Goal: Task Accomplishment & Management: Manage account settings

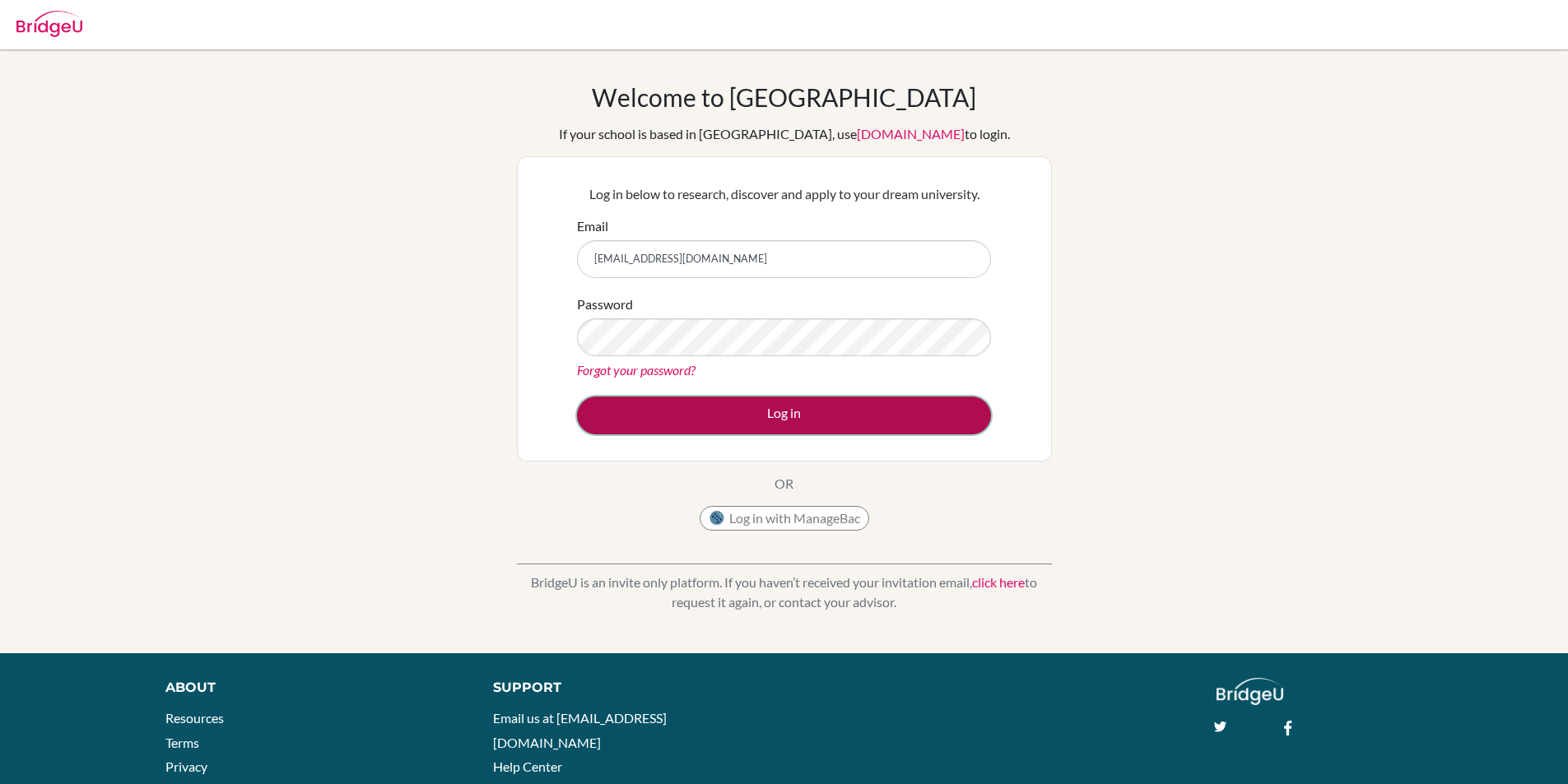
click at [802, 403] on button "Log in" at bounding box center [784, 416] width 414 height 38
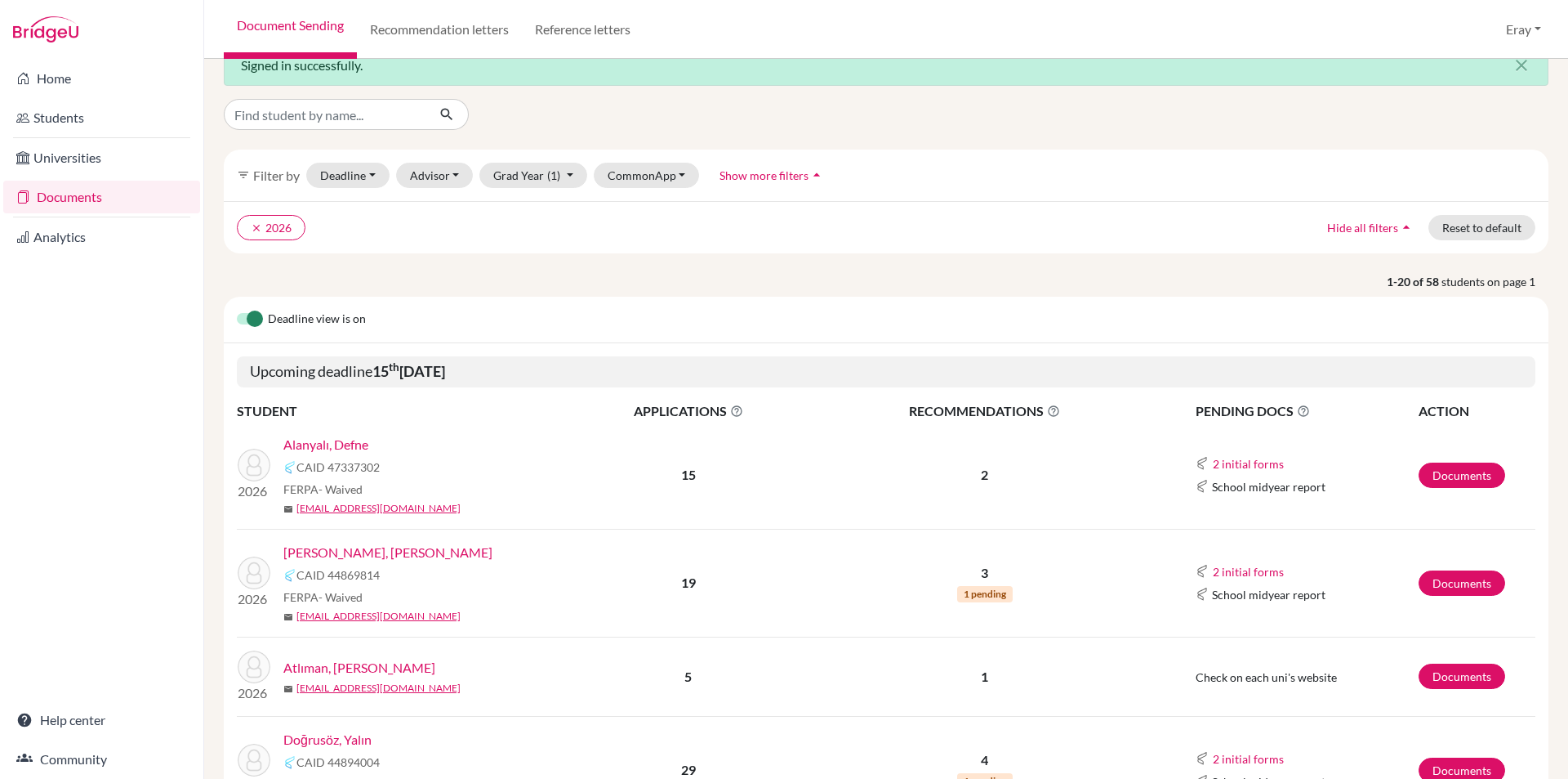
scroll to position [184, 0]
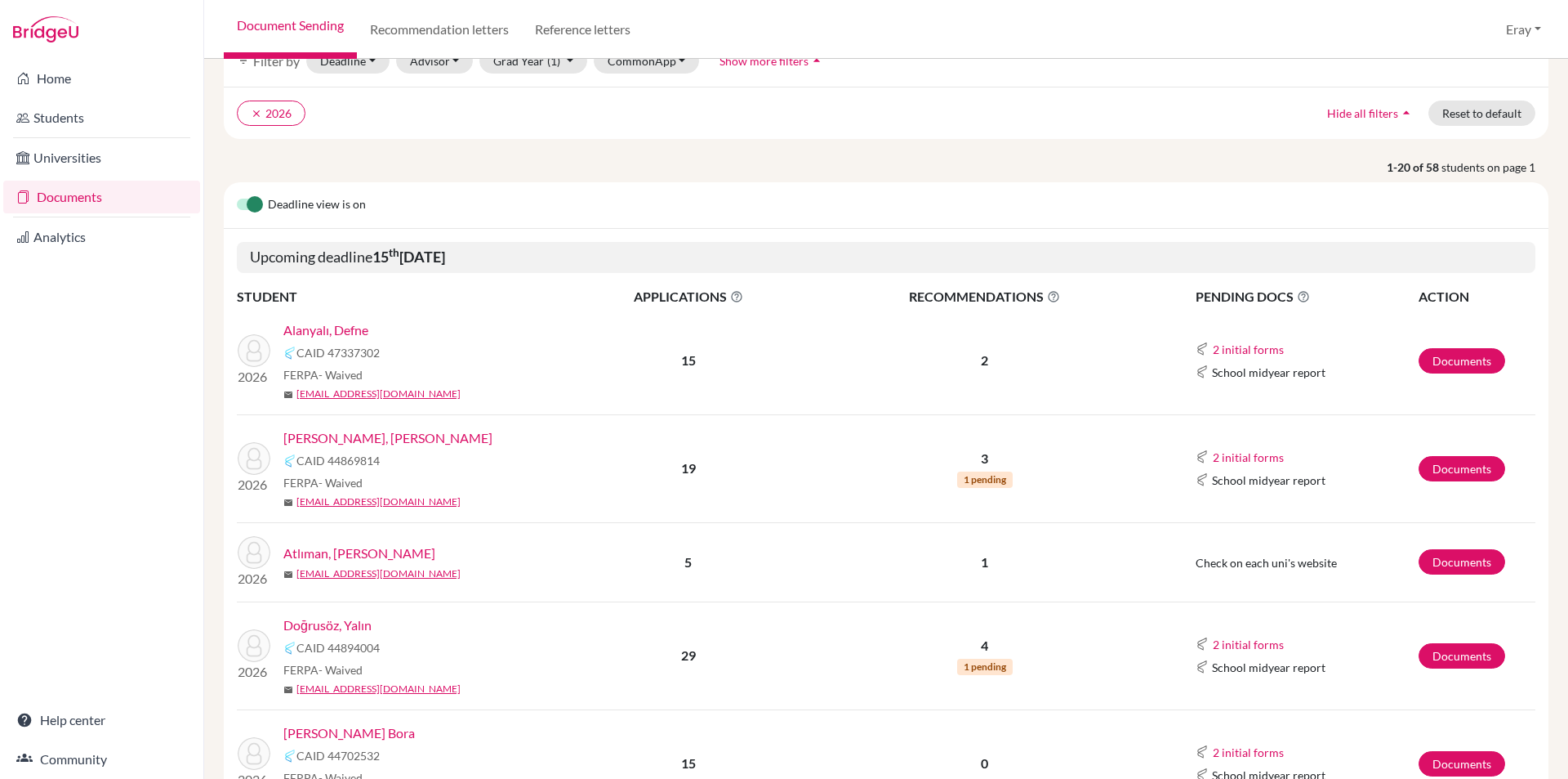
drag, startPoint x: 533, startPoint y: 333, endPoint x: 508, endPoint y: 431, distance: 101.1
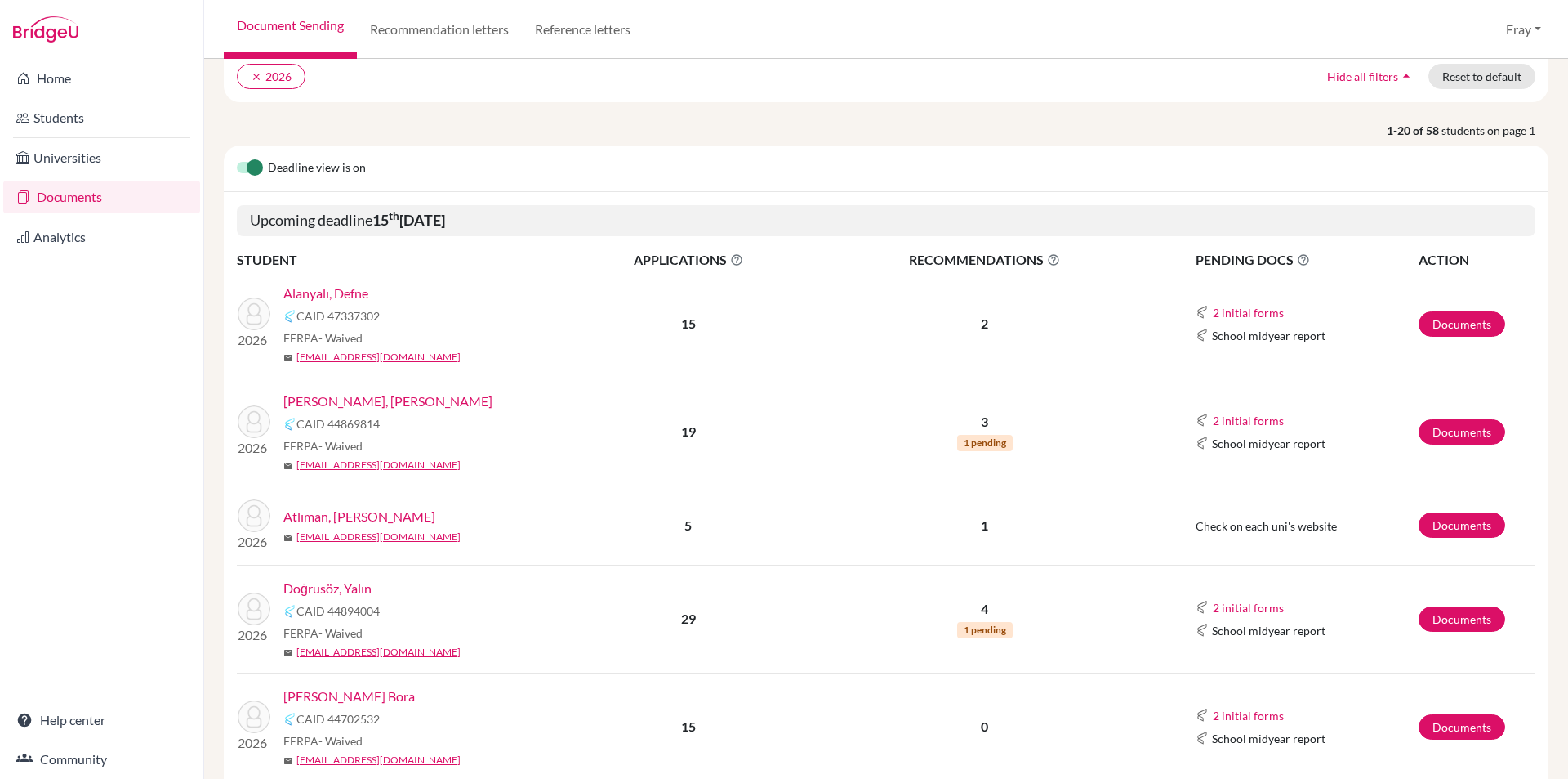
click at [350, 292] on link "Alanyalı, Defne" at bounding box center [326, 294] width 85 height 20
click at [1465, 323] on link "Documents" at bounding box center [1462, 324] width 87 height 25
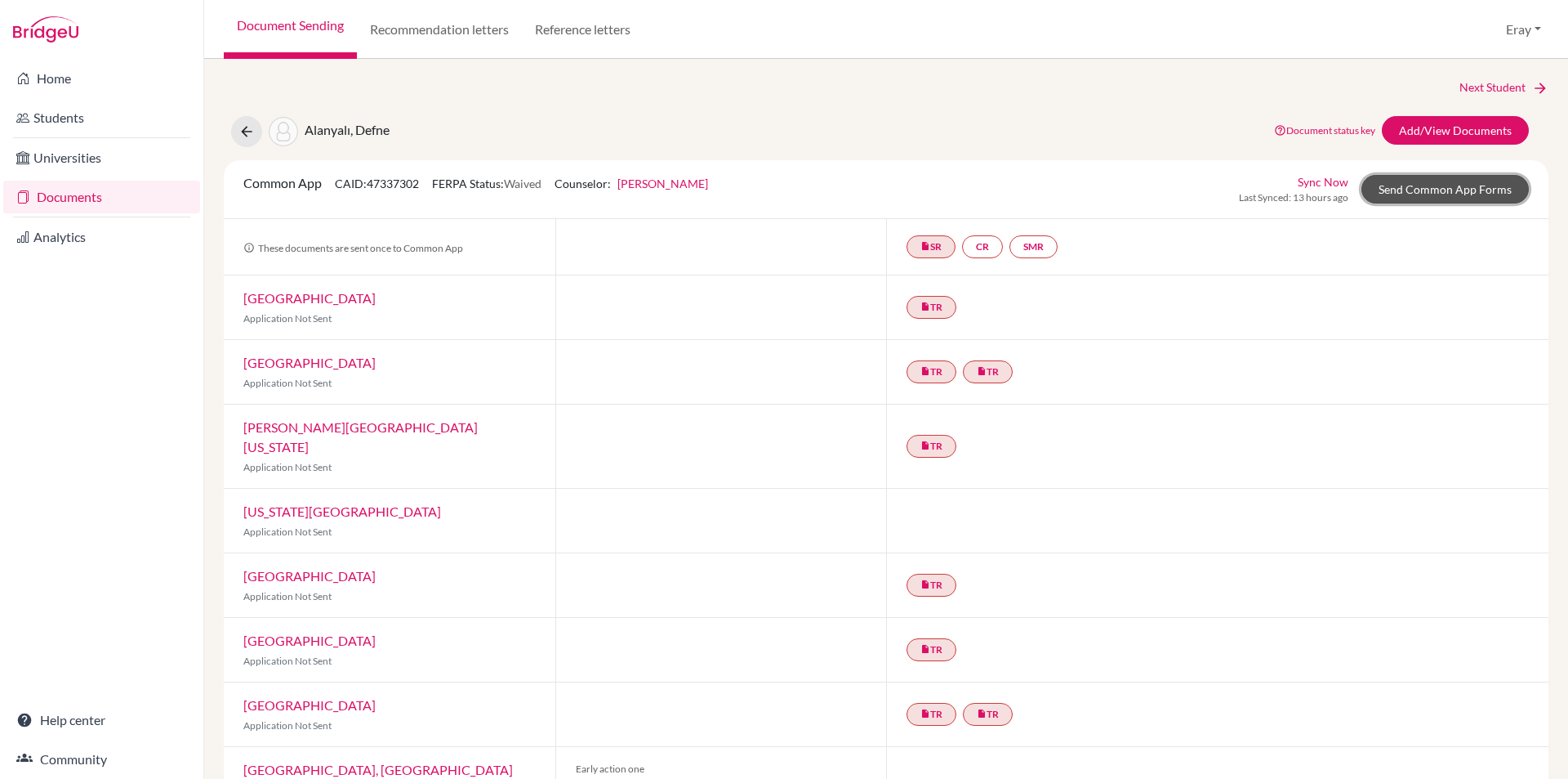
click at [1431, 180] on link "Send Common App Forms" at bounding box center [1444, 190] width 167 height 29
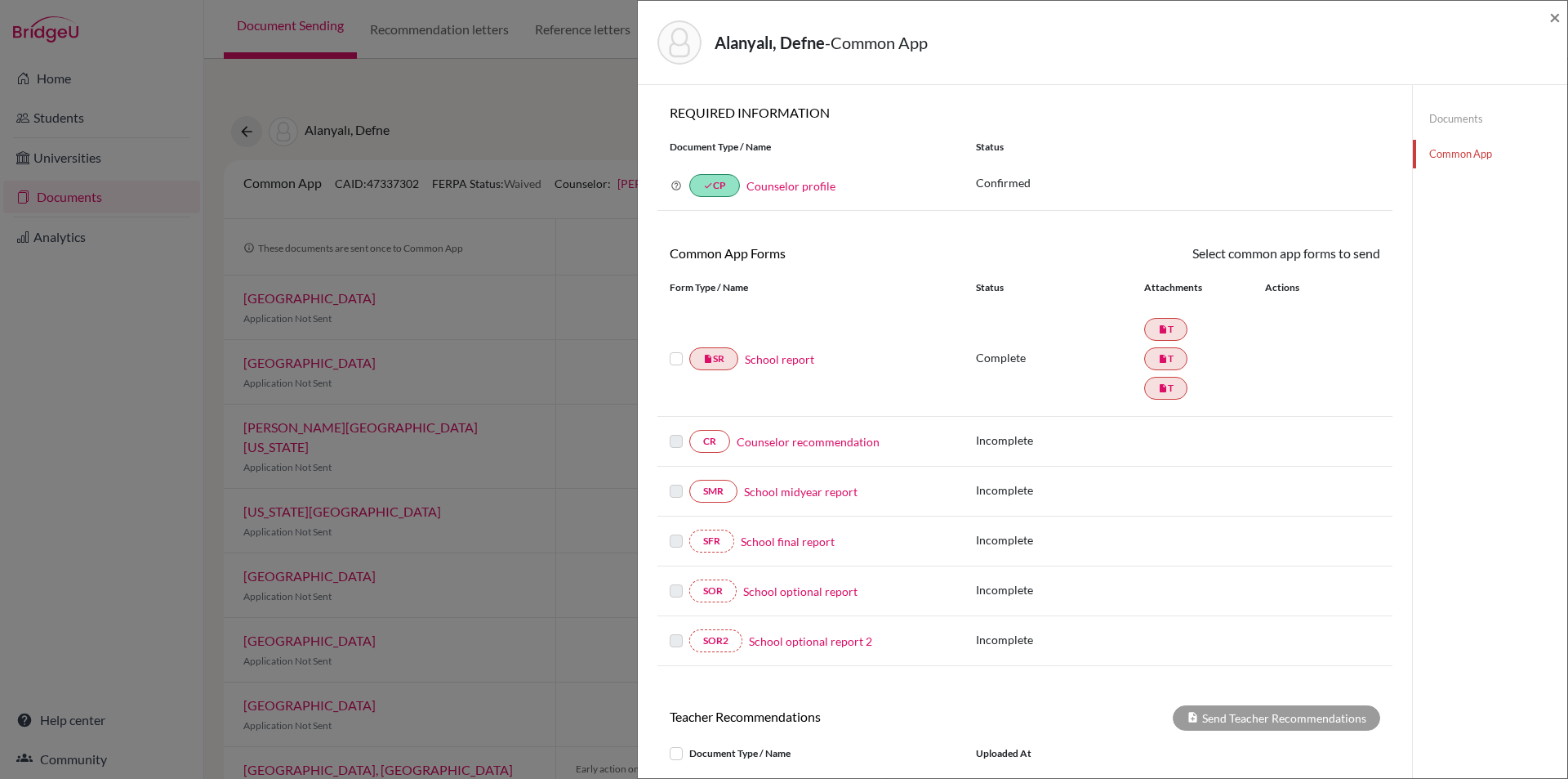
click at [826, 440] on link "Counselor recommendation" at bounding box center [808, 441] width 143 height 17
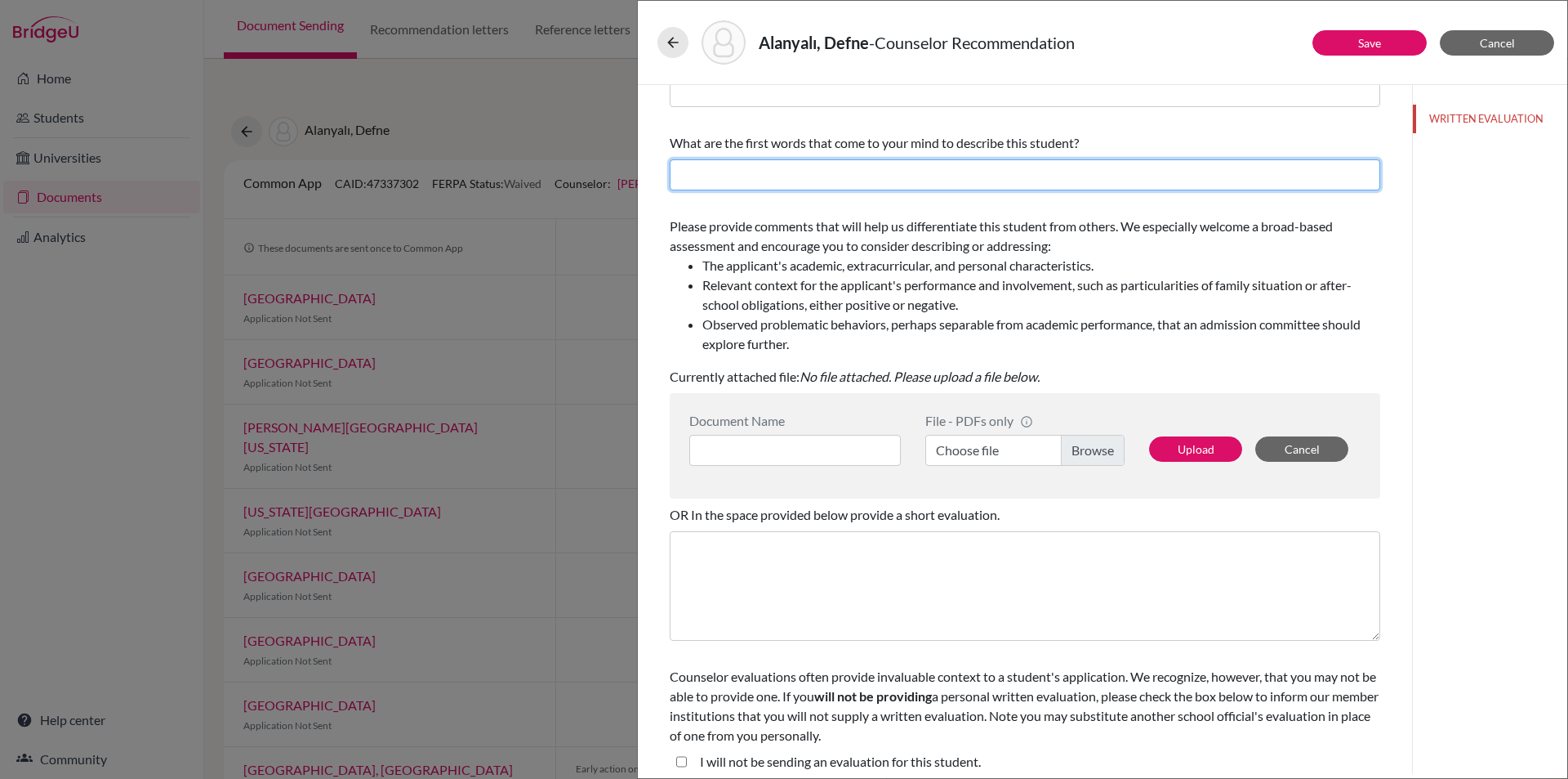
scroll to position [131, 0]
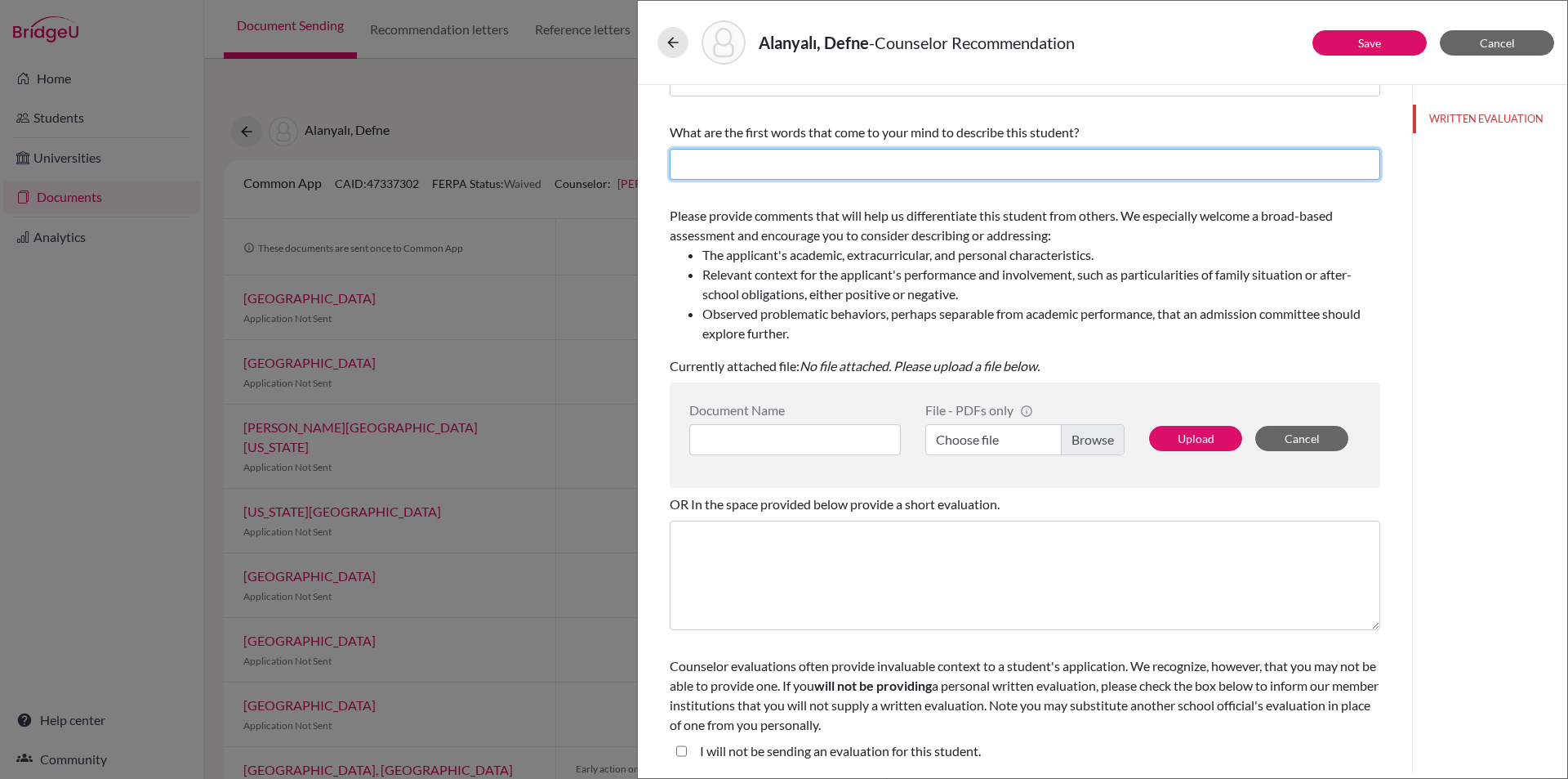
drag, startPoint x: 911, startPoint y: 372, endPoint x: 911, endPoint y: 388, distance: 16.0
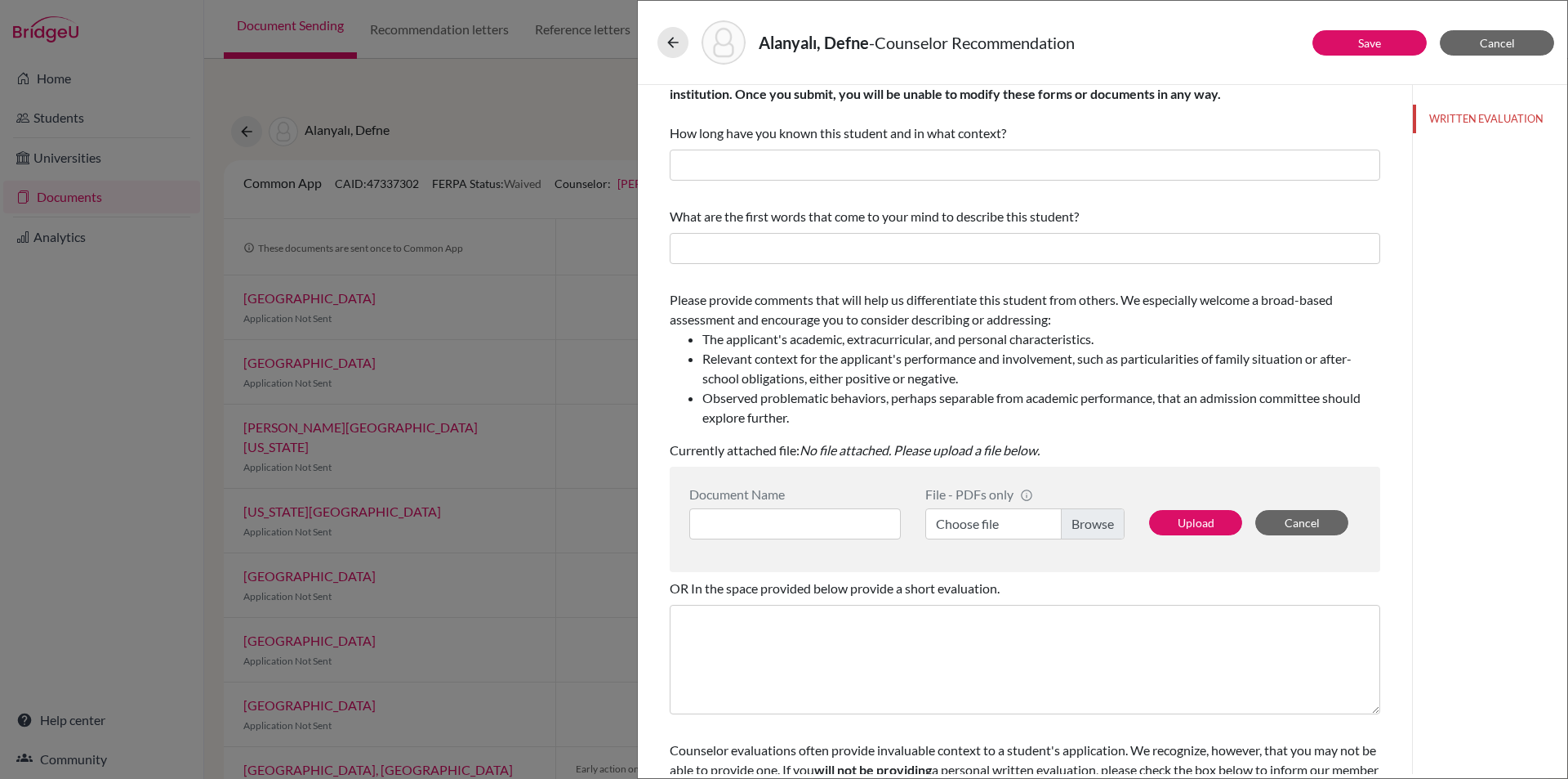
scroll to position [0, 0]
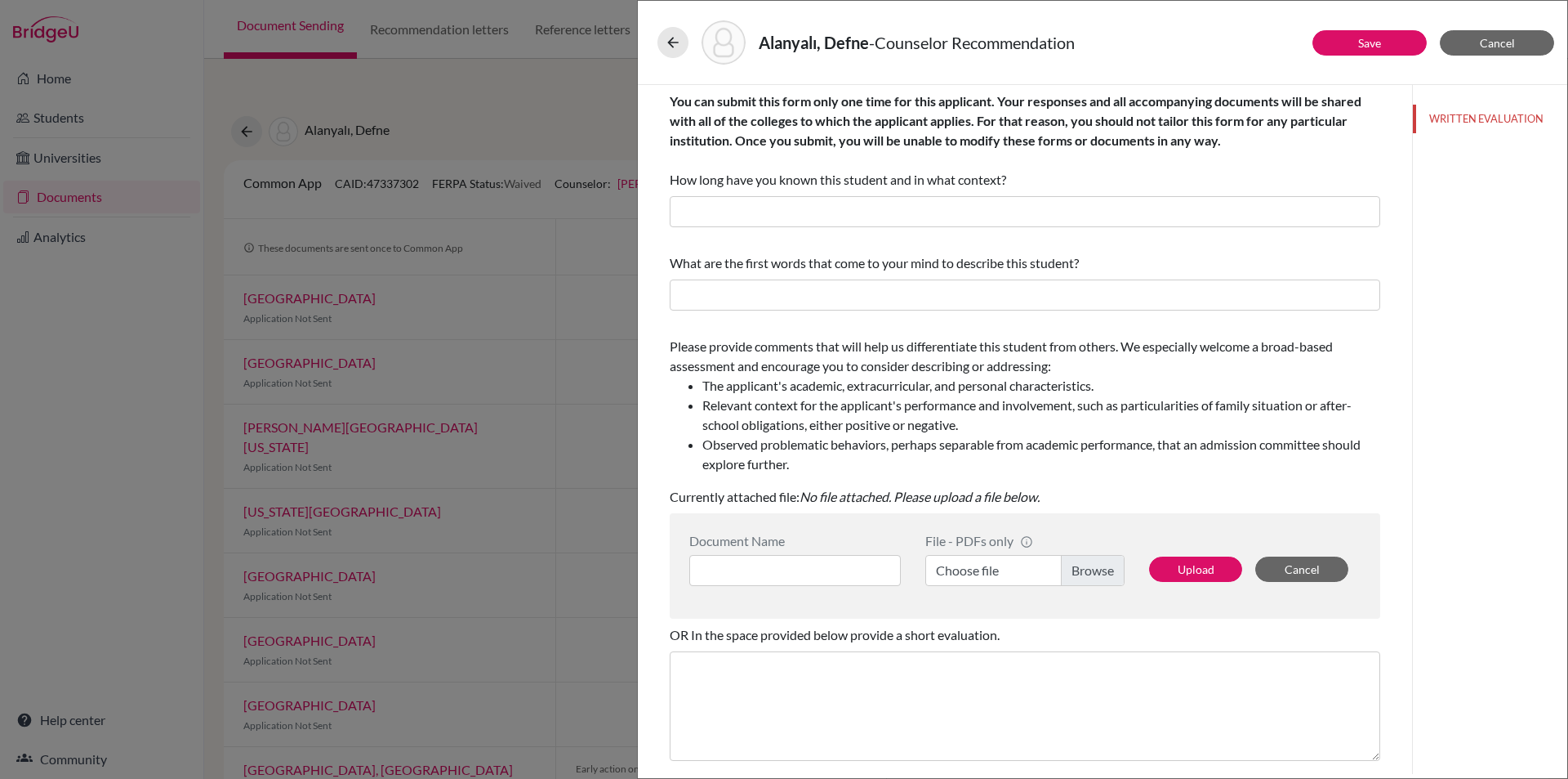
drag, startPoint x: 899, startPoint y: 450, endPoint x: 908, endPoint y: 377, distance: 73.6
click at [832, 213] on input "text" at bounding box center [1024, 211] width 711 height 31
type input "1"
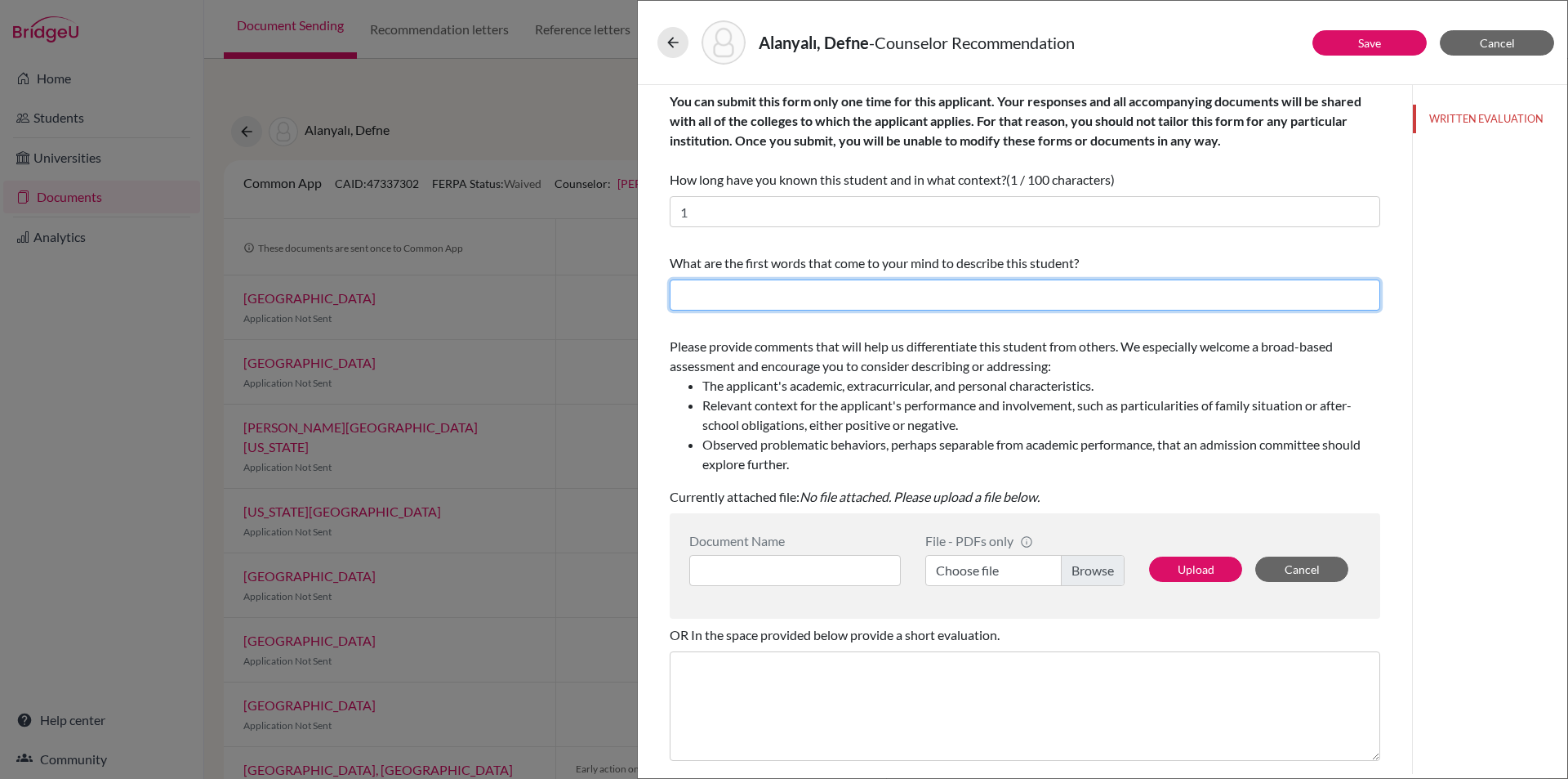
click at [844, 296] on input "text" at bounding box center [1024, 295] width 711 height 31
type input "Hardworking"
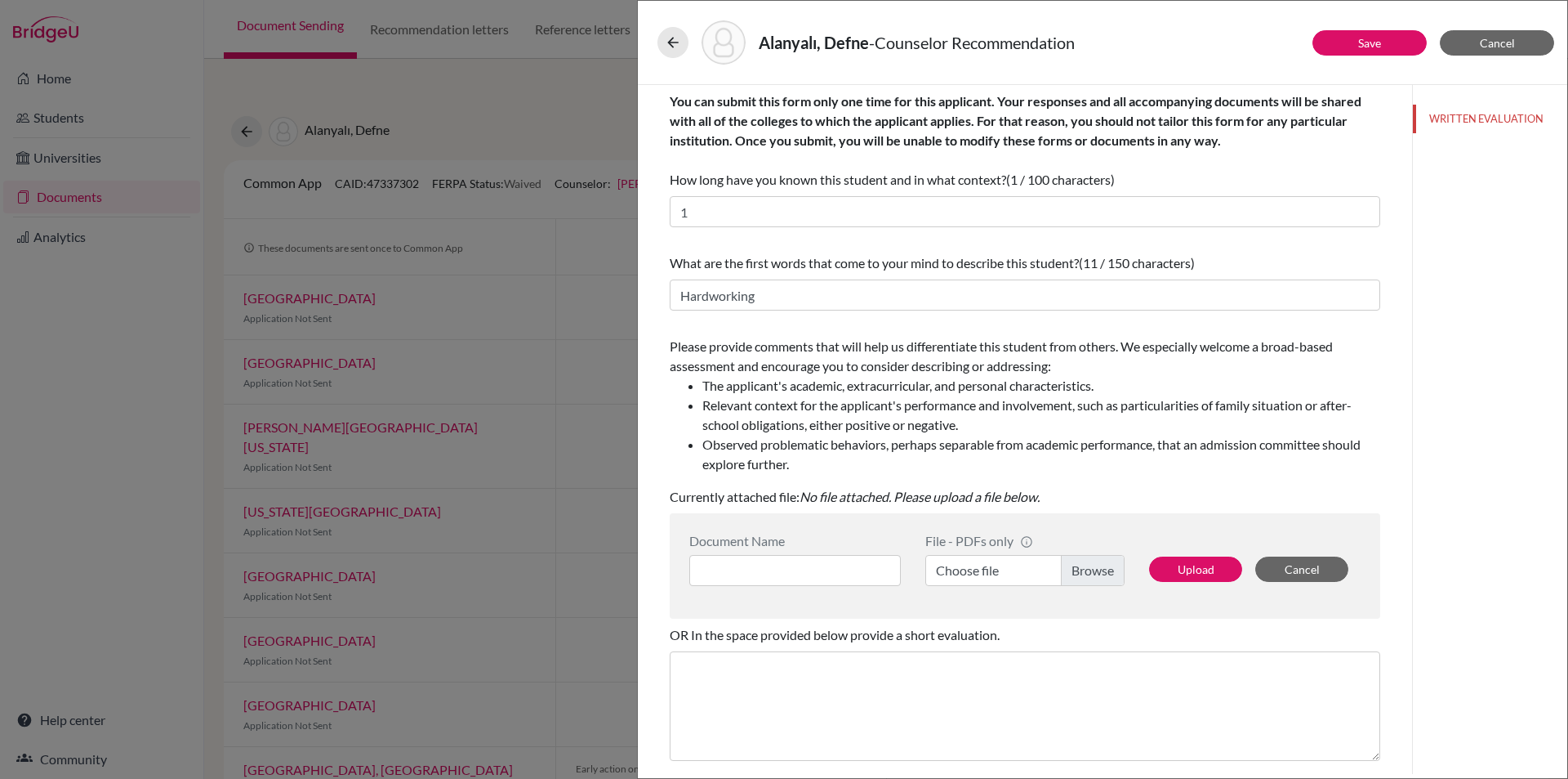
click at [1071, 482] on div "Please provide comments that will help us differentiate this student from other…" at bounding box center [1024, 421] width 711 height 183
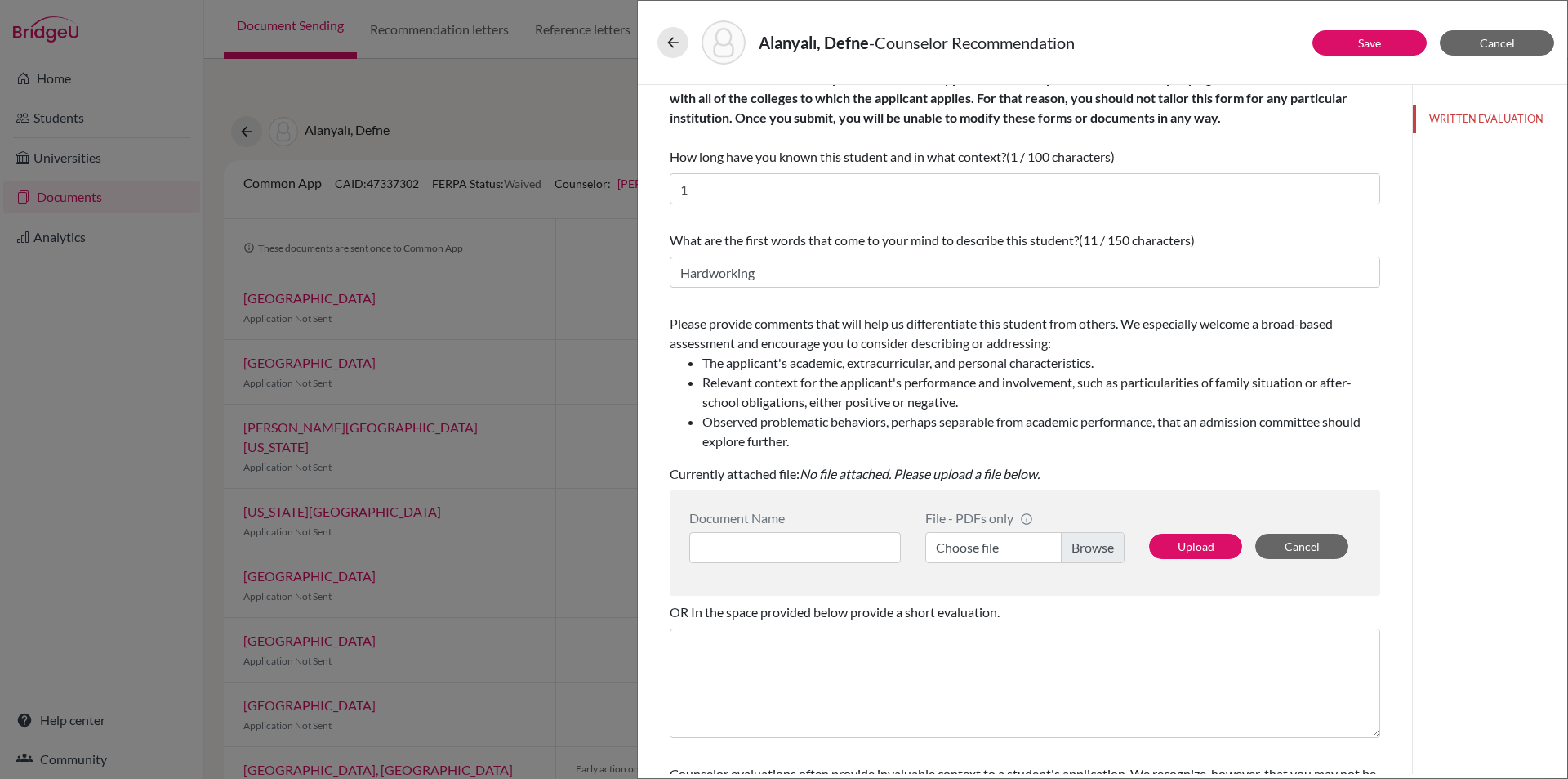
scroll to position [131, 0]
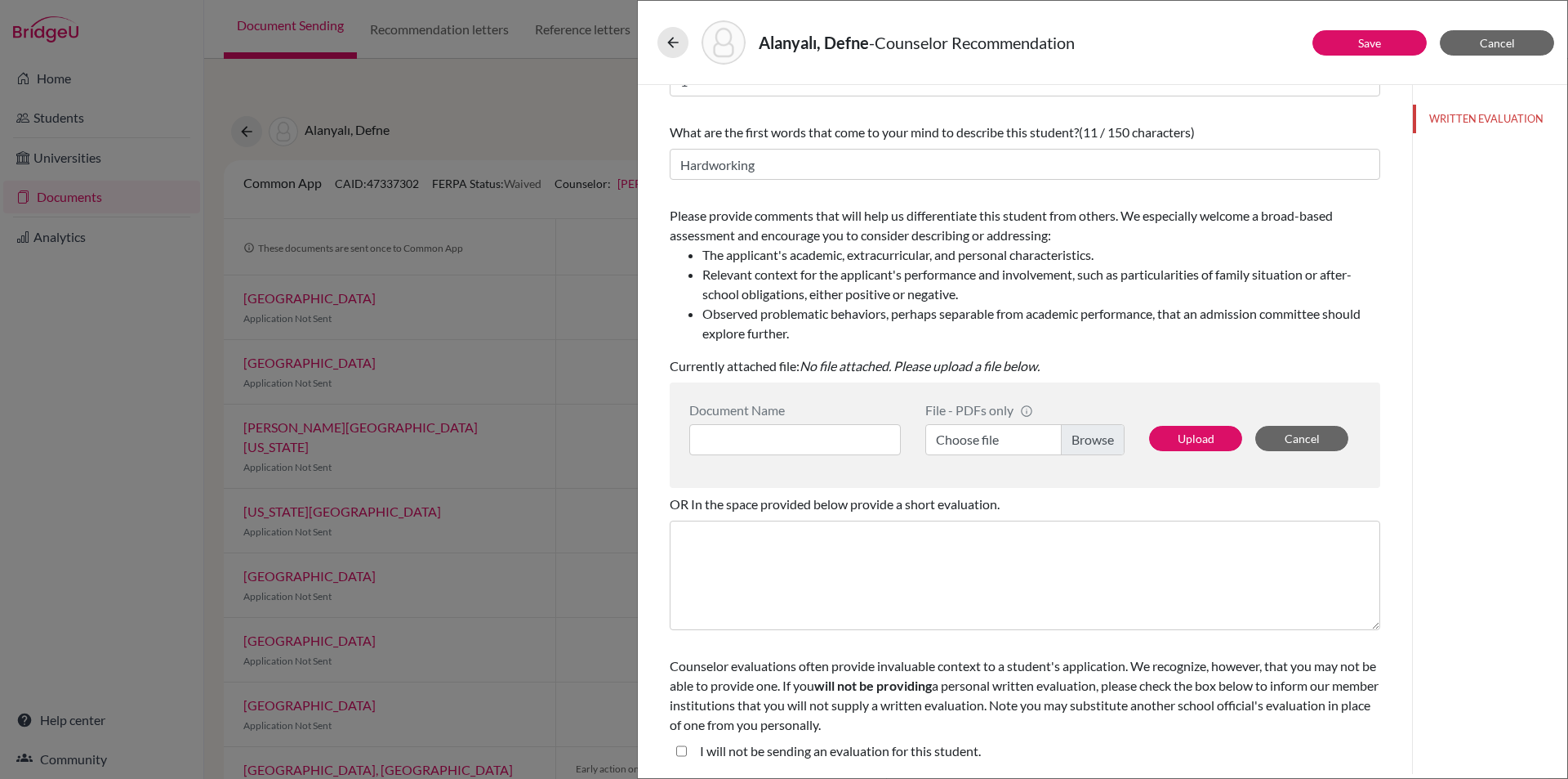
drag, startPoint x: 966, startPoint y: 277, endPoint x: 944, endPoint y: 406, distance: 130.9
click at [1086, 448] on label "Choose file" at bounding box center [1025, 439] width 200 height 31
click at [1086, 448] on input "Choose file" at bounding box center [1025, 439] width 200 height 31
click at [1087, 433] on label "Choose file" at bounding box center [1025, 439] width 200 height 31
click at [1087, 433] on input "Choose file" at bounding box center [1025, 439] width 200 height 31
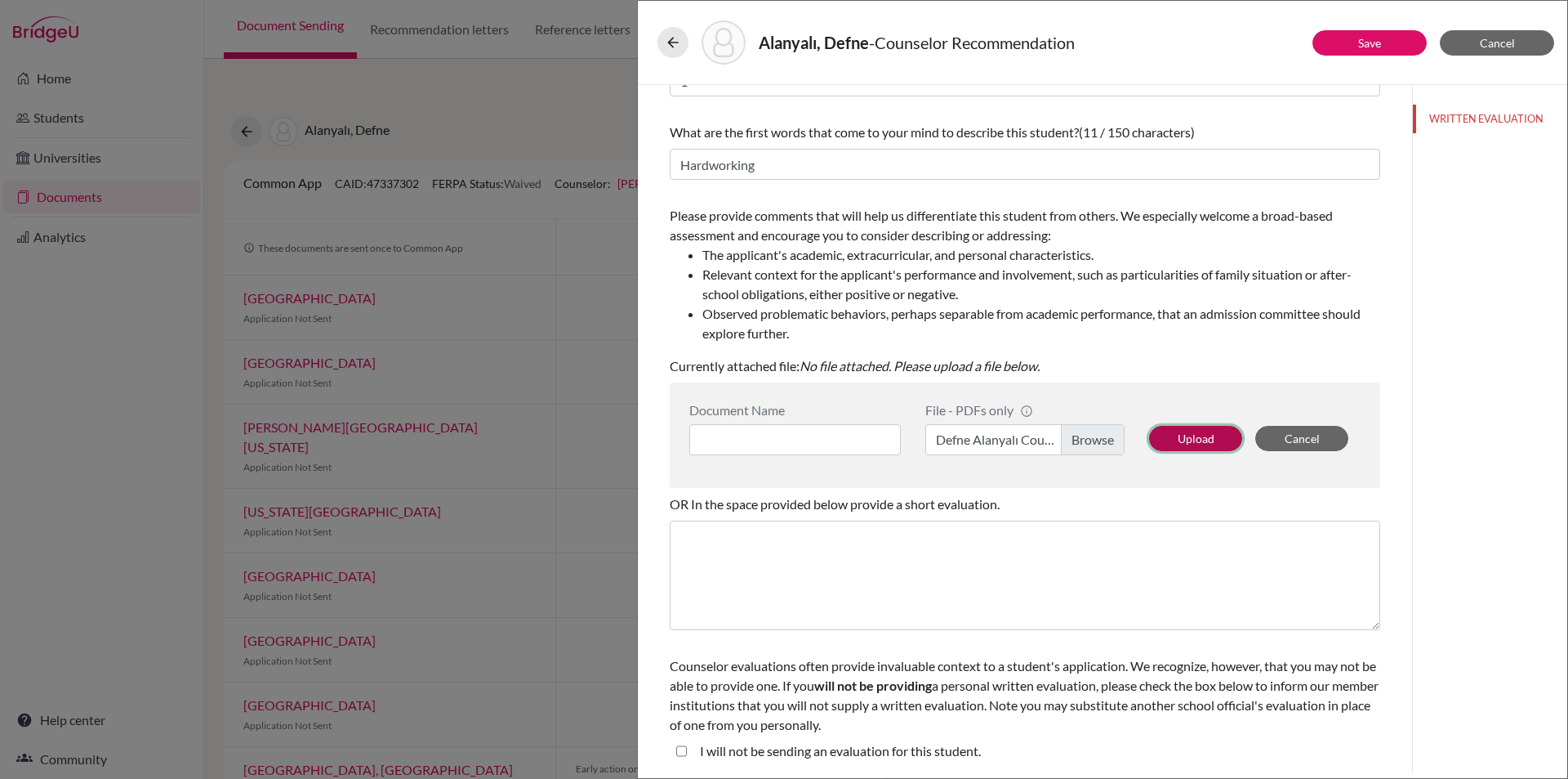
click at [1181, 437] on button "Upload" at bounding box center [1195, 438] width 93 height 25
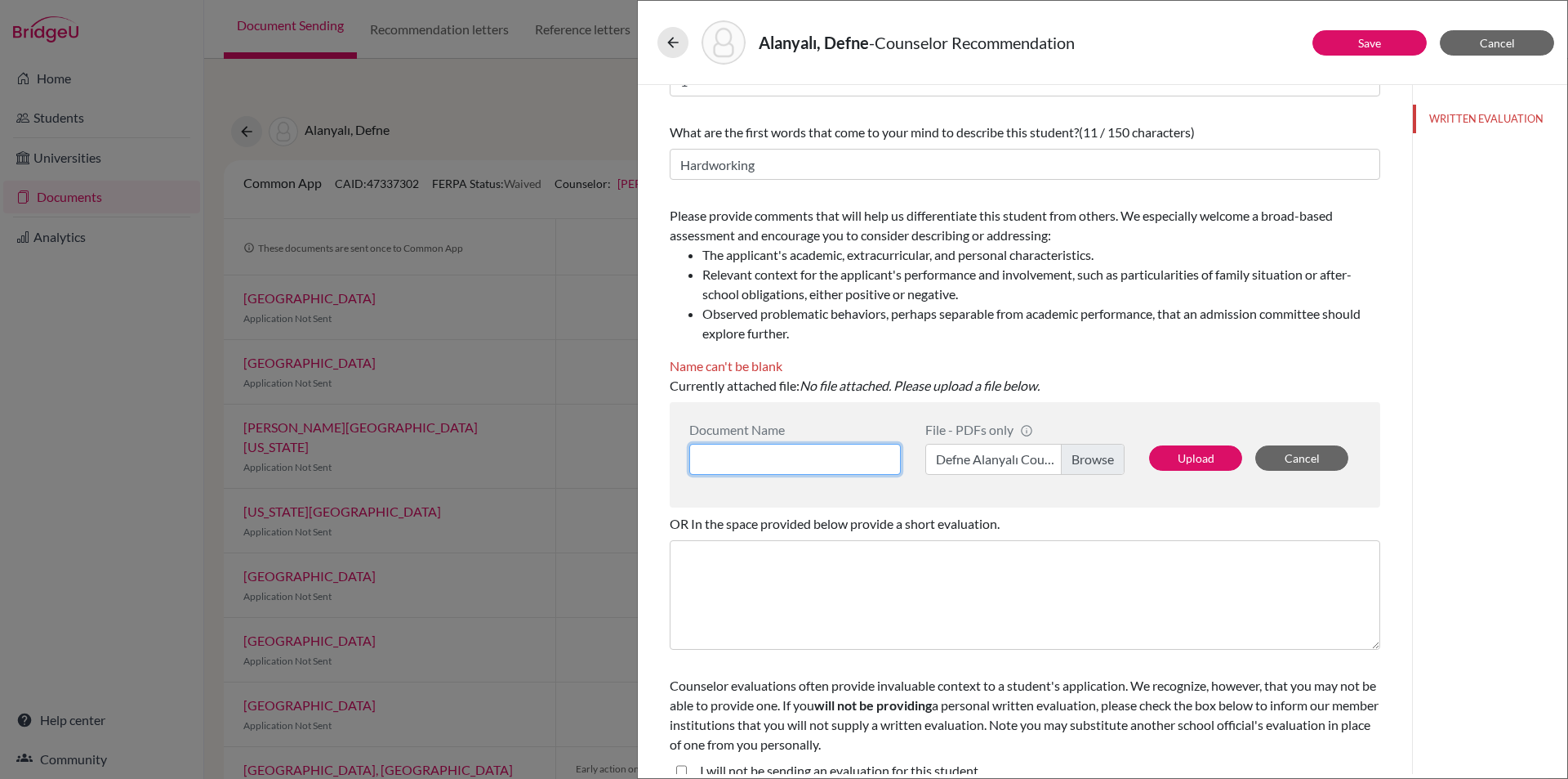
click at [834, 456] on input at bounding box center [795, 459] width 211 height 31
type input "Defne Alanyali Counselor Recommendation"
click at [1162, 451] on button "Upload" at bounding box center [1195, 458] width 93 height 25
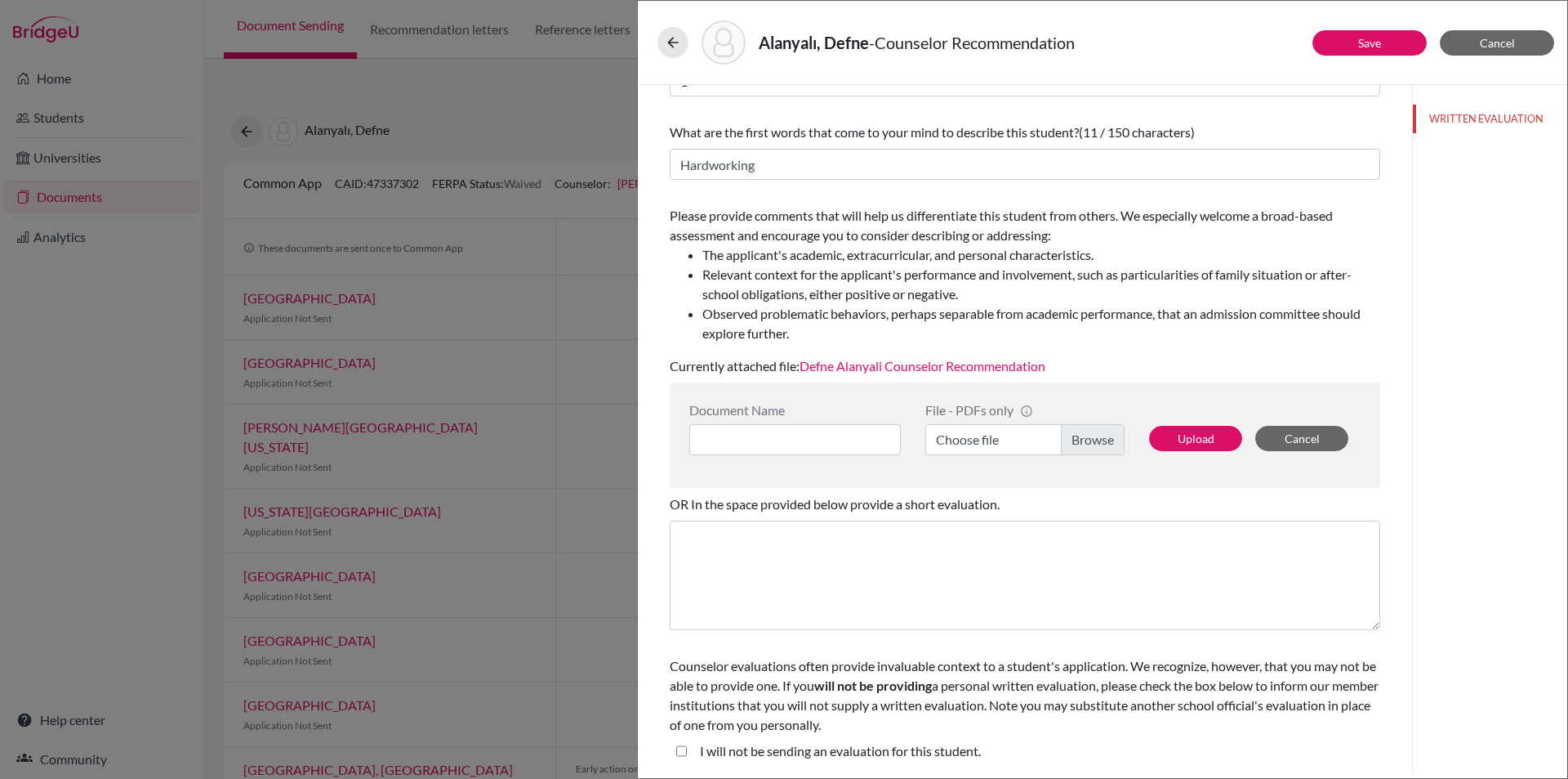
drag, startPoint x: 1139, startPoint y: 311, endPoint x: 1124, endPoint y: 500, distance: 189.6
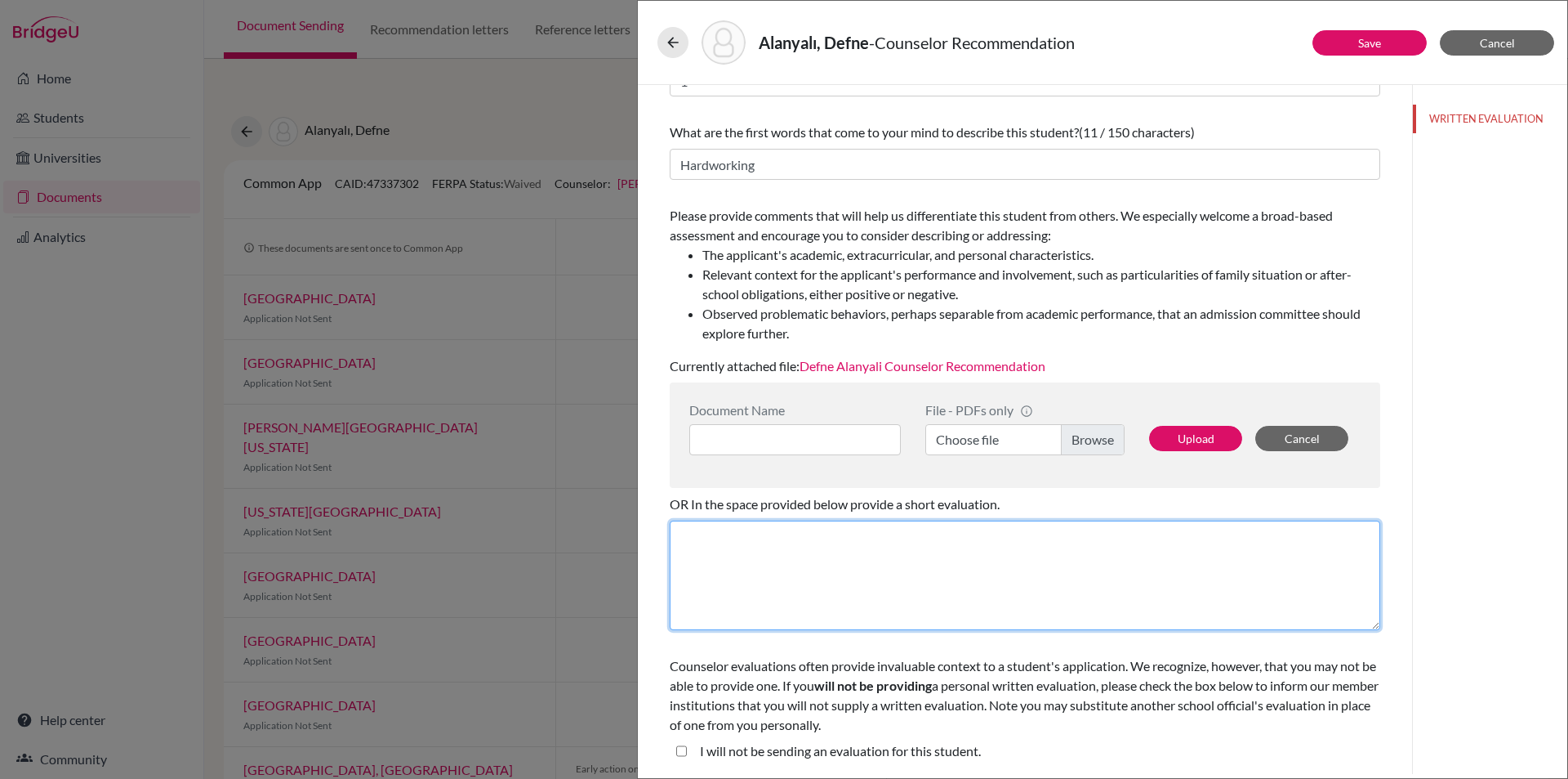
drag, startPoint x: 1106, startPoint y: 652, endPoint x: 977, endPoint y: 752, distance: 163.2
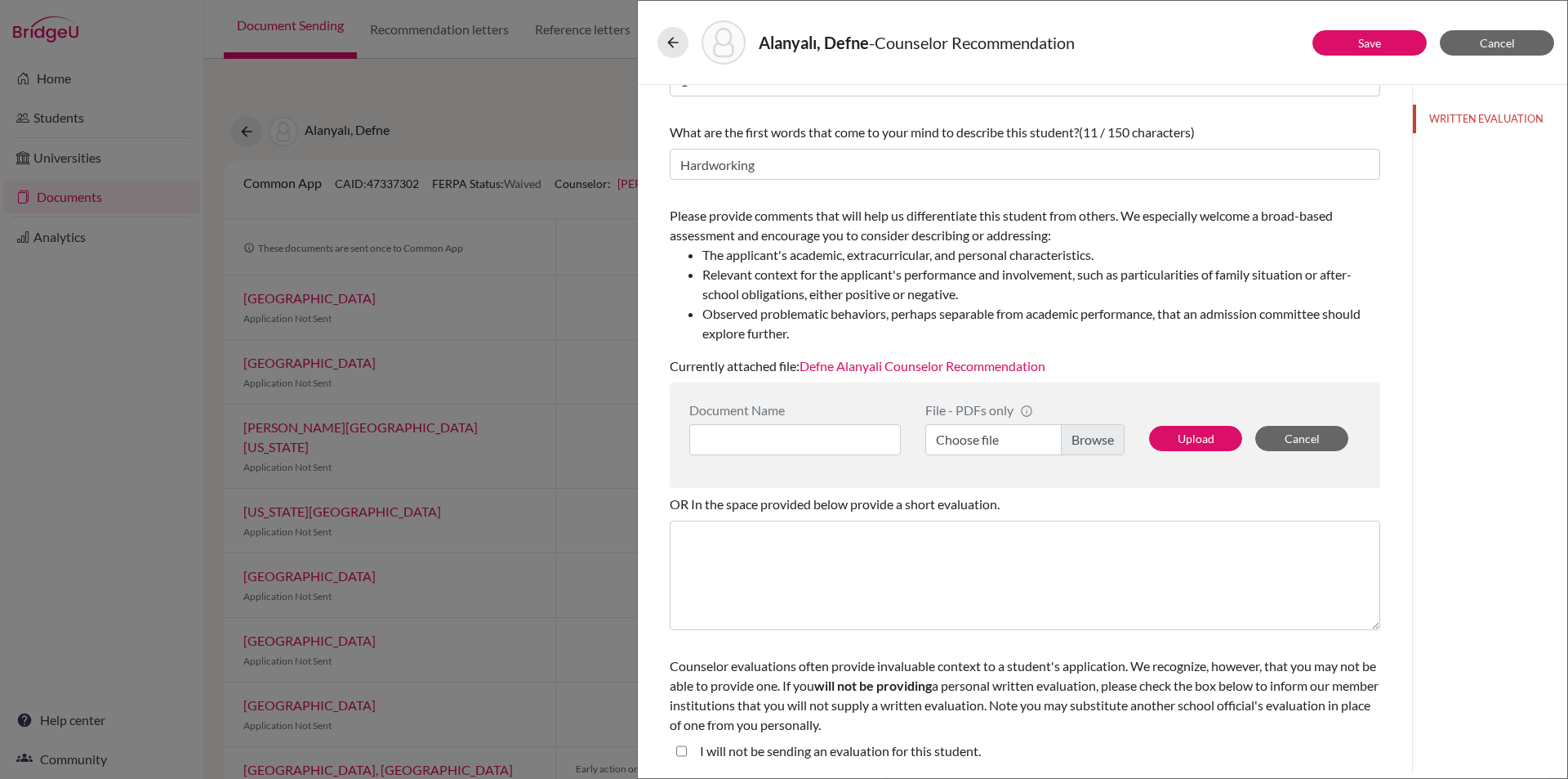
click at [914, 762] on div "I will not be sending an evaluation for this student." at bounding box center [834, 754] width 294 height 26
click at [1378, 42] on link "Save" at bounding box center [1369, 42] width 23 height 14
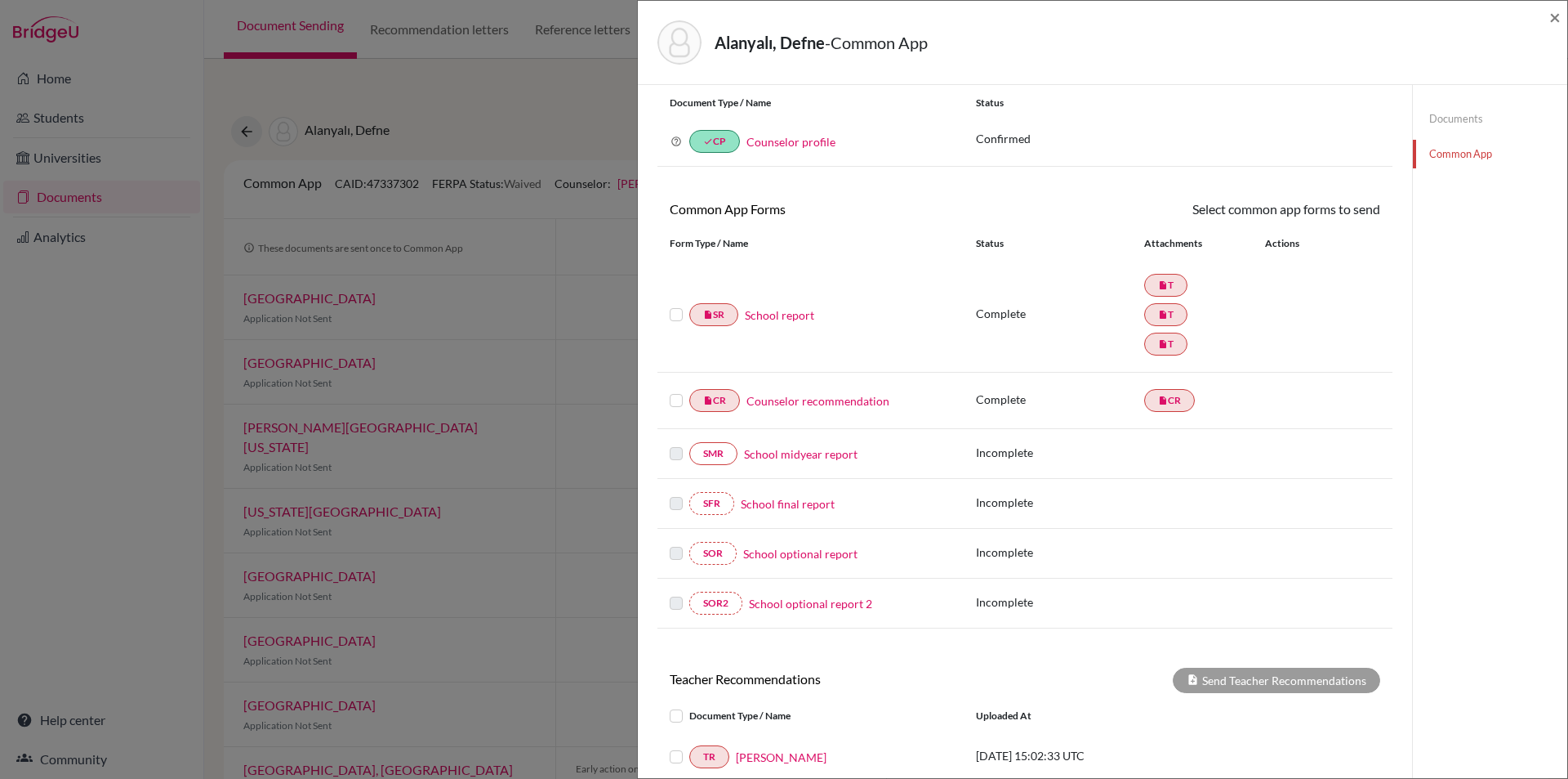
drag, startPoint x: 1265, startPoint y: 216, endPoint x: 1259, endPoint y: 241, distance: 25.7
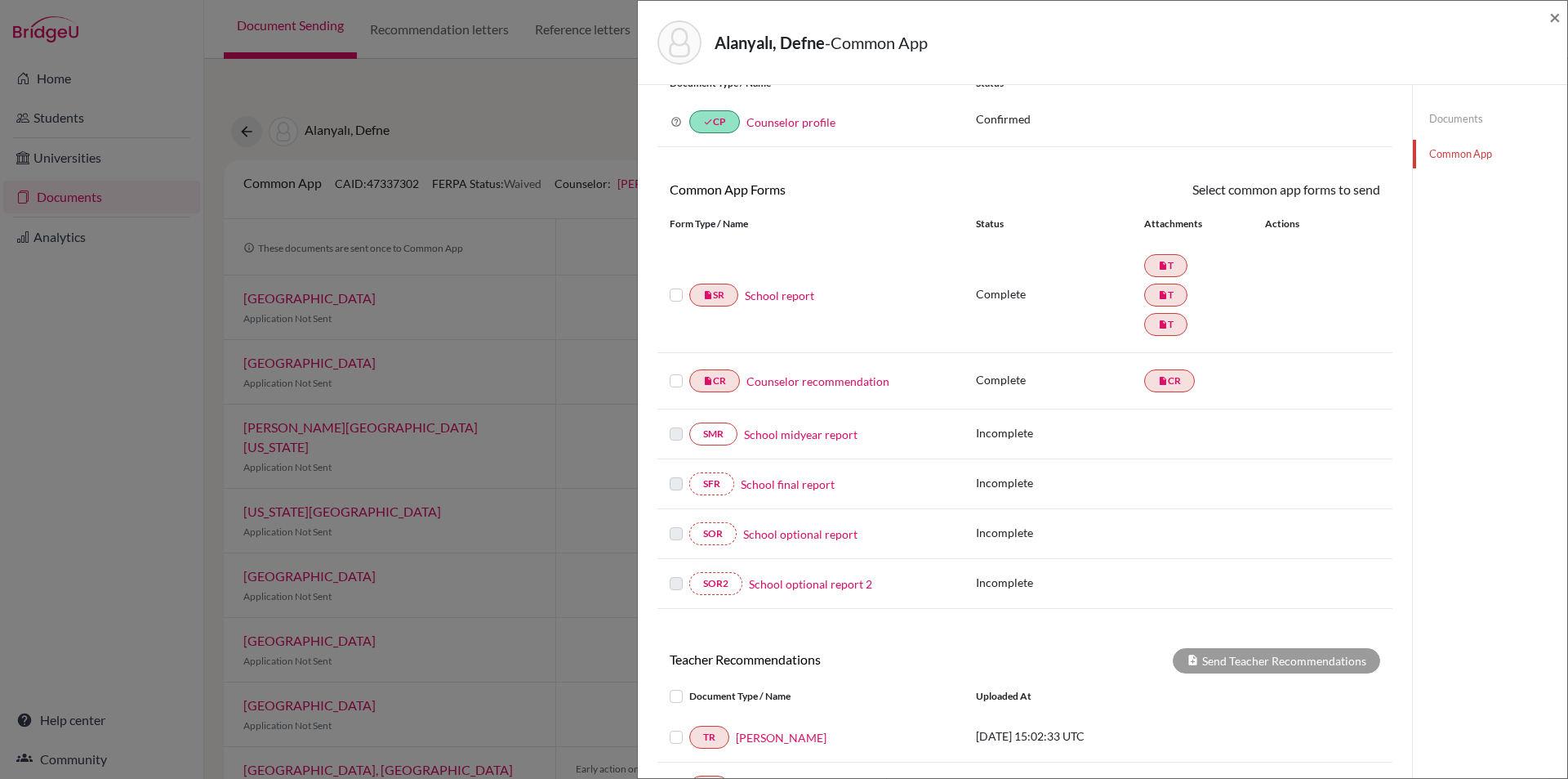
click at [674, 371] on label at bounding box center [676, 371] width 13 height 0
click at [0, 0] on input "checkbox" at bounding box center [0, 0] width 0 height 0
click at [679, 286] on label at bounding box center [676, 286] width 13 height 0
click at [0, 0] on input "checkbox" at bounding box center [0, 0] width 0 height 0
click at [678, 286] on label at bounding box center [676, 286] width 13 height 0
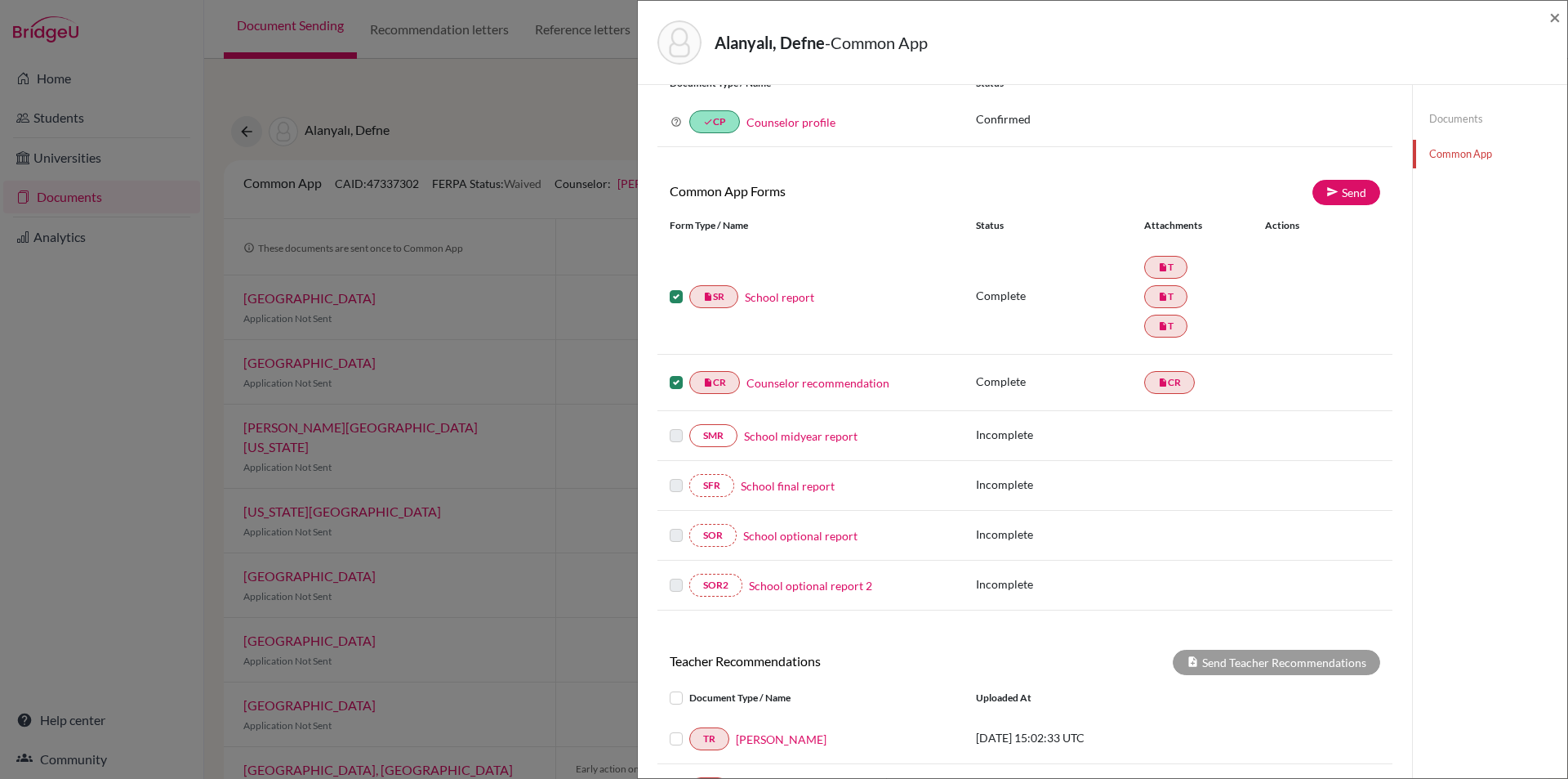
click at [0, 0] on input "checkbox" at bounding box center [0, 0] width 0 height 0
click at [682, 372] on label at bounding box center [676, 372] width 13 height 0
click at [0, 0] on input "checkbox" at bounding box center [0, 0] width 0 height 0
click at [1559, 19] on span "×" at bounding box center [1554, 16] width 12 height 23
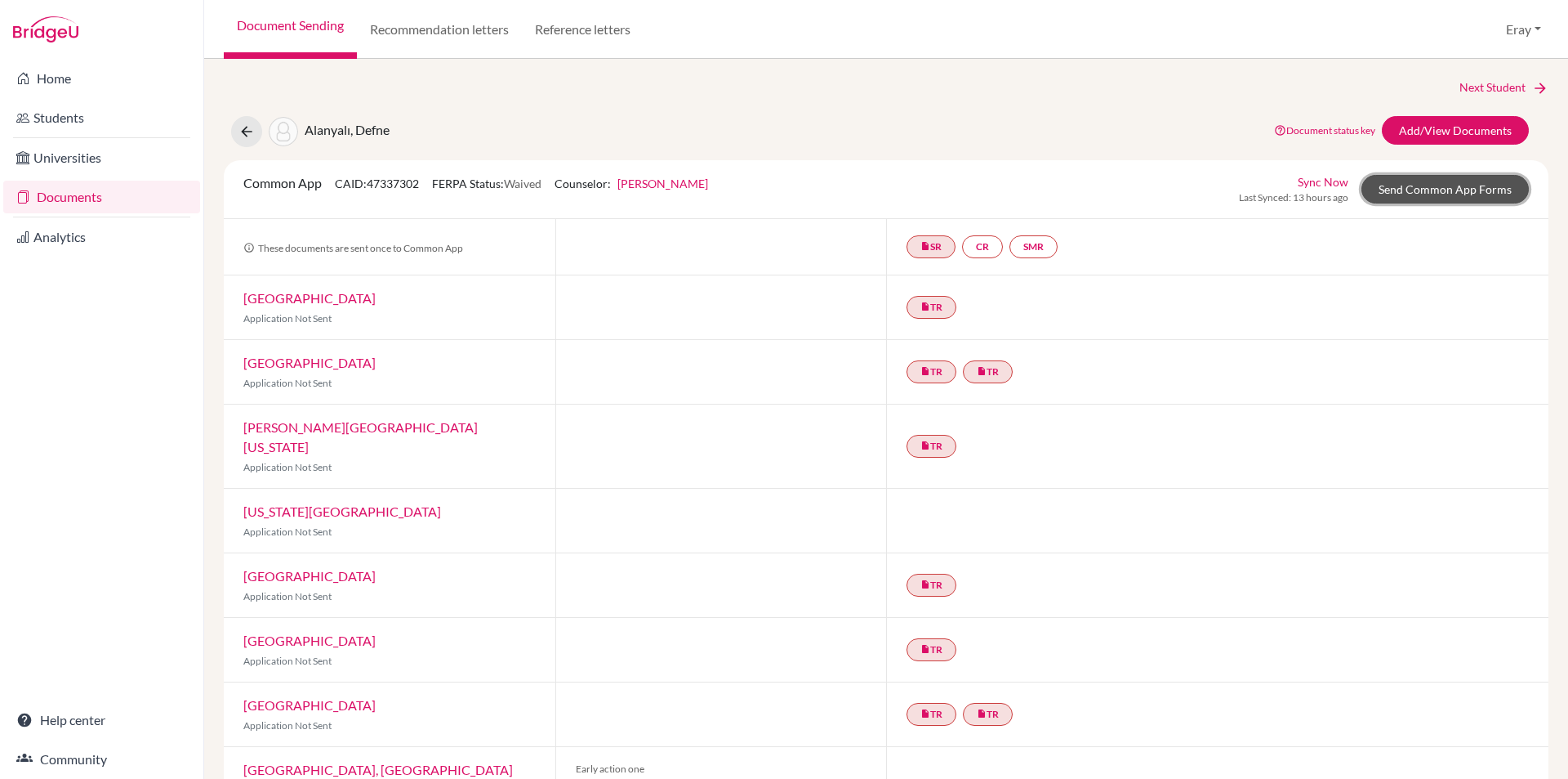
click at [1449, 185] on link "Send Common App Forms" at bounding box center [1444, 190] width 167 height 29
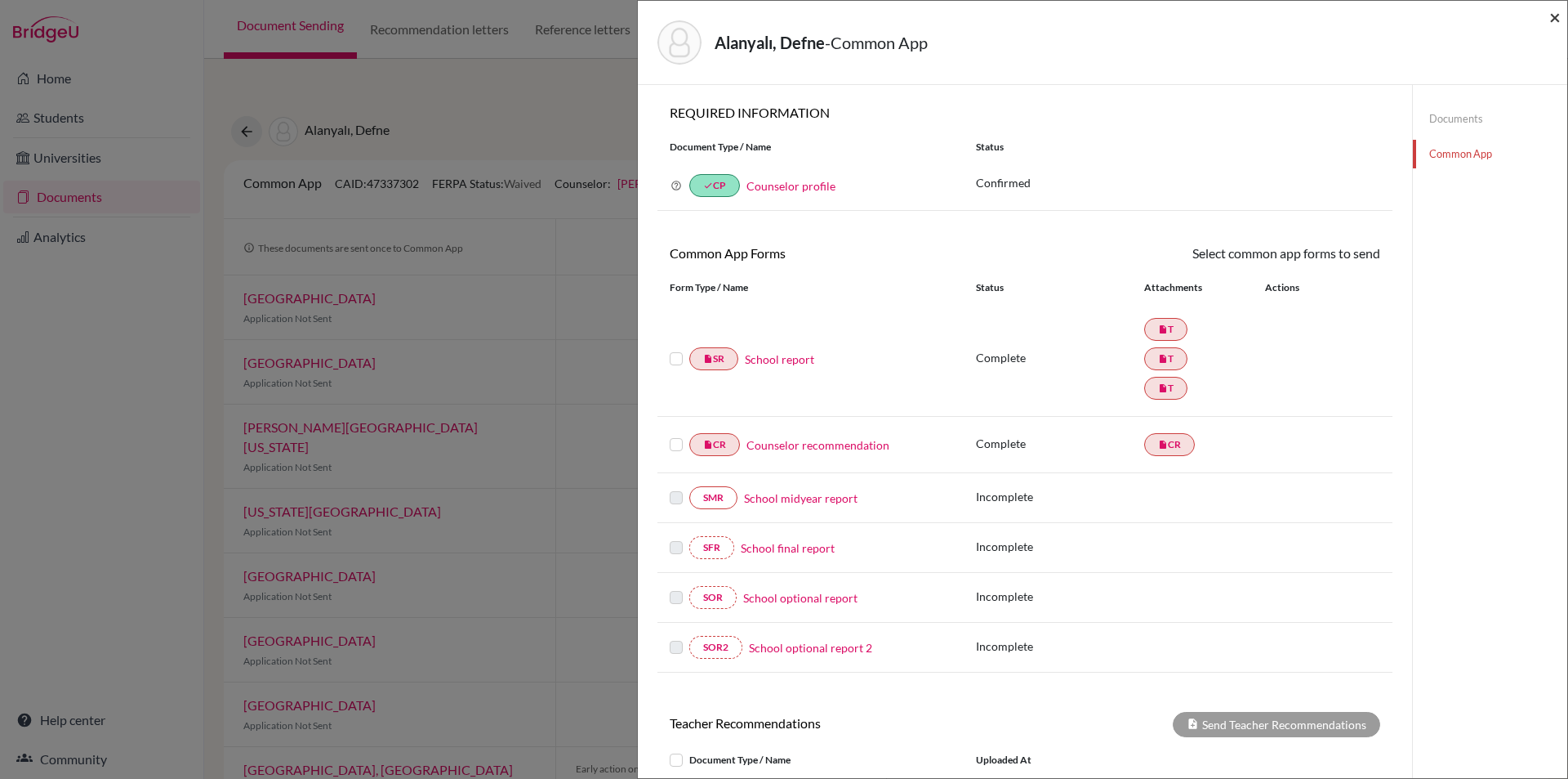
click at [1552, 14] on span "×" at bounding box center [1554, 16] width 12 height 23
click at [1554, 22] on div "Alanyalı, Defne - Common App ×" at bounding box center [1102, 42] width 929 height 84
click at [1551, 24] on span "×" at bounding box center [1554, 16] width 12 height 23
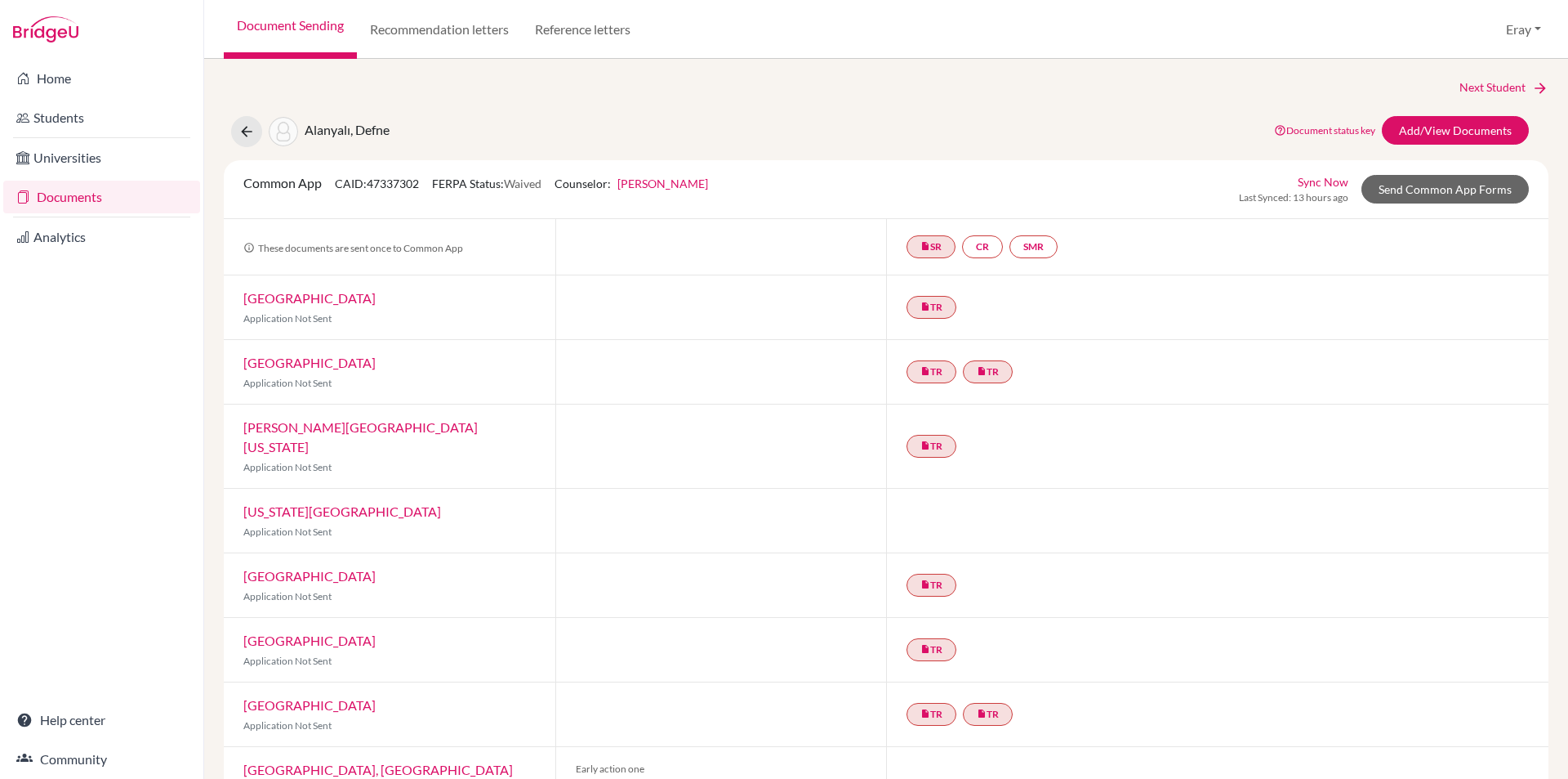
click at [106, 192] on link "Documents" at bounding box center [102, 197] width 197 height 33
click at [1439, 133] on link "Add/View Documents" at bounding box center [1455, 130] width 147 height 29
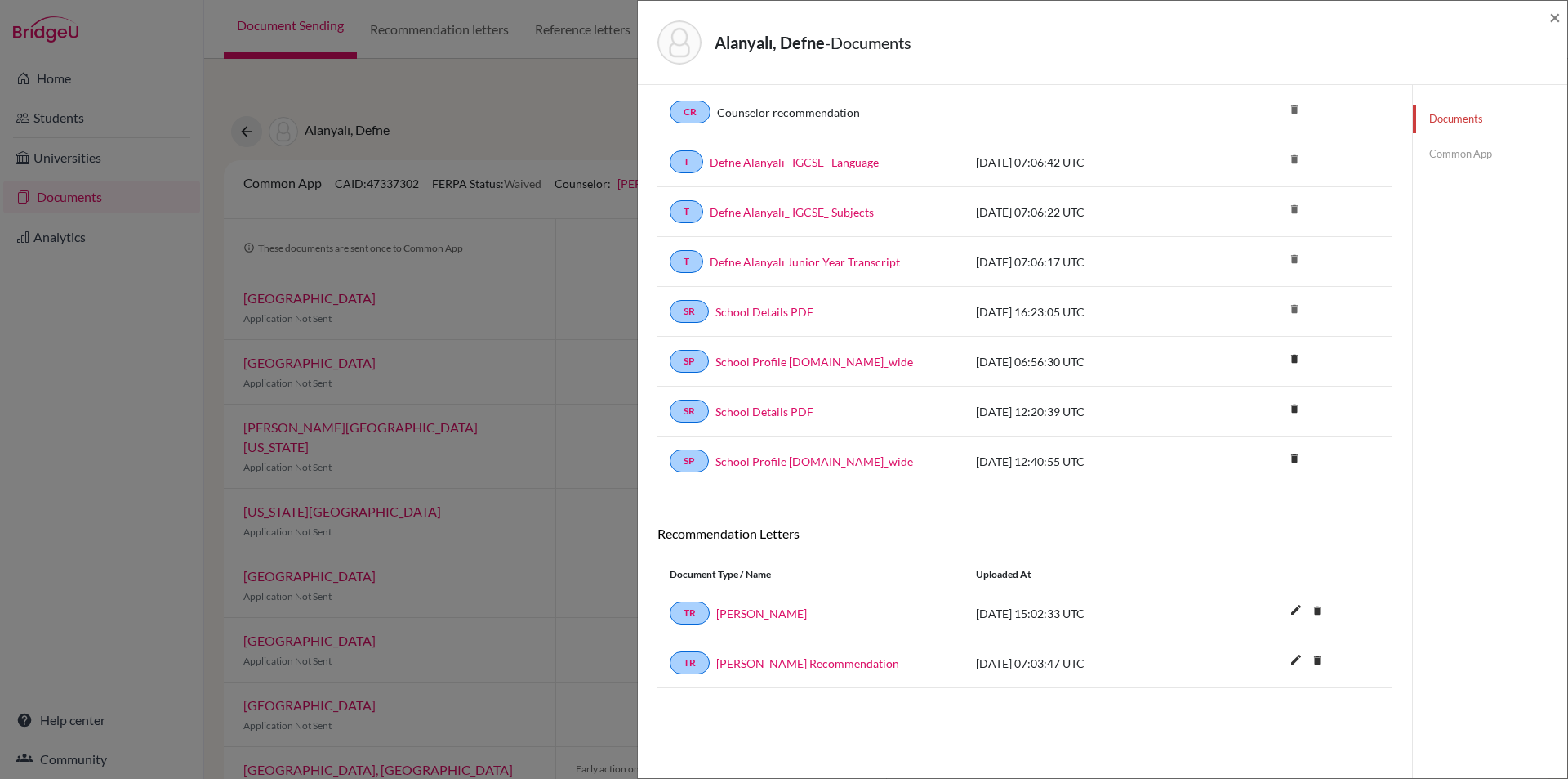
scroll to position [86, 0]
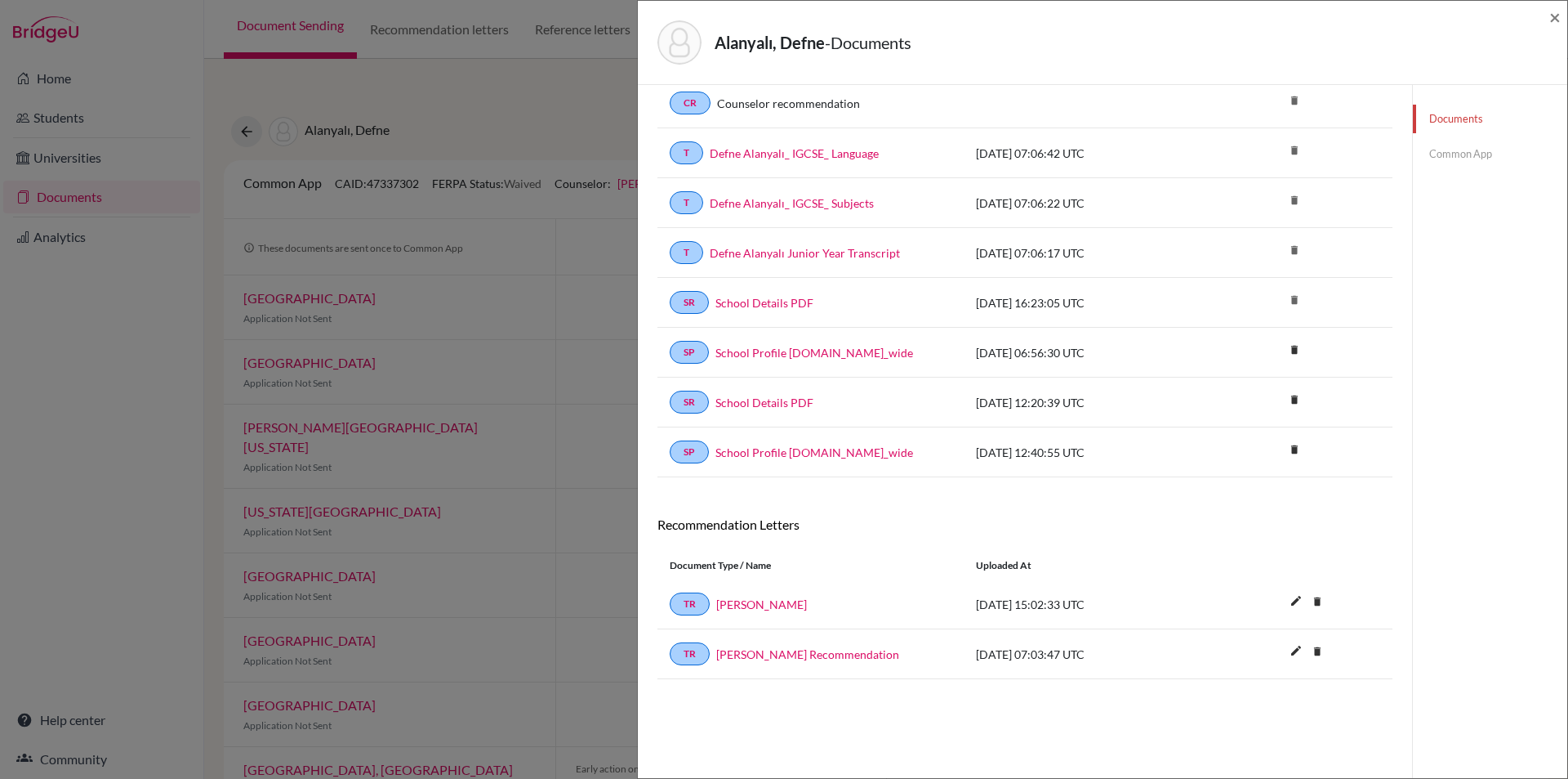
drag, startPoint x: 1078, startPoint y: 326, endPoint x: 1075, endPoint y: 365, distance: 39.1
click at [1556, 27] on span "×" at bounding box center [1554, 16] width 12 height 23
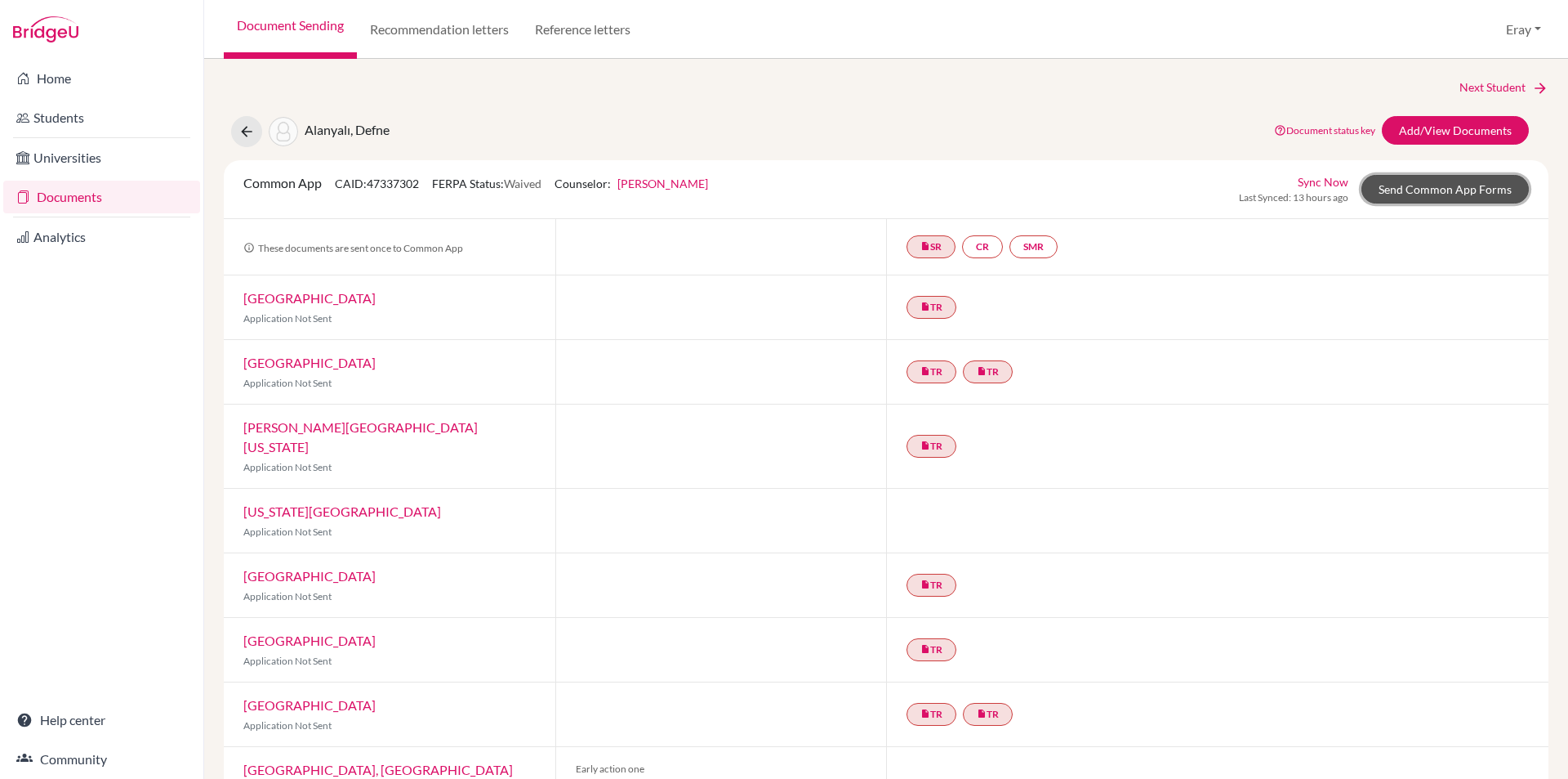
click at [1446, 190] on link "Send Common App Forms" at bounding box center [1444, 190] width 167 height 29
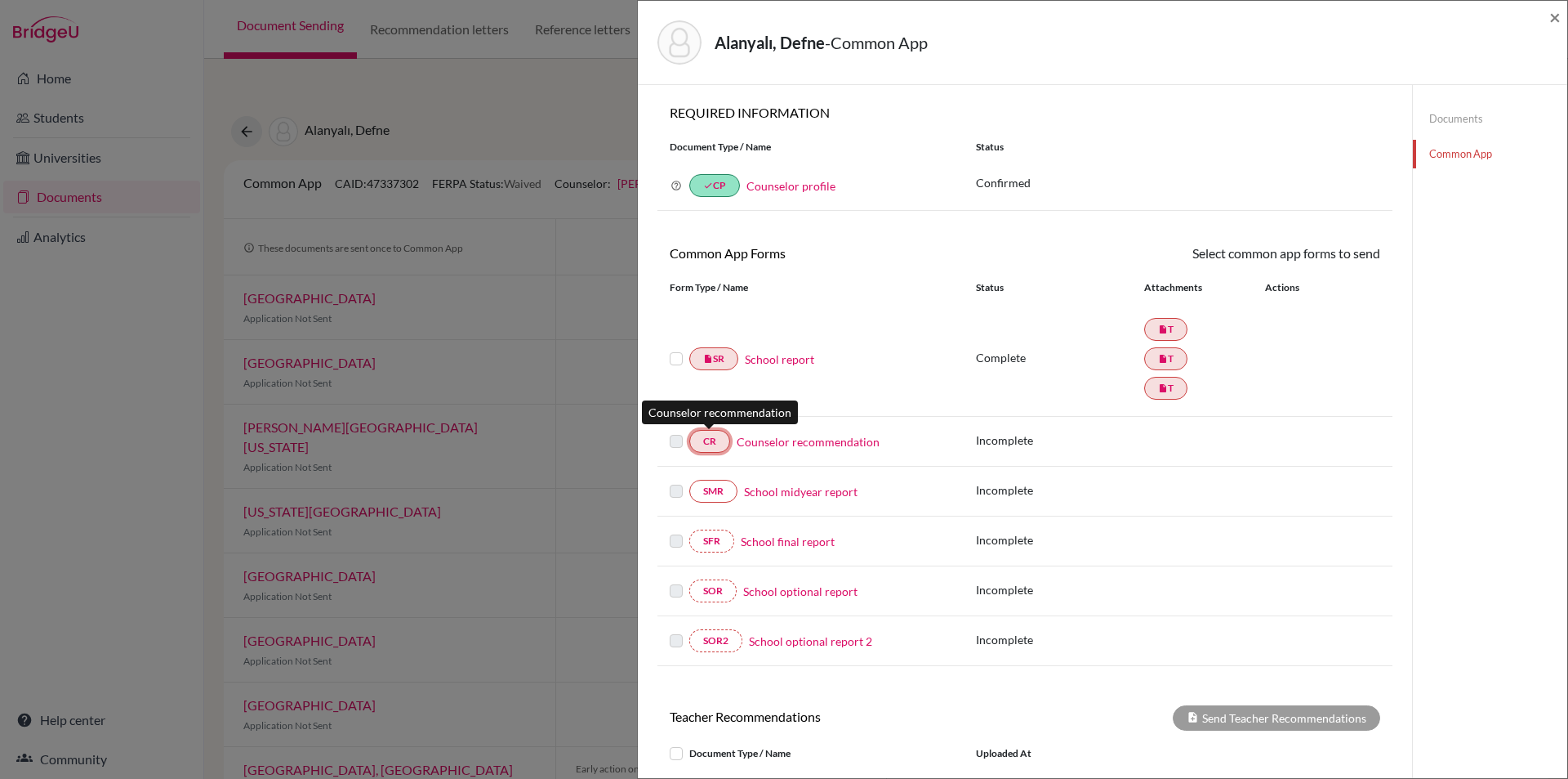
click at [711, 439] on link "CR" at bounding box center [709, 441] width 41 height 23
click at [789, 443] on link "Counselor recommendation" at bounding box center [808, 441] width 143 height 17
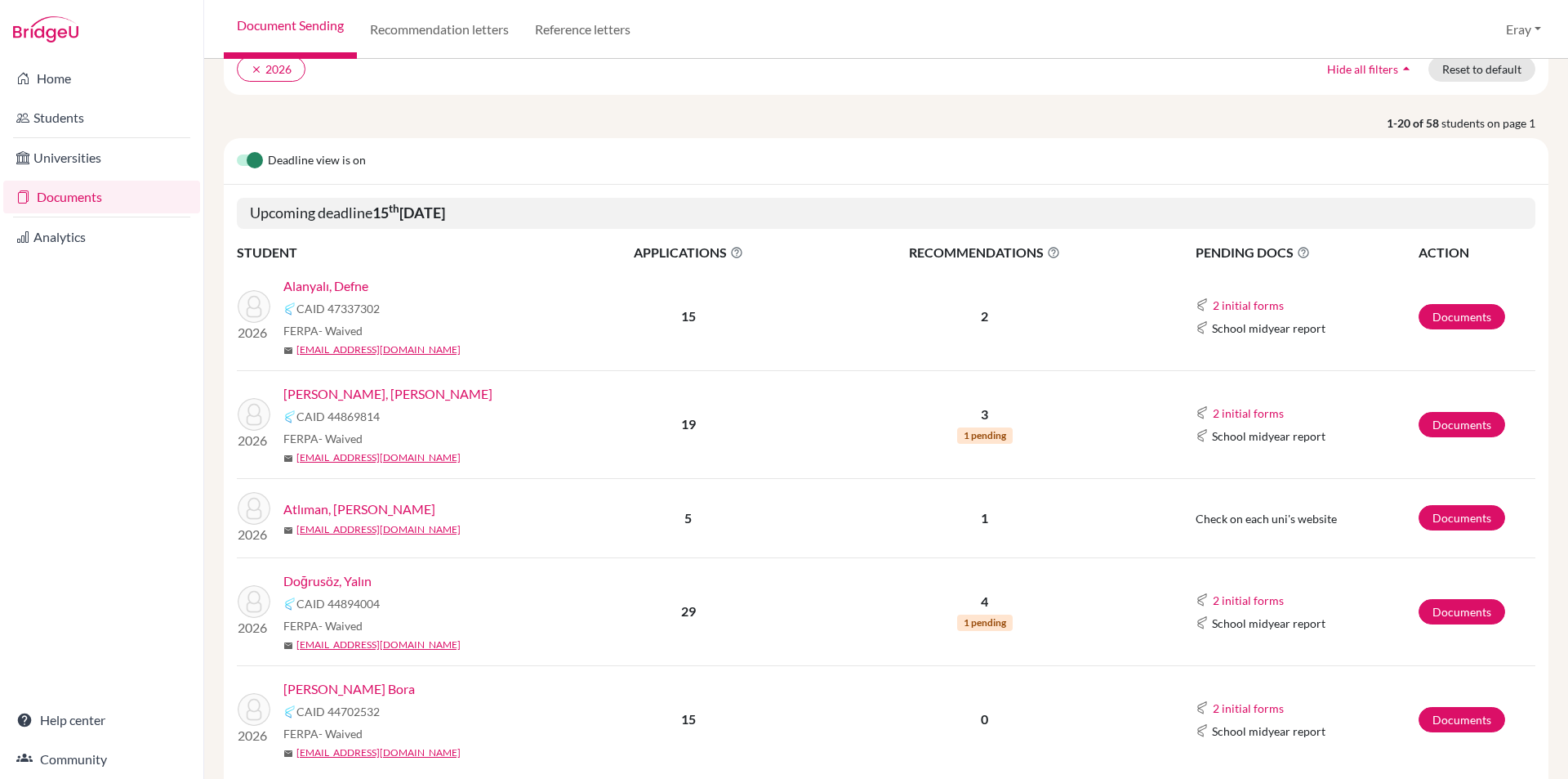
drag, startPoint x: 462, startPoint y: 417, endPoint x: 458, endPoint y: 435, distance: 18.4
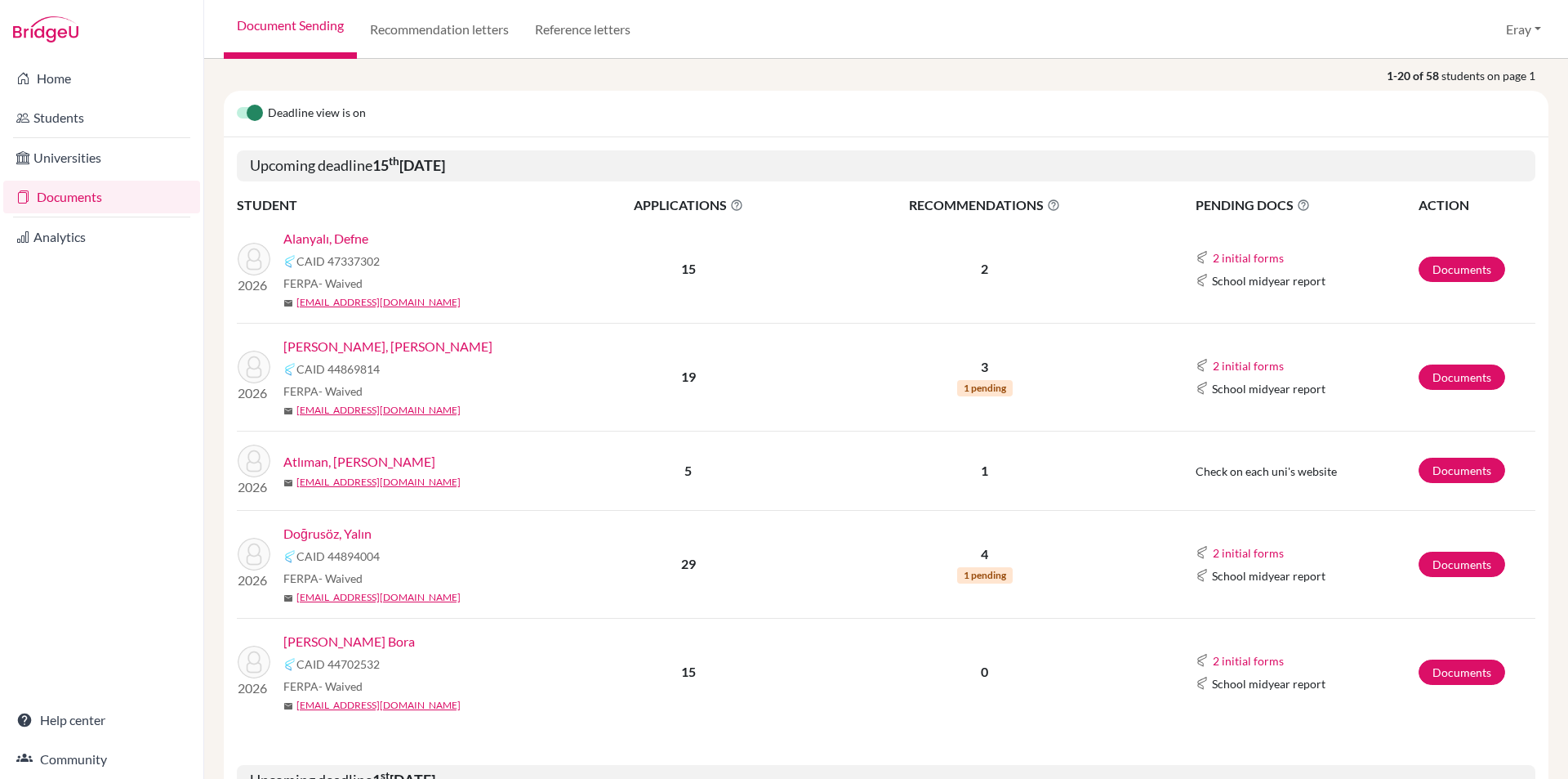
scroll to position [356, 0]
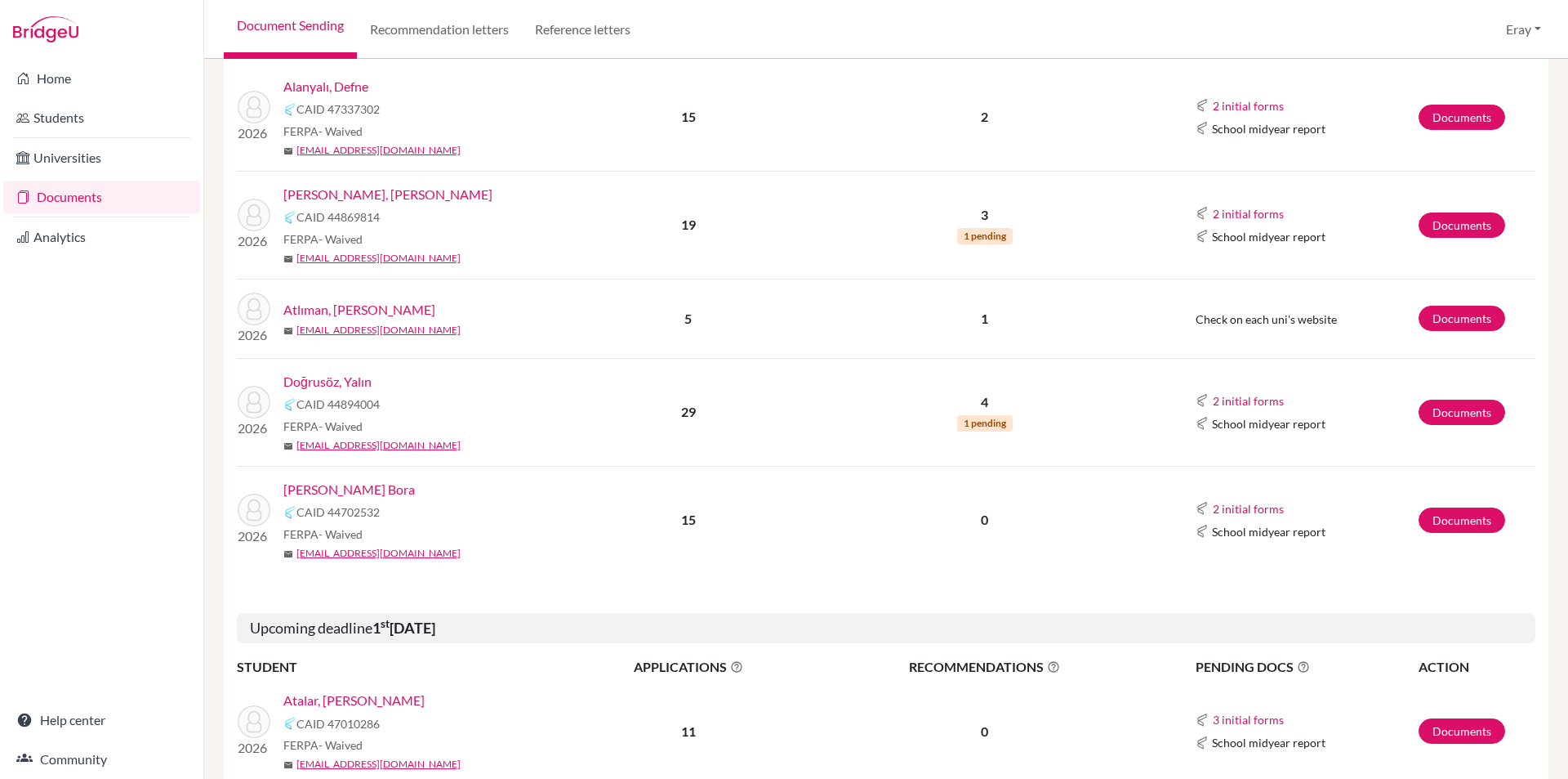
drag, startPoint x: 555, startPoint y: 361, endPoint x: 537, endPoint y: 459, distance: 99.6
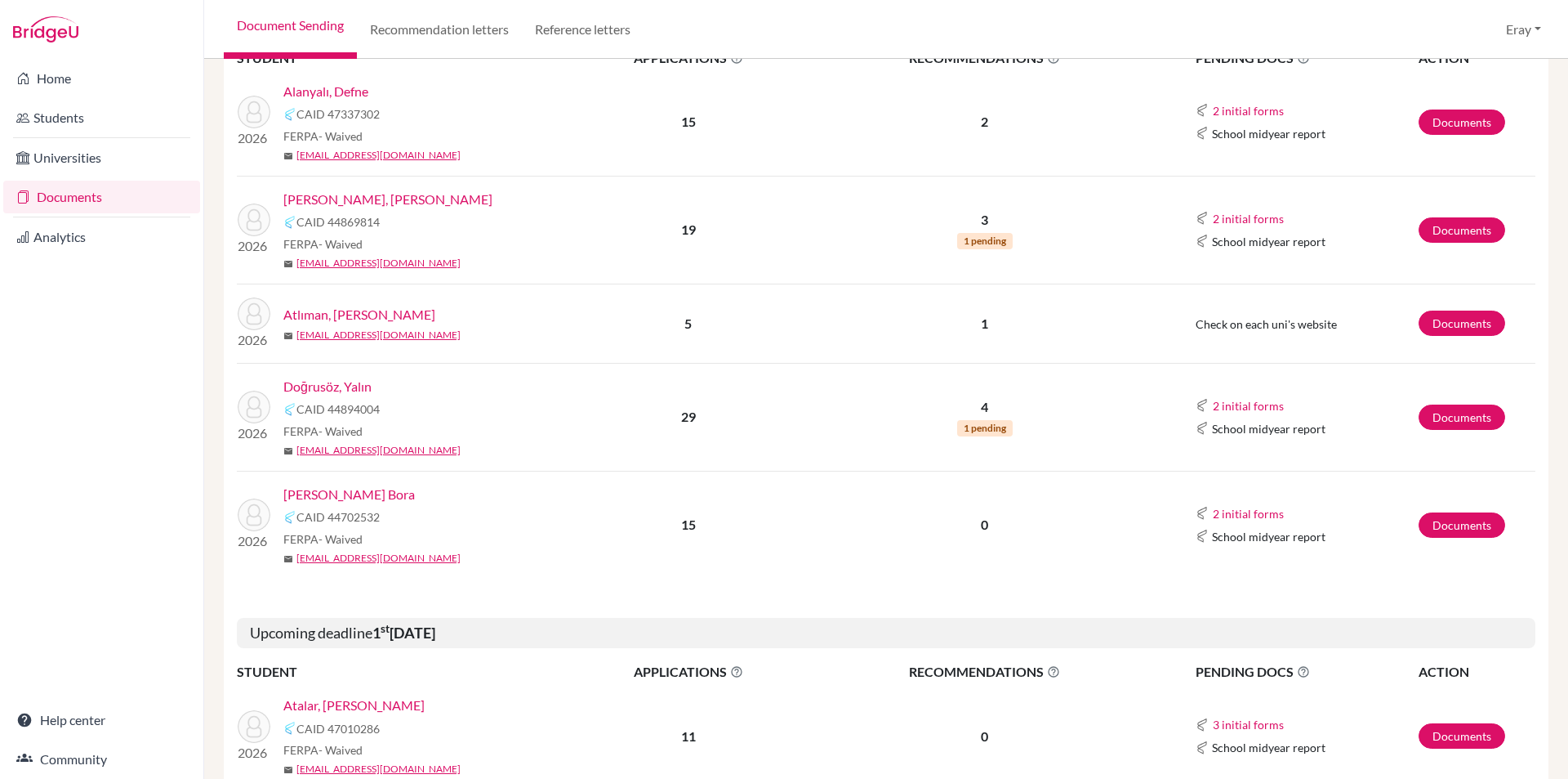
scroll to position [222, 0]
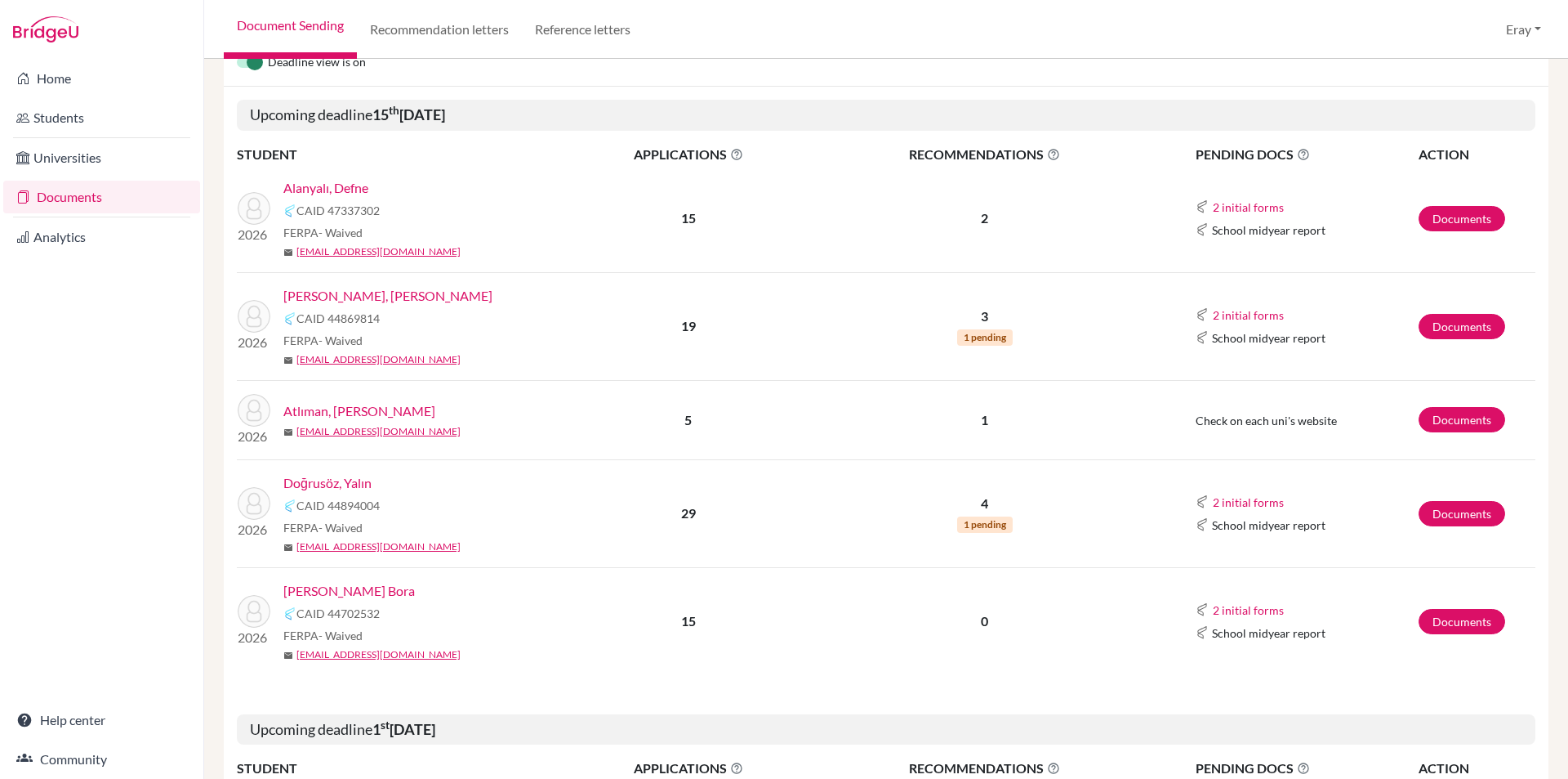
drag, startPoint x: 798, startPoint y: 242, endPoint x: 806, endPoint y: 141, distance: 101.3
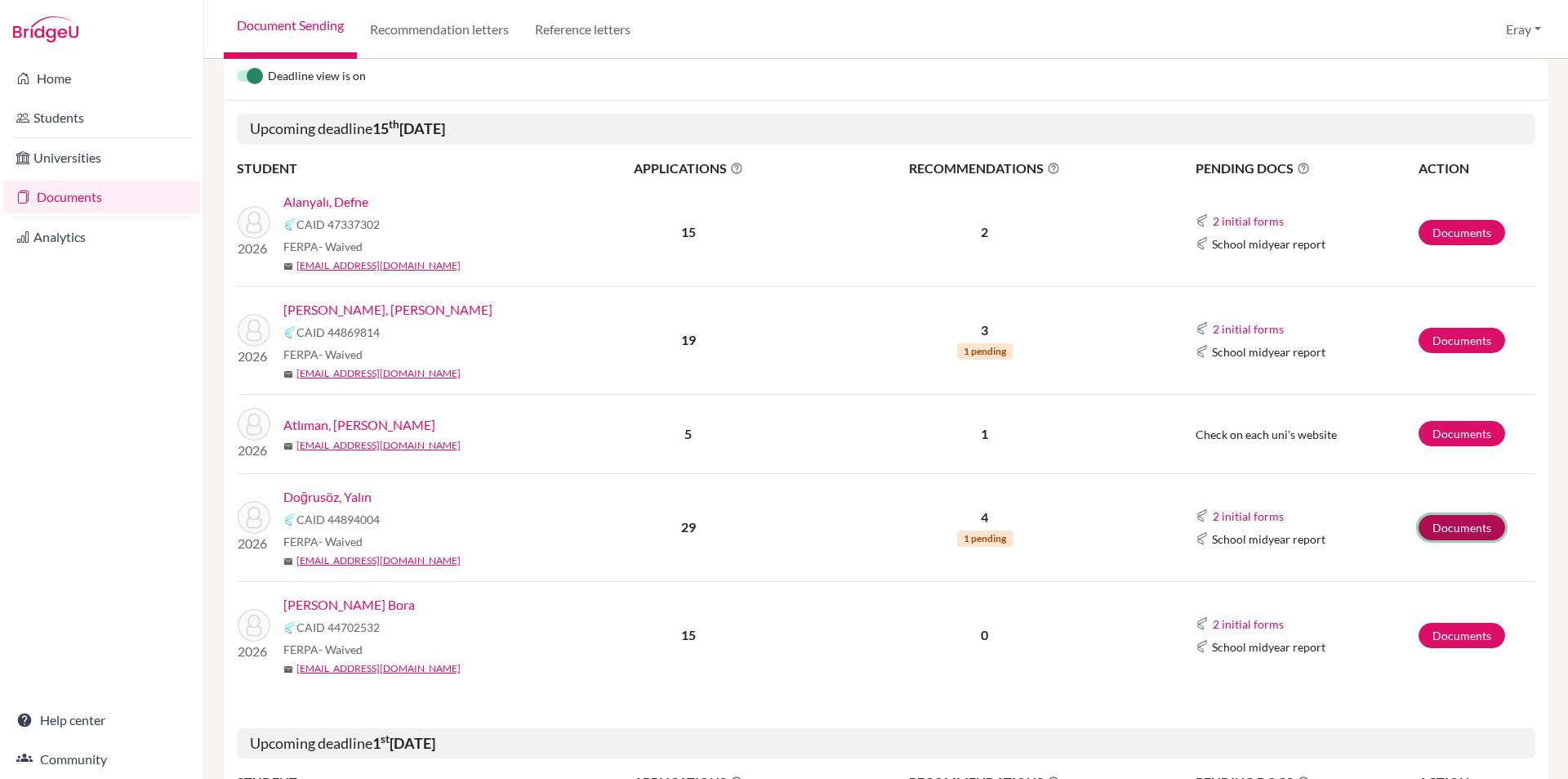
click at [1435, 526] on link "Documents" at bounding box center [1462, 528] width 87 height 25
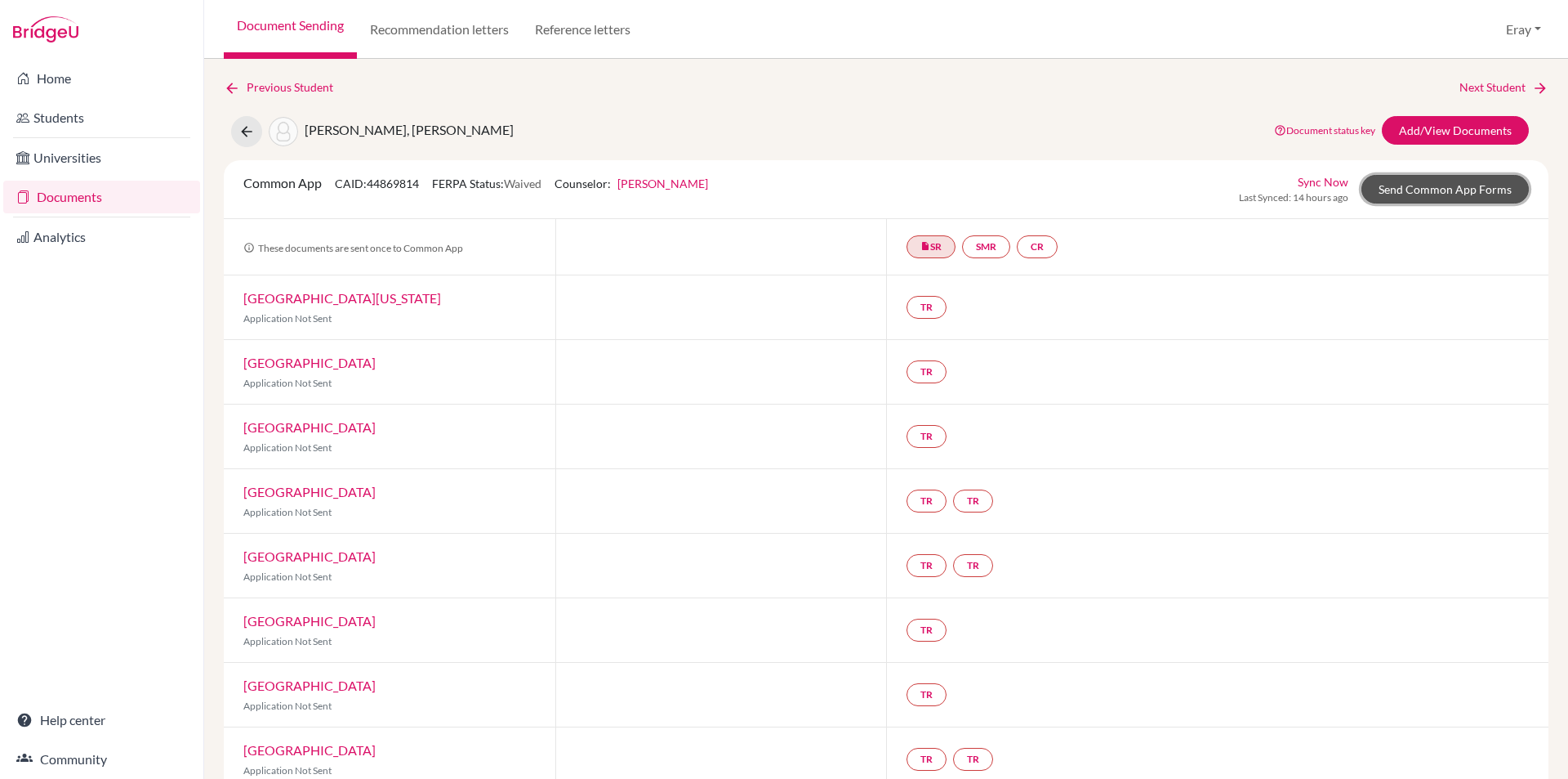
click at [1459, 195] on link "Send Common App Forms" at bounding box center [1444, 190] width 167 height 29
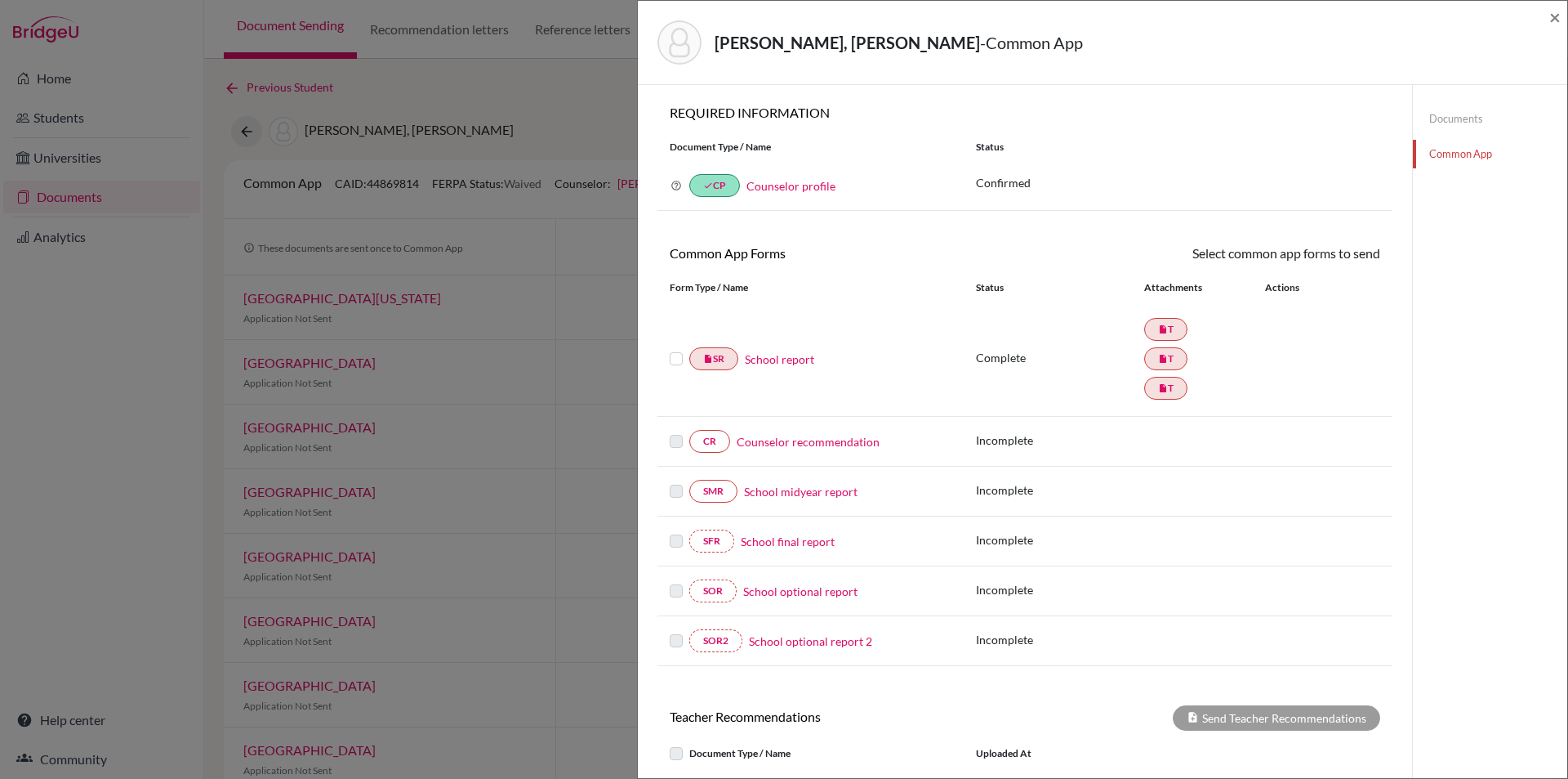
click at [832, 445] on link "Counselor recommendation" at bounding box center [808, 441] width 143 height 17
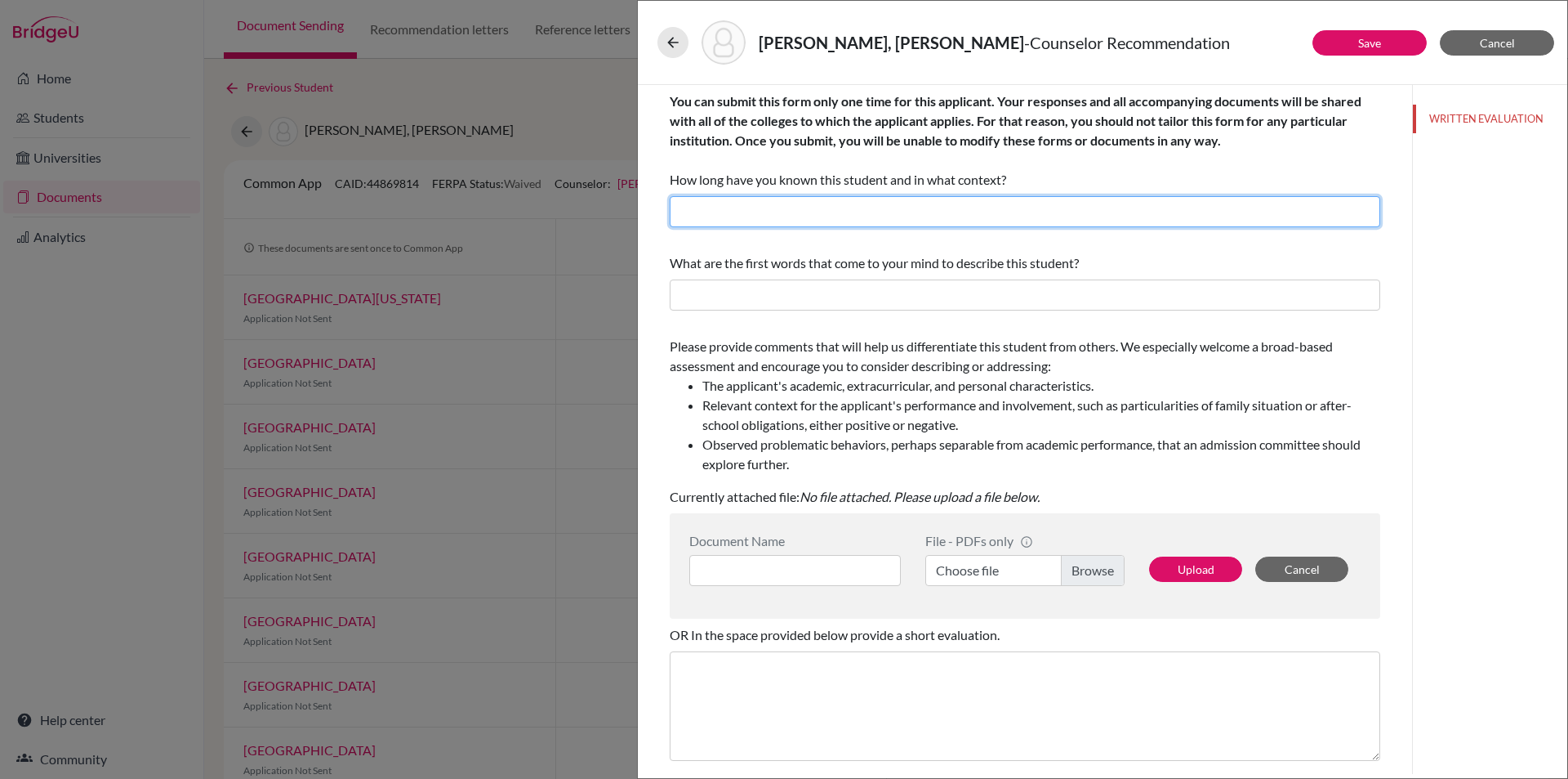
click at [929, 206] on input "text" at bounding box center [1024, 211] width 711 height 31
type input "1"
drag, startPoint x: 663, startPoint y: 179, endPoint x: 1105, endPoint y: 183, distance: 442.0
click at [1105, 183] on div "You can submit this form only one time for this applicant. Your responses and a…" at bounding box center [1025, 494] width 750 height 820
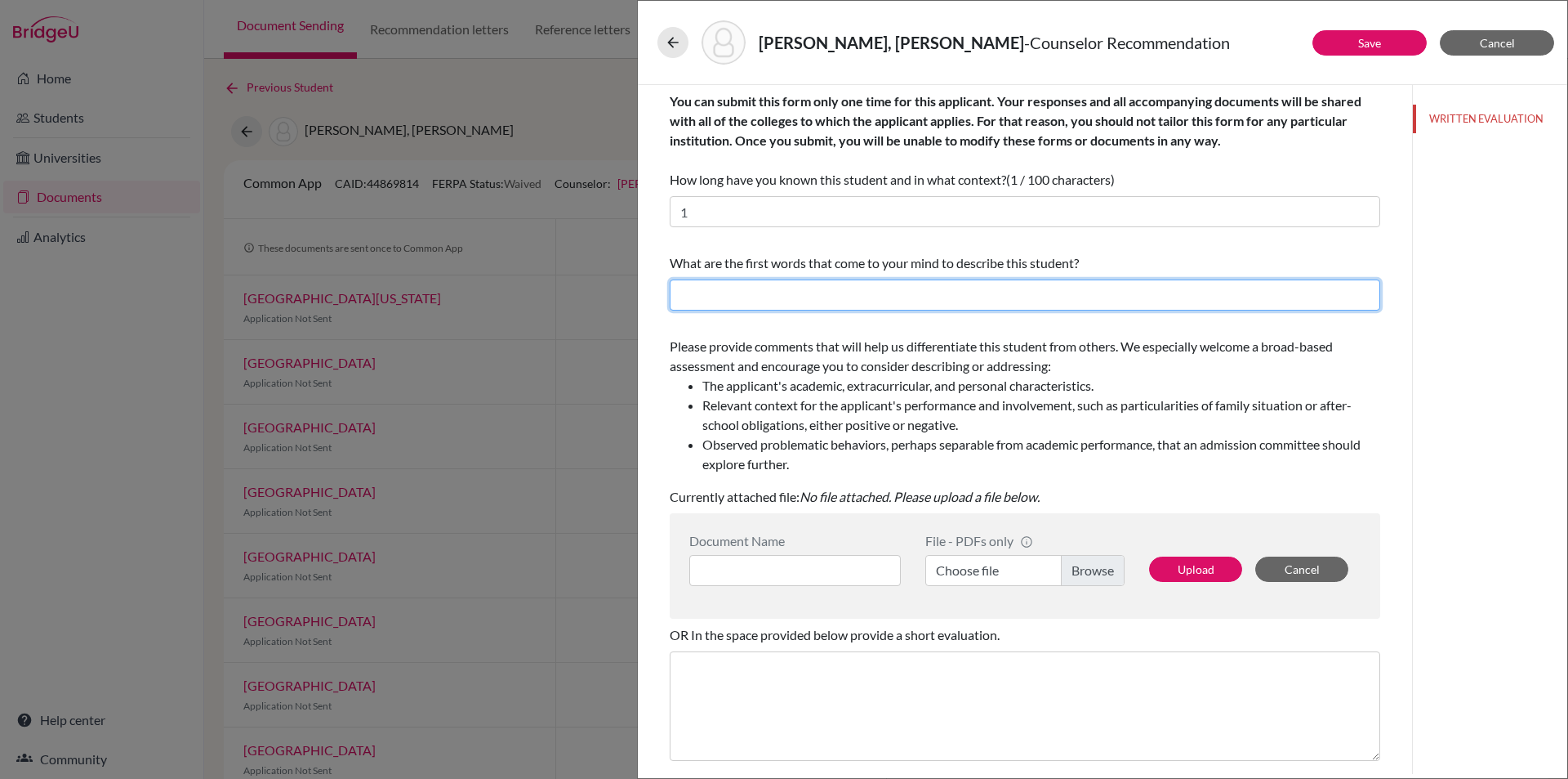
click at [1018, 286] on input "text" at bounding box center [1024, 295] width 711 height 31
type input "Hardworking"
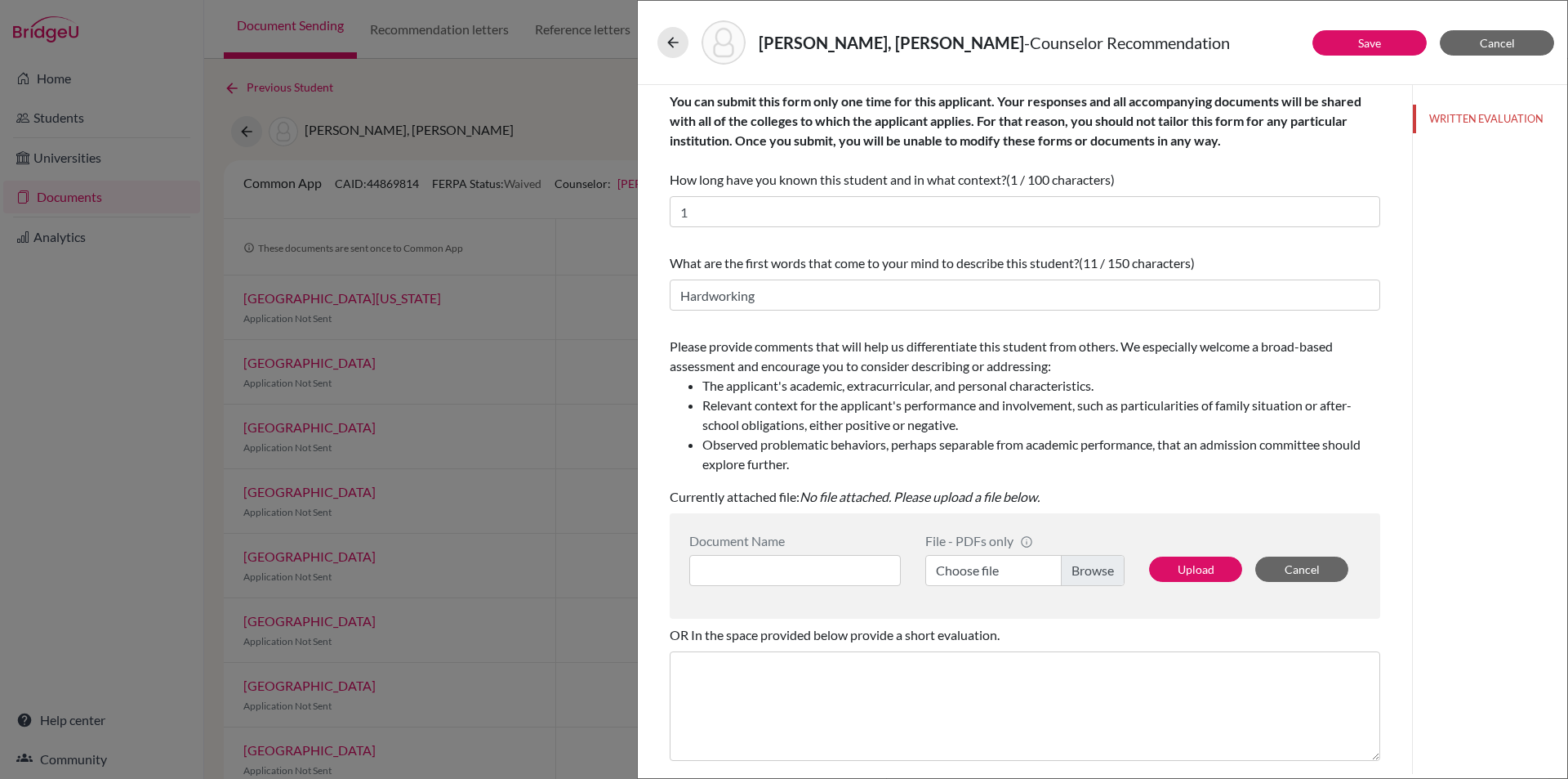
click at [1079, 577] on label "Choose file" at bounding box center [1025, 570] width 200 height 31
click at [1079, 577] on input "Choose file" at bounding box center [1025, 570] width 200 height 31
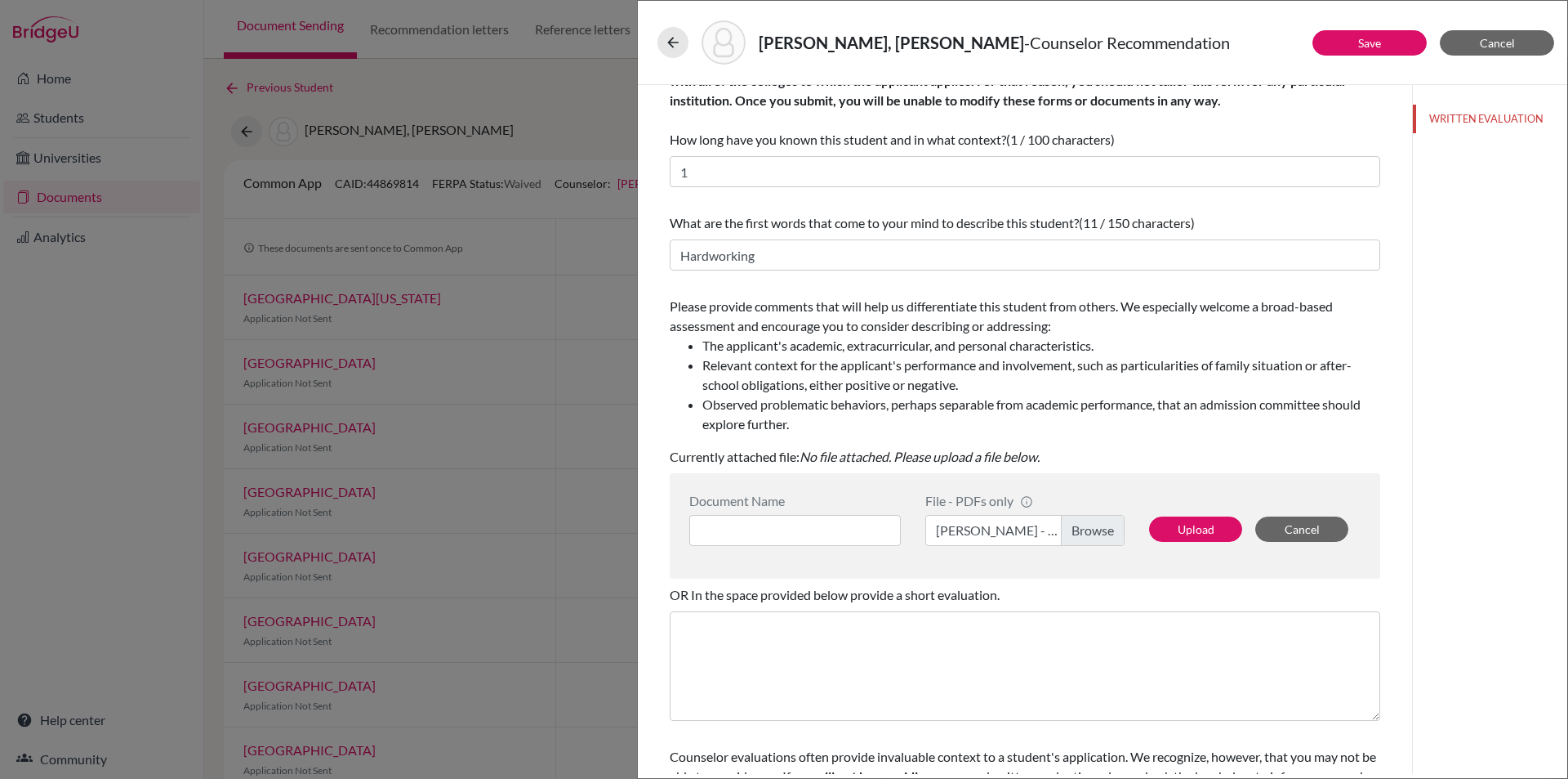
scroll to position [108, 0]
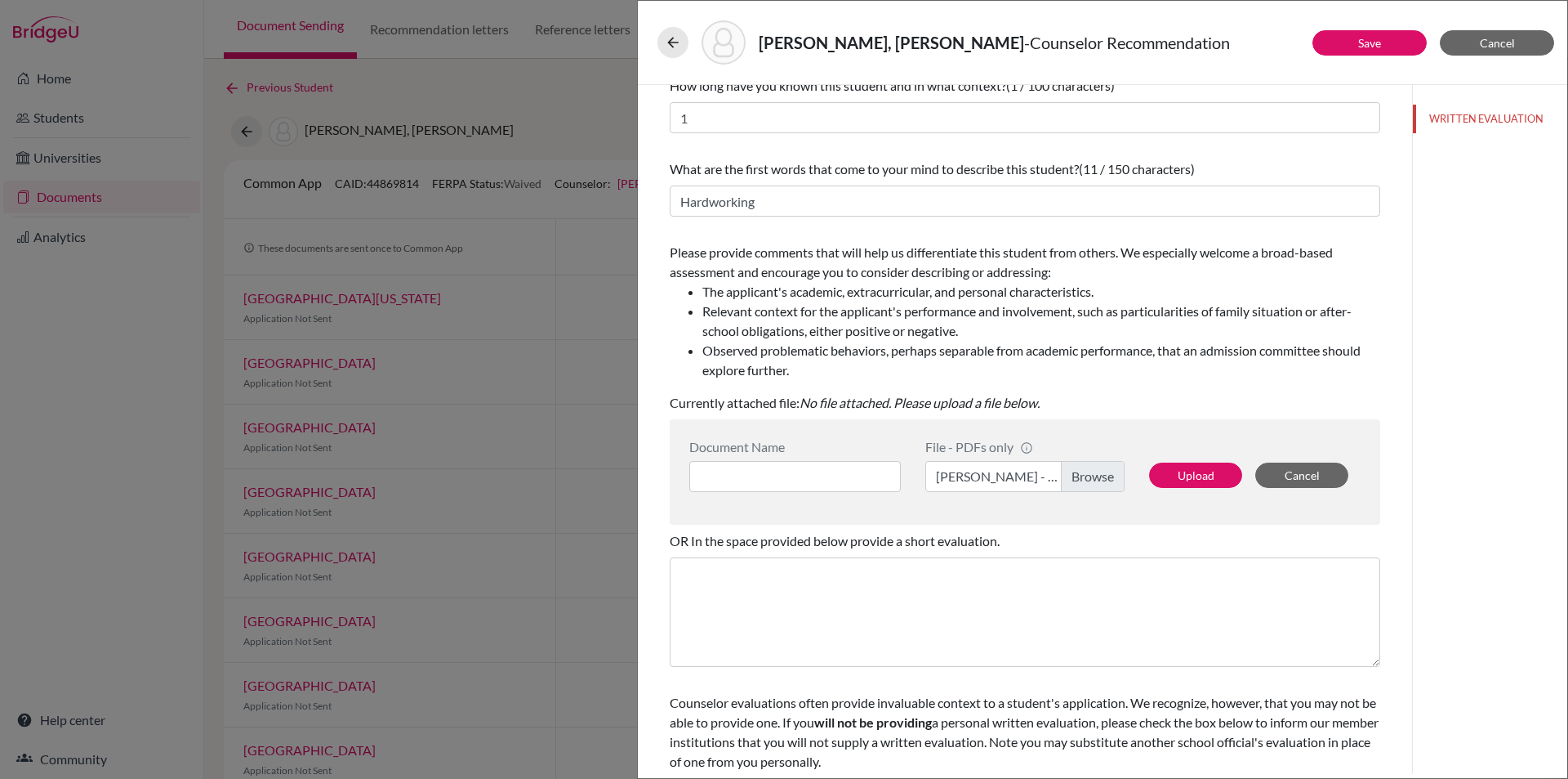
drag, startPoint x: 1119, startPoint y: 489, endPoint x: 1061, endPoint y: 507, distance: 60.7
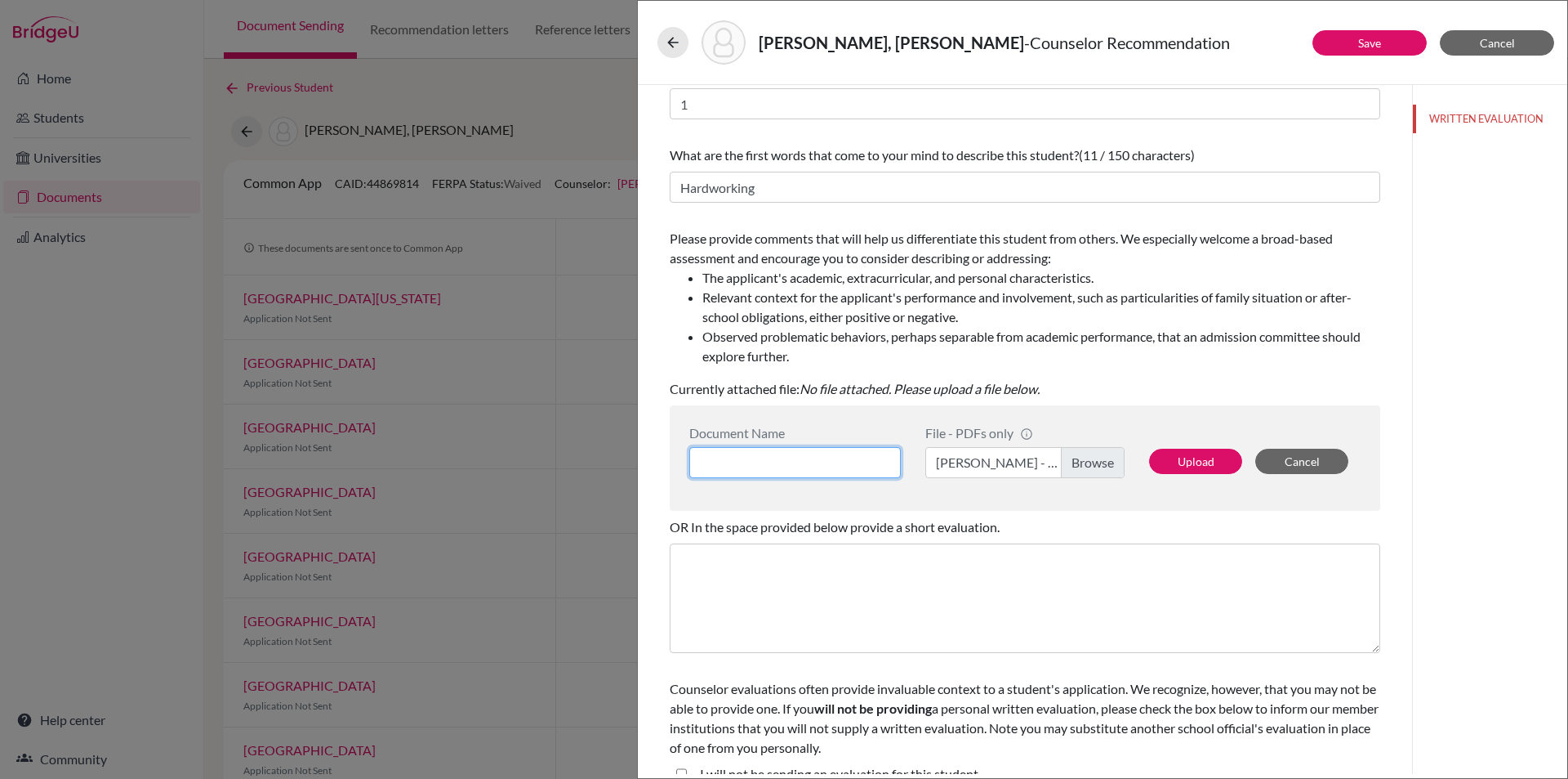
click at [791, 452] on input at bounding box center [795, 463] width 211 height 31
paste input "Counselor Recommendation for Kaan Alp Alpman"
type input "Counselor Recommendation for Kaan Alp Alpman"
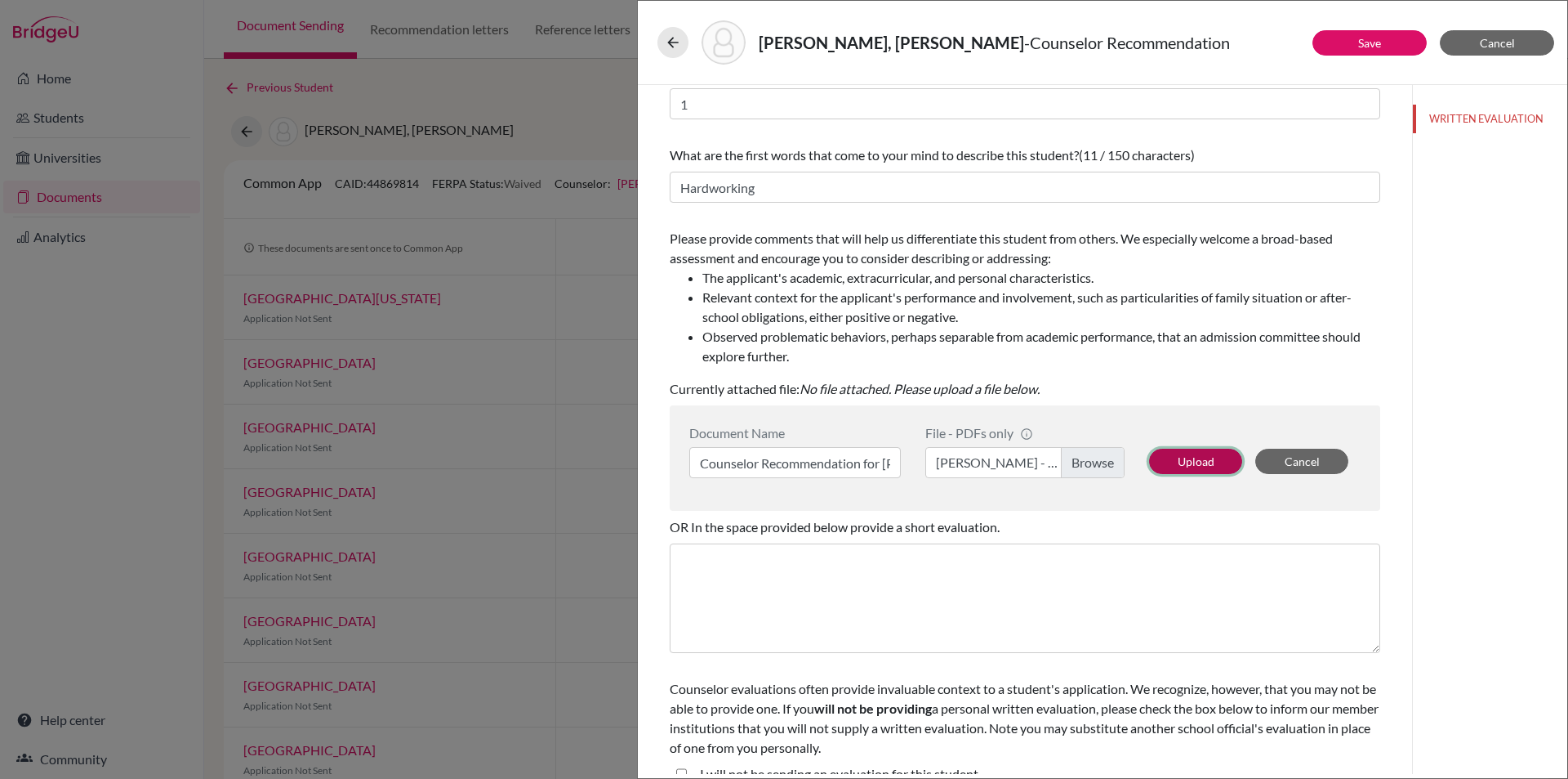
click at [1183, 464] on button "Upload" at bounding box center [1195, 461] width 93 height 25
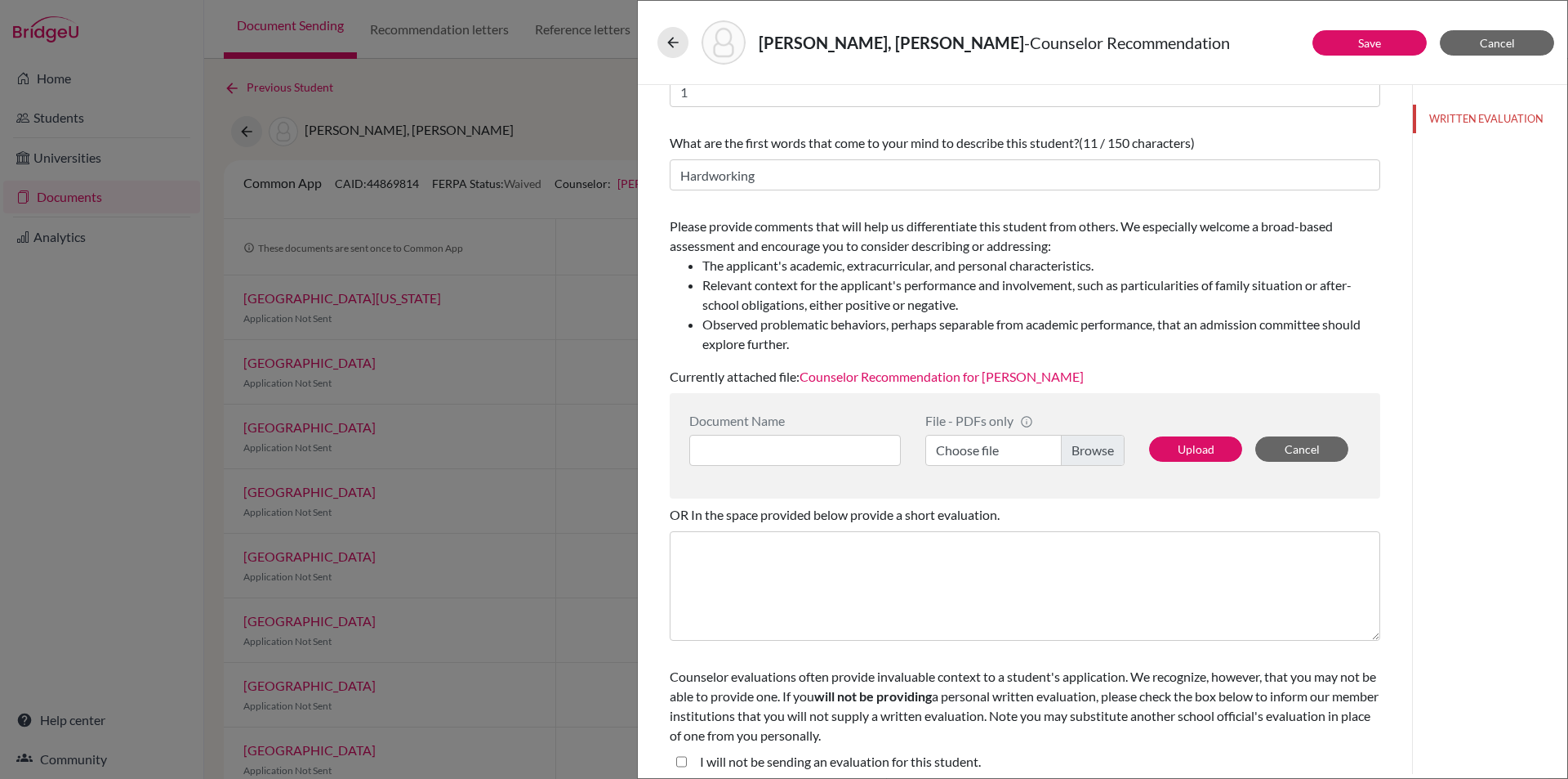
scroll to position [131, 0]
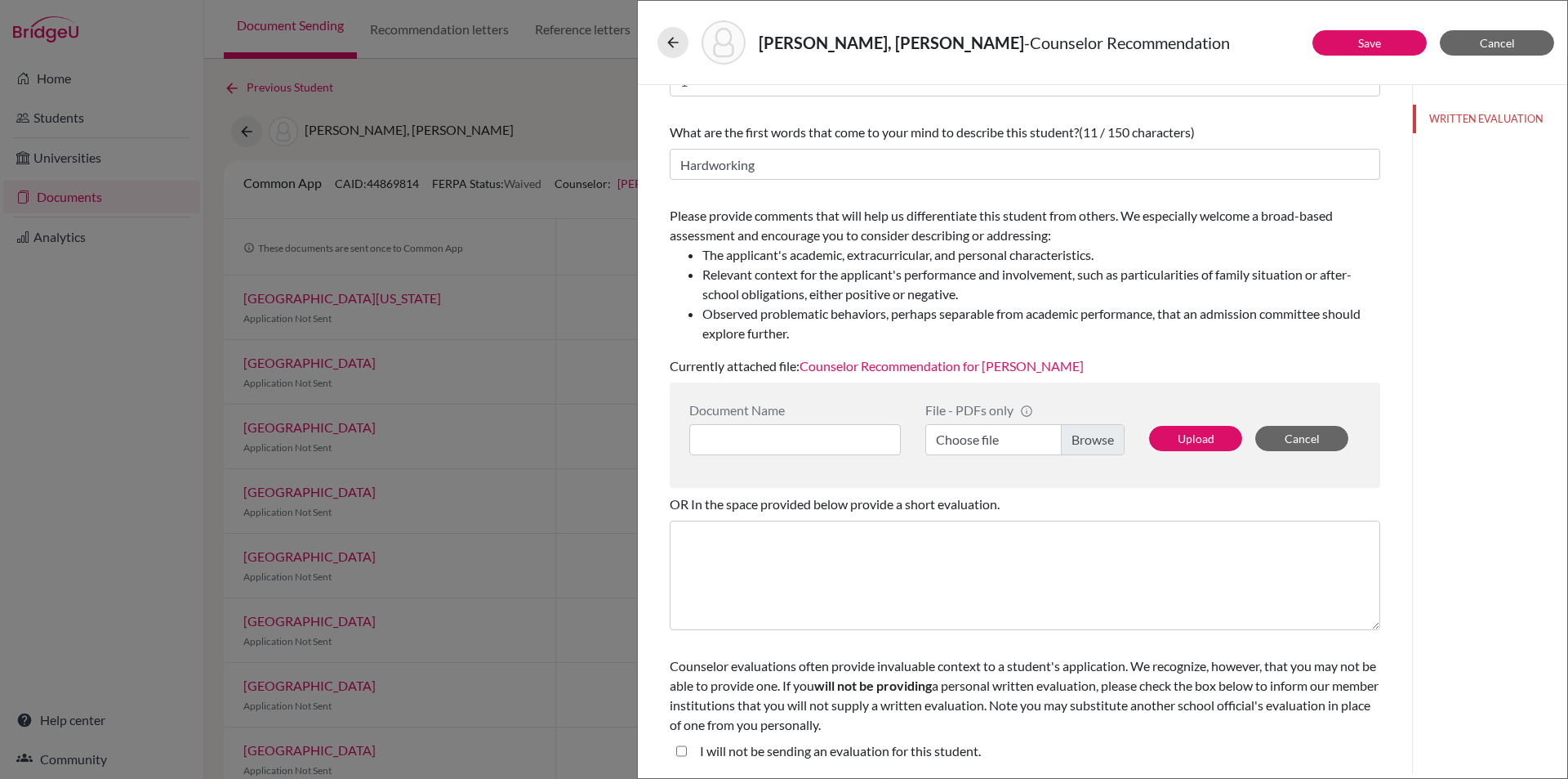
drag, startPoint x: 1184, startPoint y: 335, endPoint x: 1207, endPoint y: 537, distance: 203.3
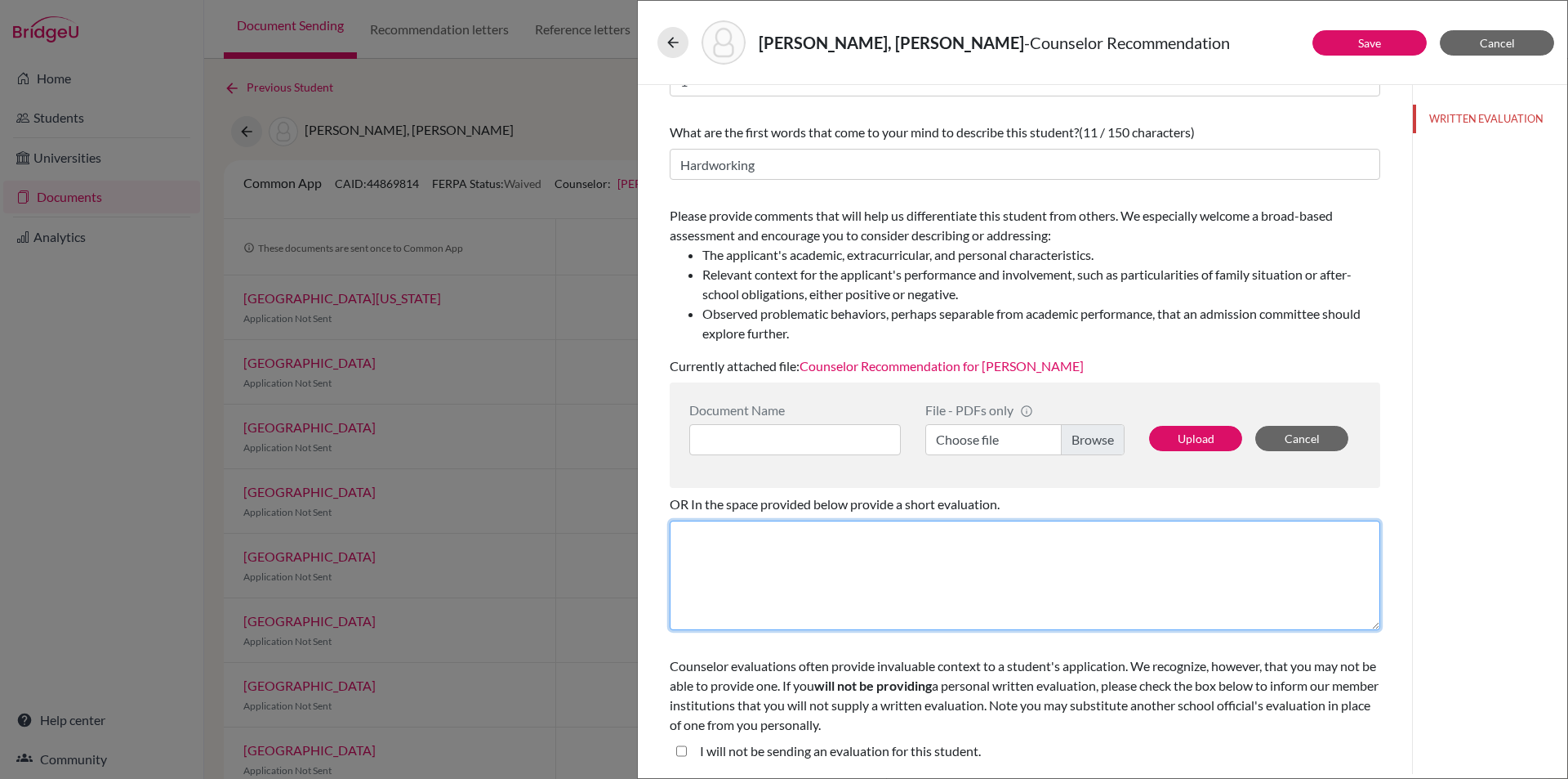
drag, startPoint x: 1212, startPoint y: 604, endPoint x: 1231, endPoint y: 654, distance: 53.5
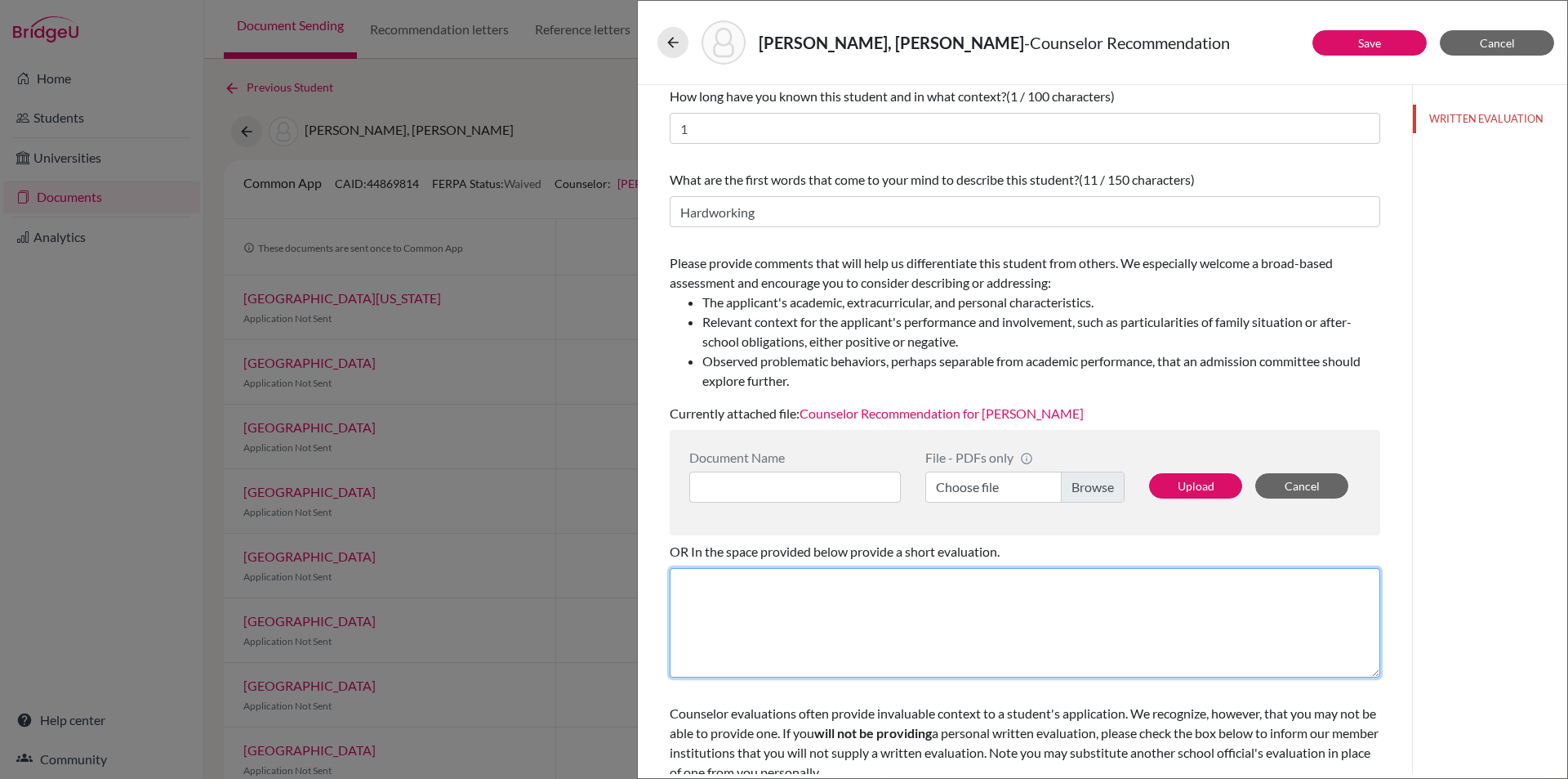
scroll to position [0, 0]
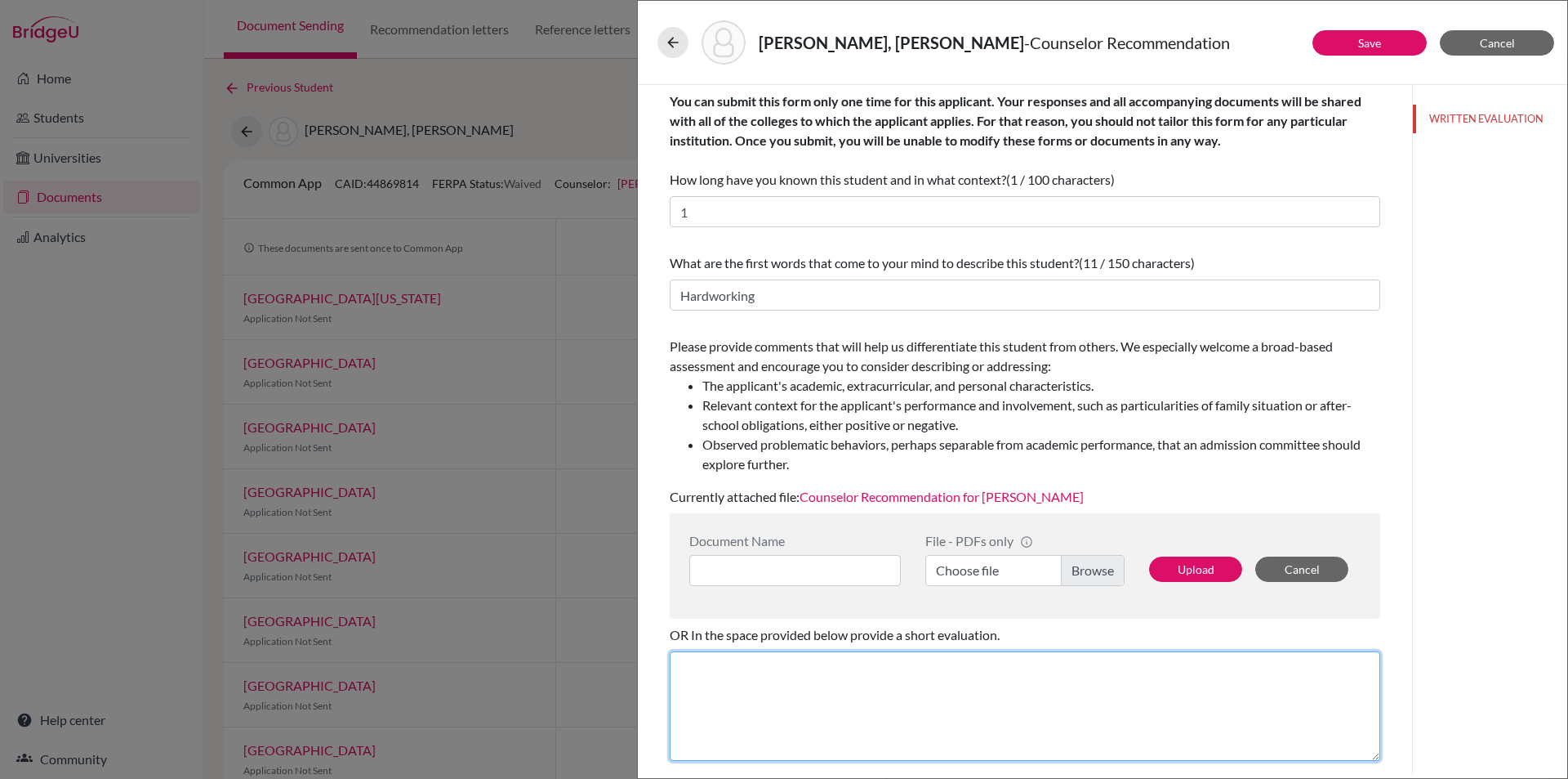
drag, startPoint x: 1304, startPoint y: 582, endPoint x: 1369, endPoint y: 209, distance: 378.6
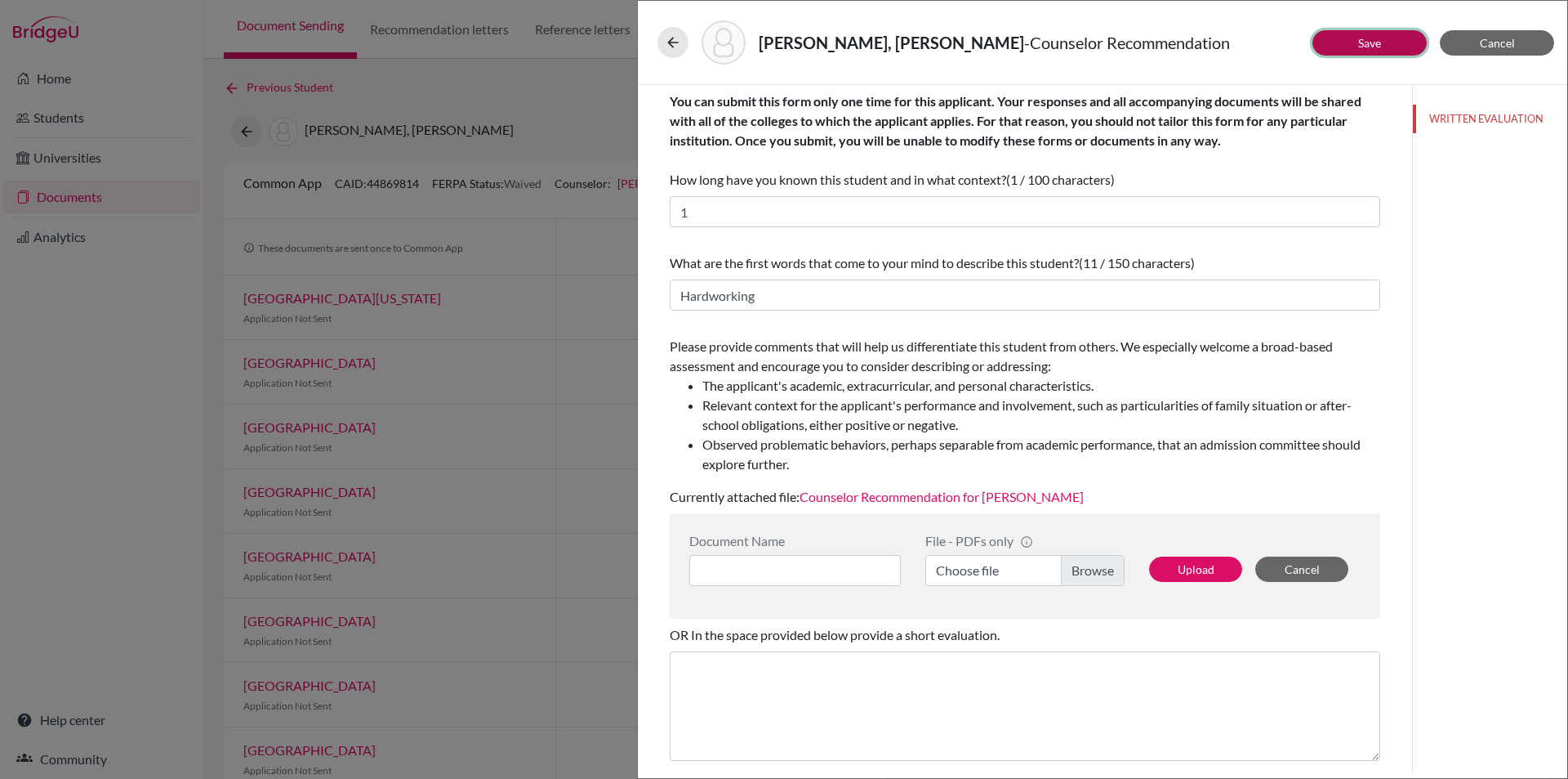
click at [1376, 52] on button "Save" at bounding box center [1369, 42] width 115 height 25
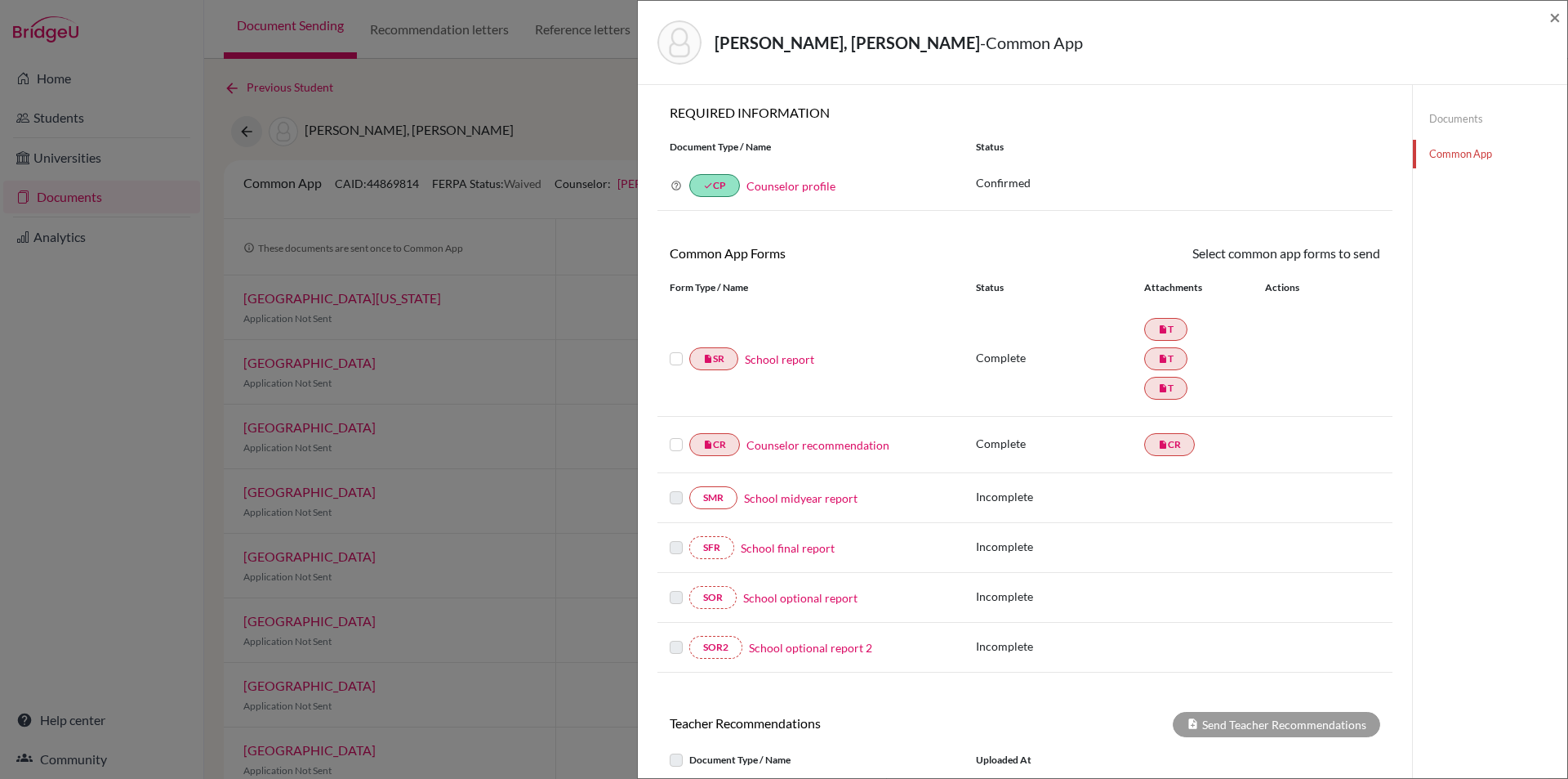
drag, startPoint x: 1540, startPoint y: 260, endPoint x: 1557, endPoint y: 125, distance: 136.1
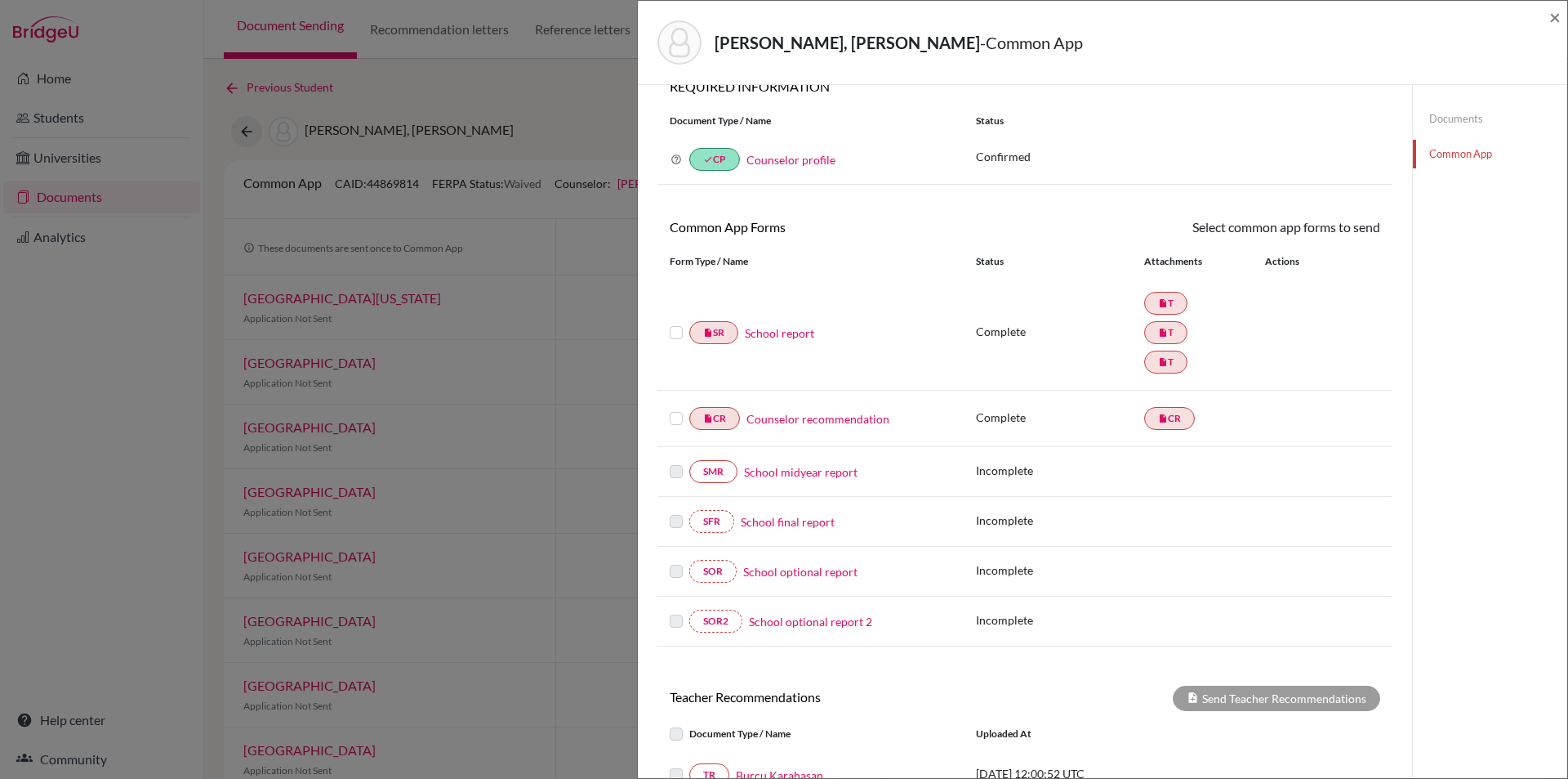
scroll to position [135, 0]
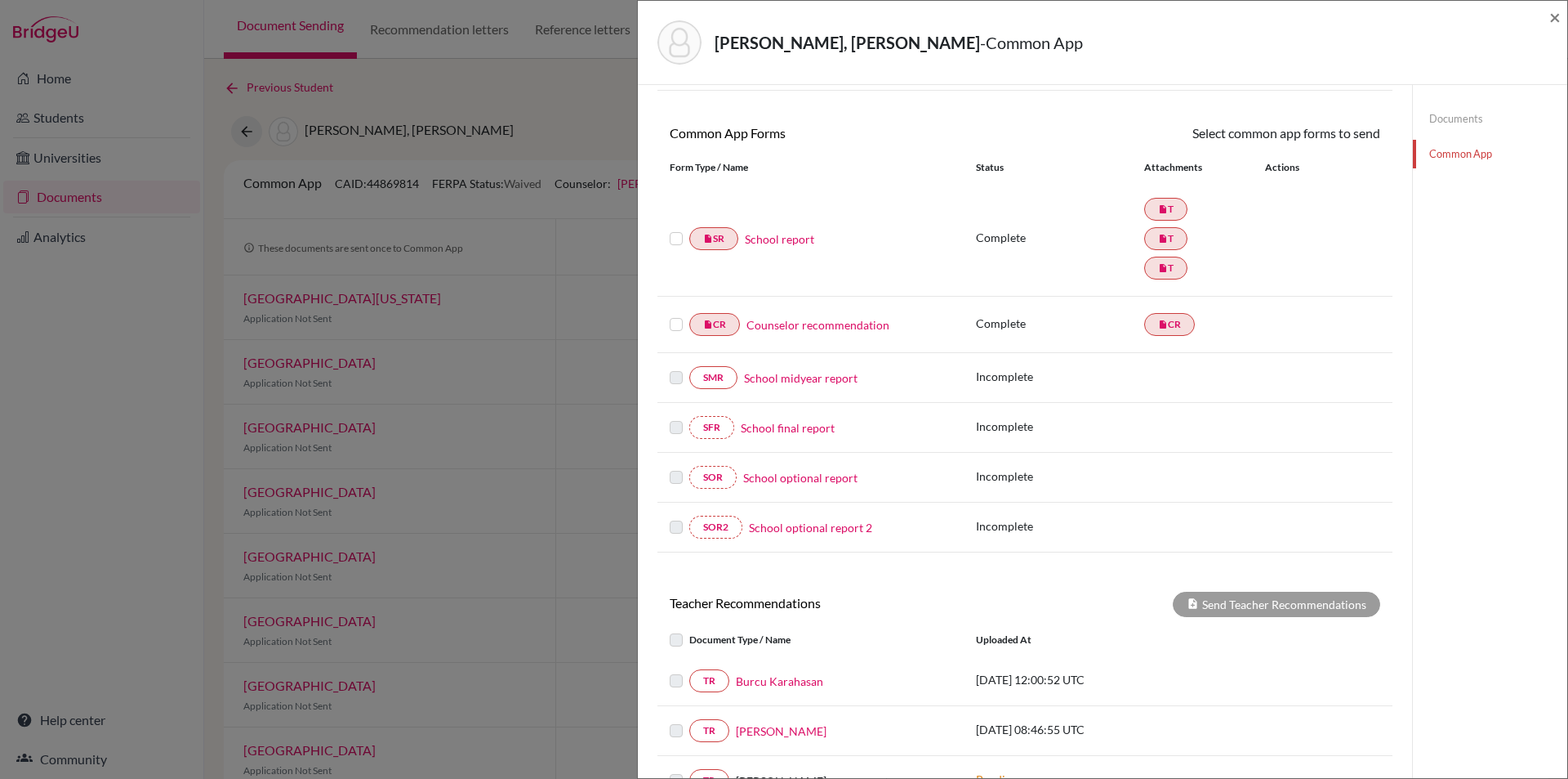
drag, startPoint x: 1398, startPoint y: 423, endPoint x: 1463, endPoint y: 269, distance: 167.2
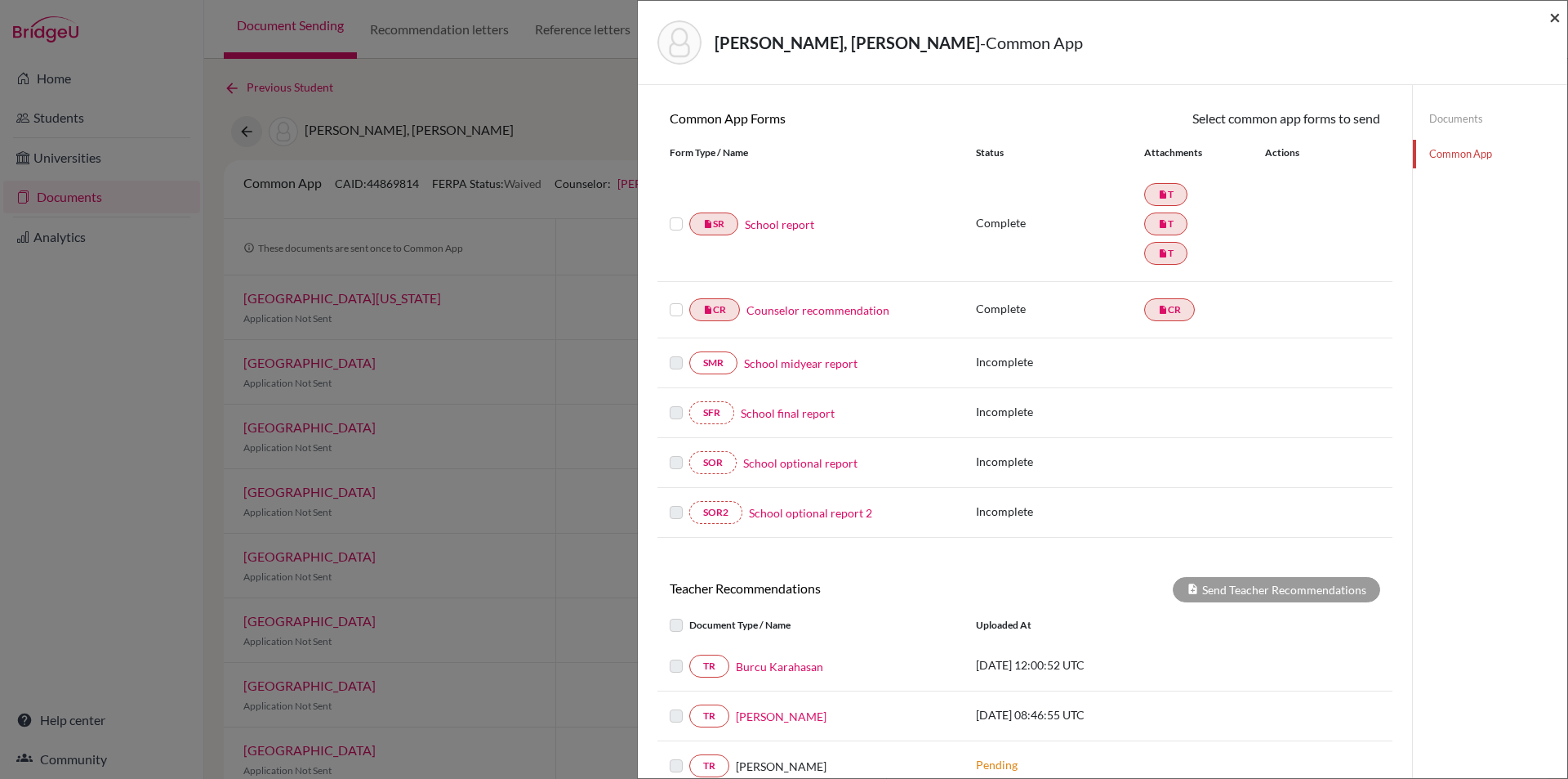
click at [1557, 17] on span "×" at bounding box center [1554, 16] width 12 height 23
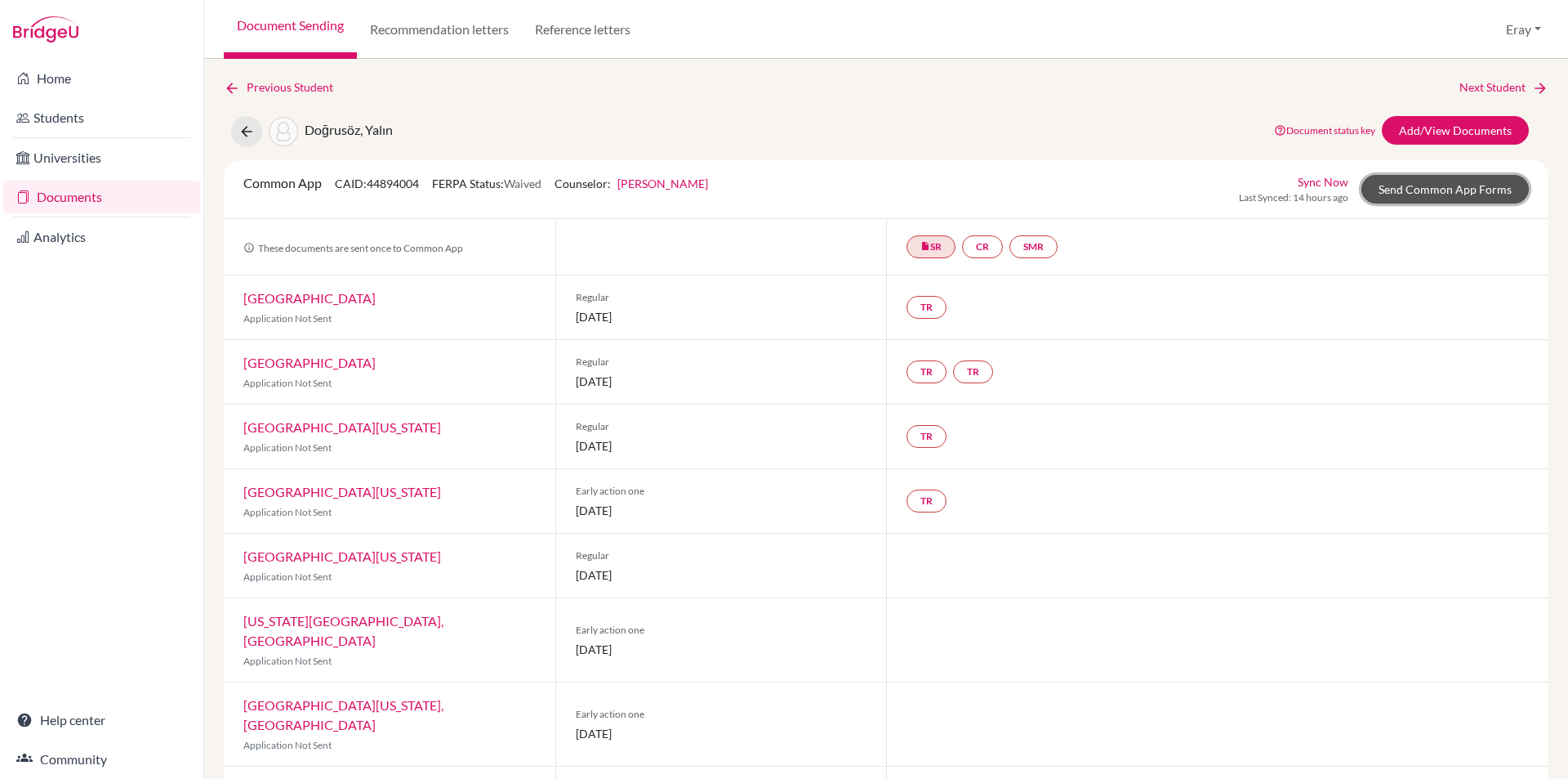
click at [1431, 186] on link "Send Common App Forms" at bounding box center [1444, 190] width 167 height 29
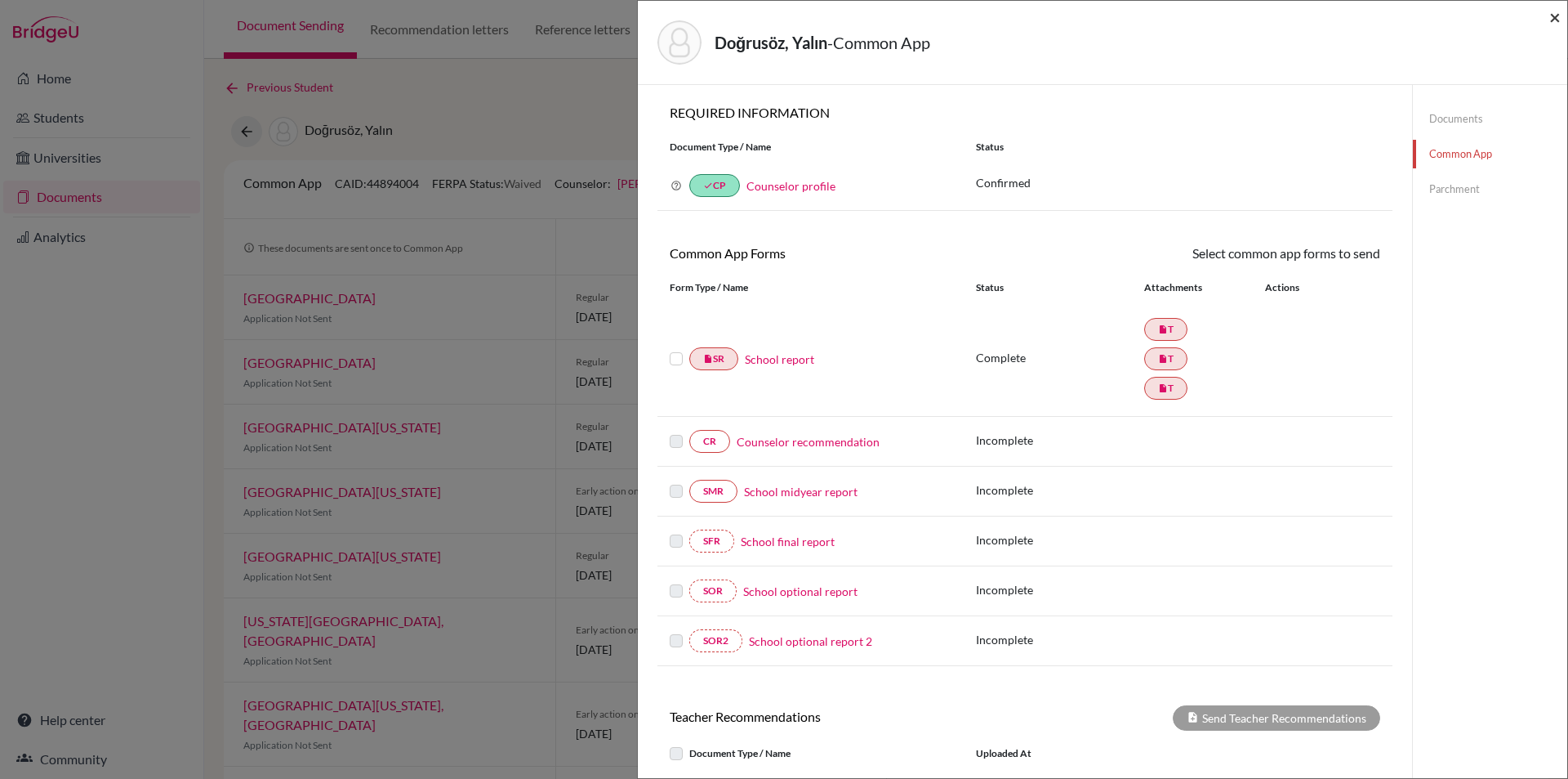
click at [1550, 10] on span "×" at bounding box center [1554, 16] width 12 height 23
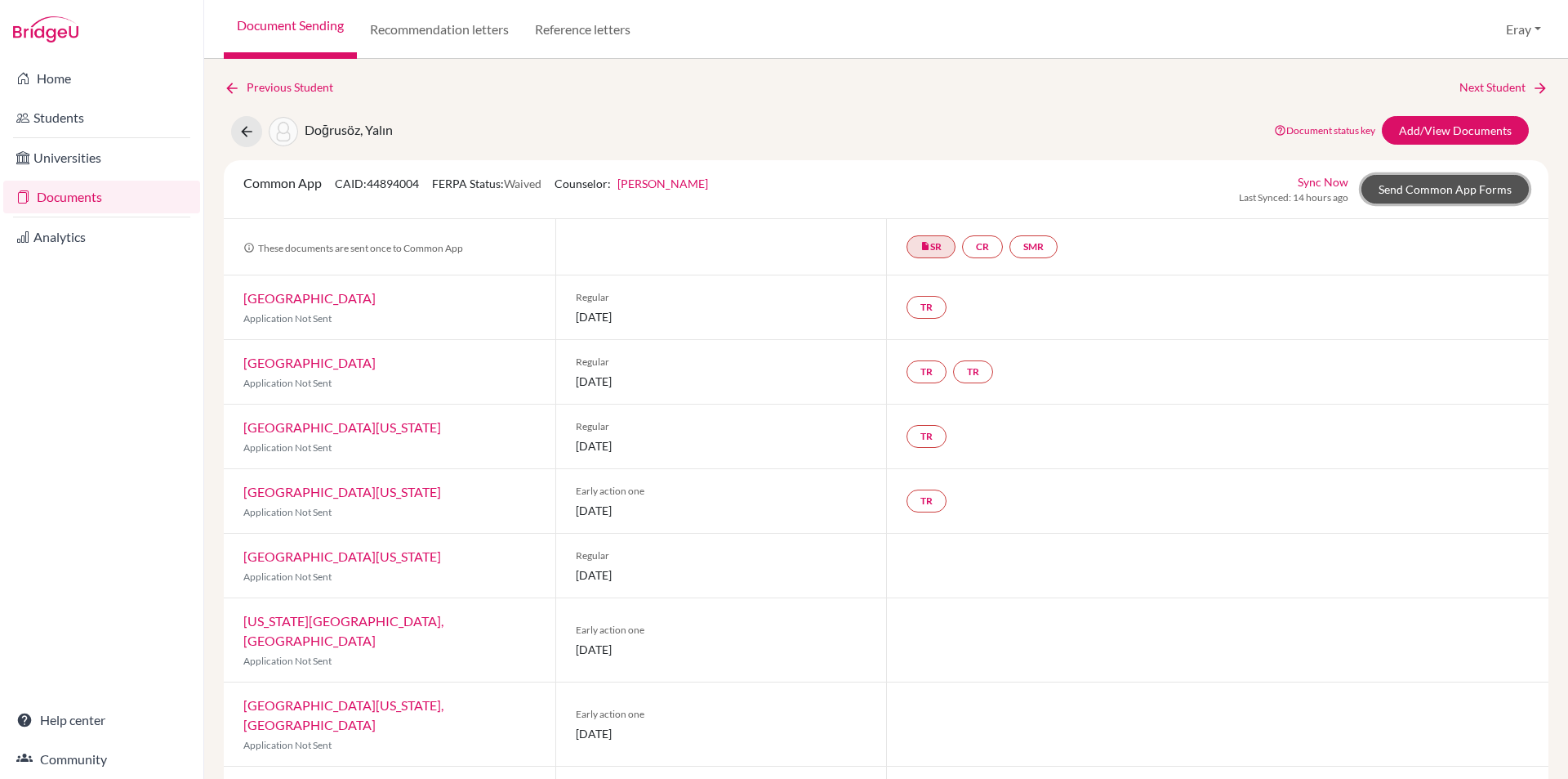
click at [1438, 190] on link "Send Common App Forms" at bounding box center [1444, 190] width 167 height 29
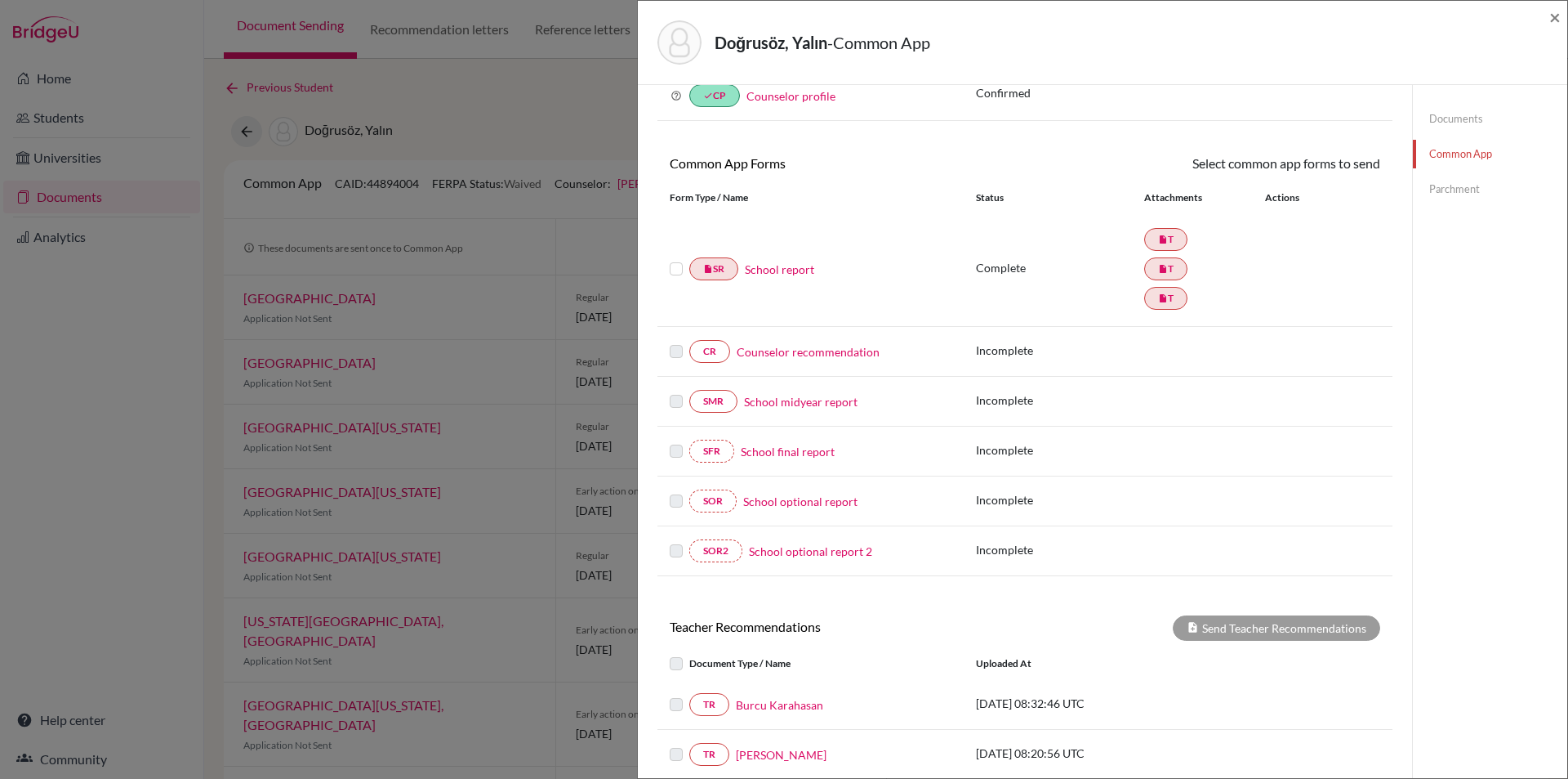
scroll to position [367, 0]
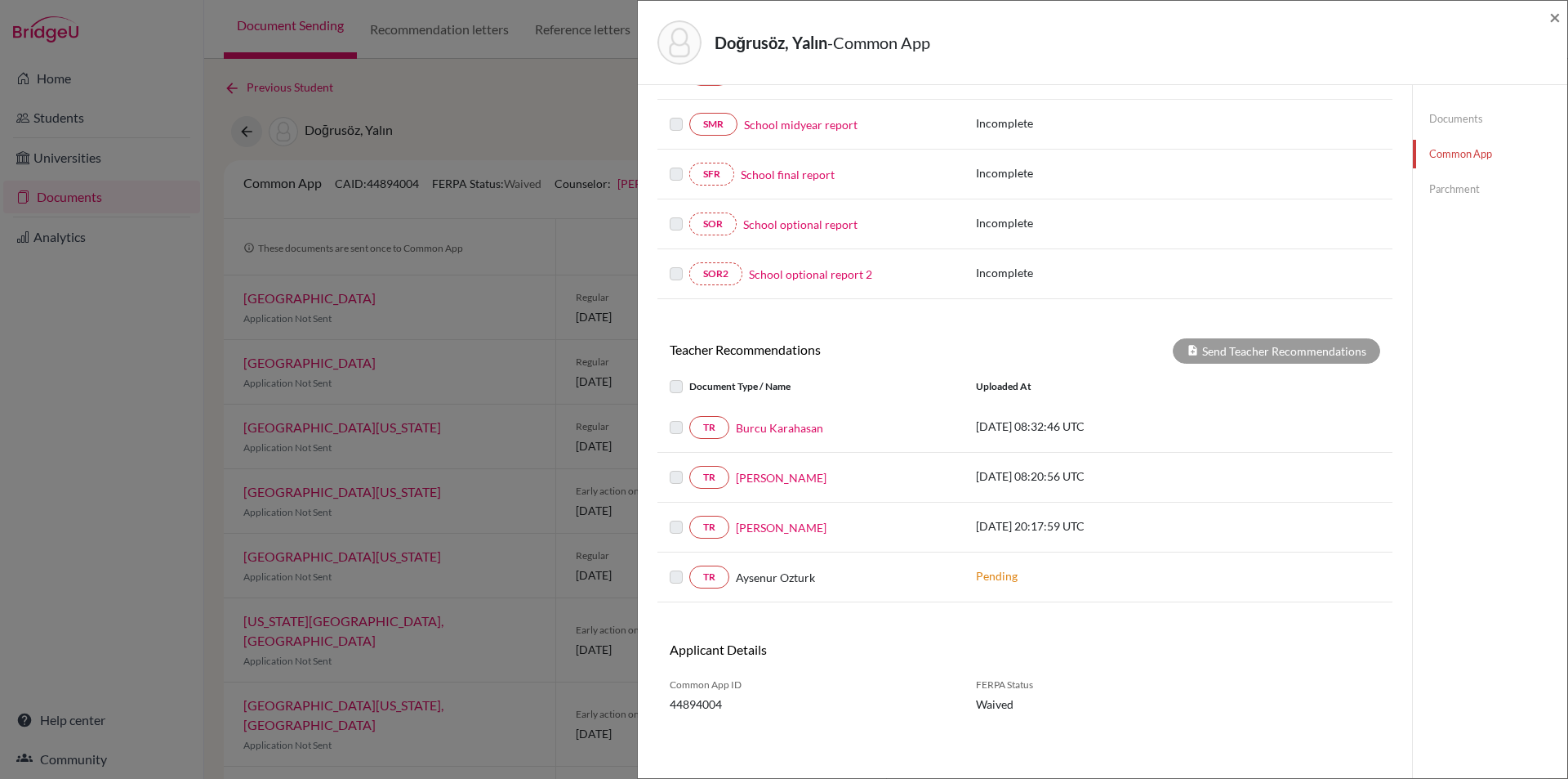
drag, startPoint x: 1161, startPoint y: 342, endPoint x: 1152, endPoint y: 466, distance: 124.3
click at [689, 517] on label at bounding box center [689, 517] width 0 height 0
click at [759, 533] on link "[PERSON_NAME]" at bounding box center [781, 527] width 90 height 17
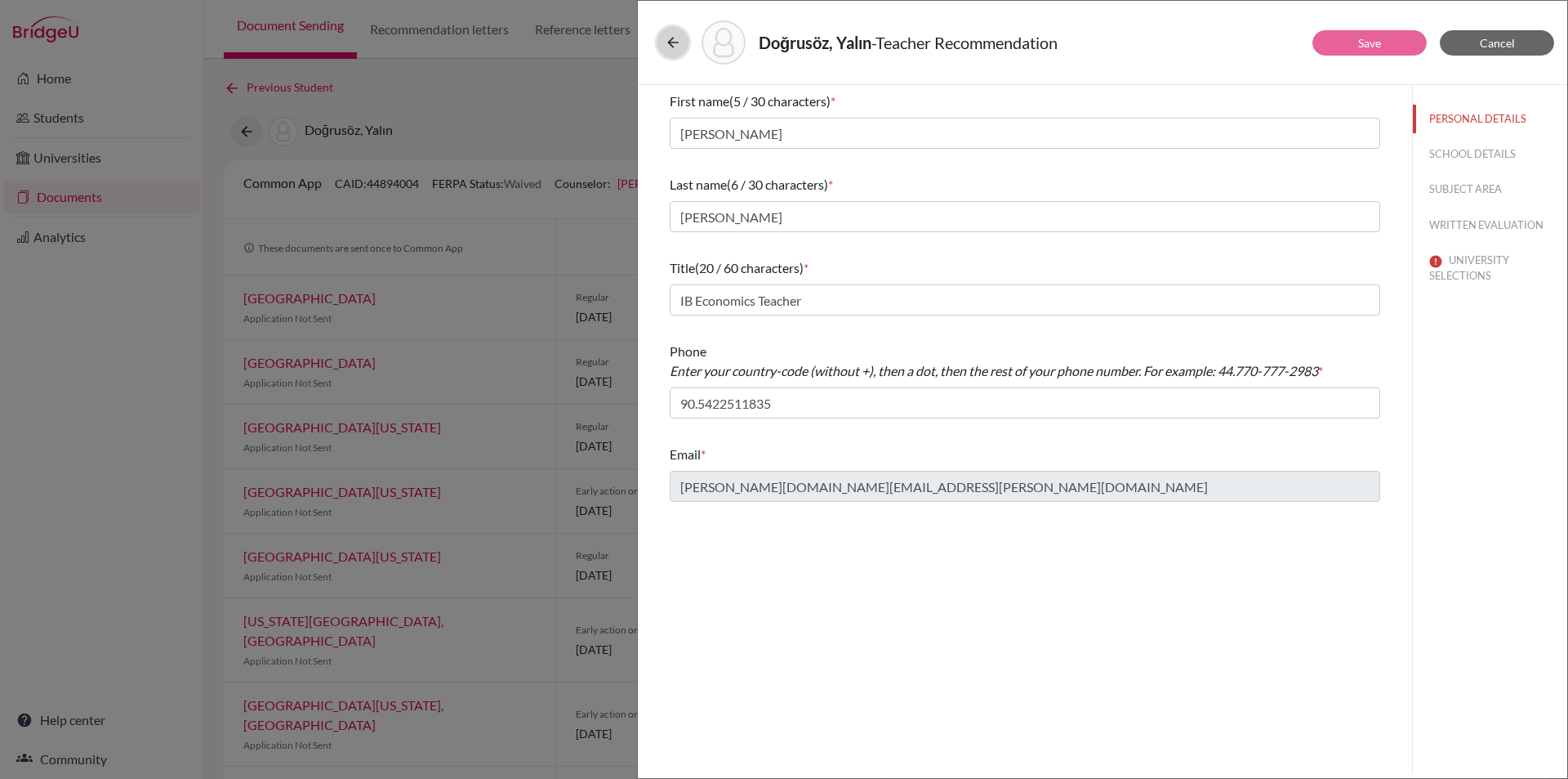
click at [670, 39] on icon at bounding box center [673, 42] width 16 height 16
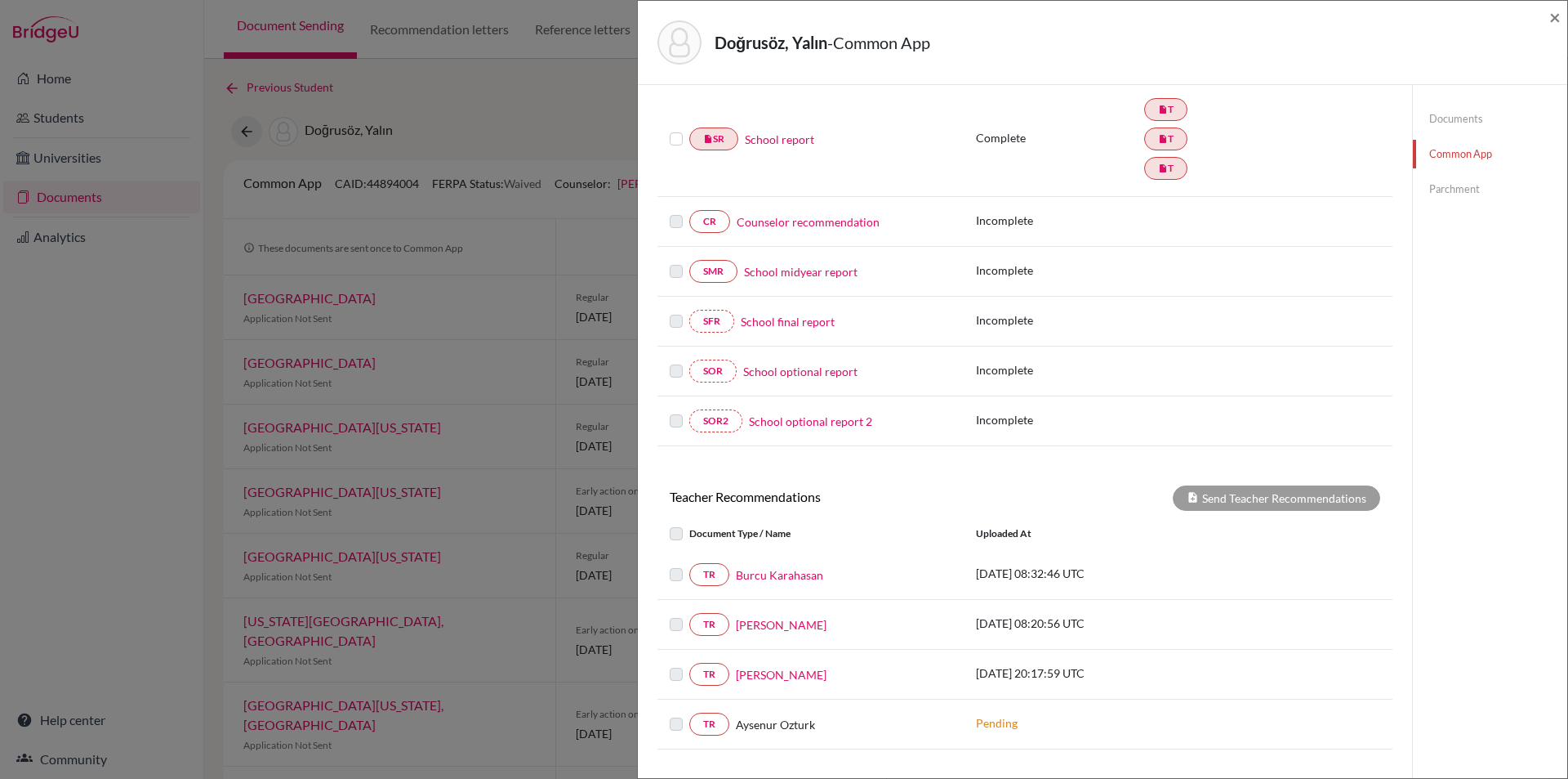
scroll to position [367, 0]
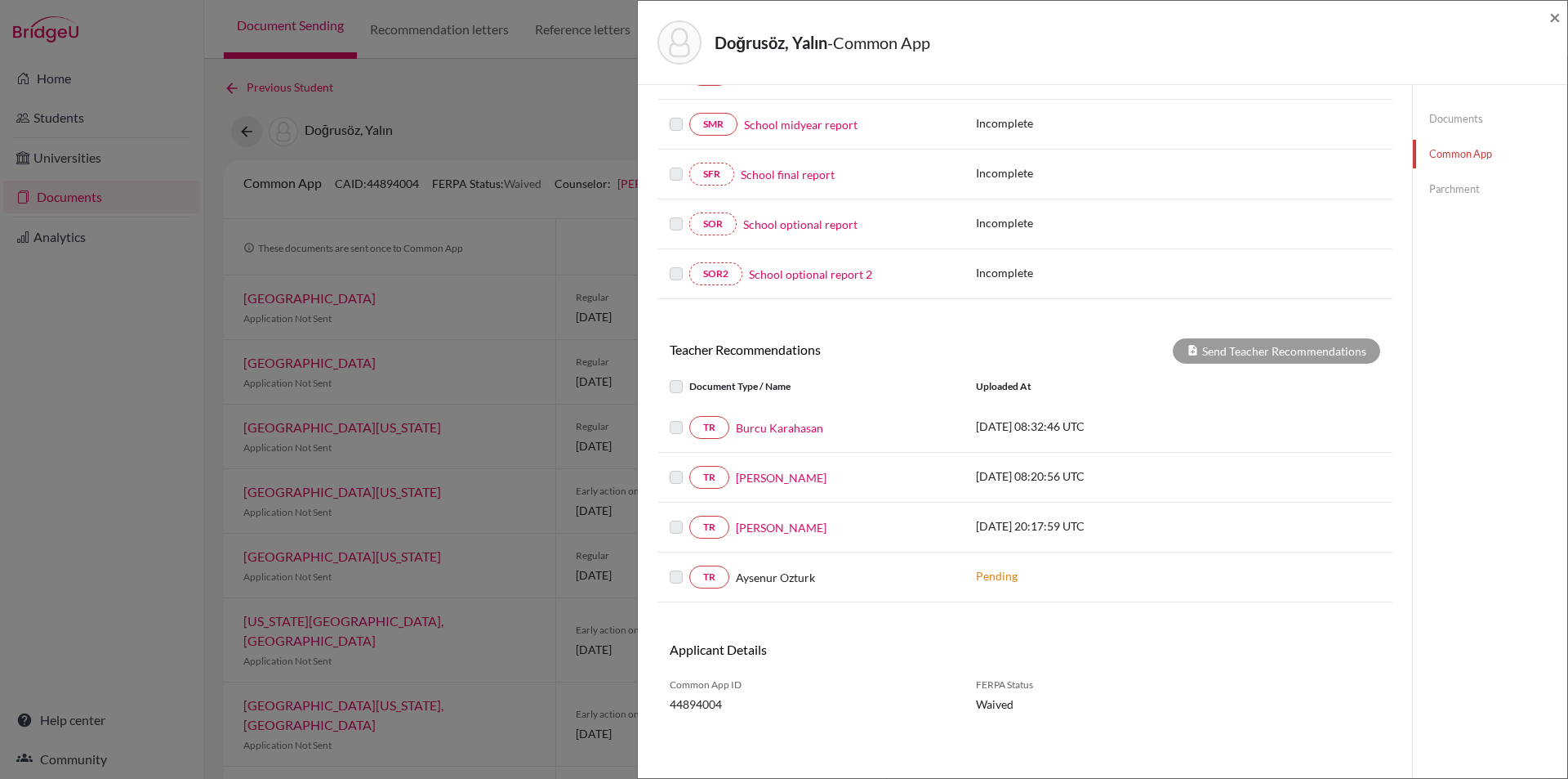
drag, startPoint x: 805, startPoint y: 489, endPoint x: 822, endPoint y: 626, distance: 138.1
click at [717, 518] on link "TR" at bounding box center [709, 527] width 40 height 23
click at [1041, 427] on p "[DATE] 08:32:46 UTC" at bounding box center [1087, 426] width 220 height 17
click at [806, 420] on link "Burcu Karahasan" at bounding box center [779, 427] width 88 height 17
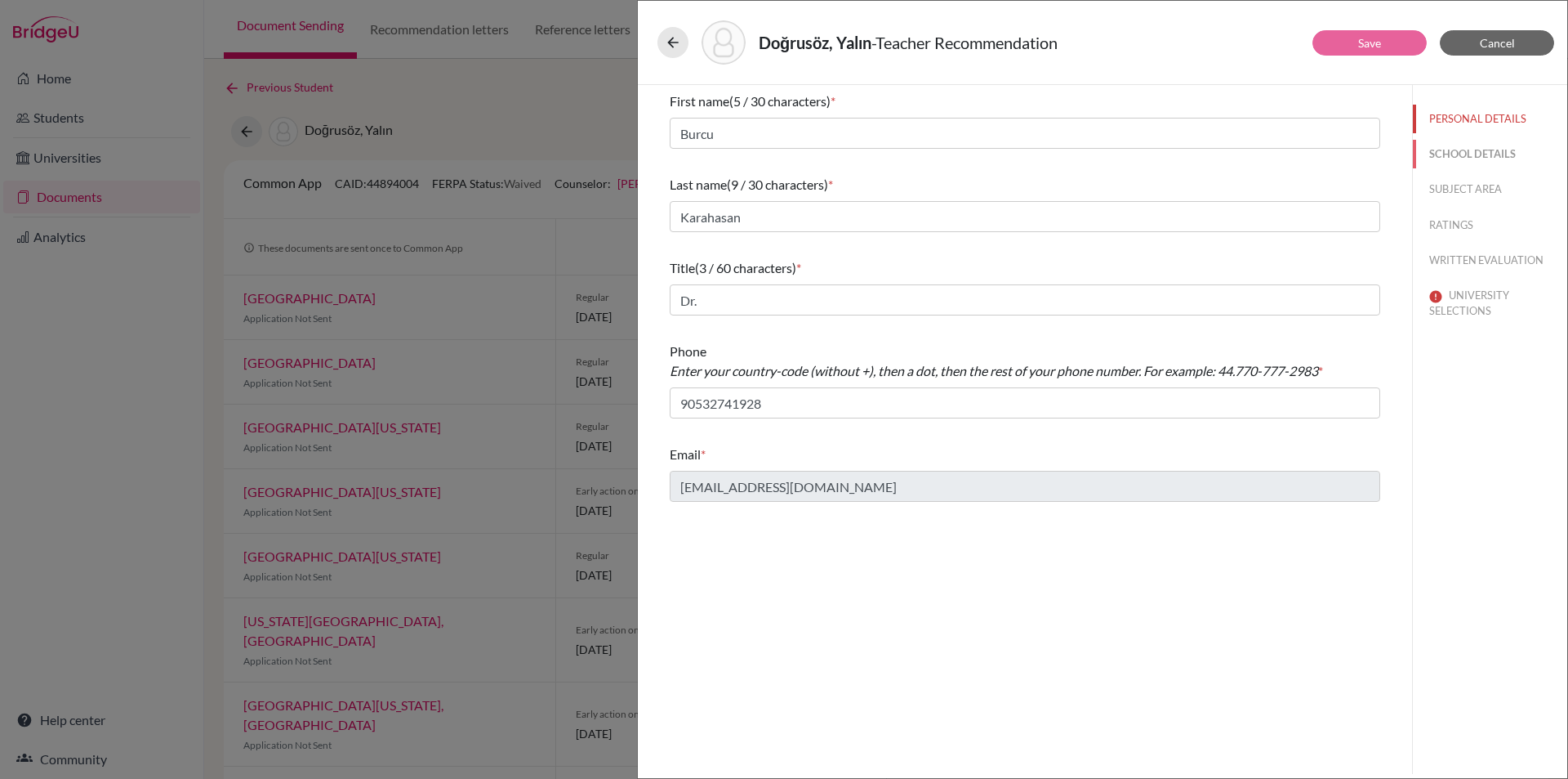
click at [1477, 154] on button "SCHOOL DETAILS" at bounding box center [1489, 155] width 154 height 29
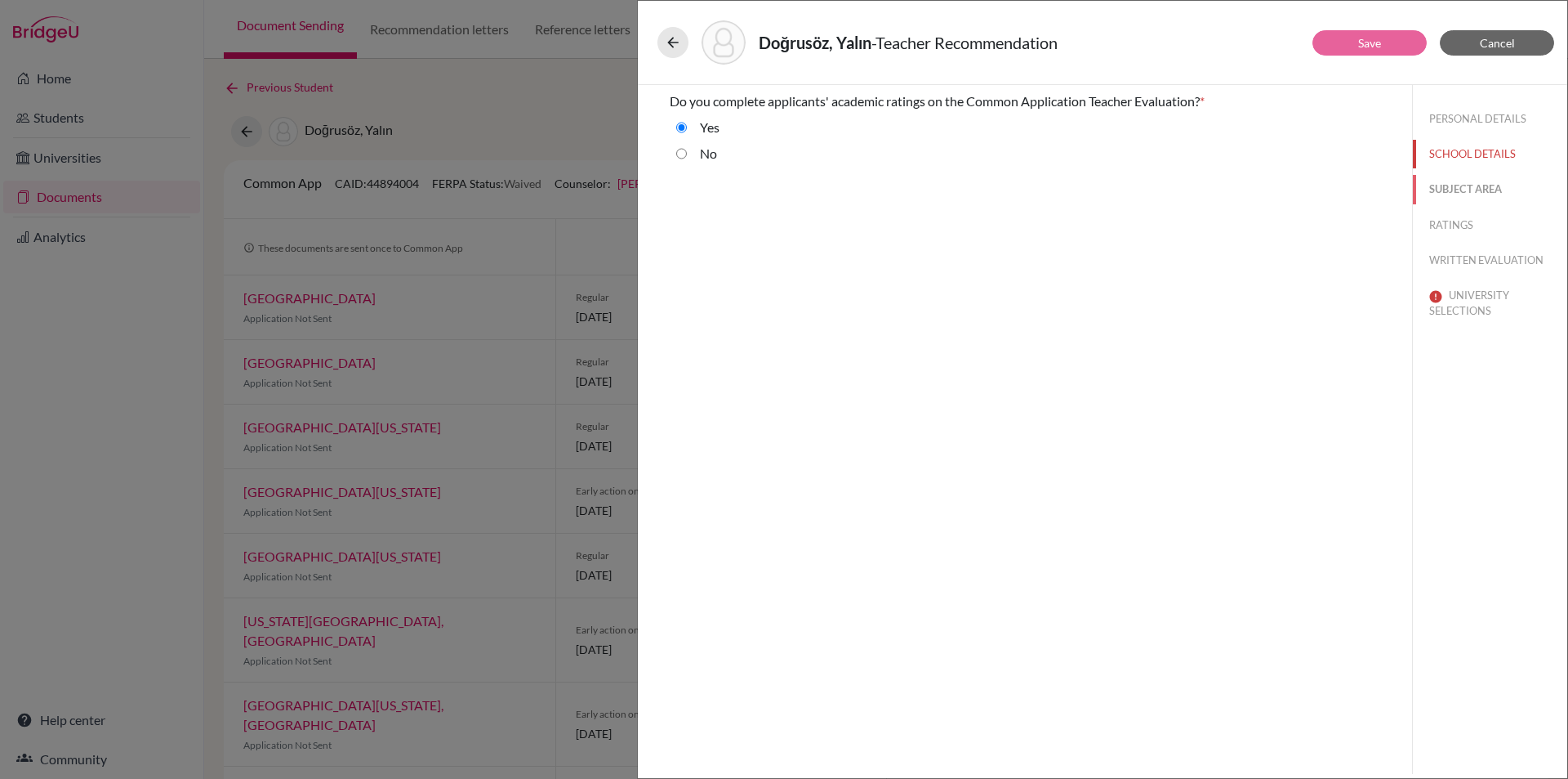
click at [1479, 184] on button "SUBJECT AREA" at bounding box center [1489, 190] width 154 height 29
select select "0"
click at [1475, 227] on button "RATINGS" at bounding box center [1489, 225] width 154 height 29
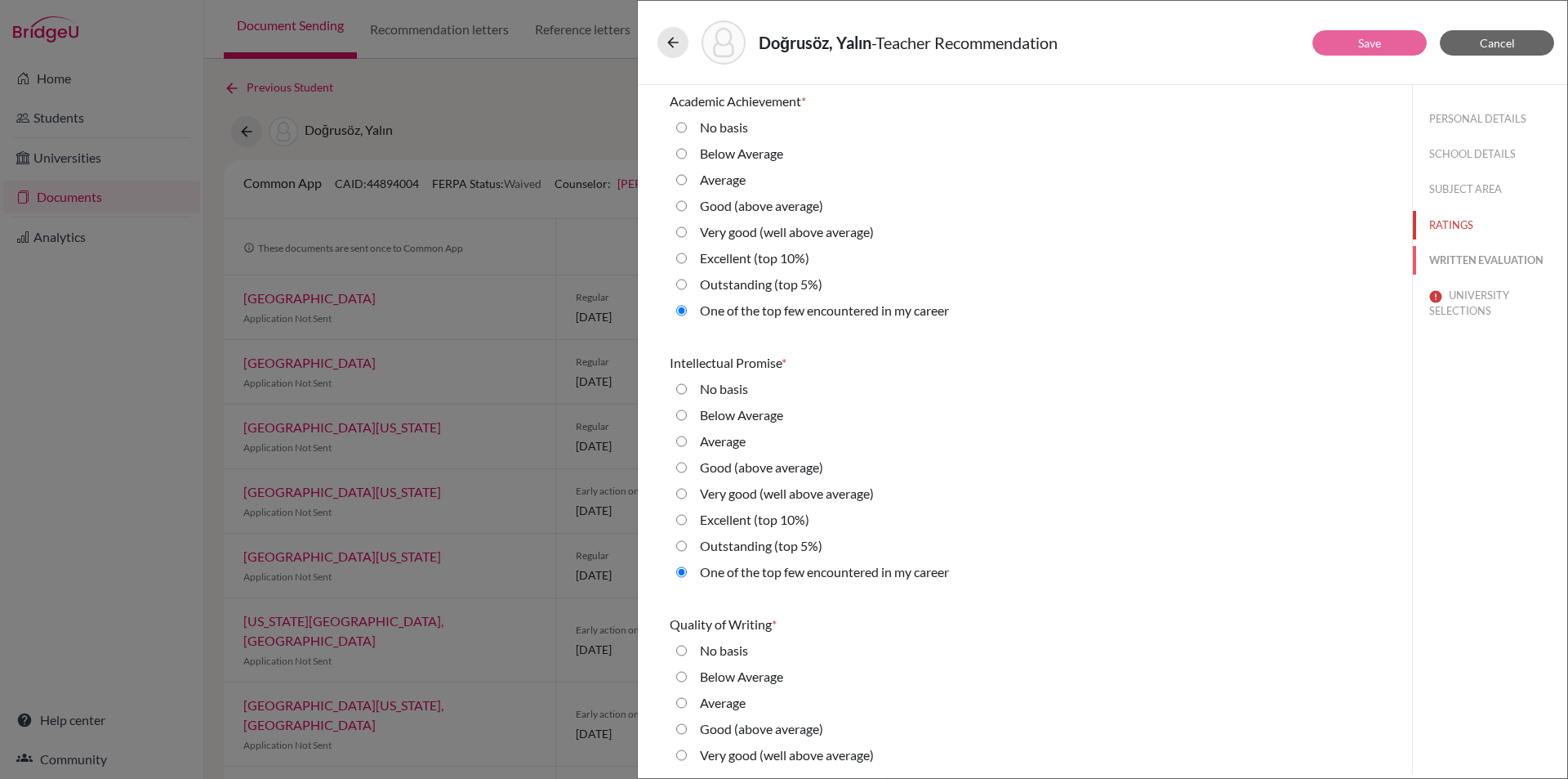
click at [1477, 264] on button "WRITTEN EVALUATION" at bounding box center [1489, 260] width 154 height 29
radio input "true"
radio average\) "true"
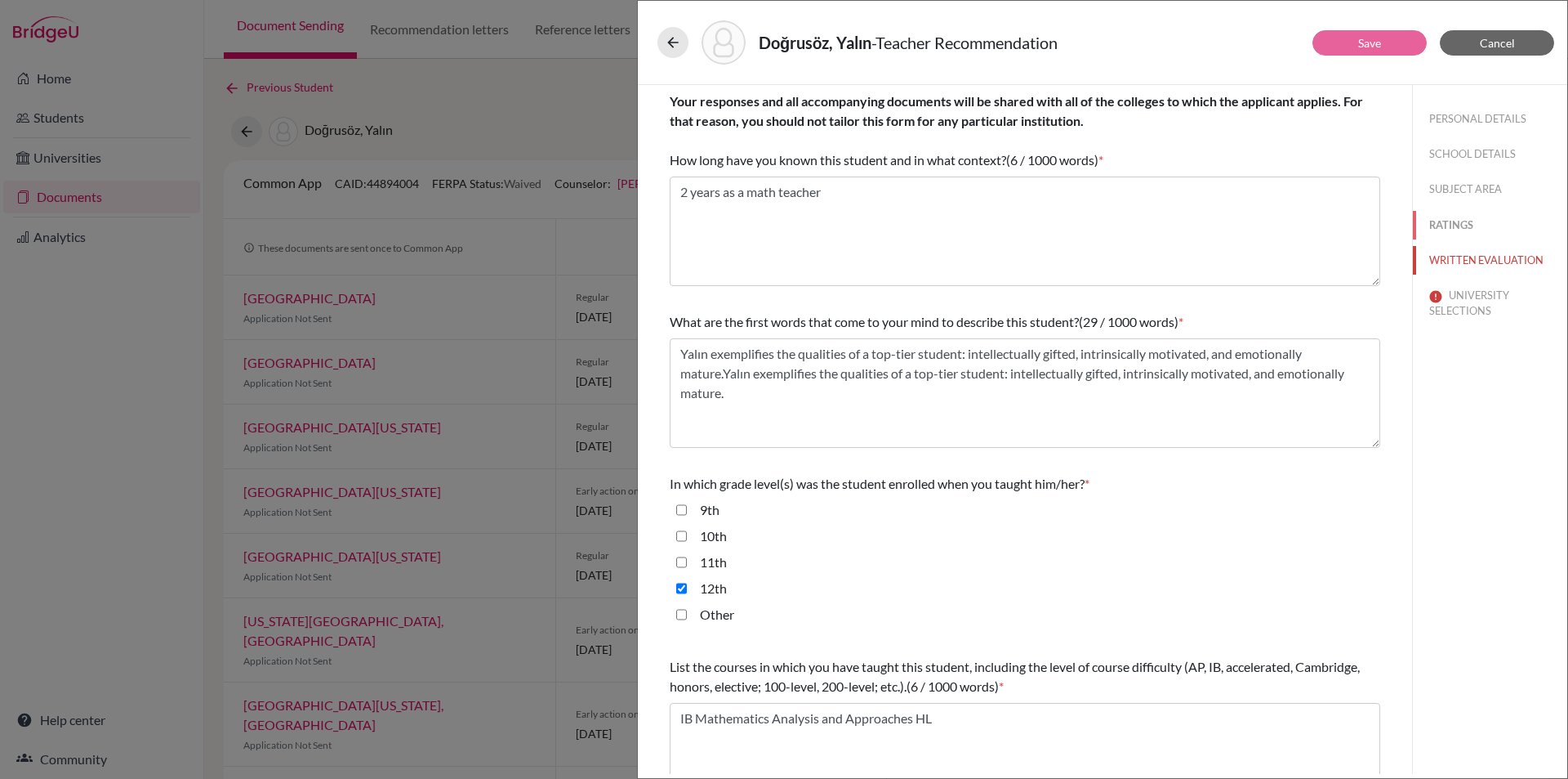
click at [1476, 221] on button "RATINGS" at bounding box center [1489, 225] width 154 height 29
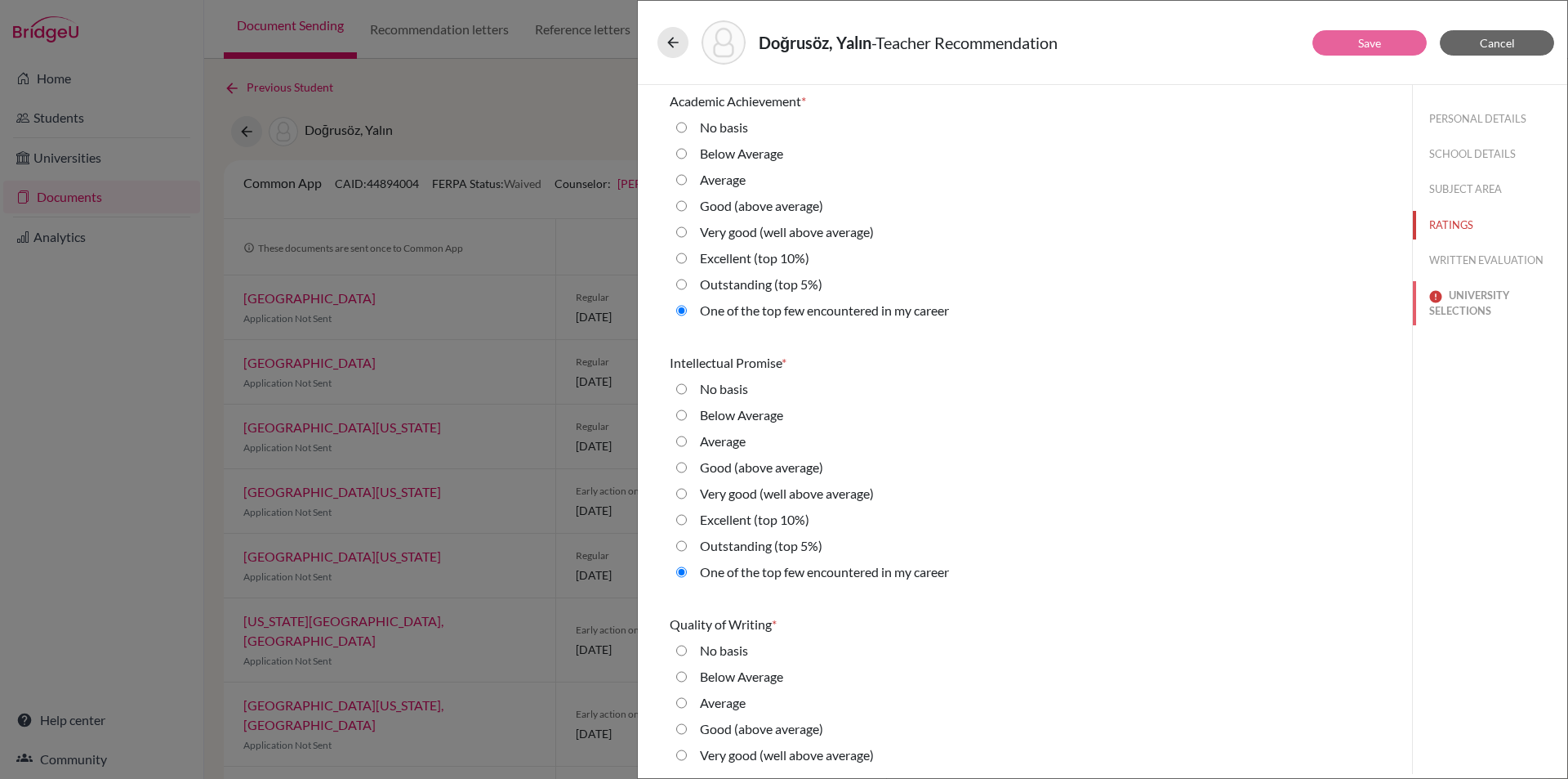
click at [1484, 284] on button "UNIVERSITY SELECTIONS" at bounding box center [1489, 303] width 154 height 44
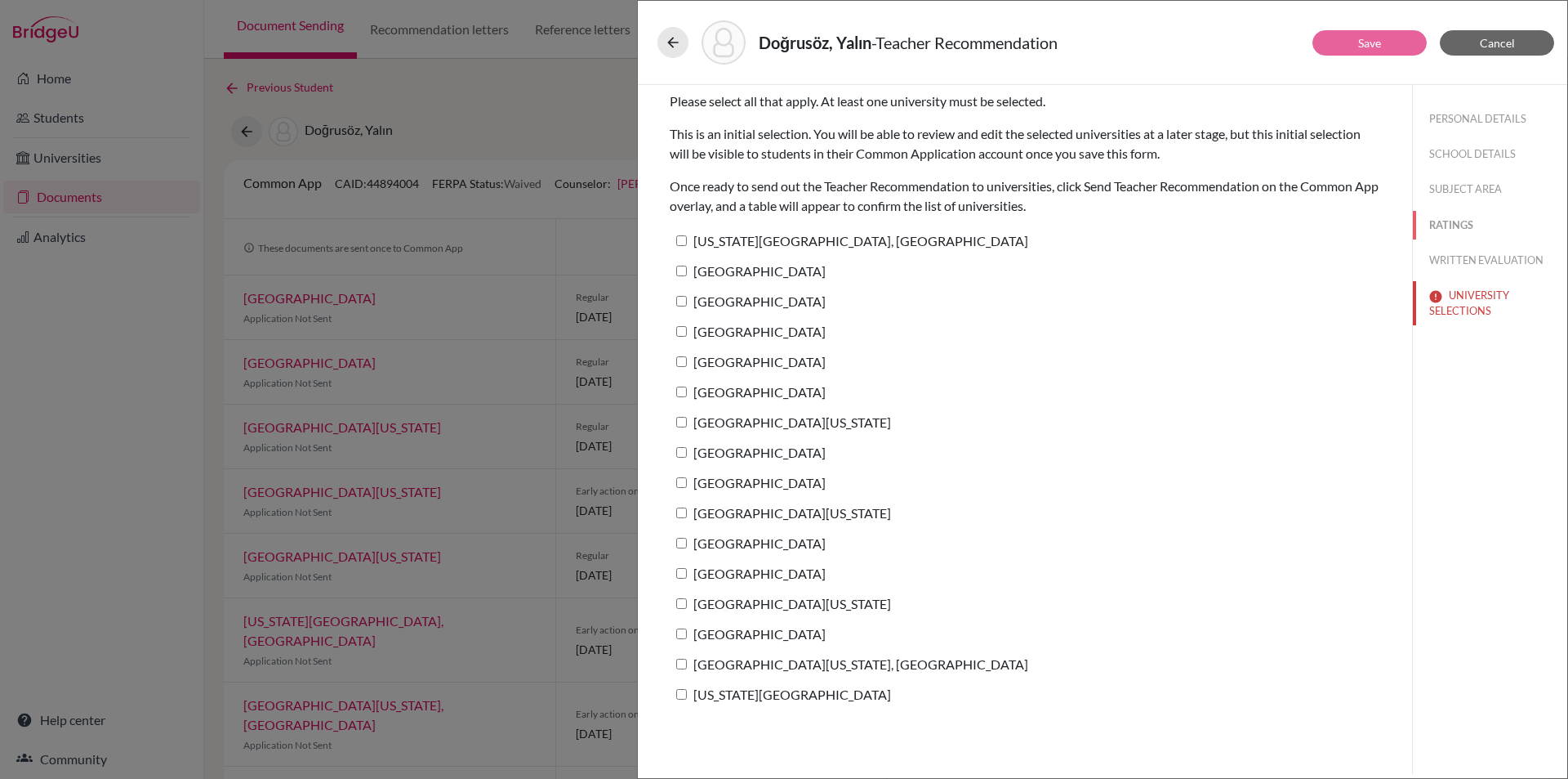
click at [1480, 211] on button "RATINGS" at bounding box center [1489, 225] width 154 height 29
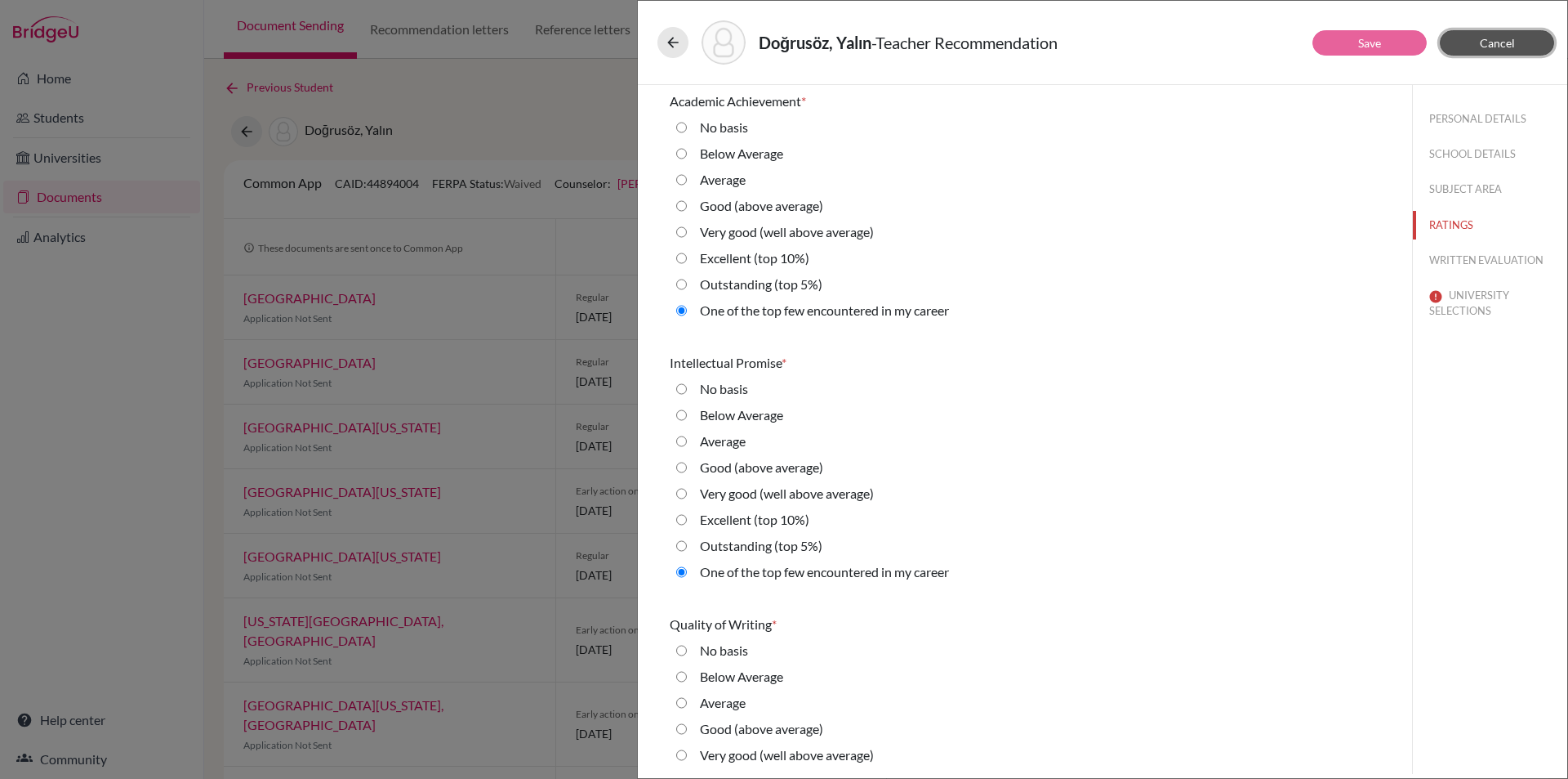
click at [1516, 47] on button "Cancel" at bounding box center [1497, 42] width 115 height 25
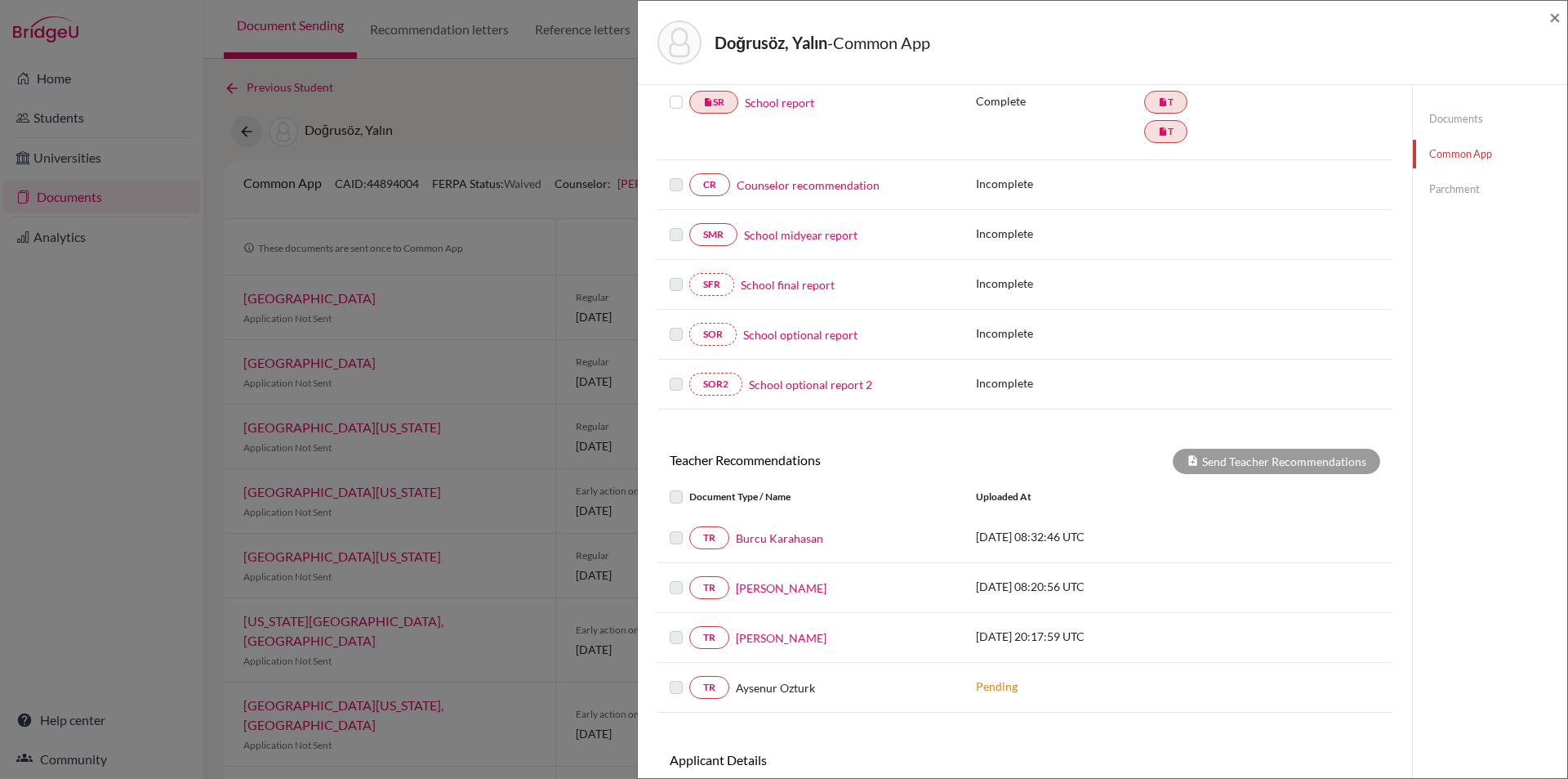
drag, startPoint x: 917, startPoint y: 495, endPoint x: 857, endPoint y: 623, distance: 141.4
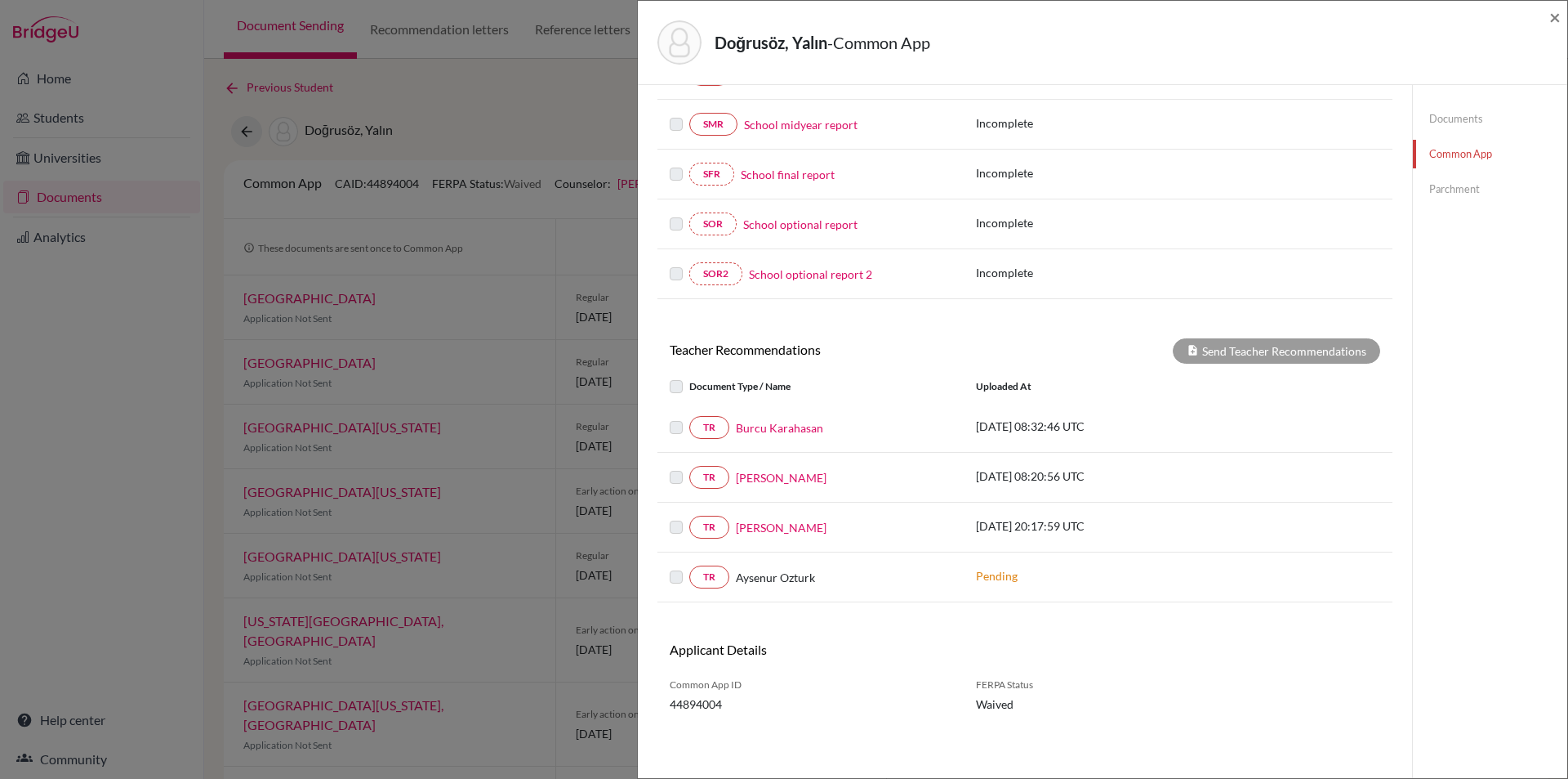
click at [808, 482] on link "Fatma Güzin Dulkadiroğlu" at bounding box center [781, 477] width 90 height 17
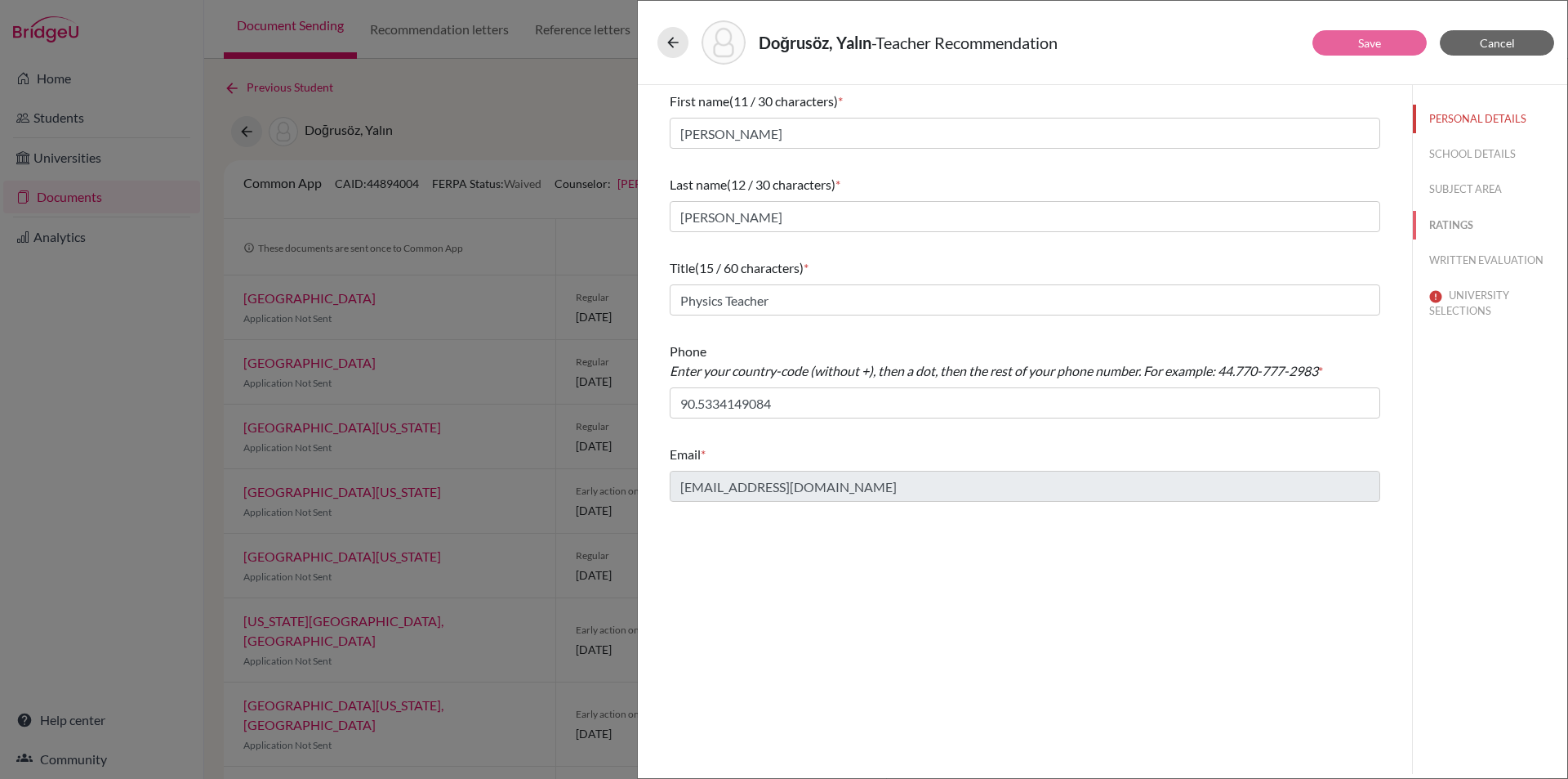
click at [1470, 214] on button "RATINGS" at bounding box center [1489, 225] width 154 height 29
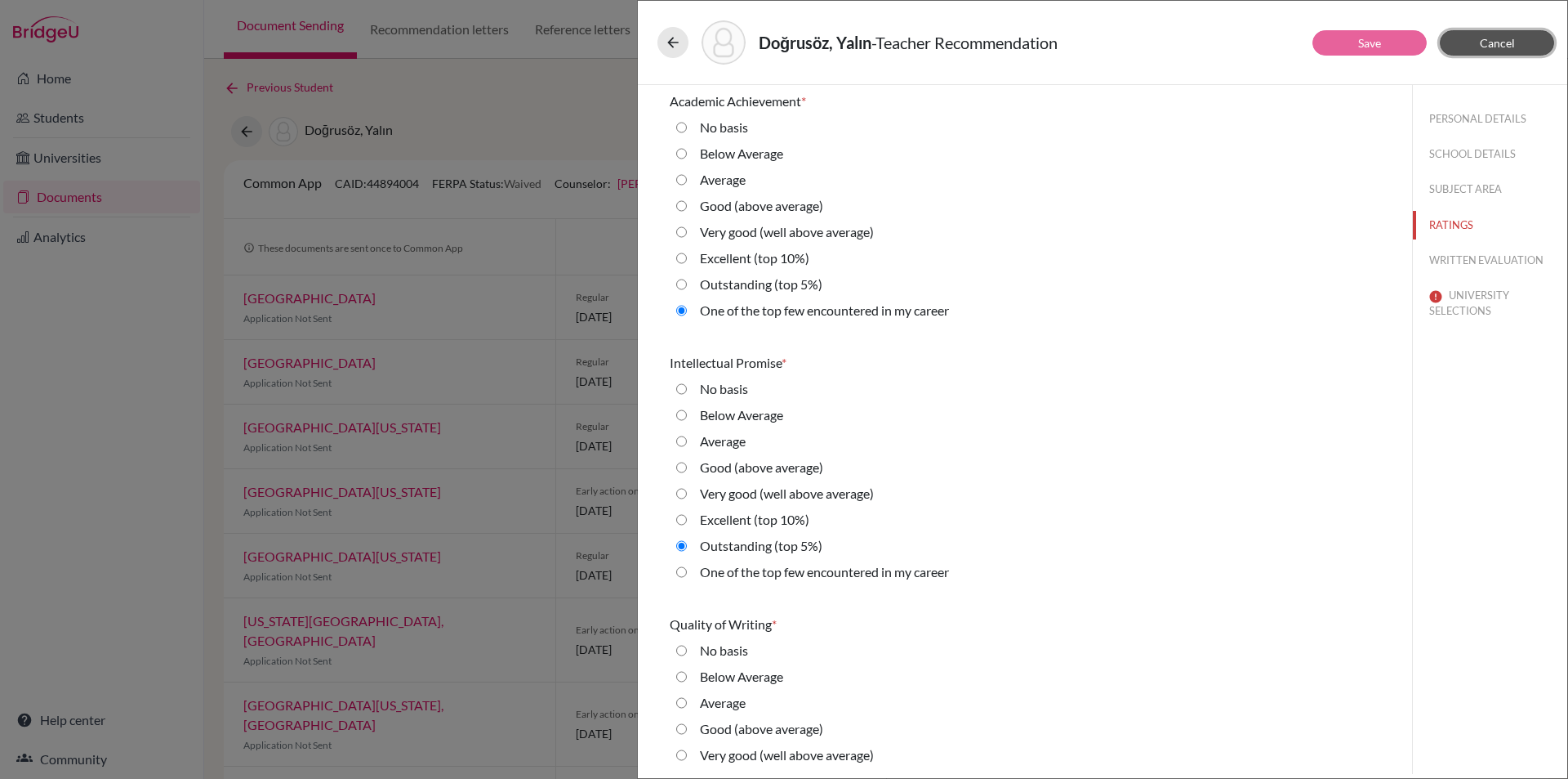
click at [1514, 49] on span "Cancel" at bounding box center [1498, 42] width 35 height 14
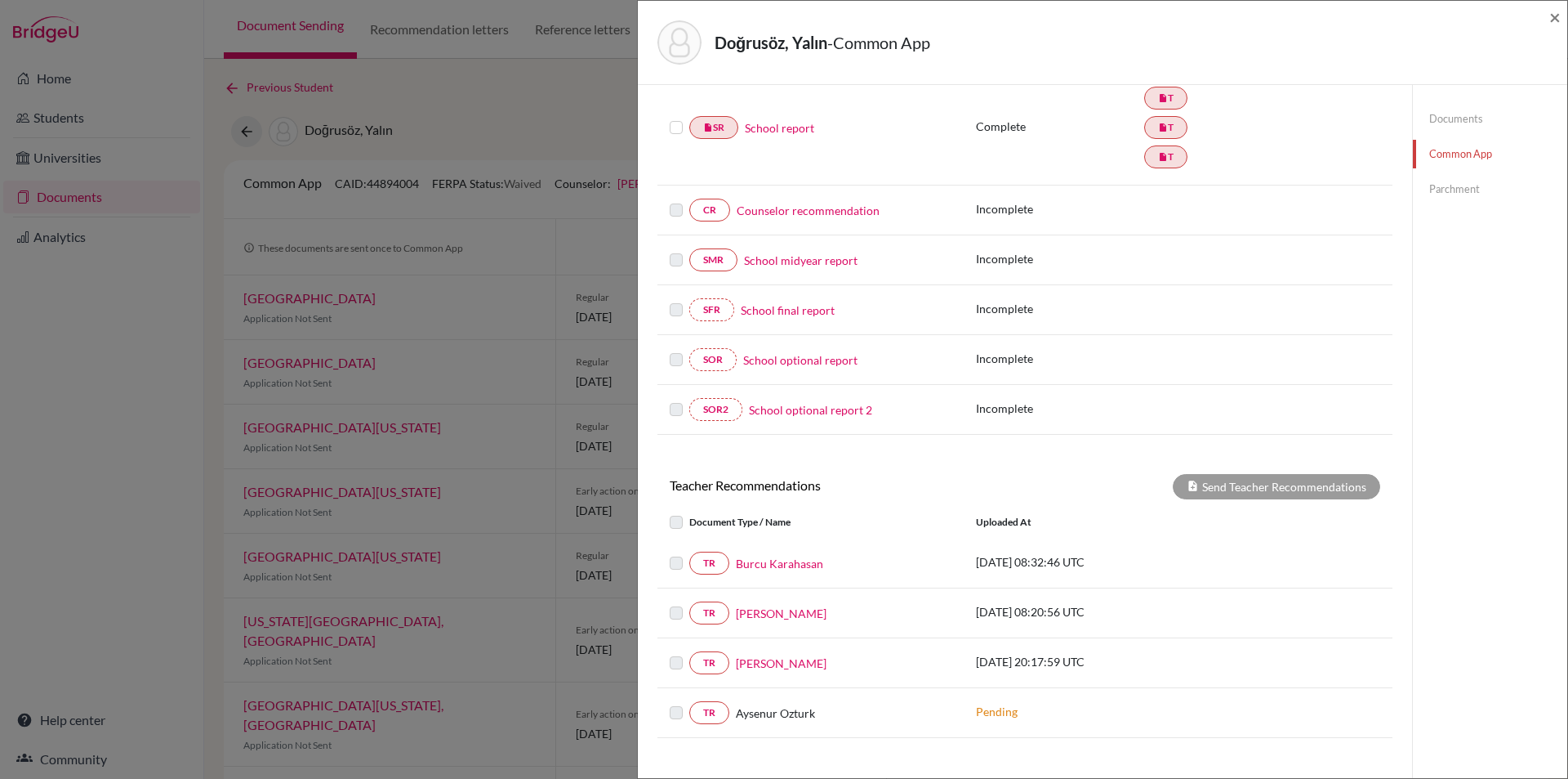
drag, startPoint x: 902, startPoint y: 549, endPoint x: 903, endPoint y: 634, distance: 85.0
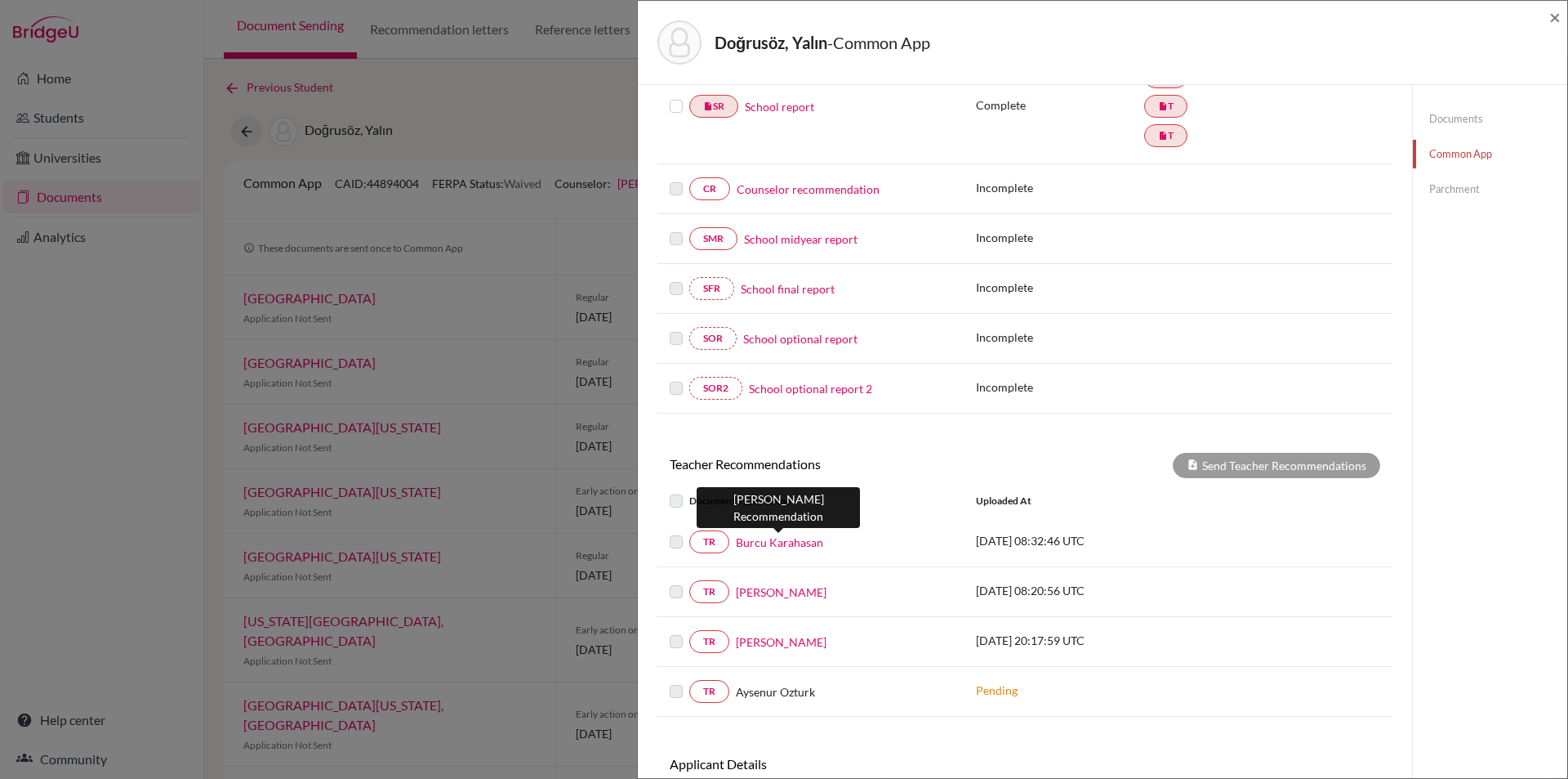
click at [805, 549] on link "Burcu Karahasan" at bounding box center [779, 541] width 88 height 17
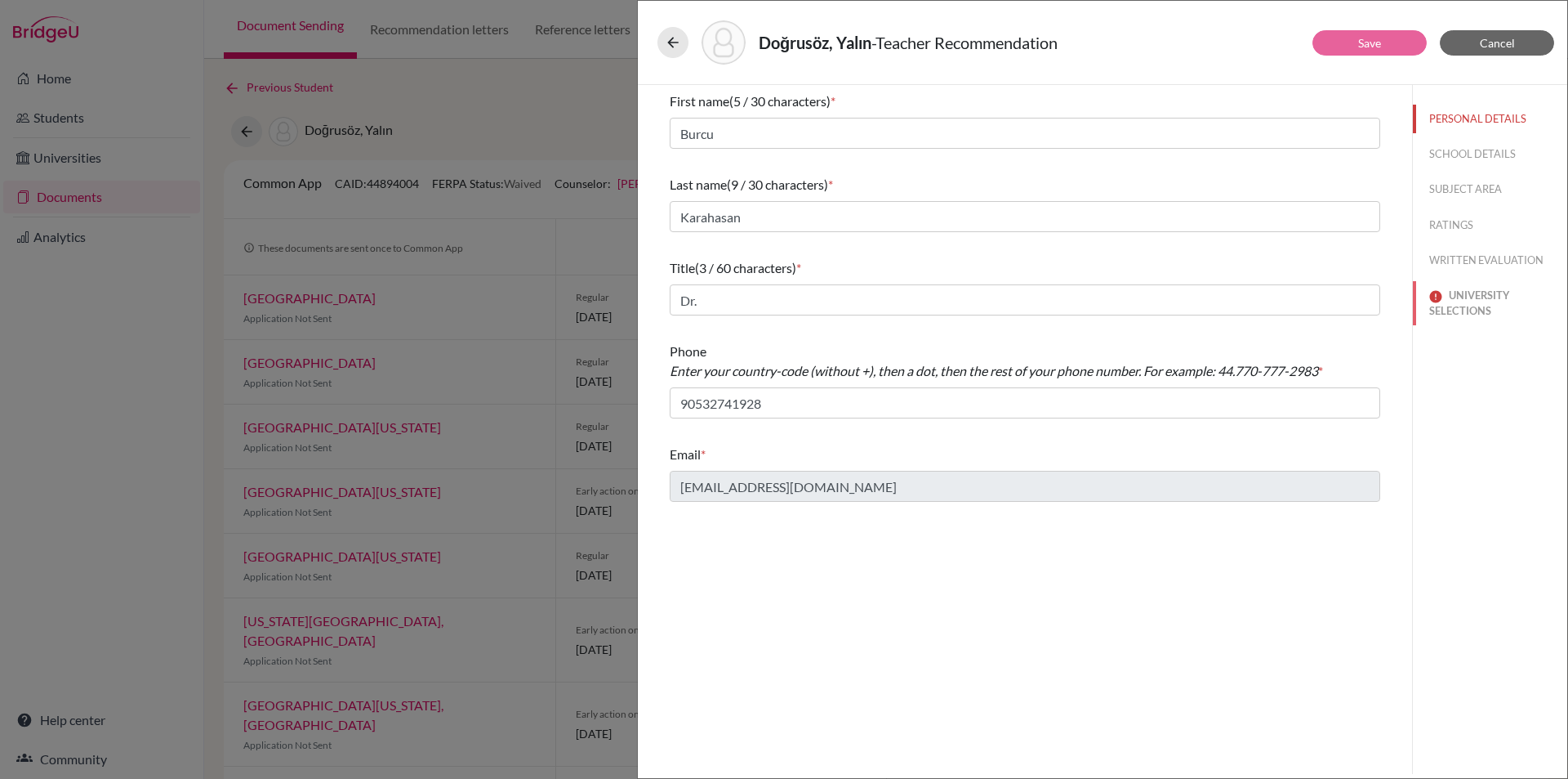
drag, startPoint x: 1486, startPoint y: 291, endPoint x: 1488, endPoint y: 246, distance: 45.0
click at [1486, 290] on button "UNIVERSITY SELECTIONS" at bounding box center [1489, 303] width 154 height 44
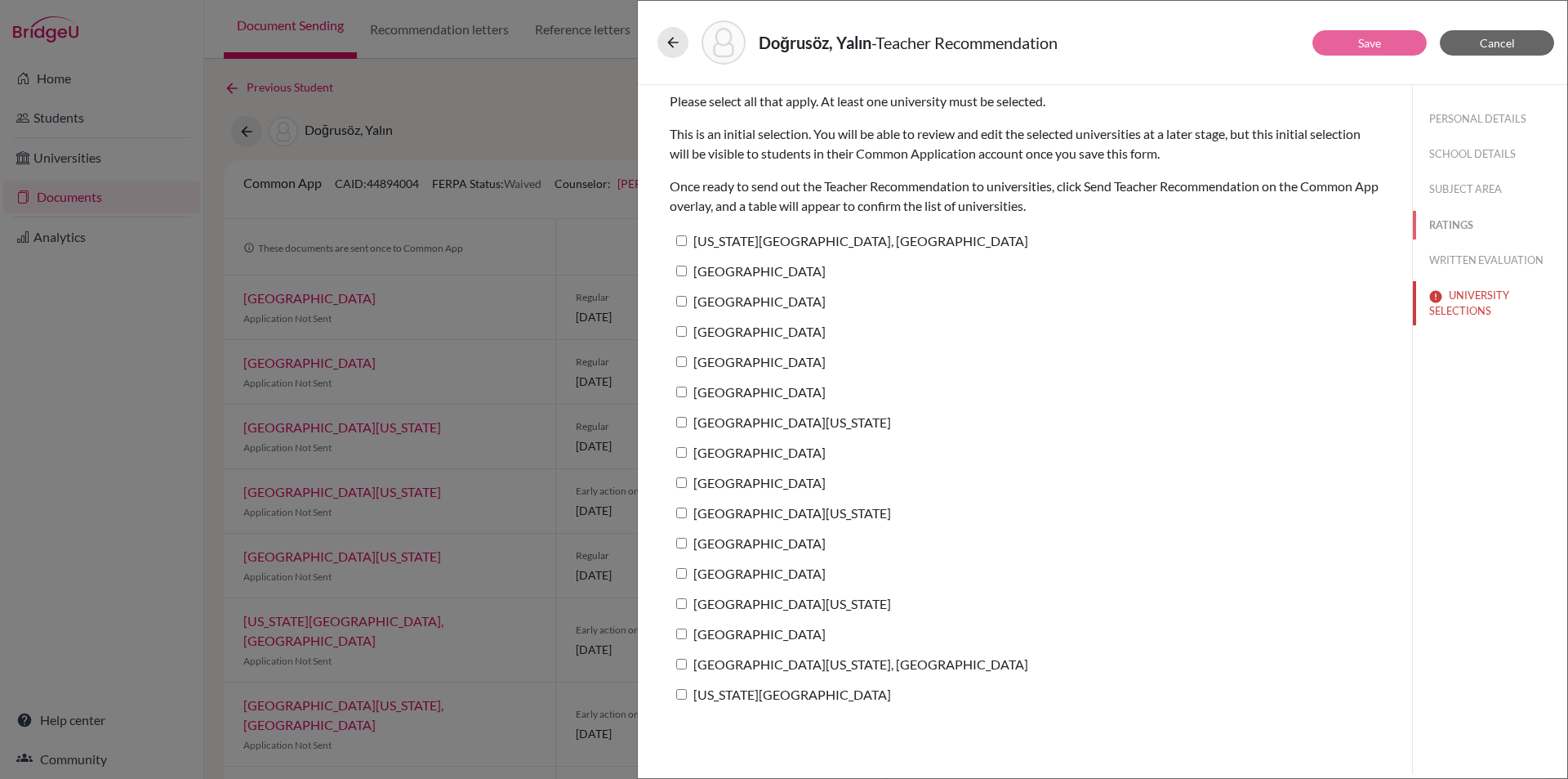
click at [1486, 226] on button "RATINGS" at bounding box center [1489, 225] width 154 height 29
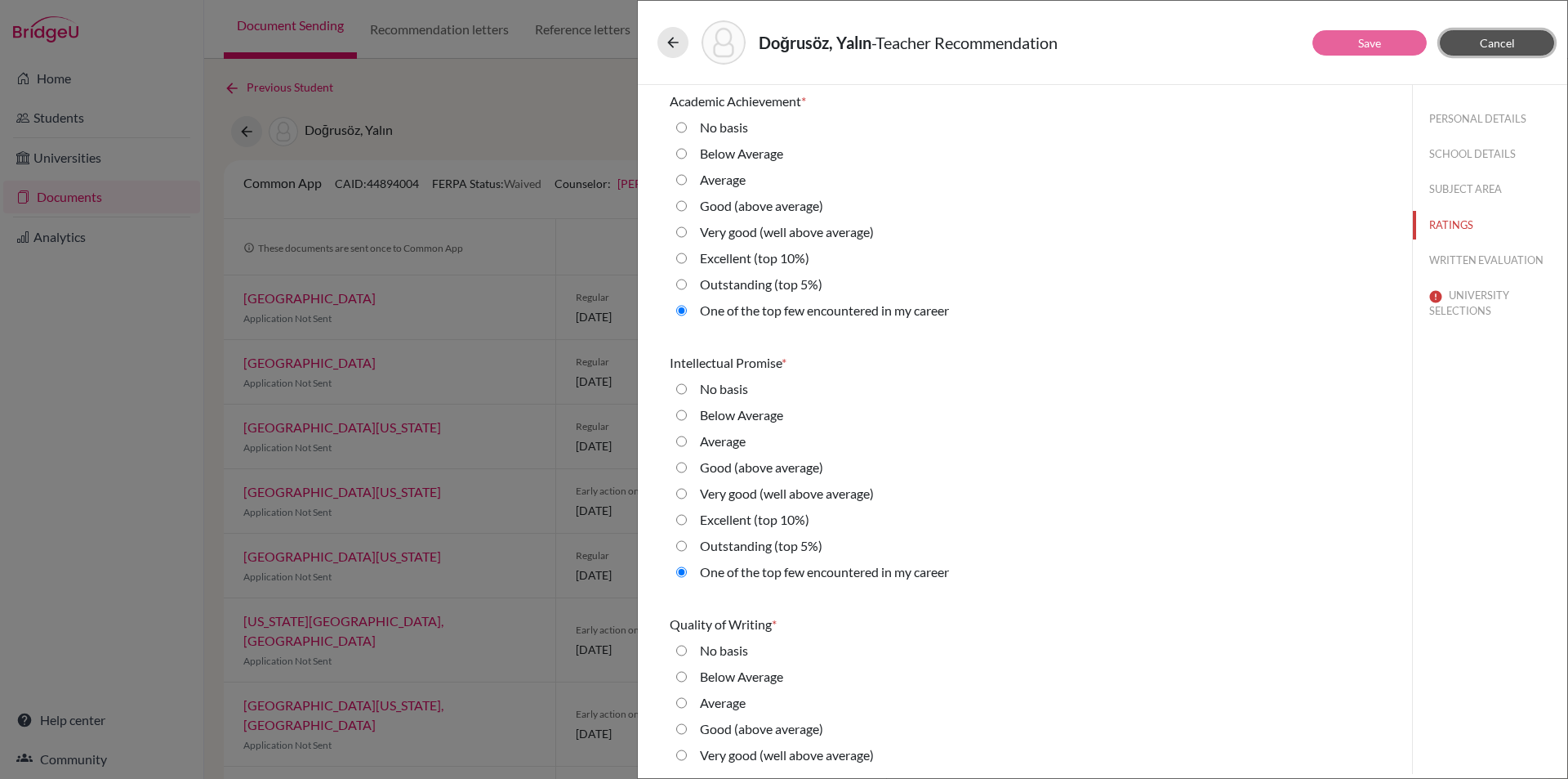
click at [1526, 33] on button "Cancel" at bounding box center [1497, 42] width 115 height 25
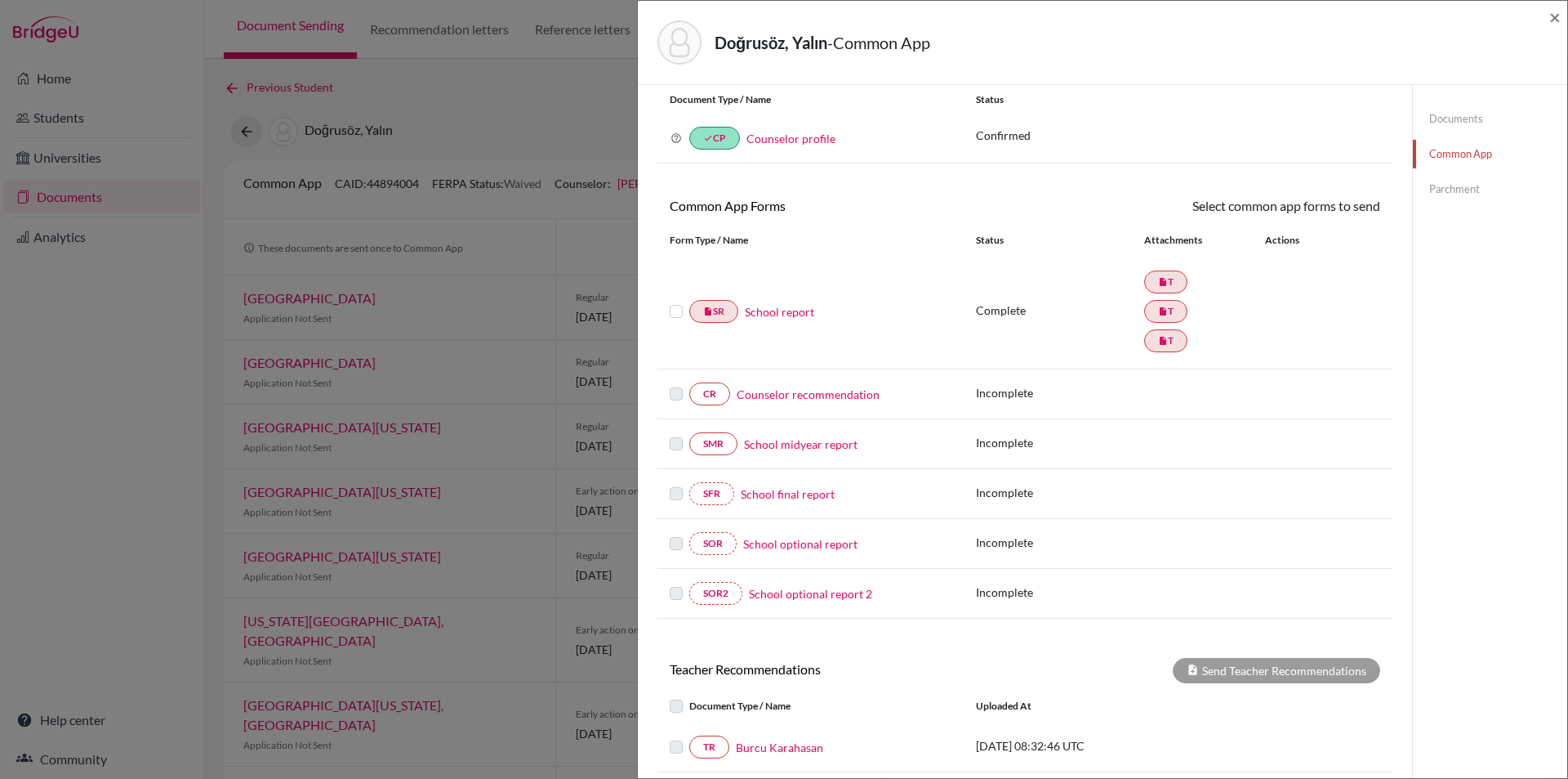
scroll to position [367, 0]
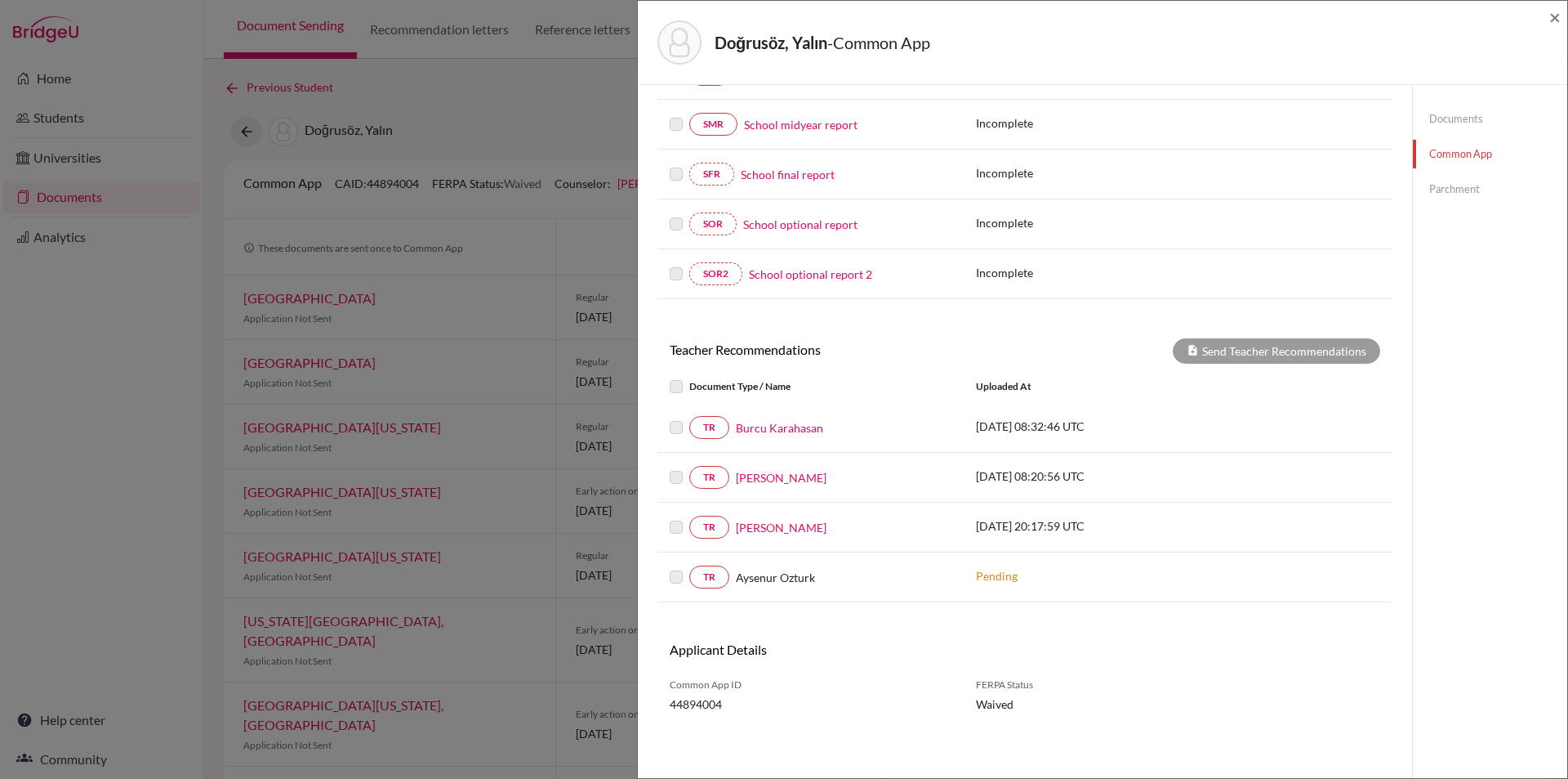
drag, startPoint x: 943, startPoint y: 521, endPoint x: 902, endPoint y: 656, distance: 141.1
click at [784, 530] on link "Shaju George" at bounding box center [781, 527] width 90 height 17
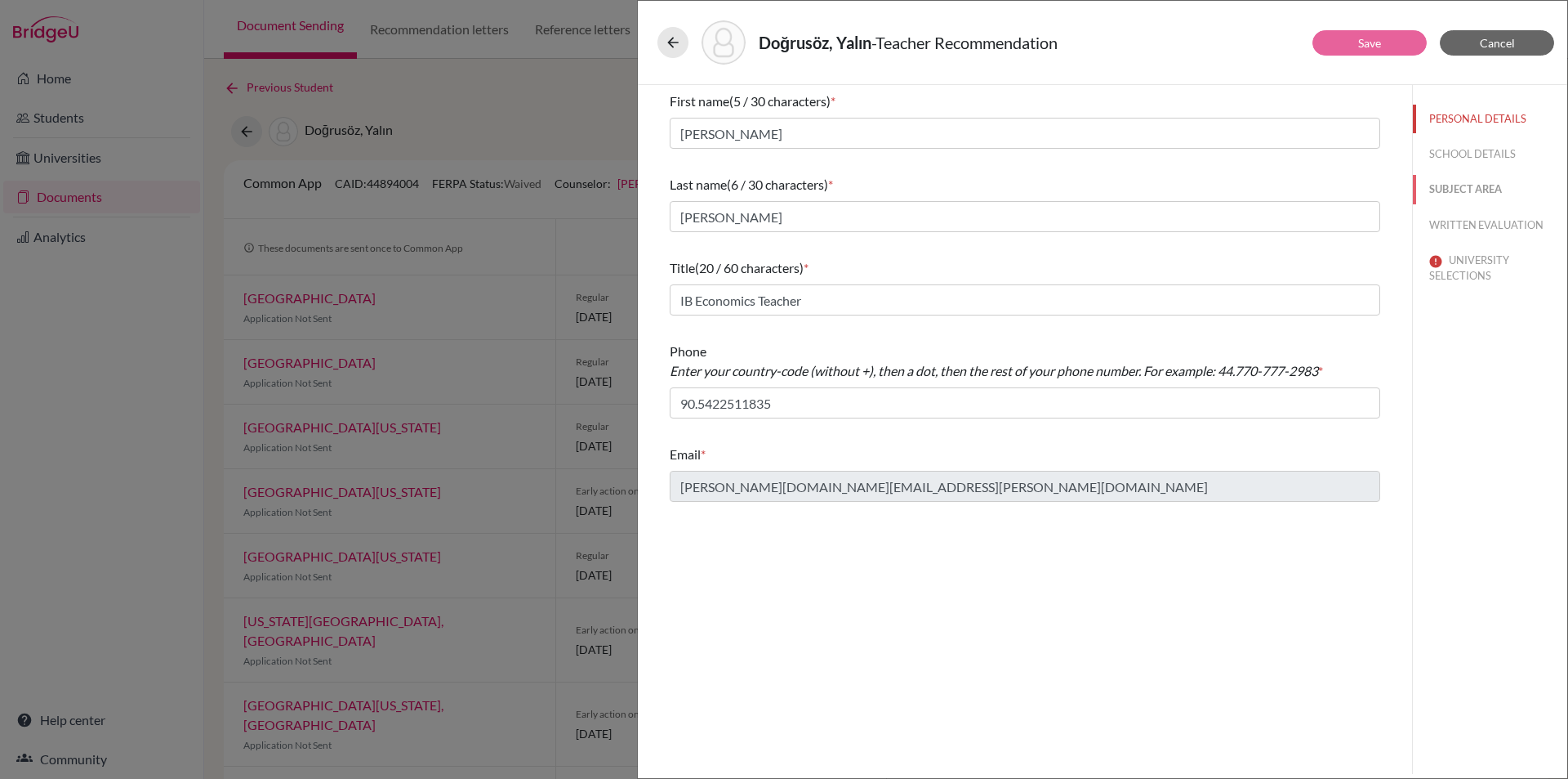
click at [1489, 191] on button "SUBJECT AREA" at bounding box center [1489, 190] width 154 height 29
select select "4"
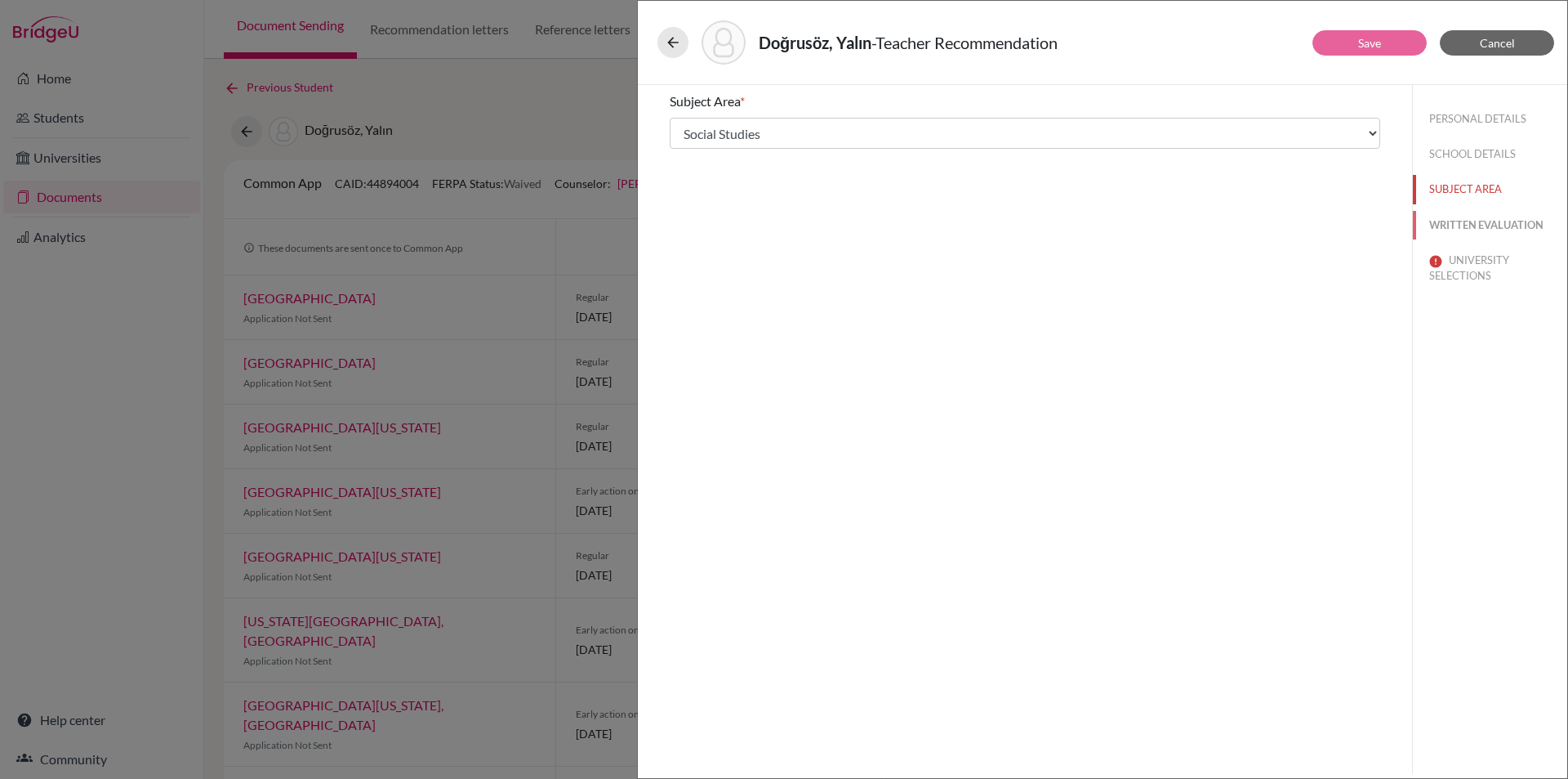
click at [1495, 223] on button "WRITTEN EVALUATION" at bounding box center [1489, 225] width 154 height 29
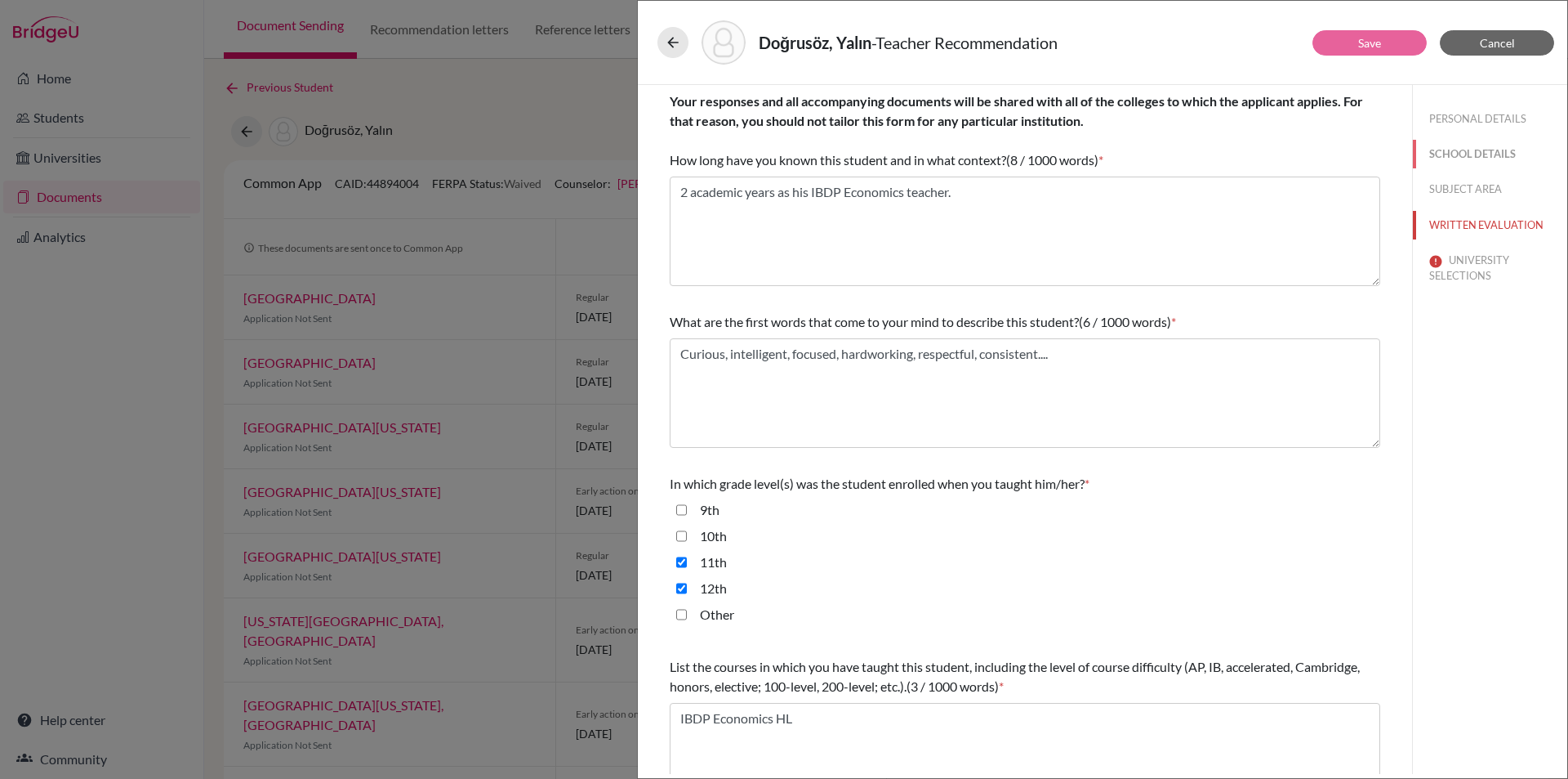
click at [1502, 165] on button "SCHOOL DETAILS" at bounding box center [1489, 155] width 154 height 29
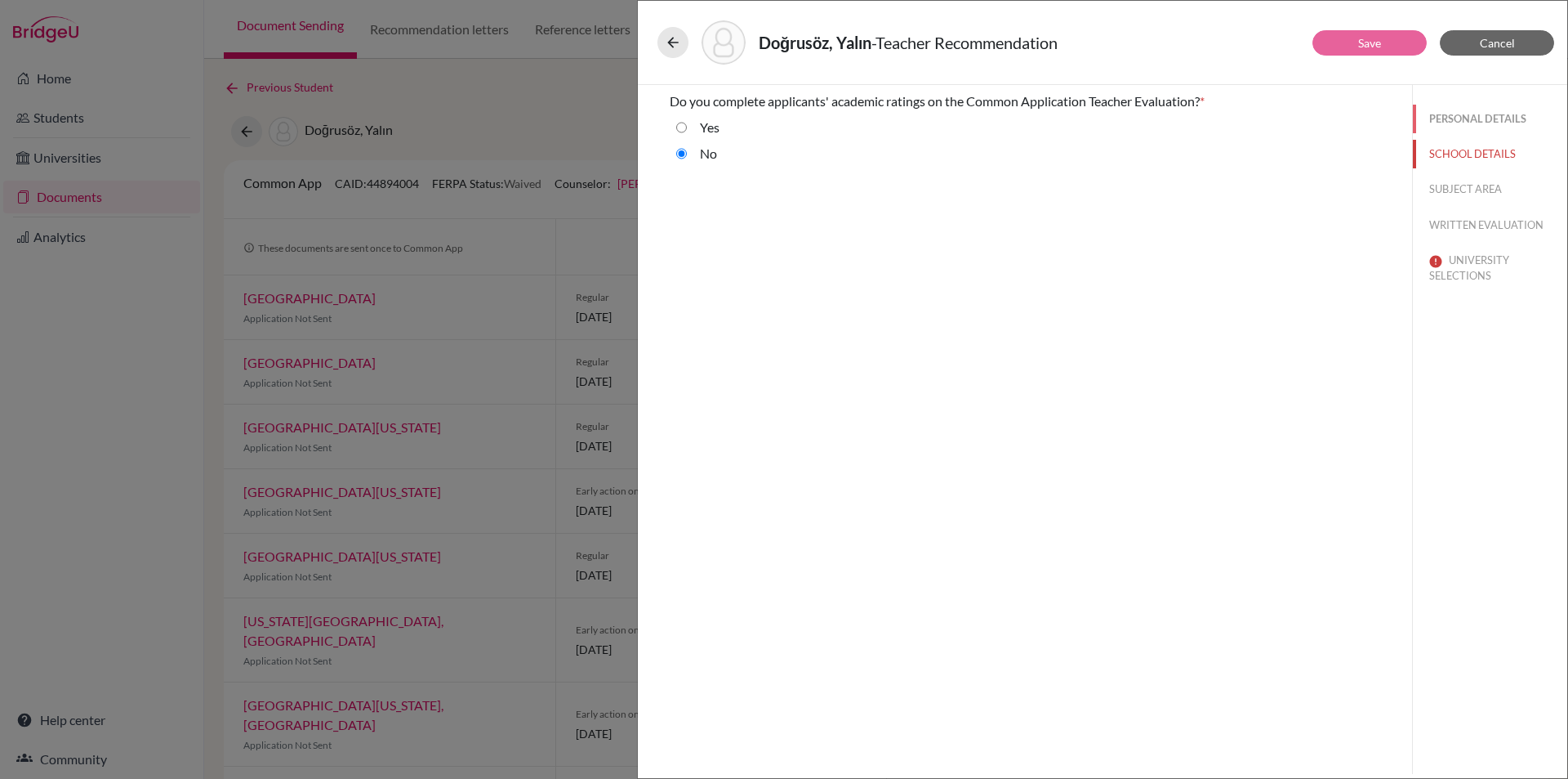
click at [1494, 124] on button "PERSONAL DETAILS" at bounding box center [1489, 119] width 154 height 29
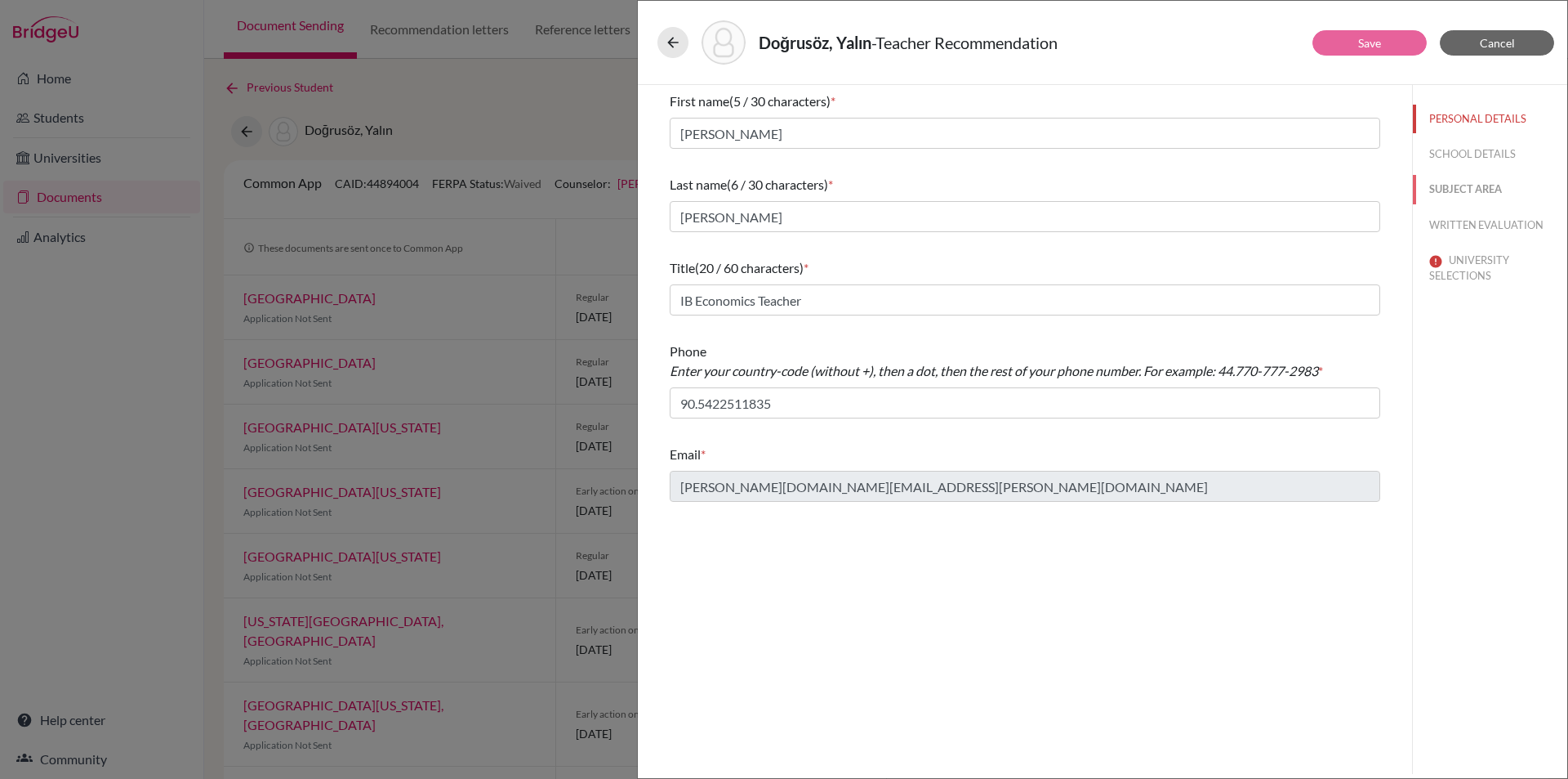
click at [1488, 187] on button "SUBJECT AREA" at bounding box center [1489, 190] width 154 height 29
select select "4"
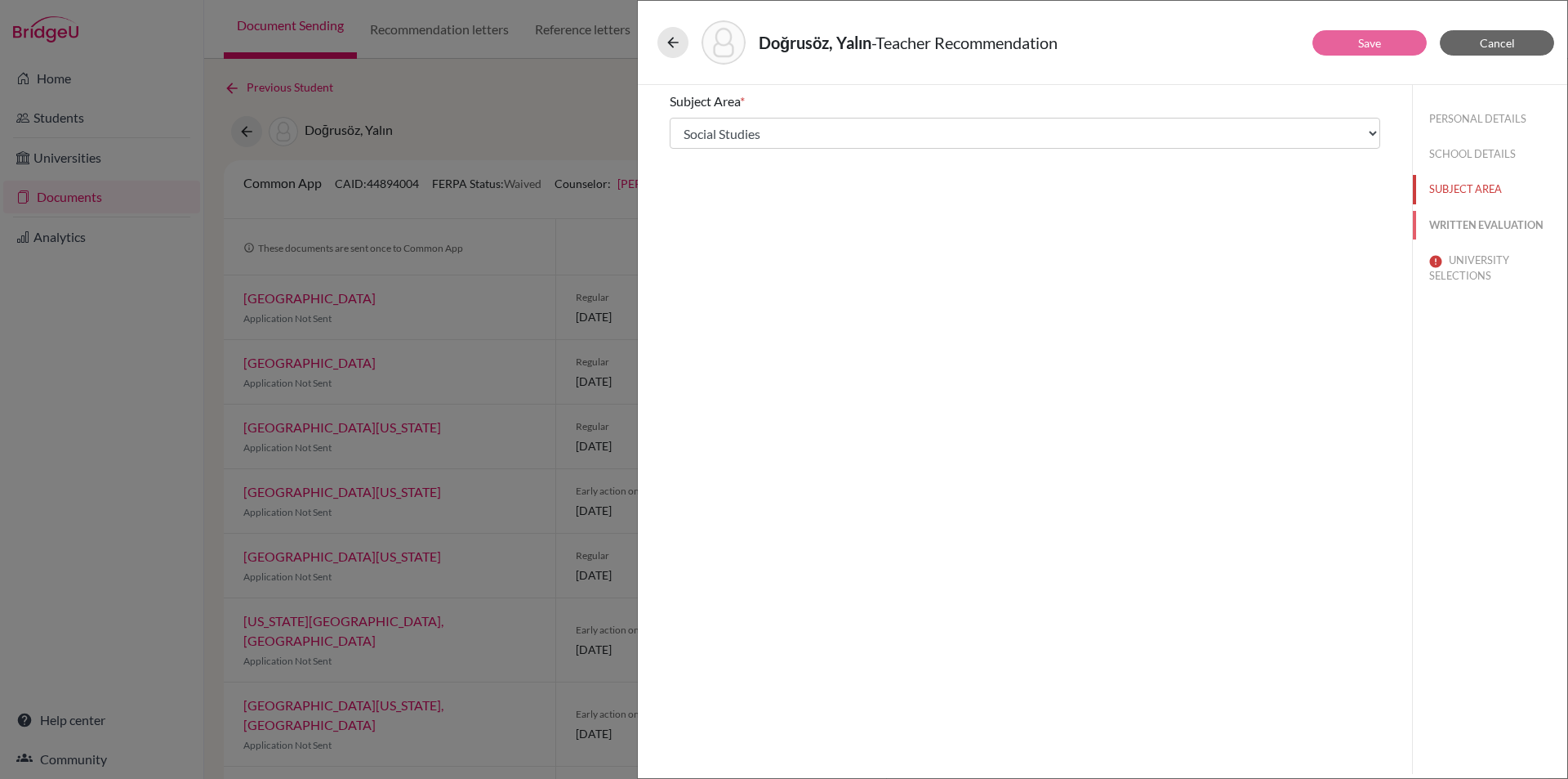
click at [1476, 230] on button "WRITTEN EVALUATION" at bounding box center [1489, 225] width 154 height 29
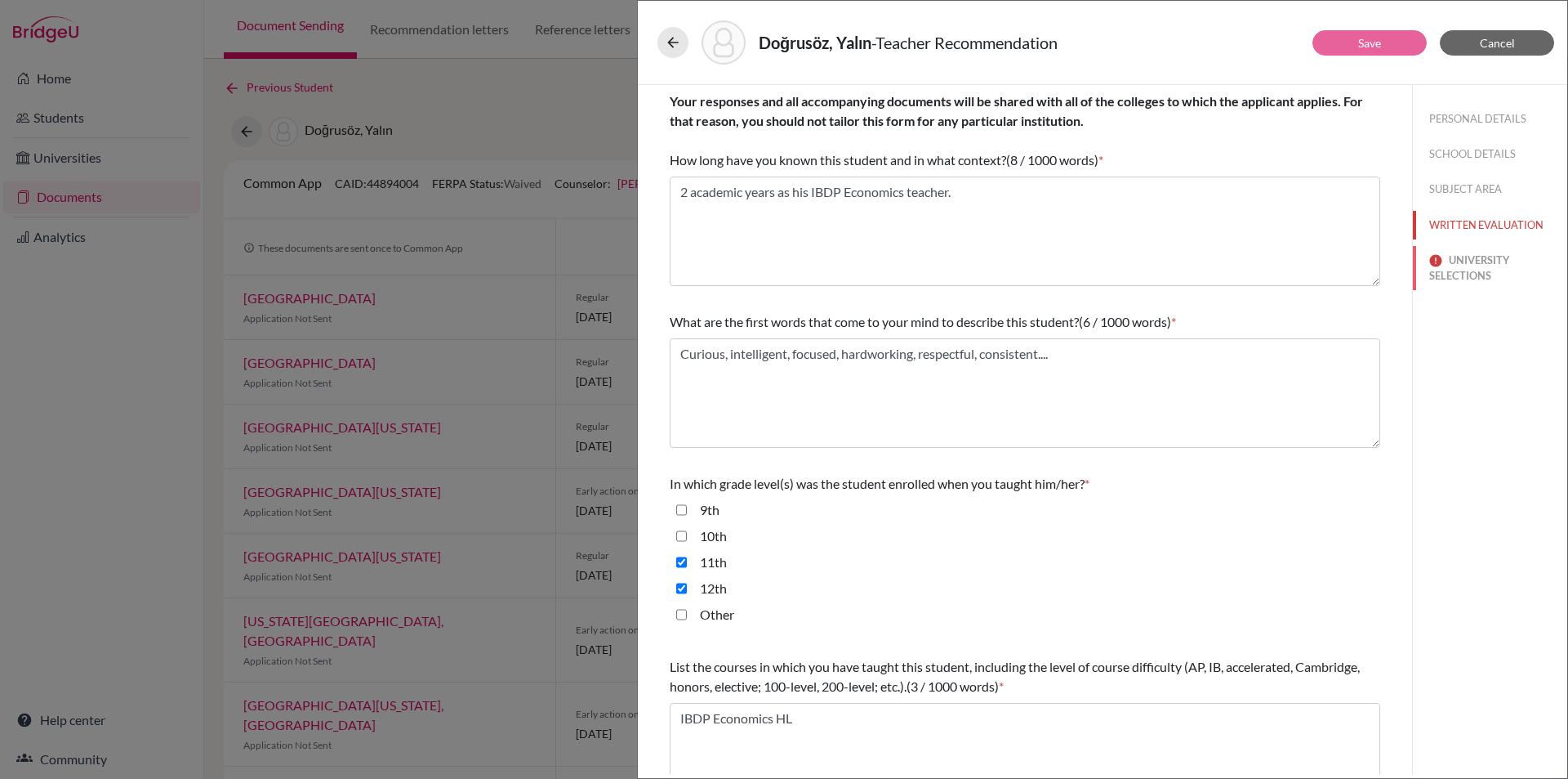
click at [1489, 269] on button "UNIVERSITY SELECTIONS" at bounding box center [1489, 267] width 154 height 44
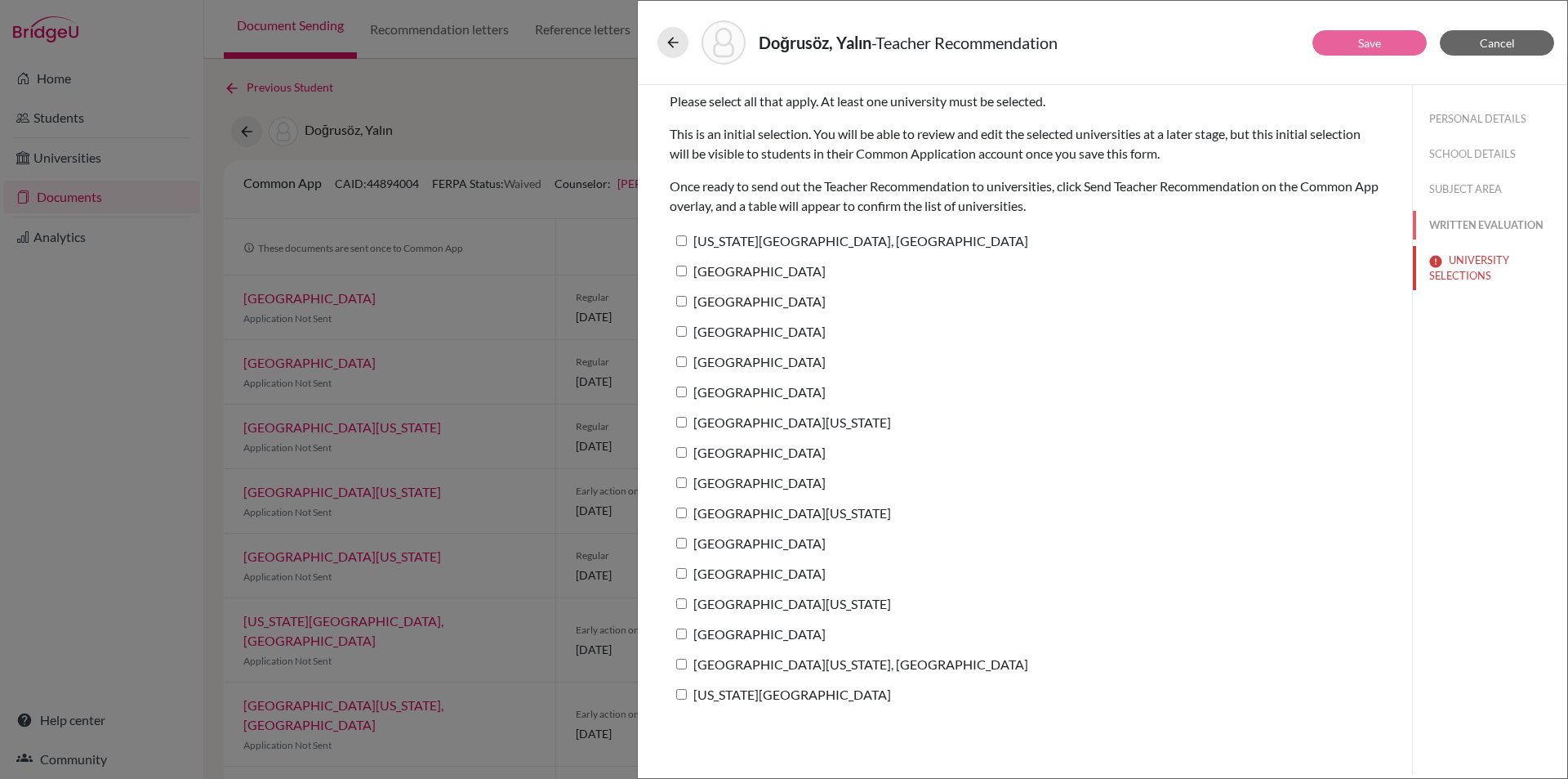
click at [1480, 220] on button "WRITTEN EVALUATION" at bounding box center [1489, 225] width 154 height 29
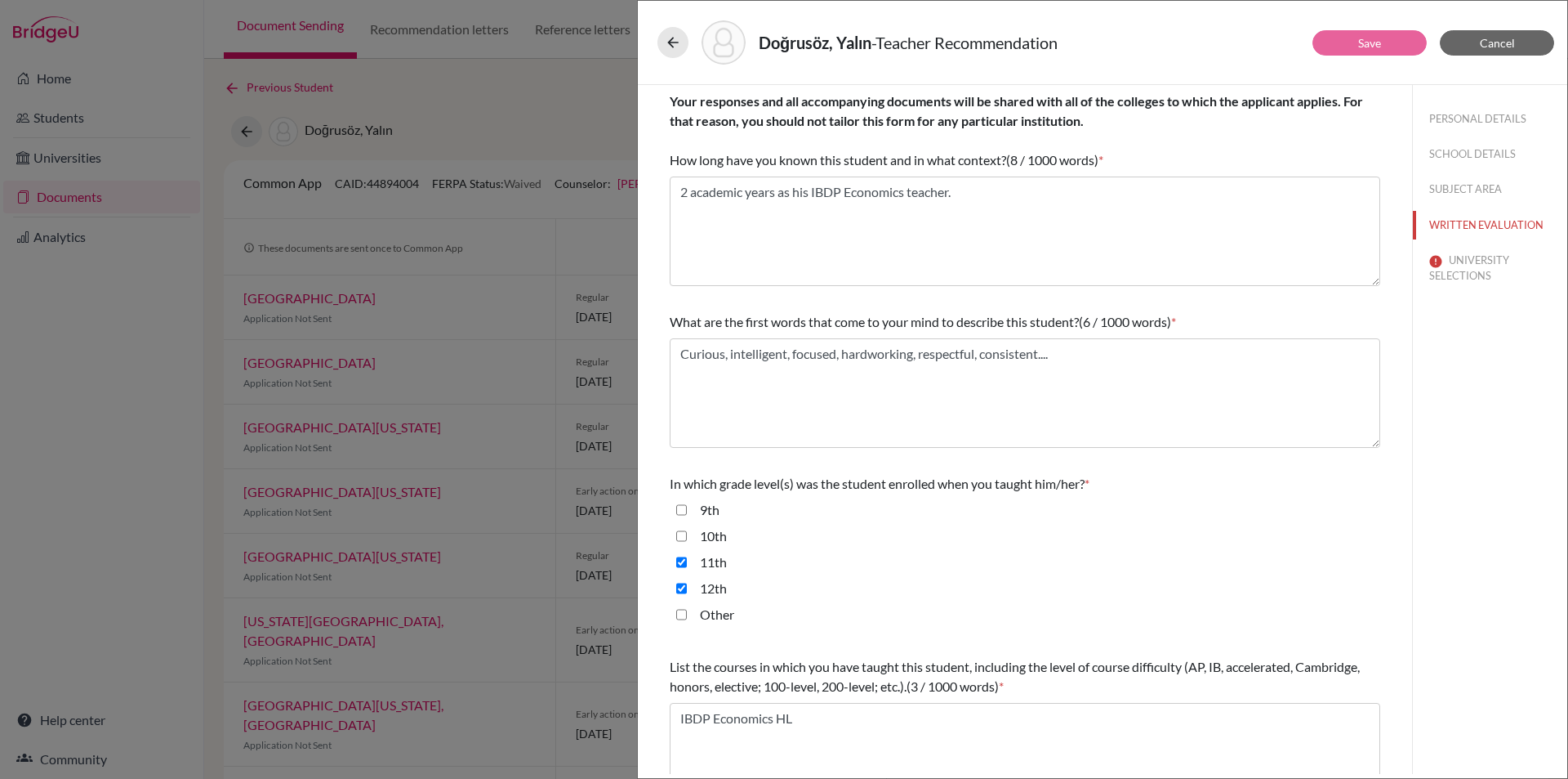
click at [1475, 169] on div "PERSONAL DETAILS SCHOOL DETAILS SUBJECT AREA WRITTEN EVALUATION UNIVERSITY SELE…" at bounding box center [1489, 193] width 154 height 218
click at [1471, 175] on button "SUBJECT AREA" at bounding box center [1489, 190] width 154 height 29
select select "4"
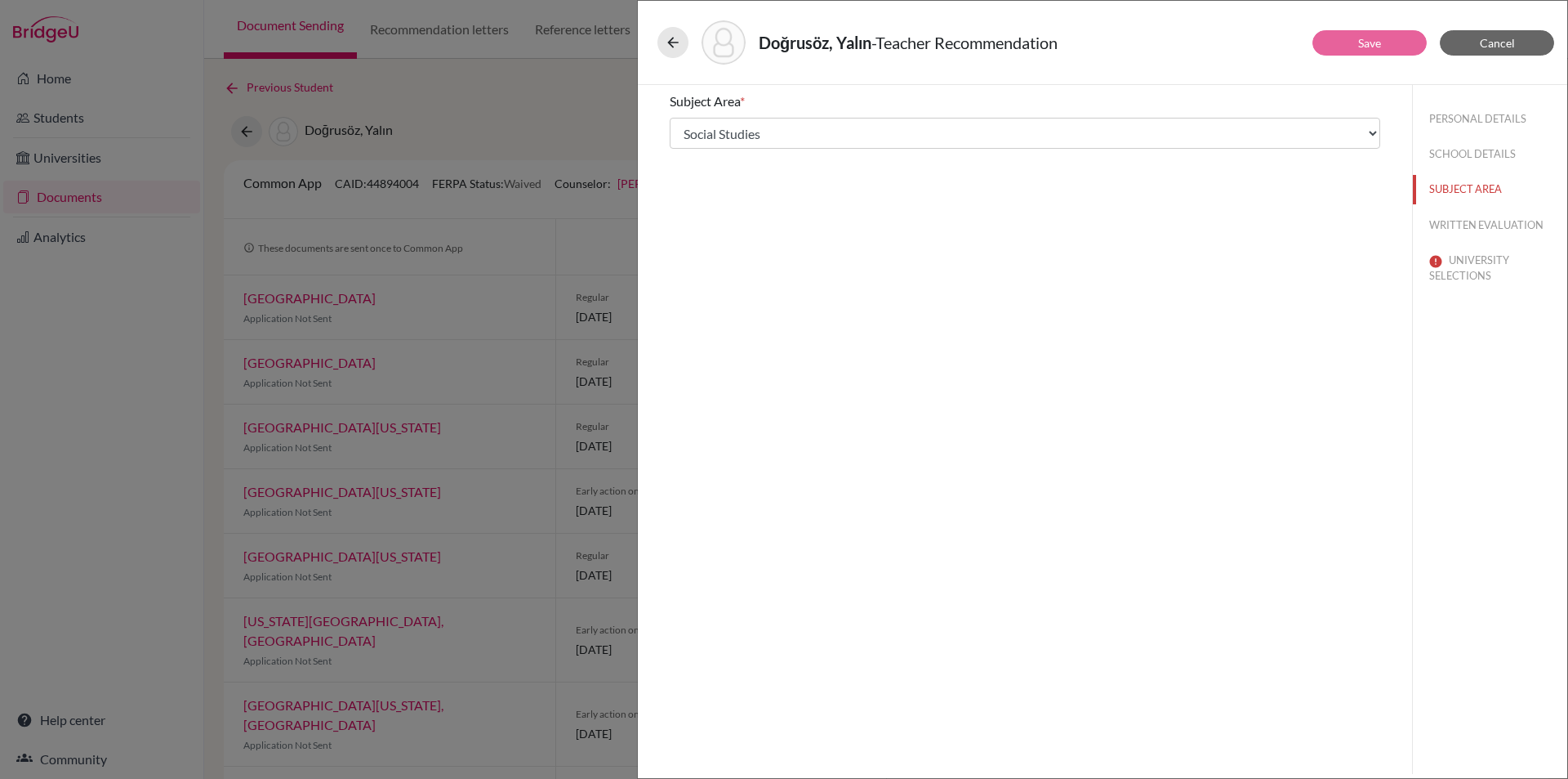
click at [1127, 153] on div "Subject Area * Select... Math English Science World Language Social Studies Oth…" at bounding box center [1024, 120] width 711 height 70
click at [1478, 158] on button "SCHOOL DETAILS" at bounding box center [1489, 155] width 154 height 29
click at [1465, 124] on button "PERSONAL DETAILS" at bounding box center [1489, 119] width 154 height 29
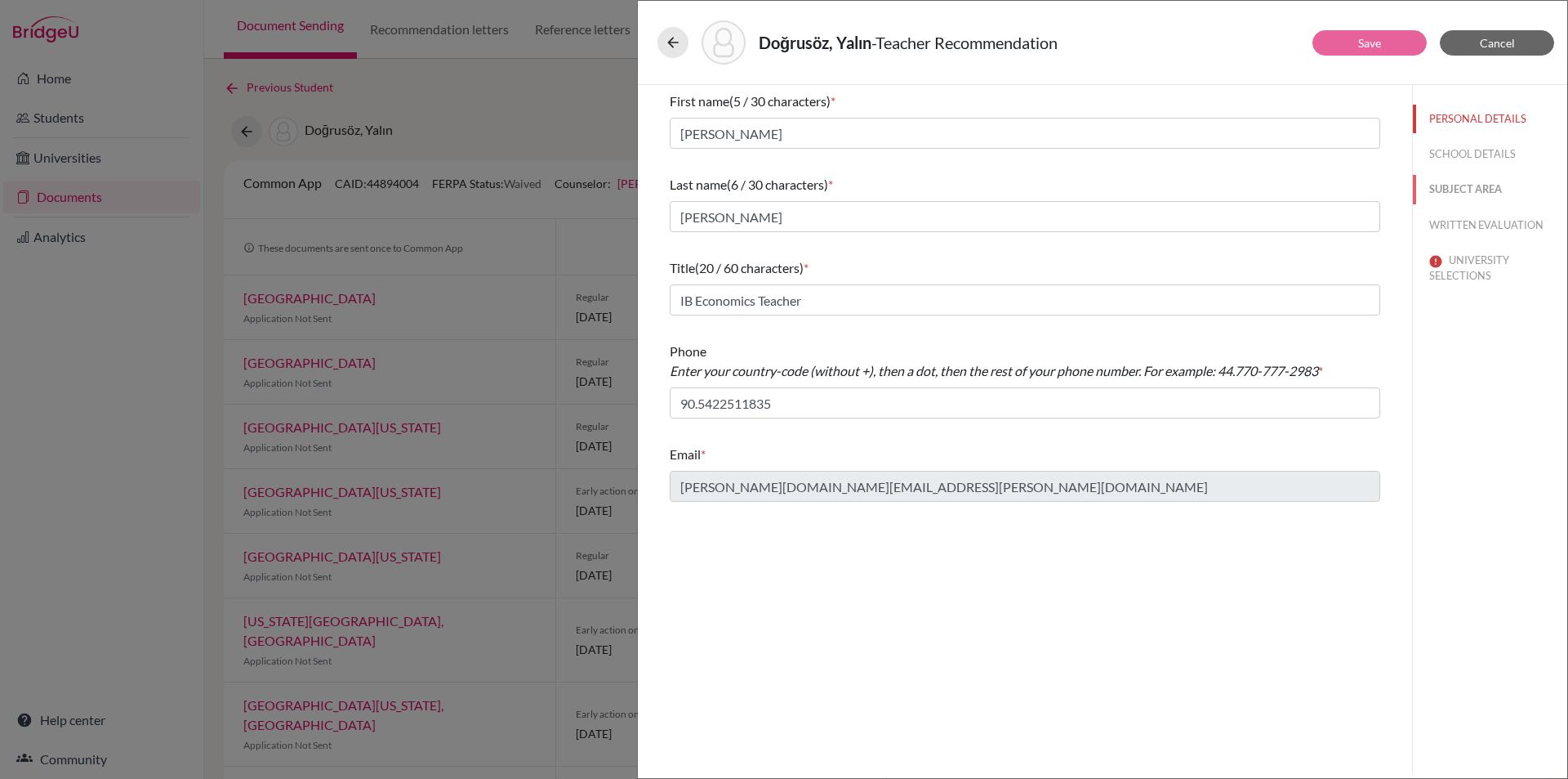
click at [1485, 202] on button "SUBJECT AREA" at bounding box center [1489, 190] width 154 height 29
select select "4"
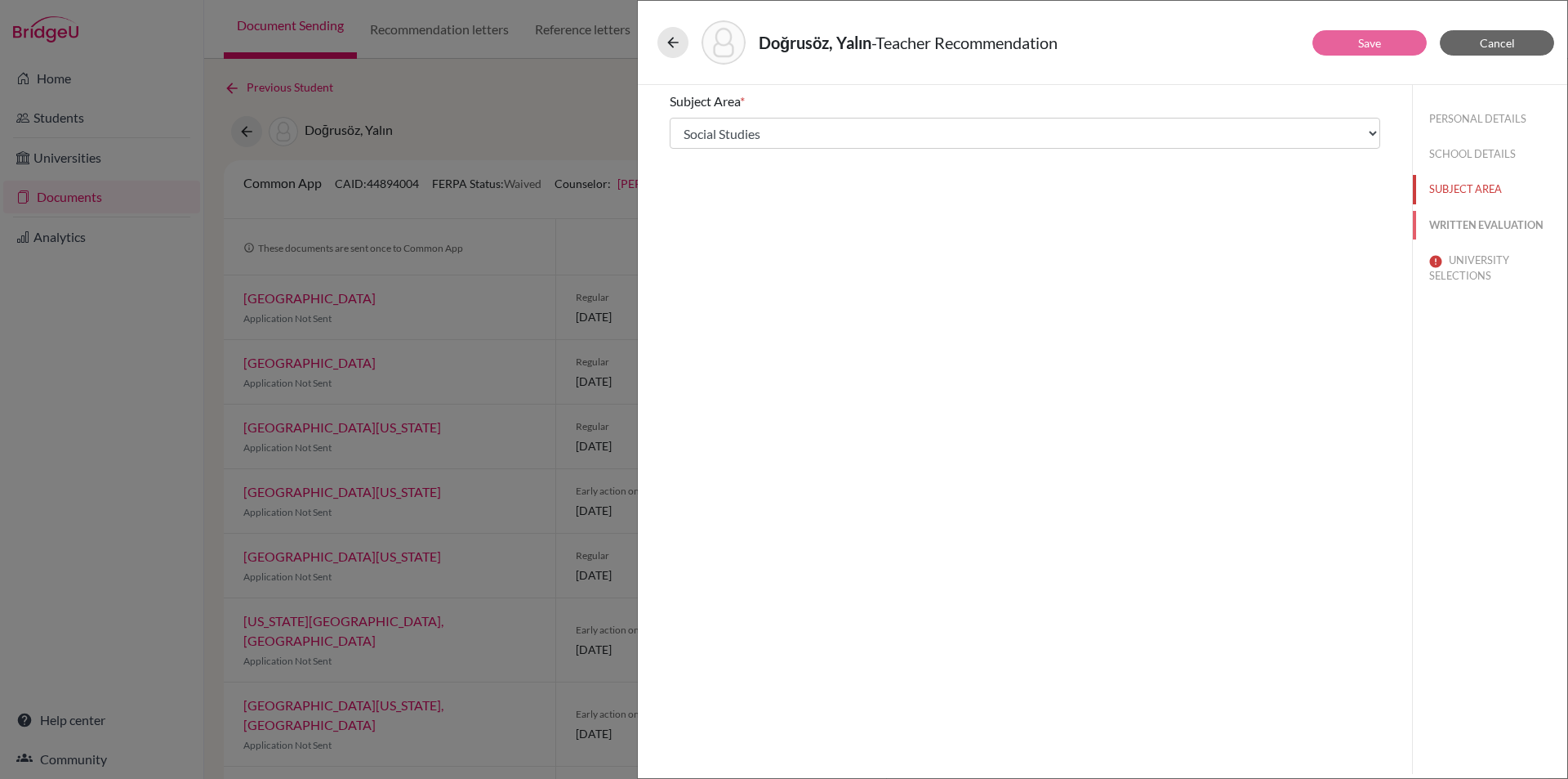
click at [1502, 228] on button "WRITTEN EVALUATION" at bounding box center [1489, 225] width 154 height 29
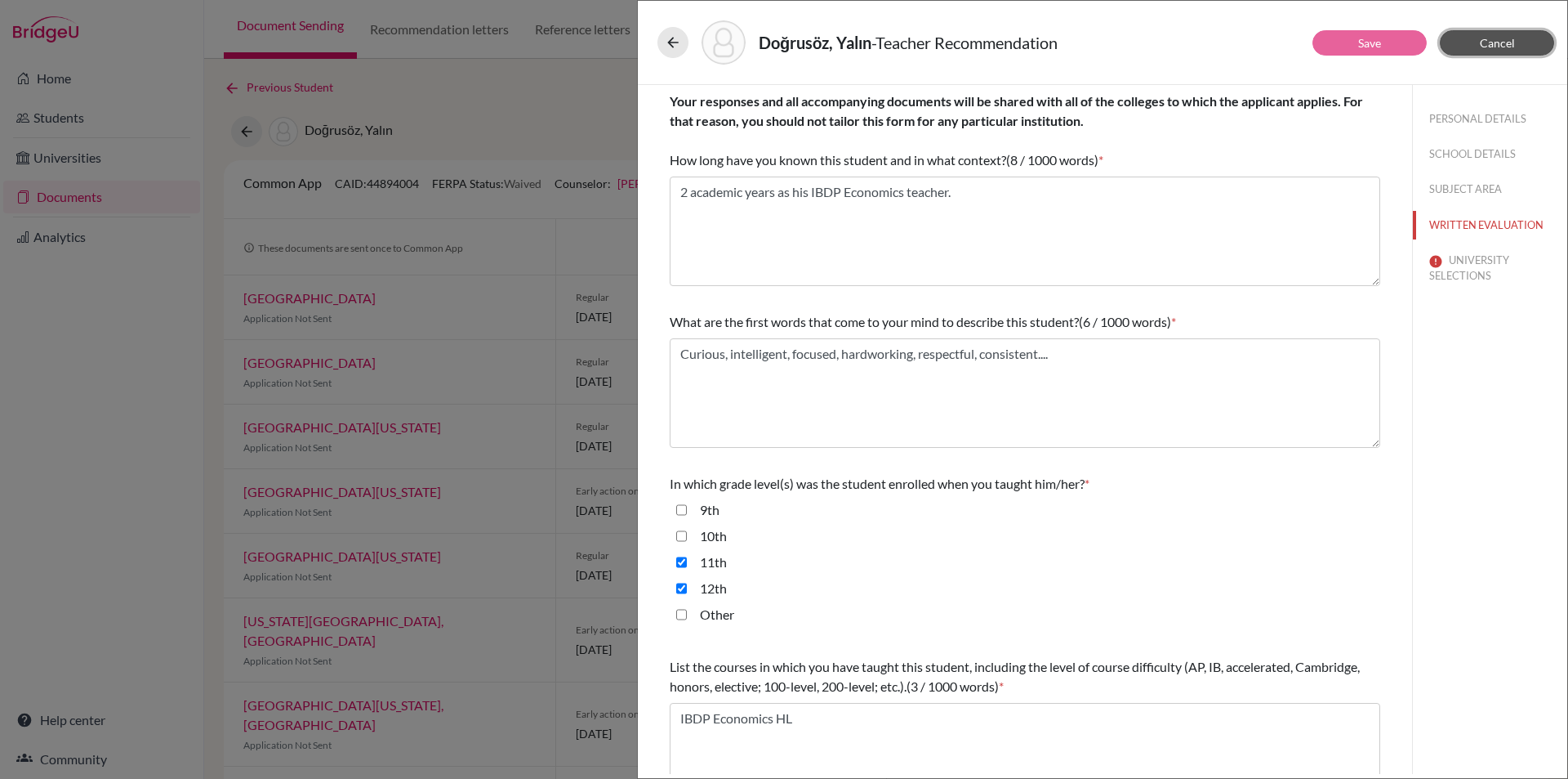
click at [1531, 46] on button "Cancel" at bounding box center [1497, 42] width 115 height 25
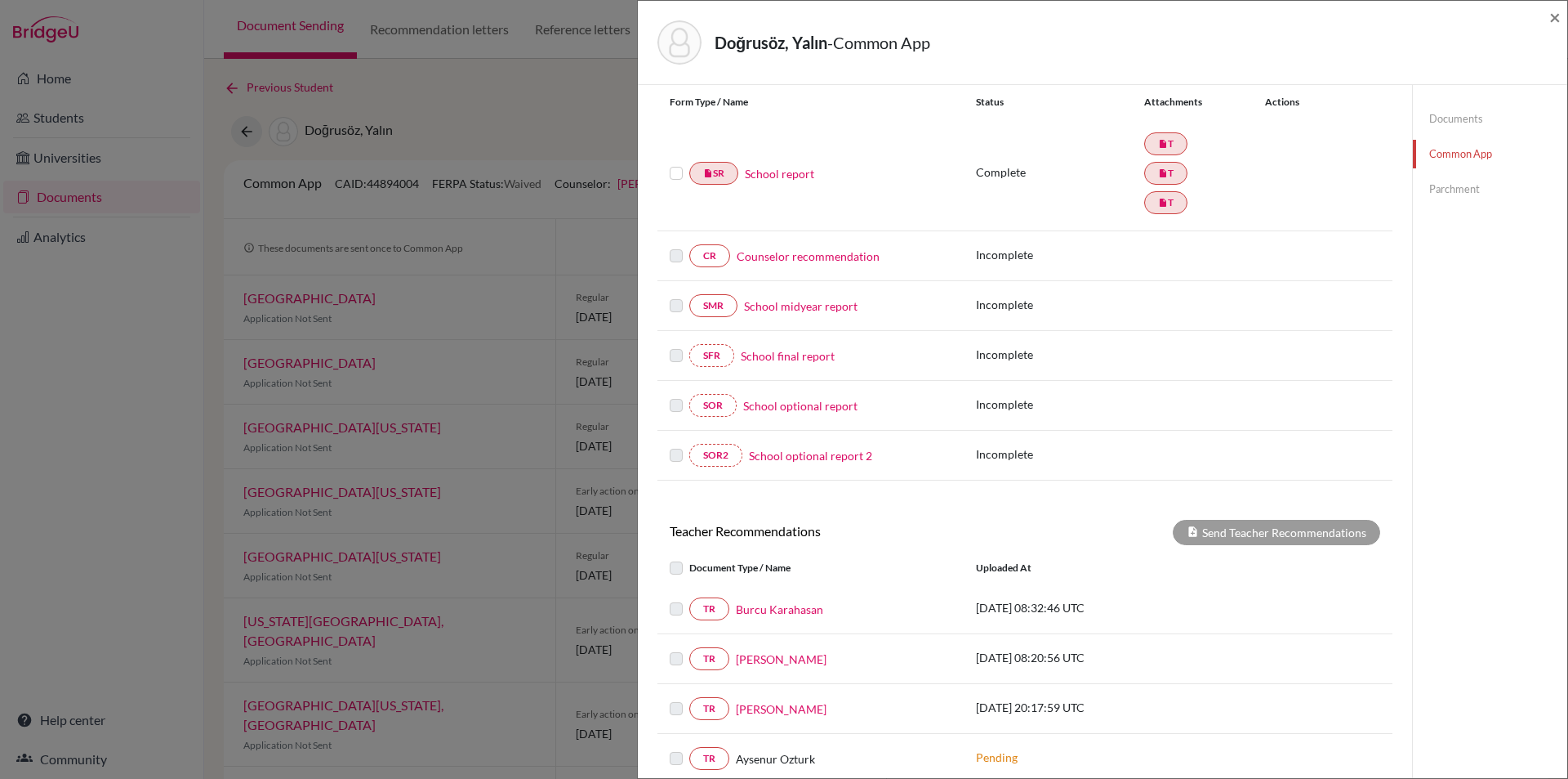
drag, startPoint x: 1269, startPoint y: 158, endPoint x: 1283, endPoint y: 269, distance: 111.9
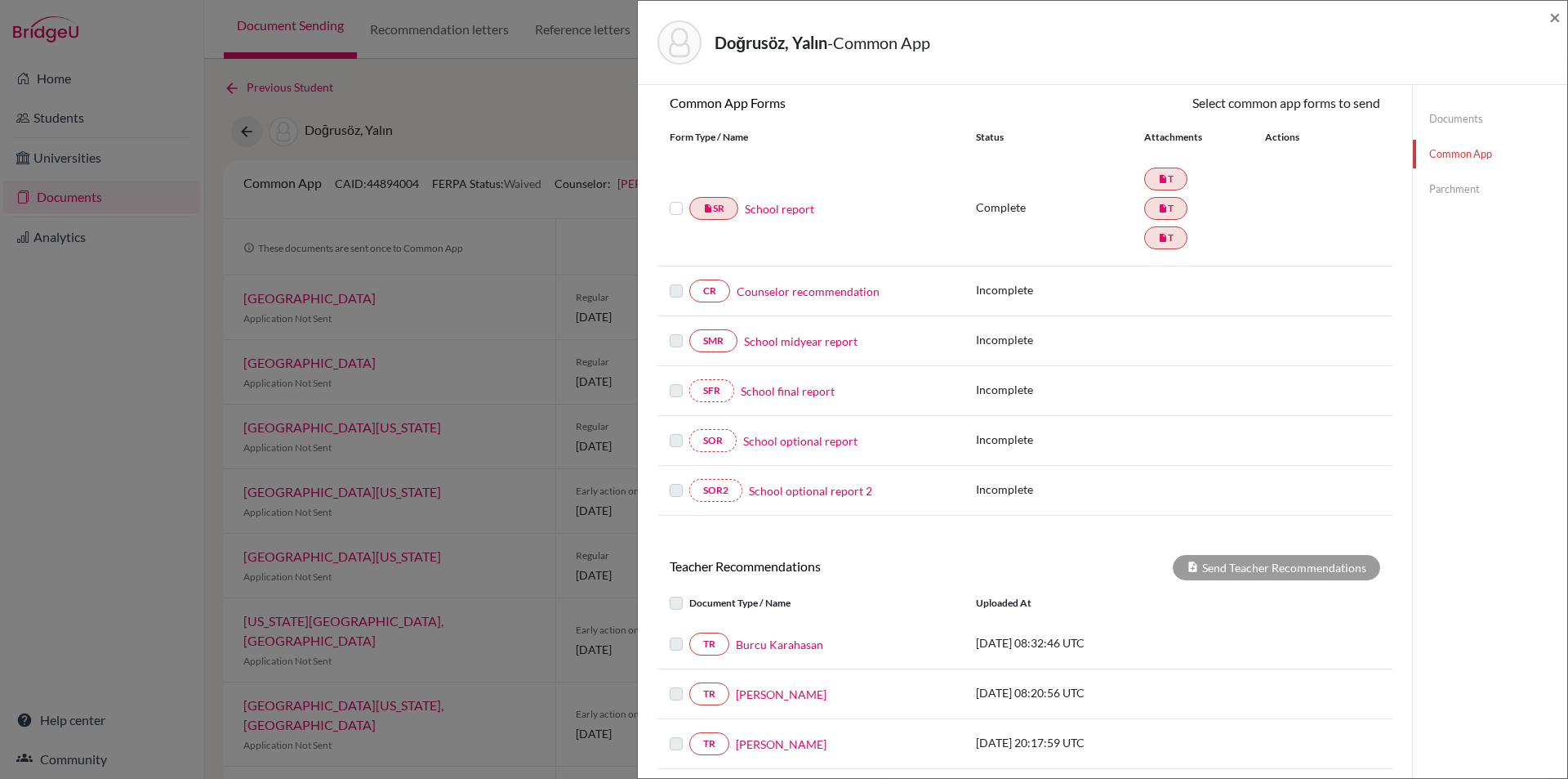
drag, startPoint x: 1300, startPoint y: 243, endPoint x: 1302, endPoint y: 125, distance: 118.0
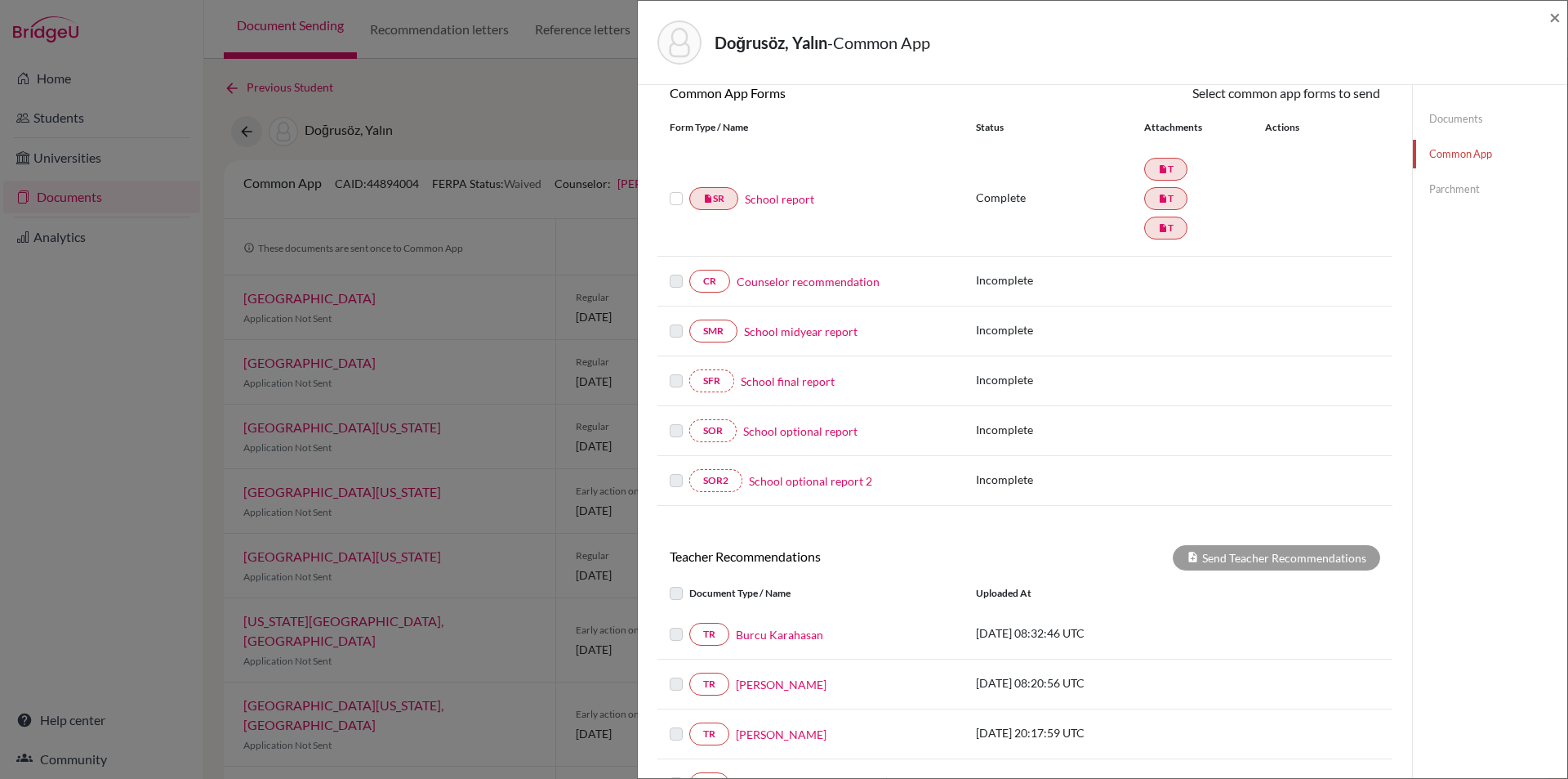
drag, startPoint x: 1349, startPoint y: 257, endPoint x: 1319, endPoint y: 345, distance: 93.0
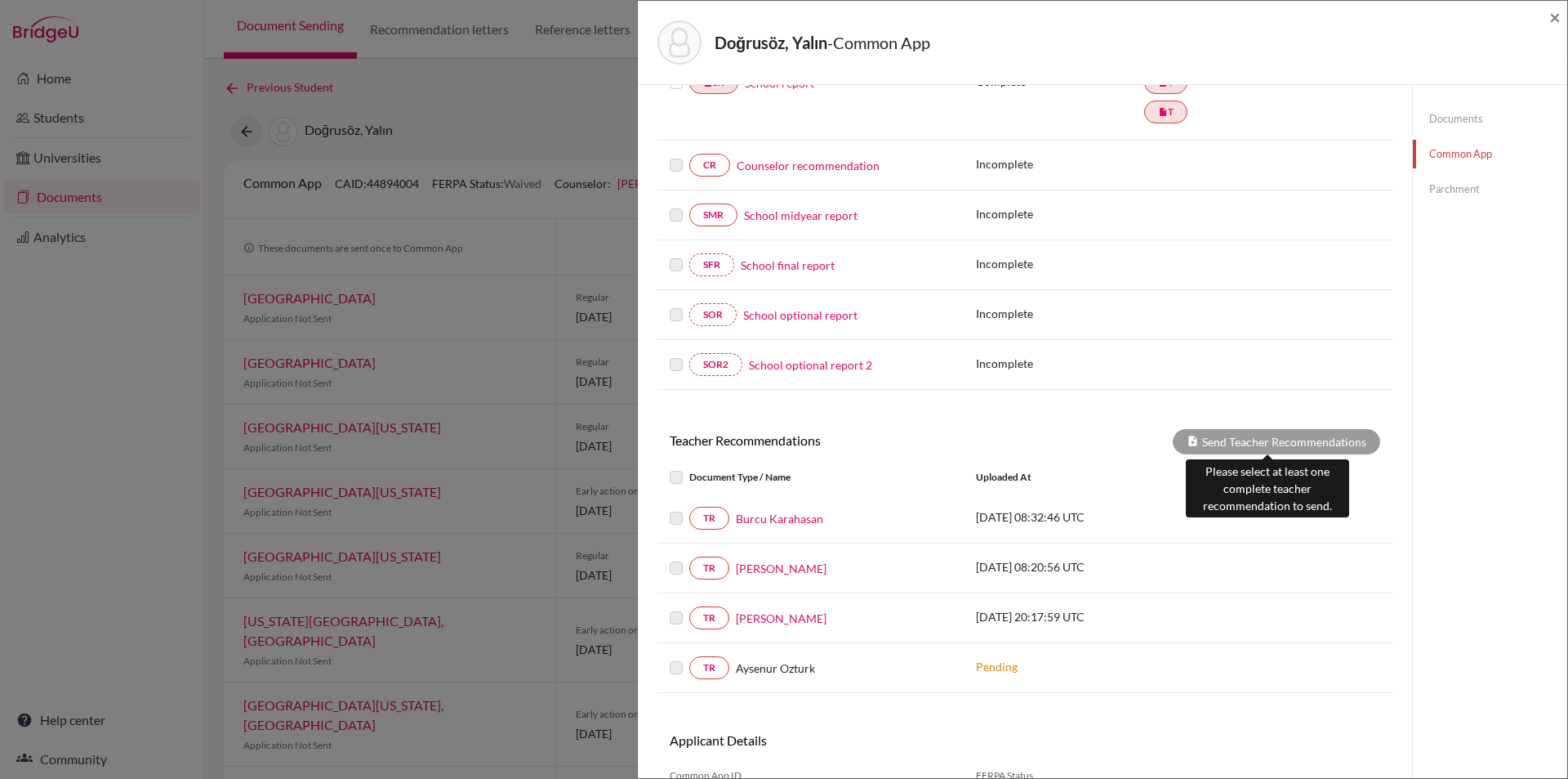
click at [1249, 446] on div "Send Teacher Recommendations" at bounding box center [1277, 442] width 208 height 25
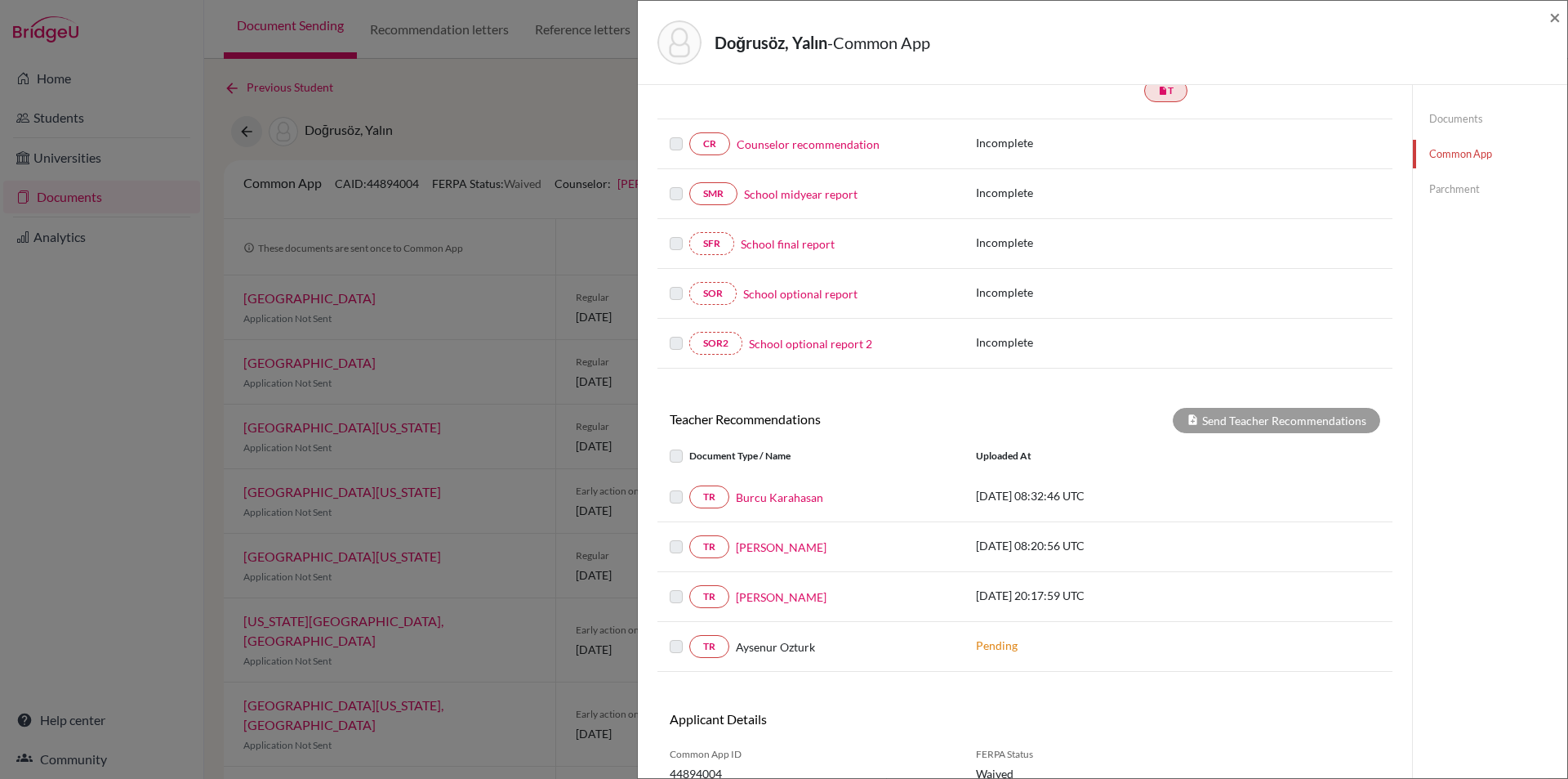
scroll to position [367, 0]
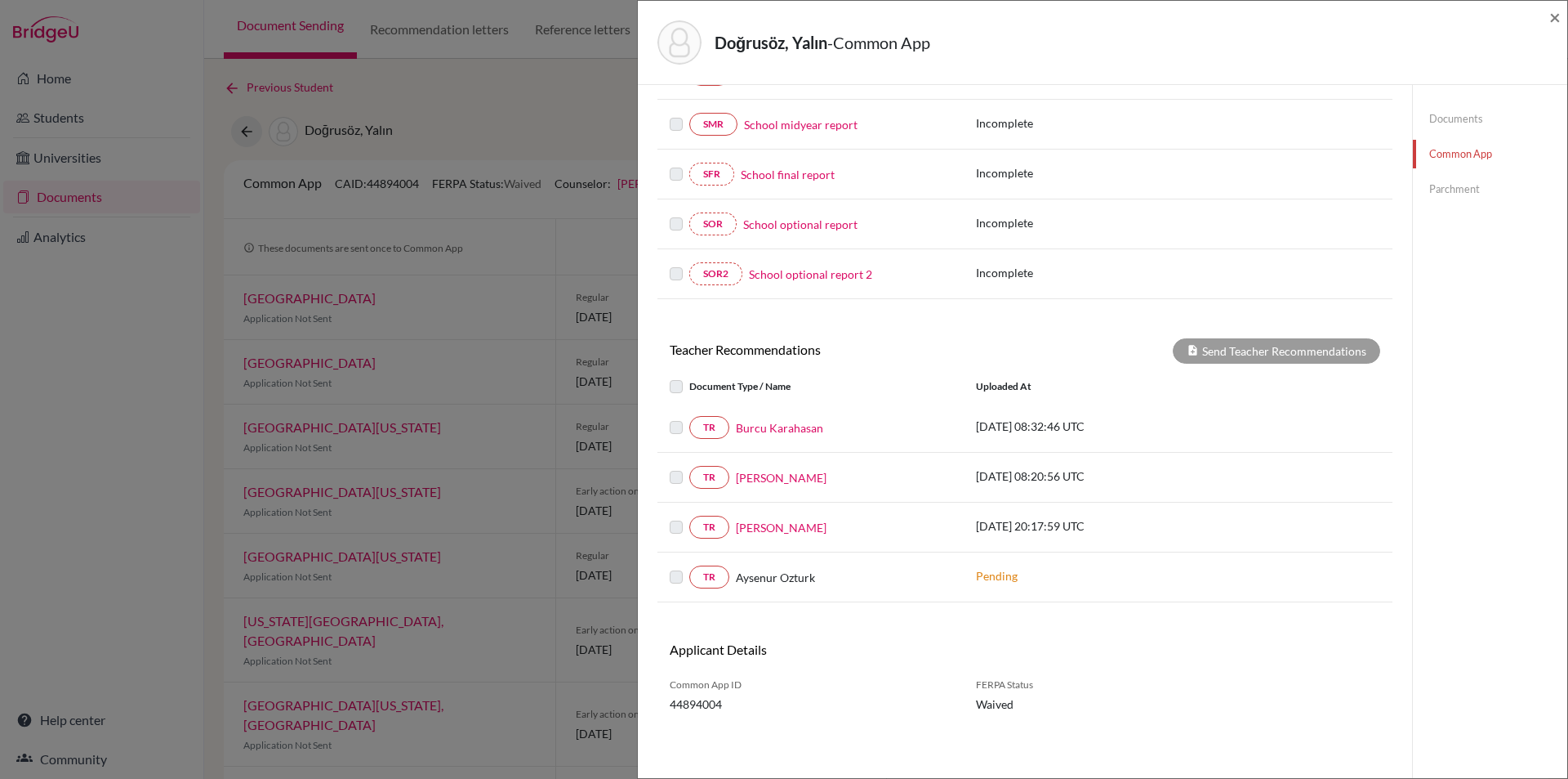
drag, startPoint x: 888, startPoint y: 472, endPoint x: 753, endPoint y: 483, distance: 135.4
click at [1554, 21] on span "×" at bounding box center [1554, 16] width 12 height 23
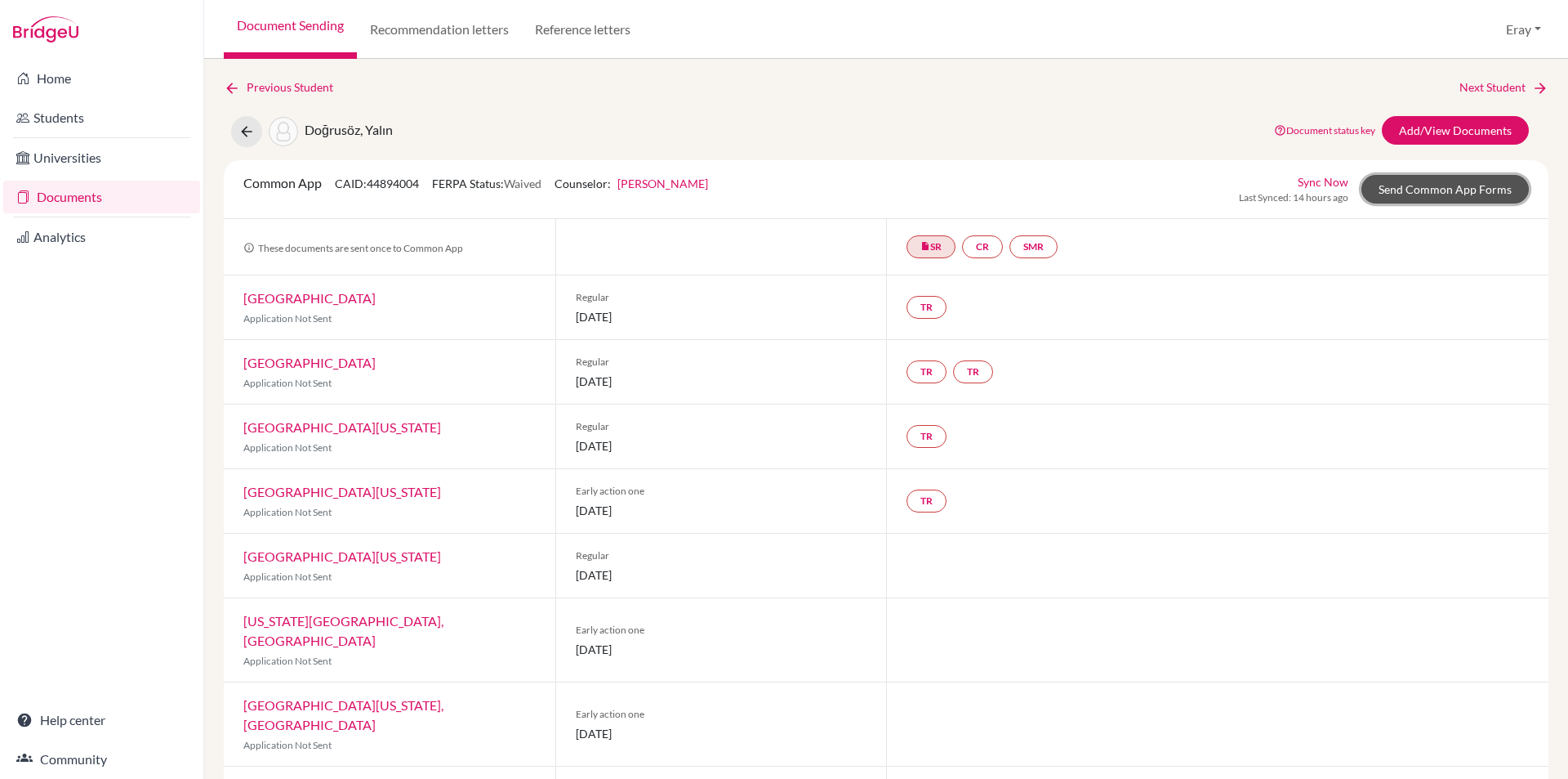
click at [1458, 183] on link "Send Common App Forms" at bounding box center [1444, 190] width 167 height 29
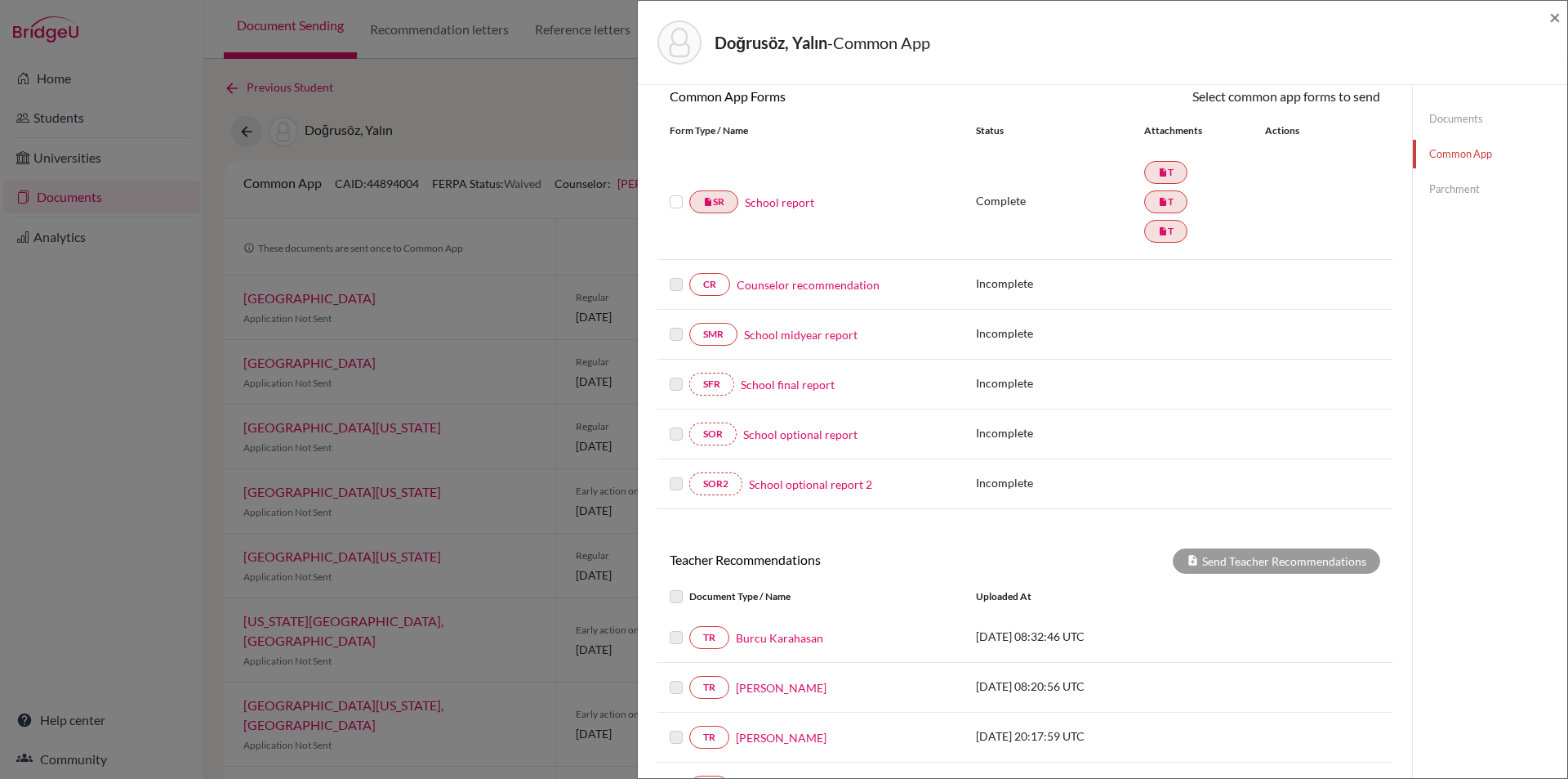
drag, startPoint x: 1052, startPoint y: 385, endPoint x: 961, endPoint y: 603, distance: 236.2
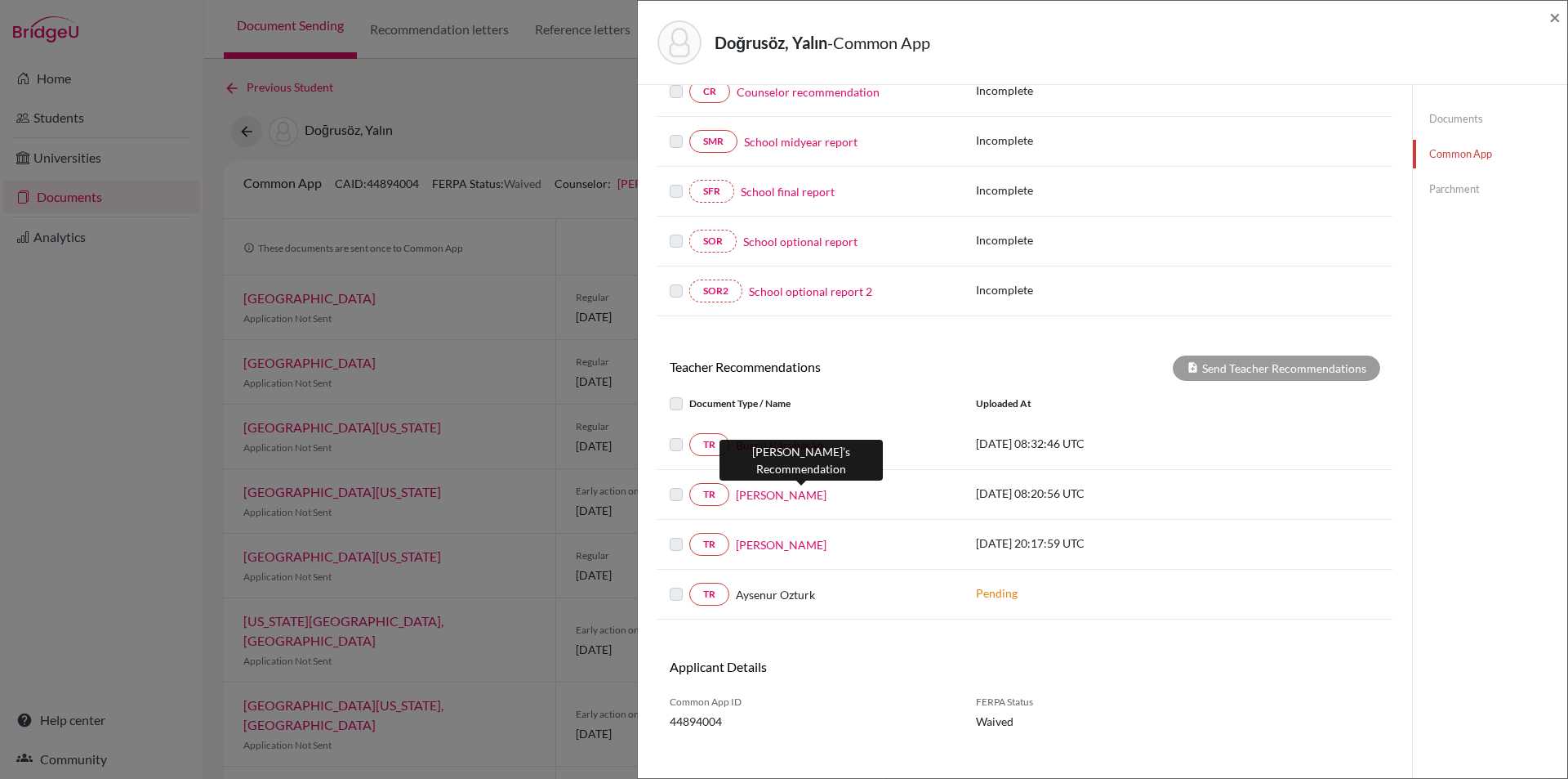
click at [807, 491] on link "Fatma Güzin Dulkadiroğlu" at bounding box center [781, 494] width 90 height 17
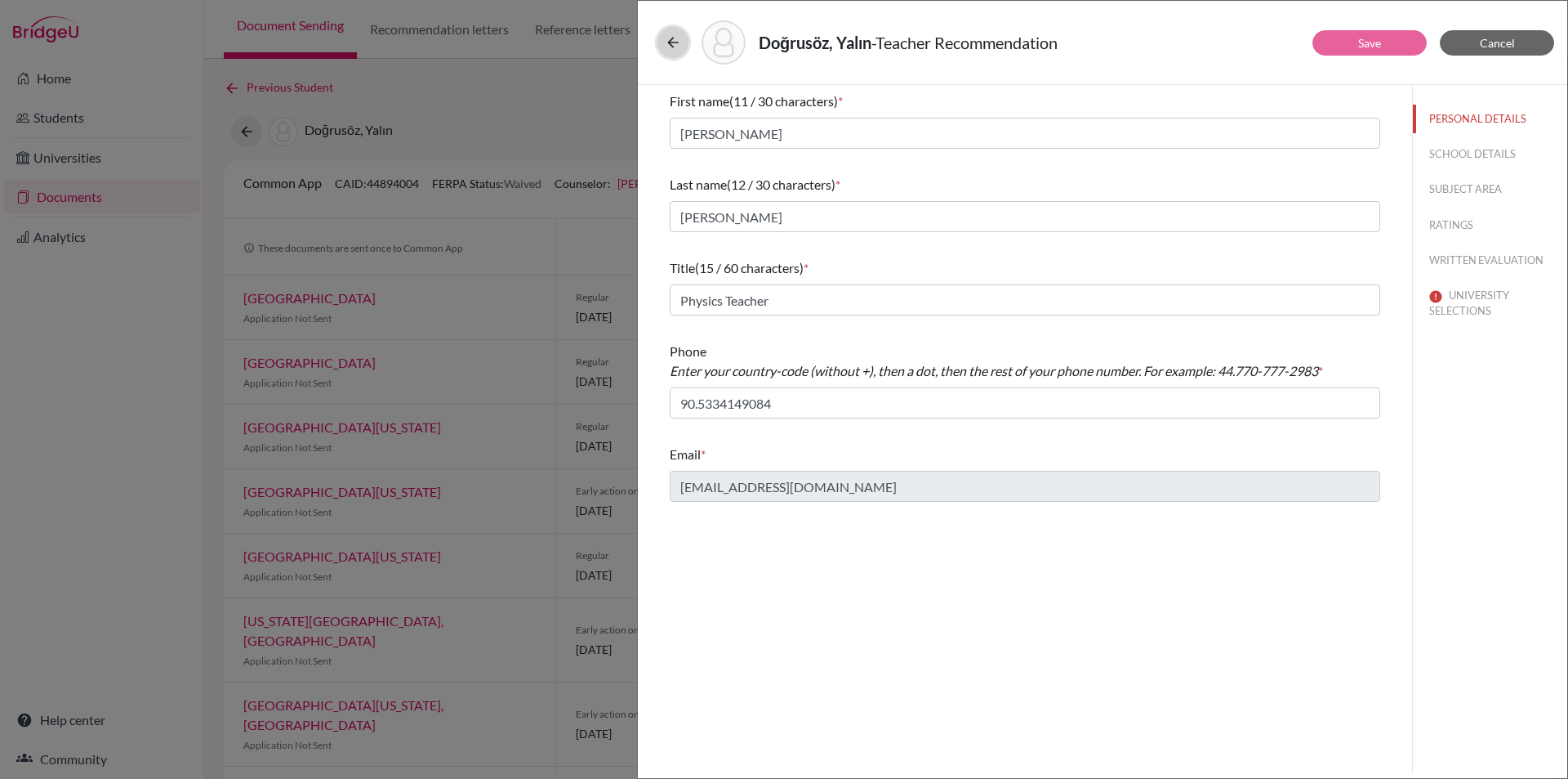
click at [677, 41] on icon at bounding box center [673, 42] width 16 height 16
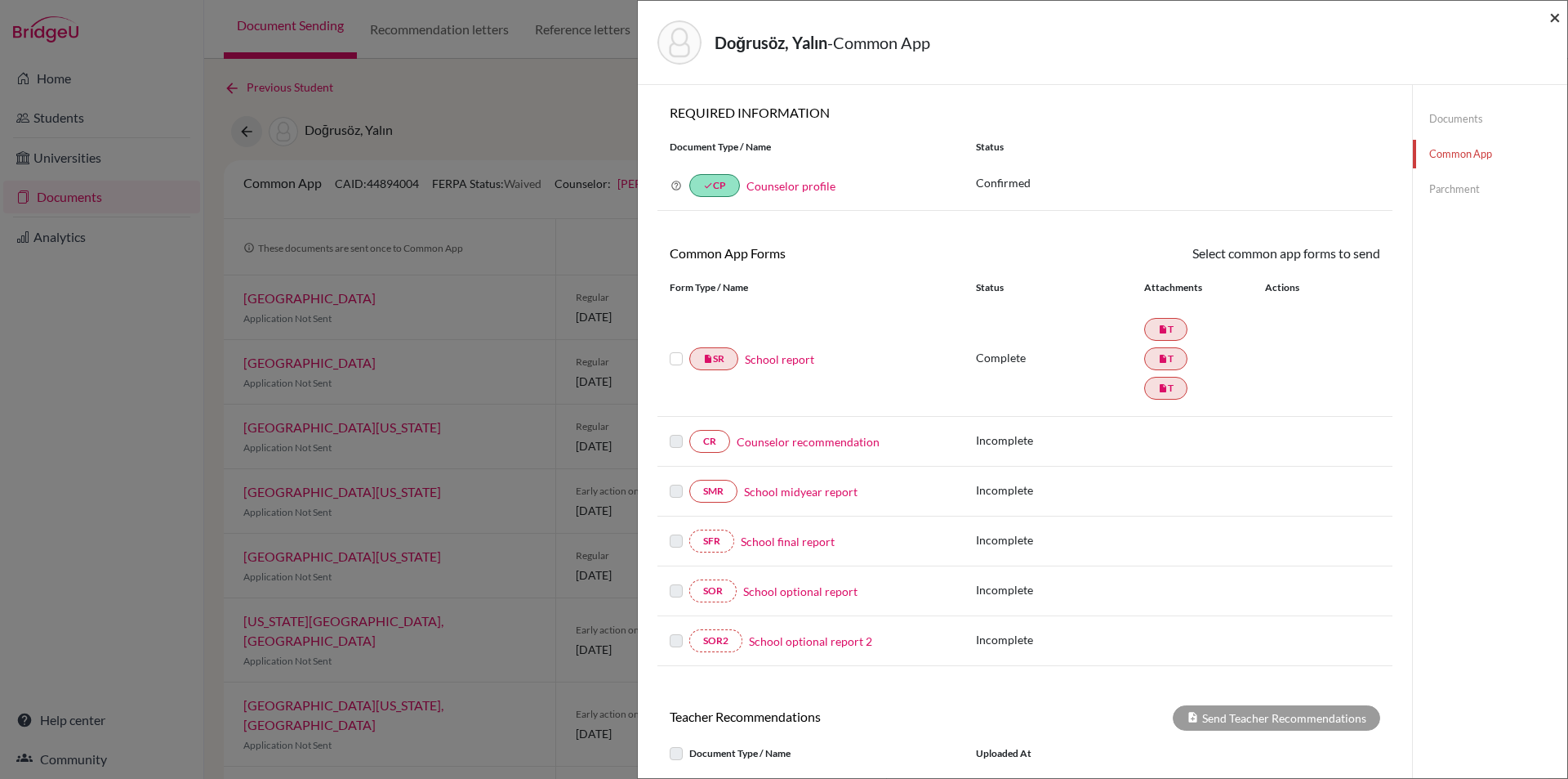
click at [1559, 23] on span "×" at bounding box center [1554, 16] width 12 height 23
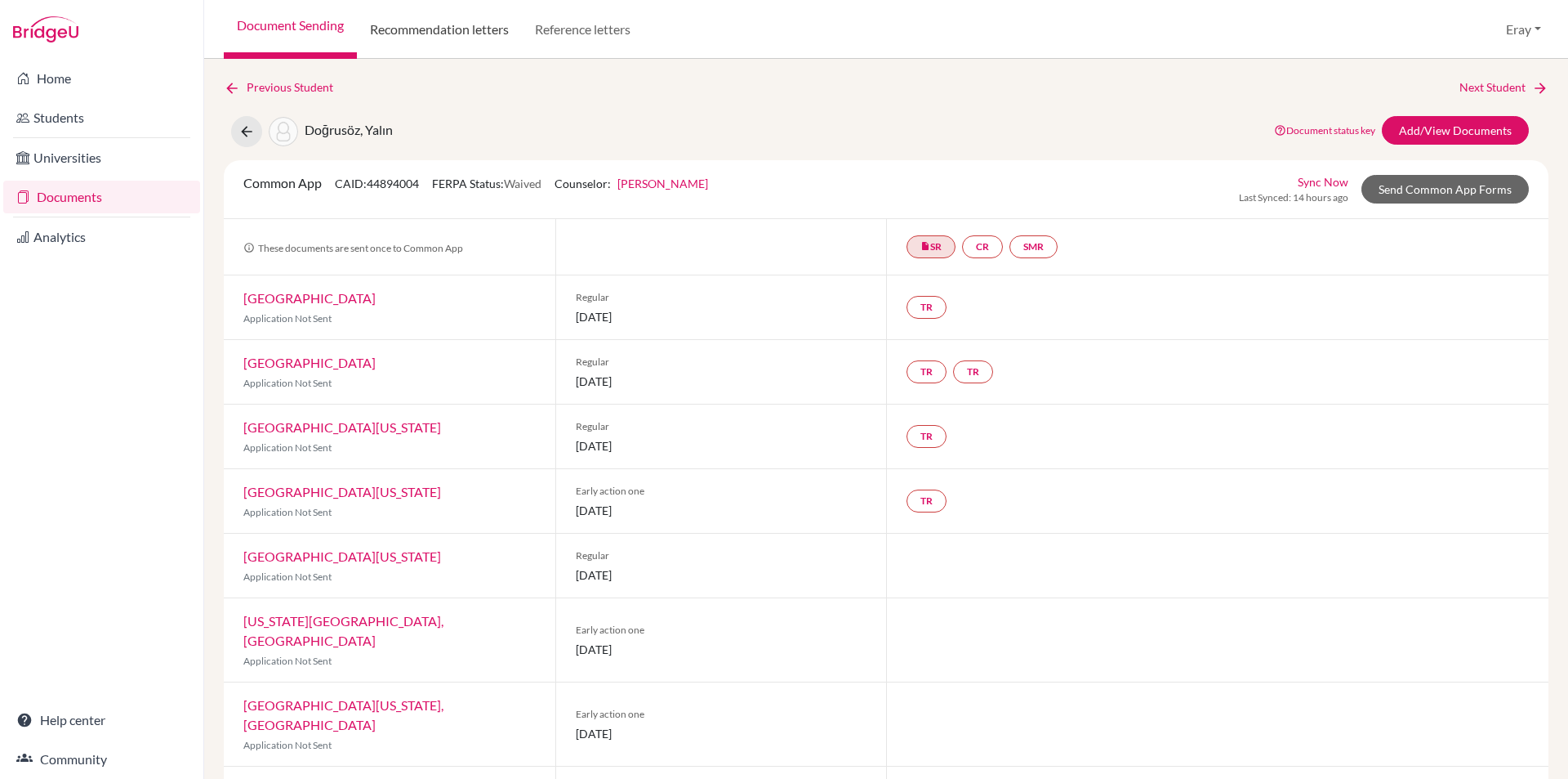
click at [463, 25] on link "Recommendation letters" at bounding box center [439, 29] width 165 height 59
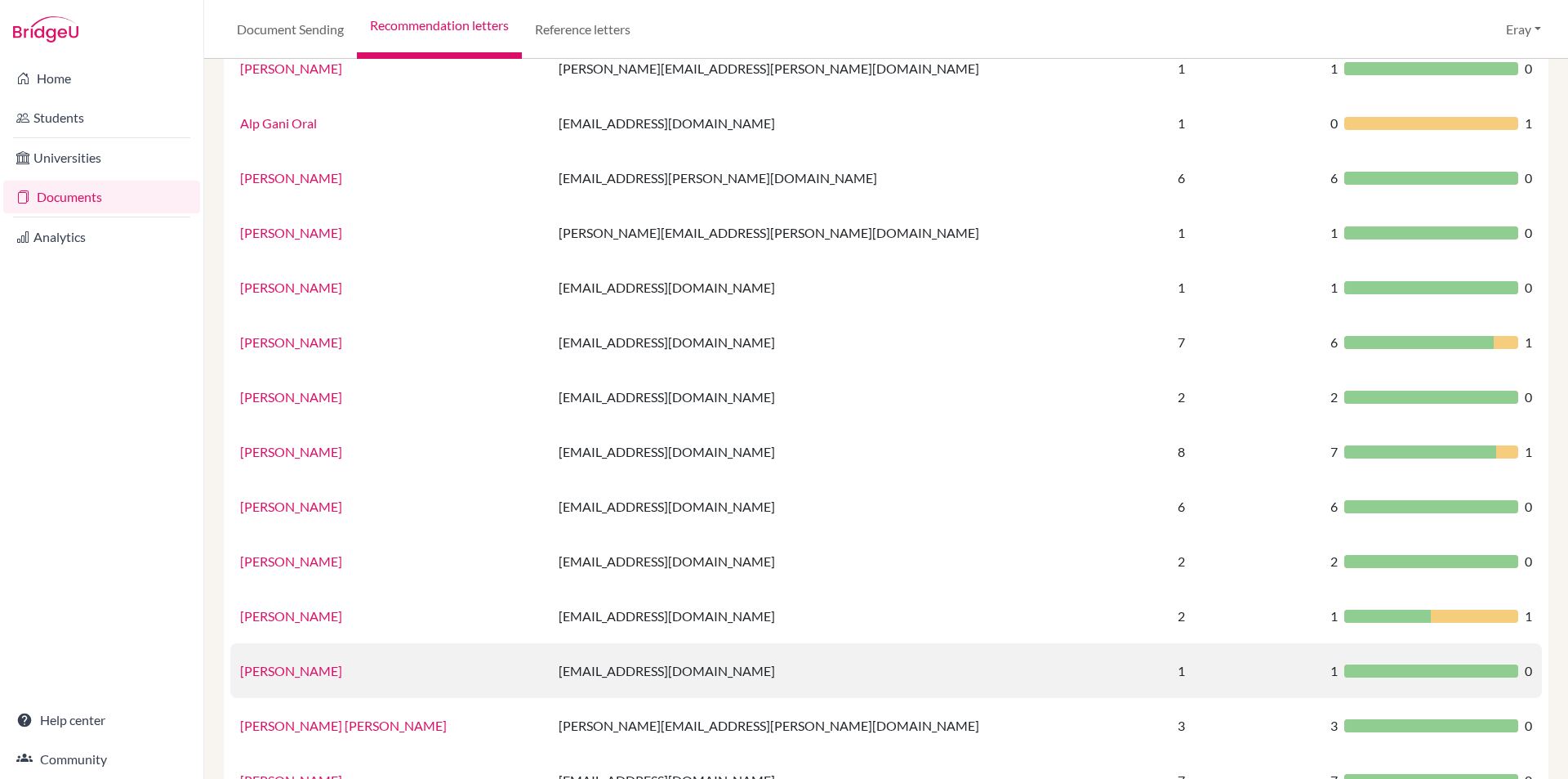
scroll to position [909, 0]
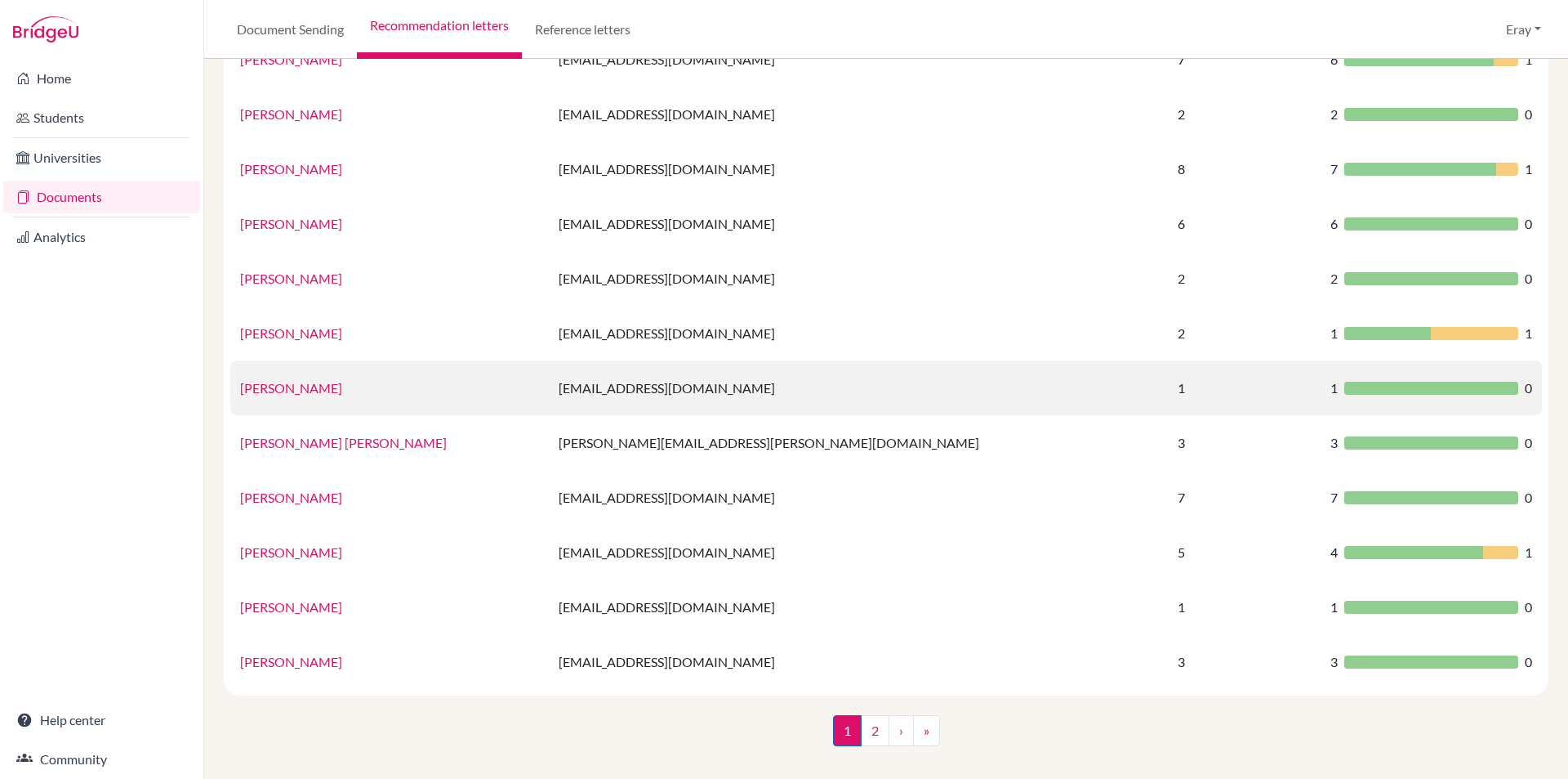
drag, startPoint x: 678, startPoint y: 164, endPoint x: 704, endPoint y: 393, distance: 230.5
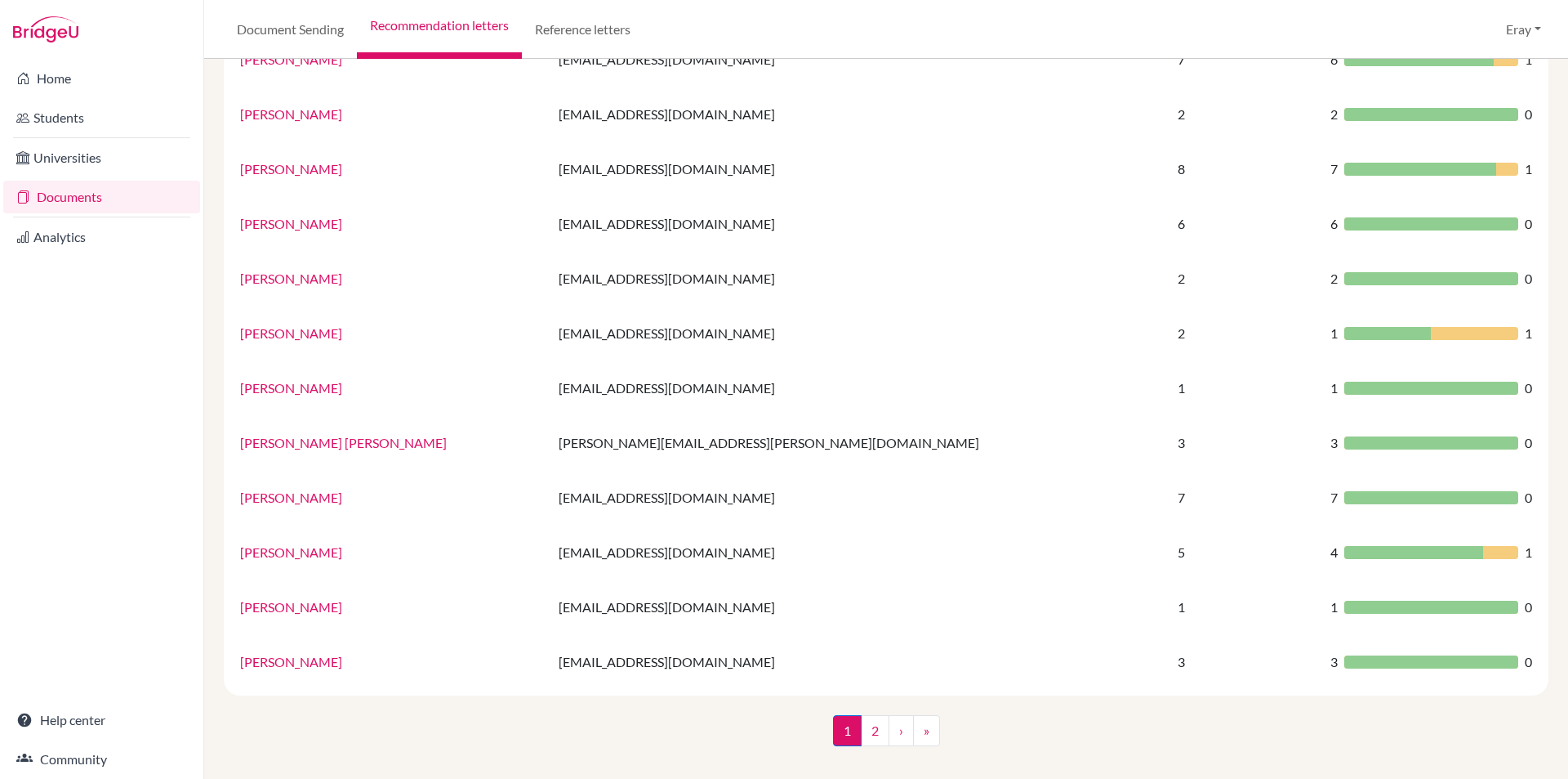
click at [316, 493] on link "[PERSON_NAME]" at bounding box center [291, 497] width 102 height 15
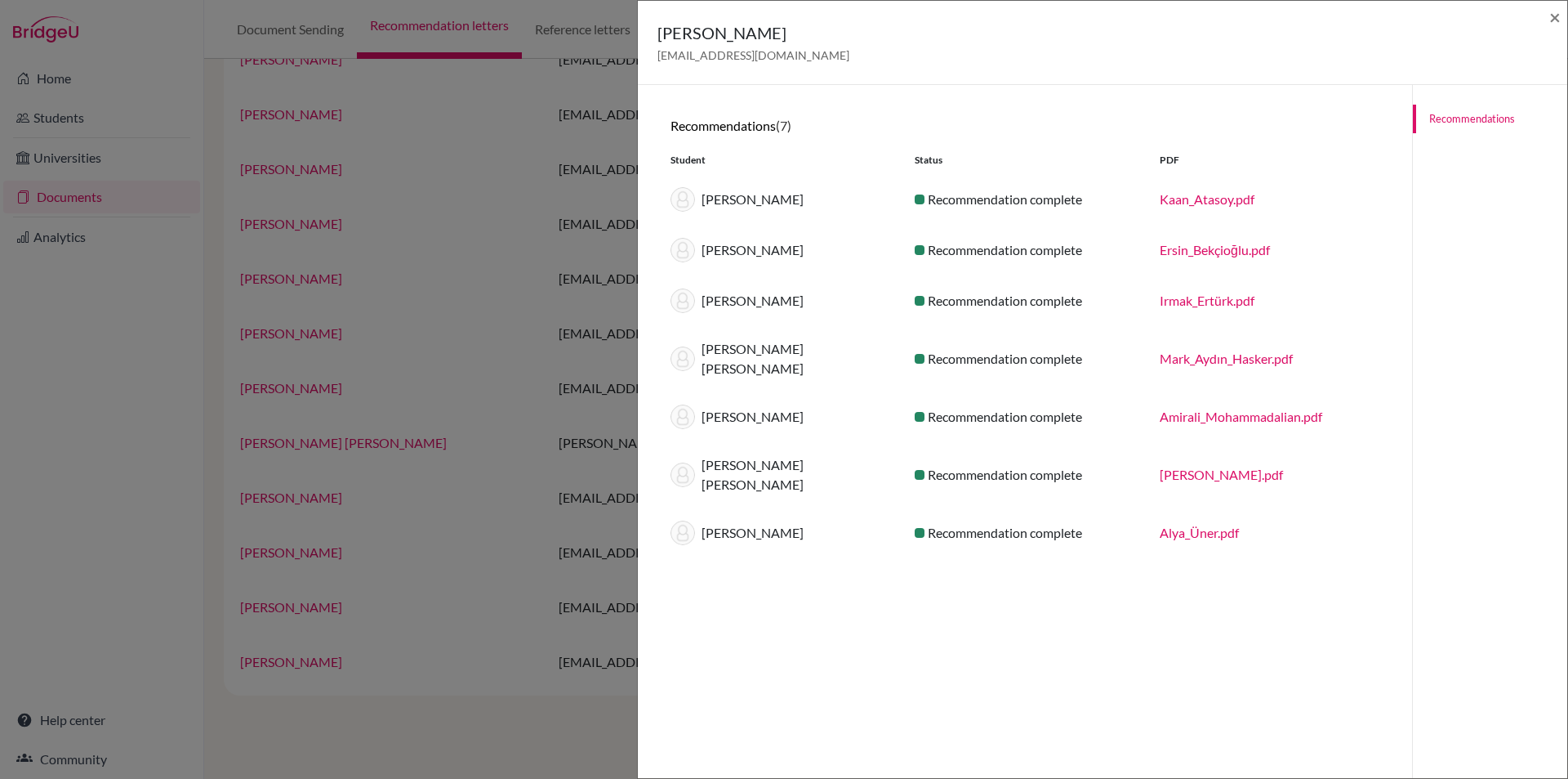
click at [1544, 21] on div "[PERSON_NAME] [EMAIL_ADDRESS][DOMAIN_NAME] ×" at bounding box center [1102, 42] width 917 height 70
click at [1557, 18] on span "×" at bounding box center [1554, 16] width 12 height 23
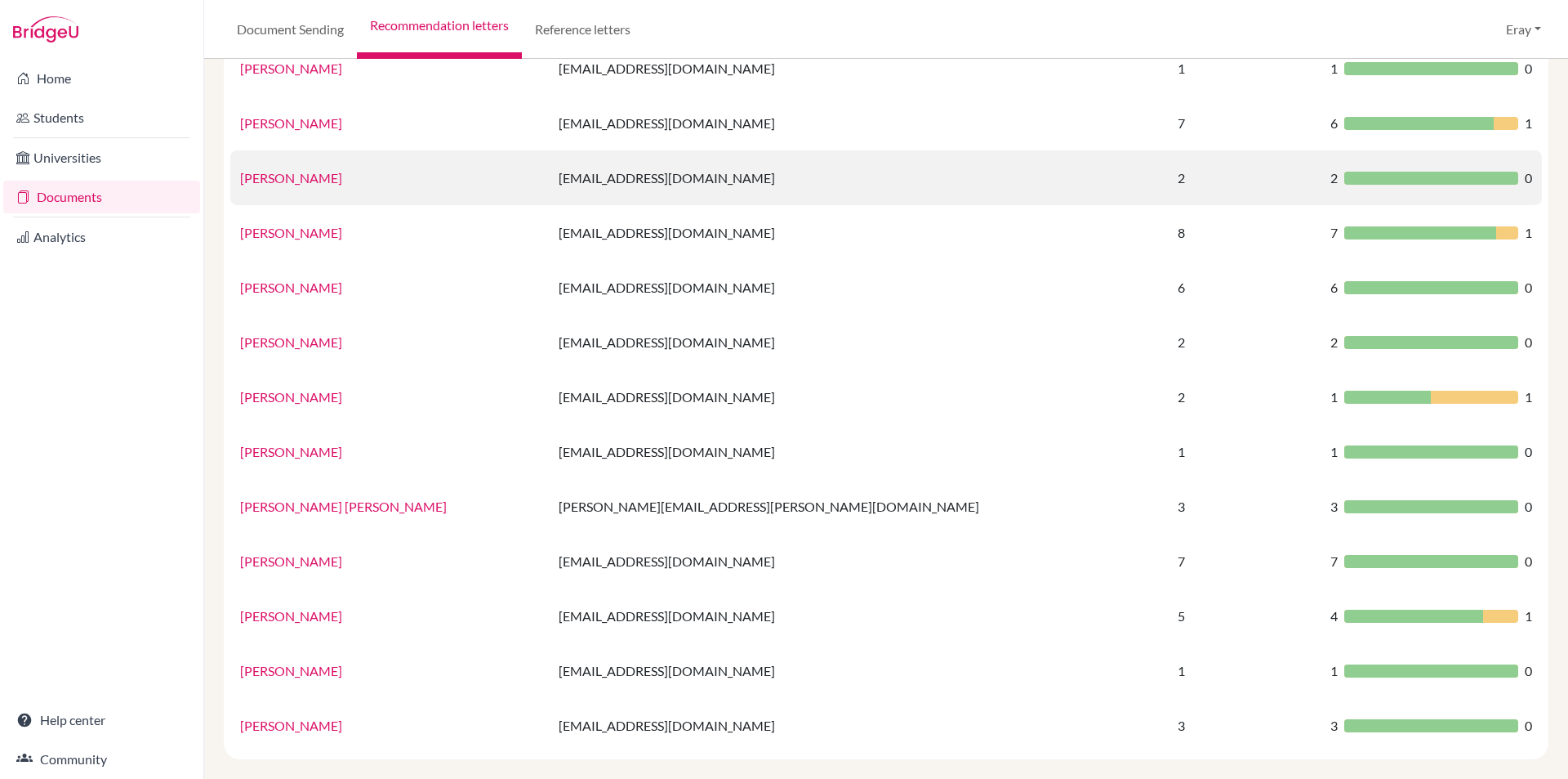
drag, startPoint x: 751, startPoint y: 226, endPoint x: 776, endPoint y: 165, distance: 65.9
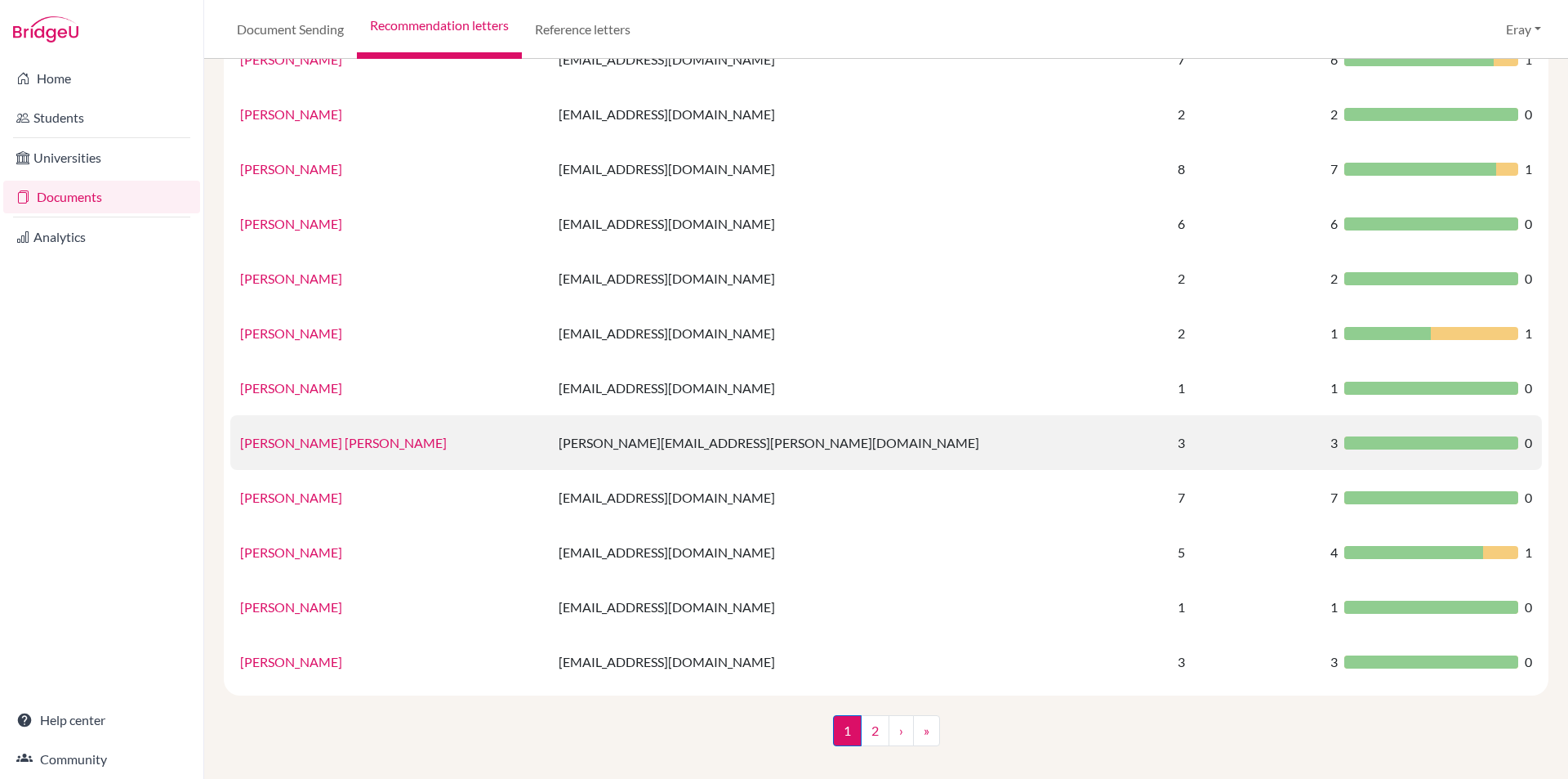
drag, startPoint x: 779, startPoint y: 305, endPoint x: 770, endPoint y: 435, distance: 130.3
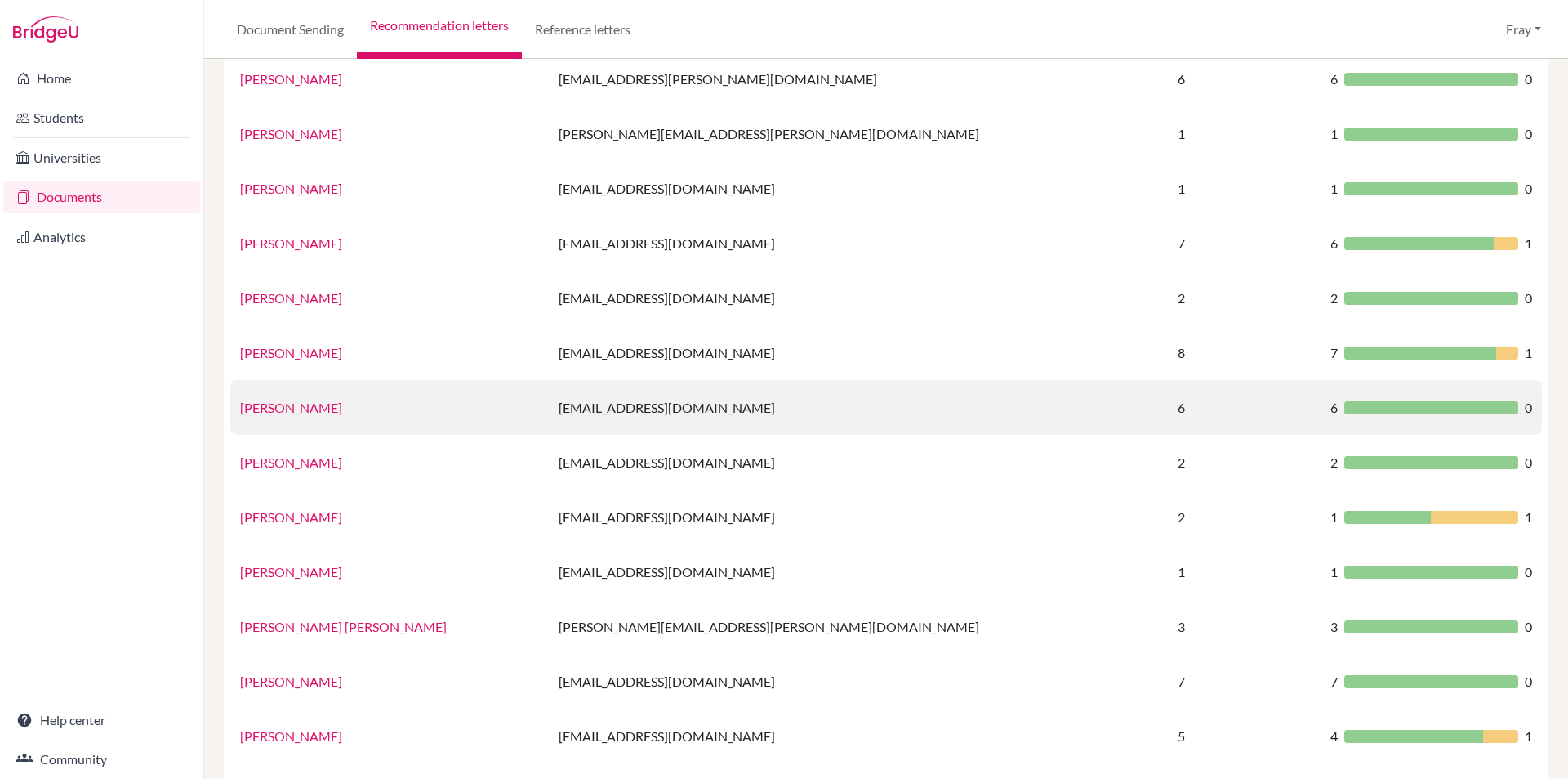
drag, startPoint x: 362, startPoint y: 409, endPoint x: 377, endPoint y: 334, distance: 76.5
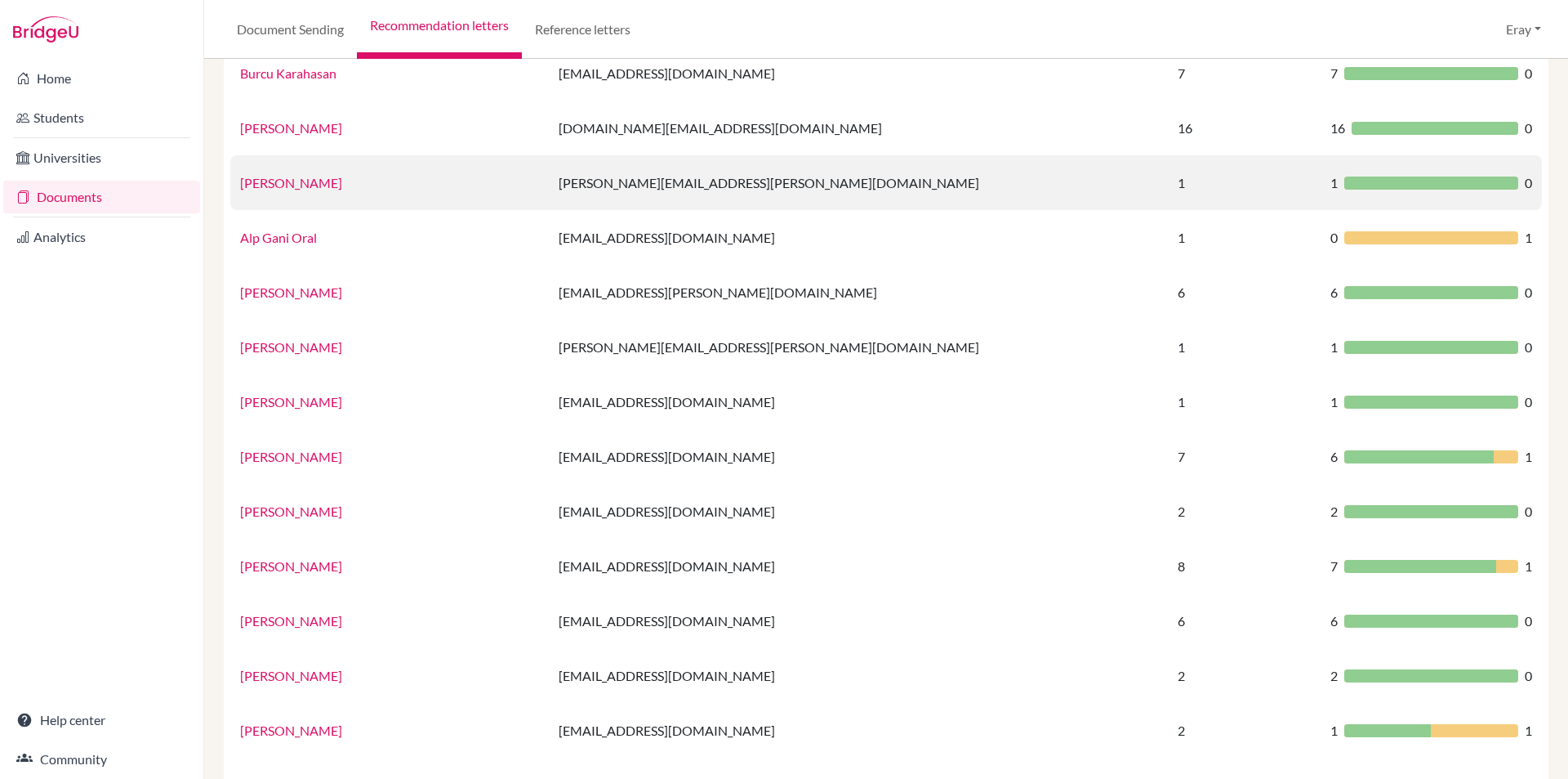
drag, startPoint x: 397, startPoint y: 318, endPoint x: 411, endPoint y: 189, distance: 129.8
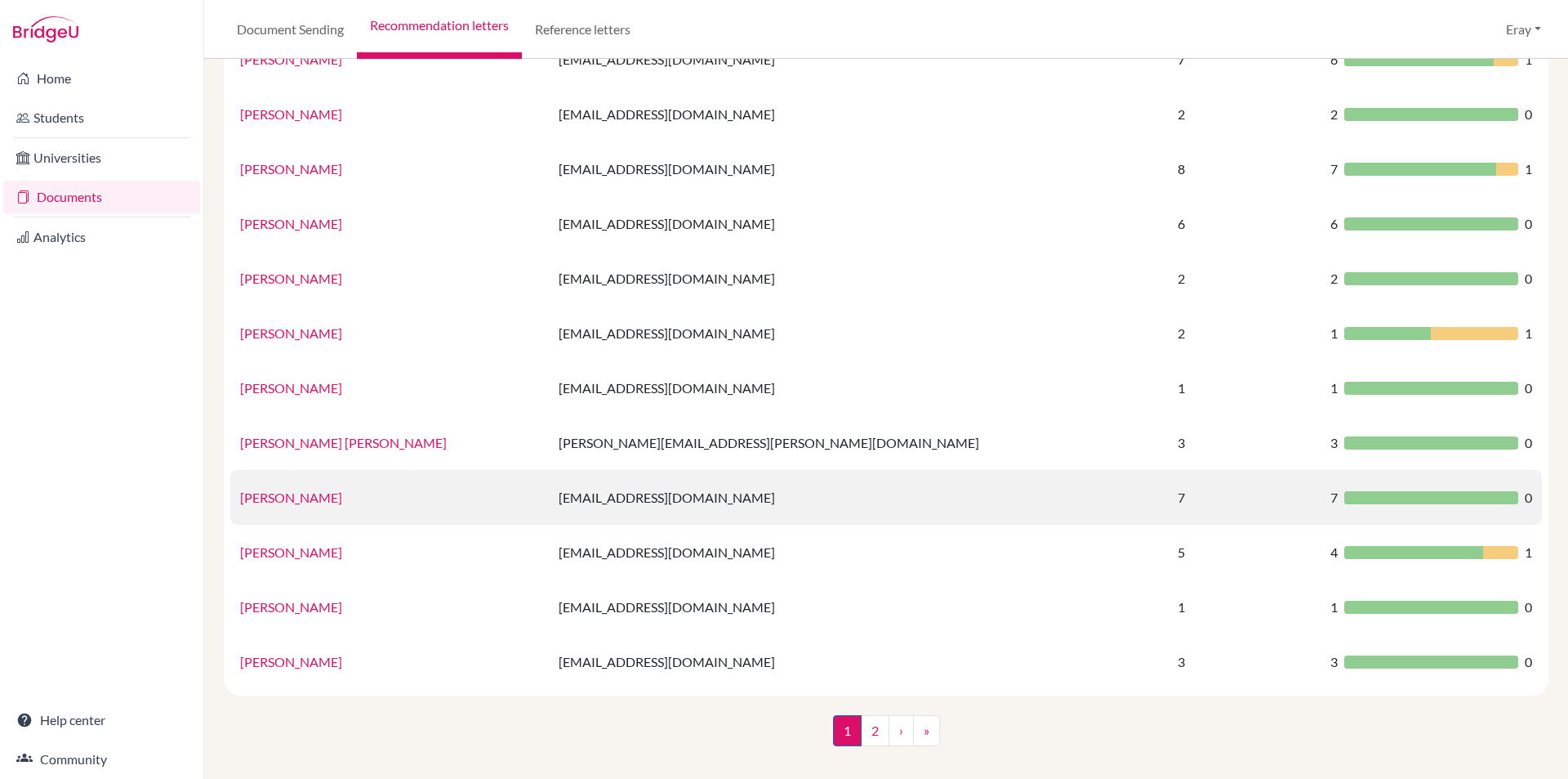
drag, startPoint x: 417, startPoint y: 236, endPoint x: 443, endPoint y: 499, distance: 264.3
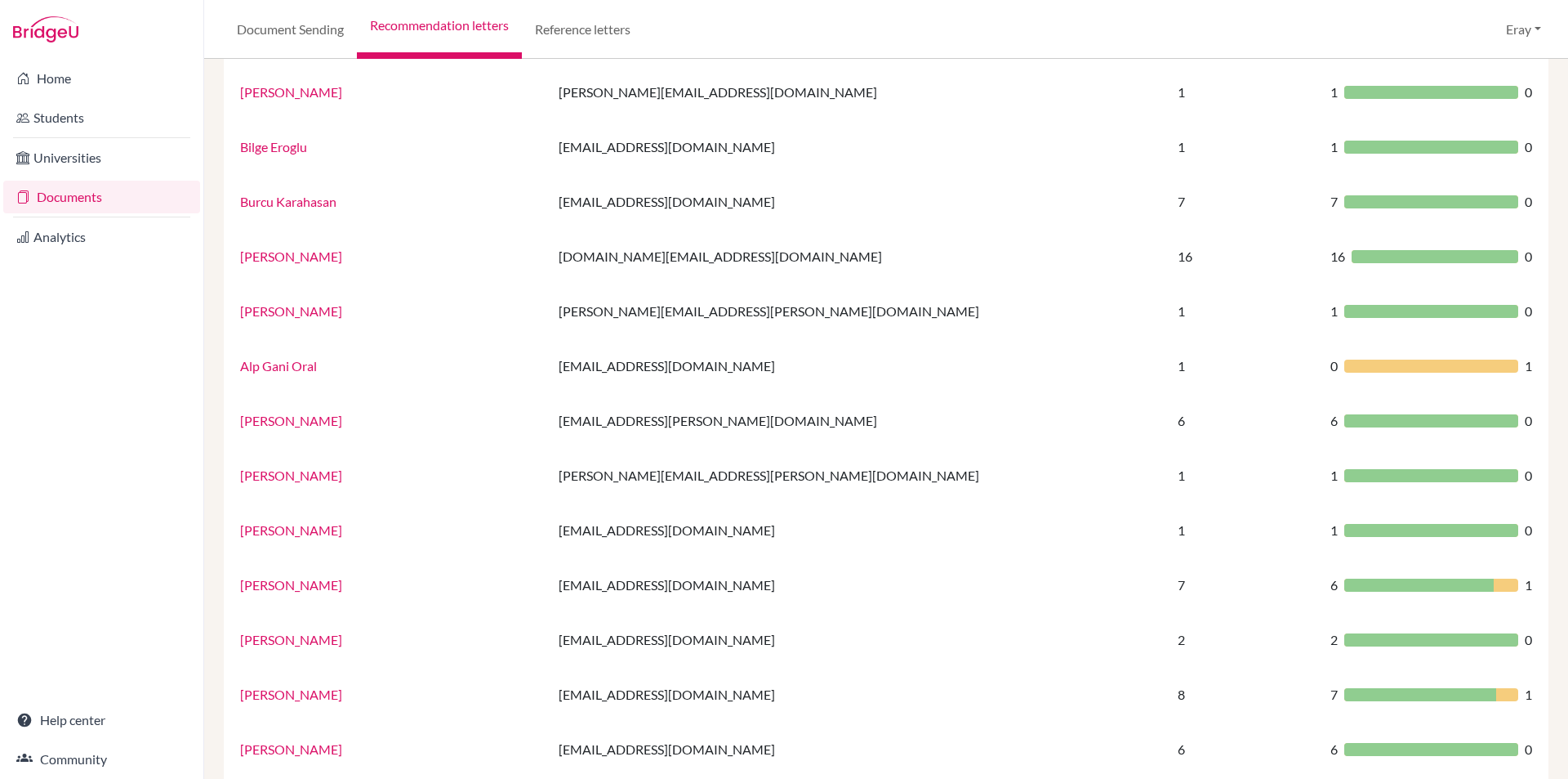
scroll to position [0, 0]
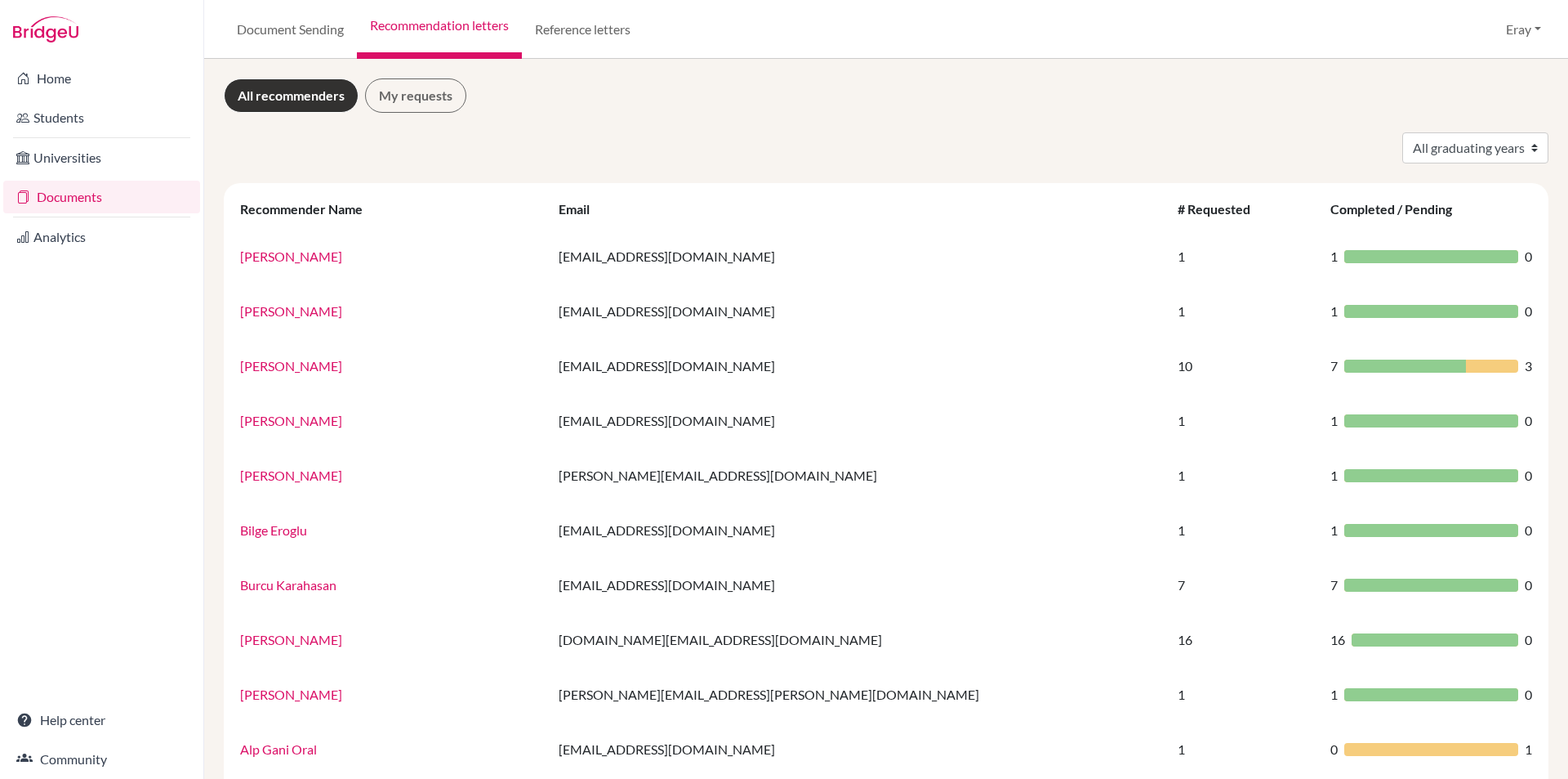
drag, startPoint x: 516, startPoint y: 413, endPoint x: 481, endPoint y: 211, distance: 205.0
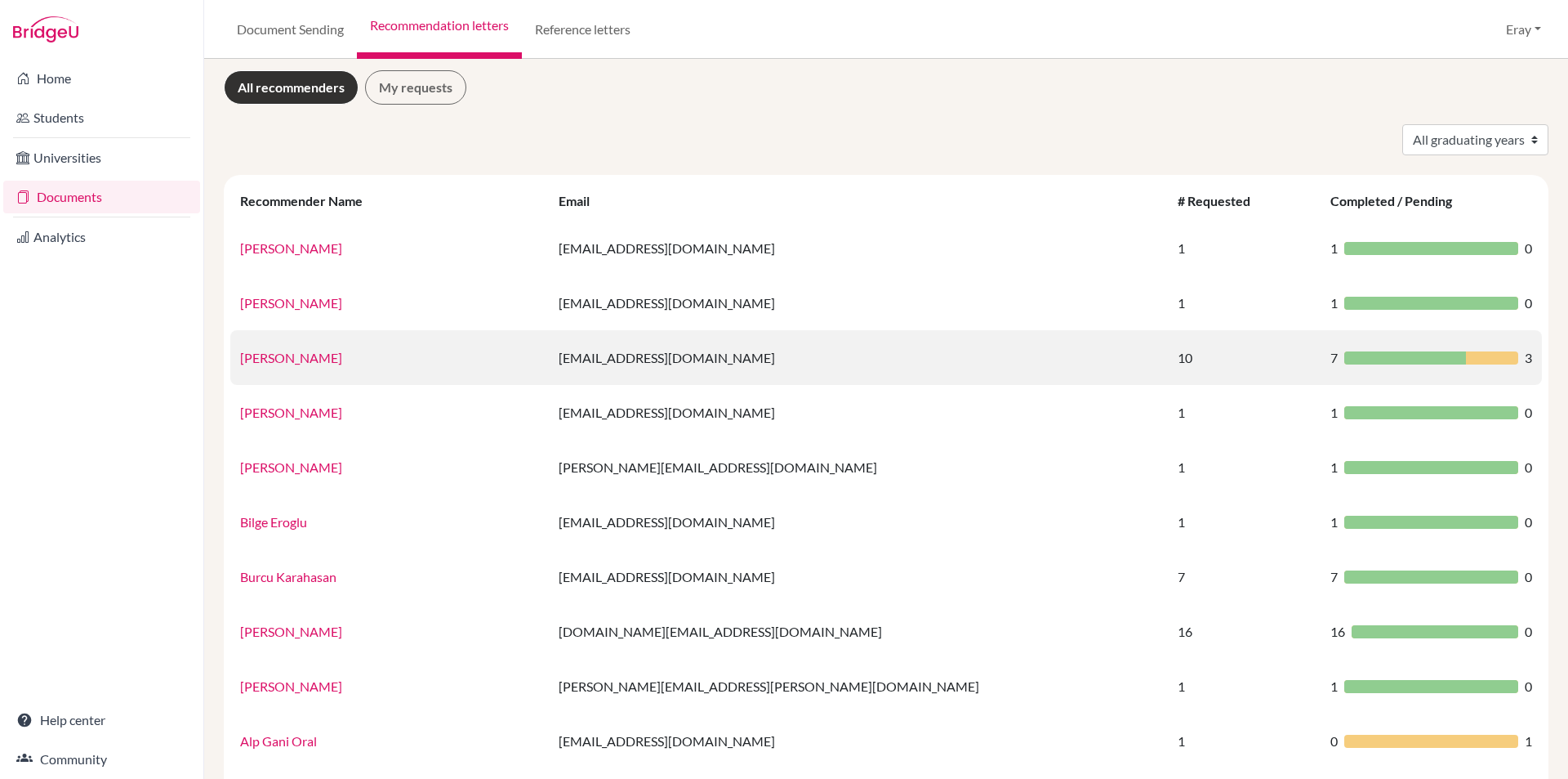
drag, startPoint x: 392, startPoint y: 387, endPoint x: 361, endPoint y: 371, distance: 34.9
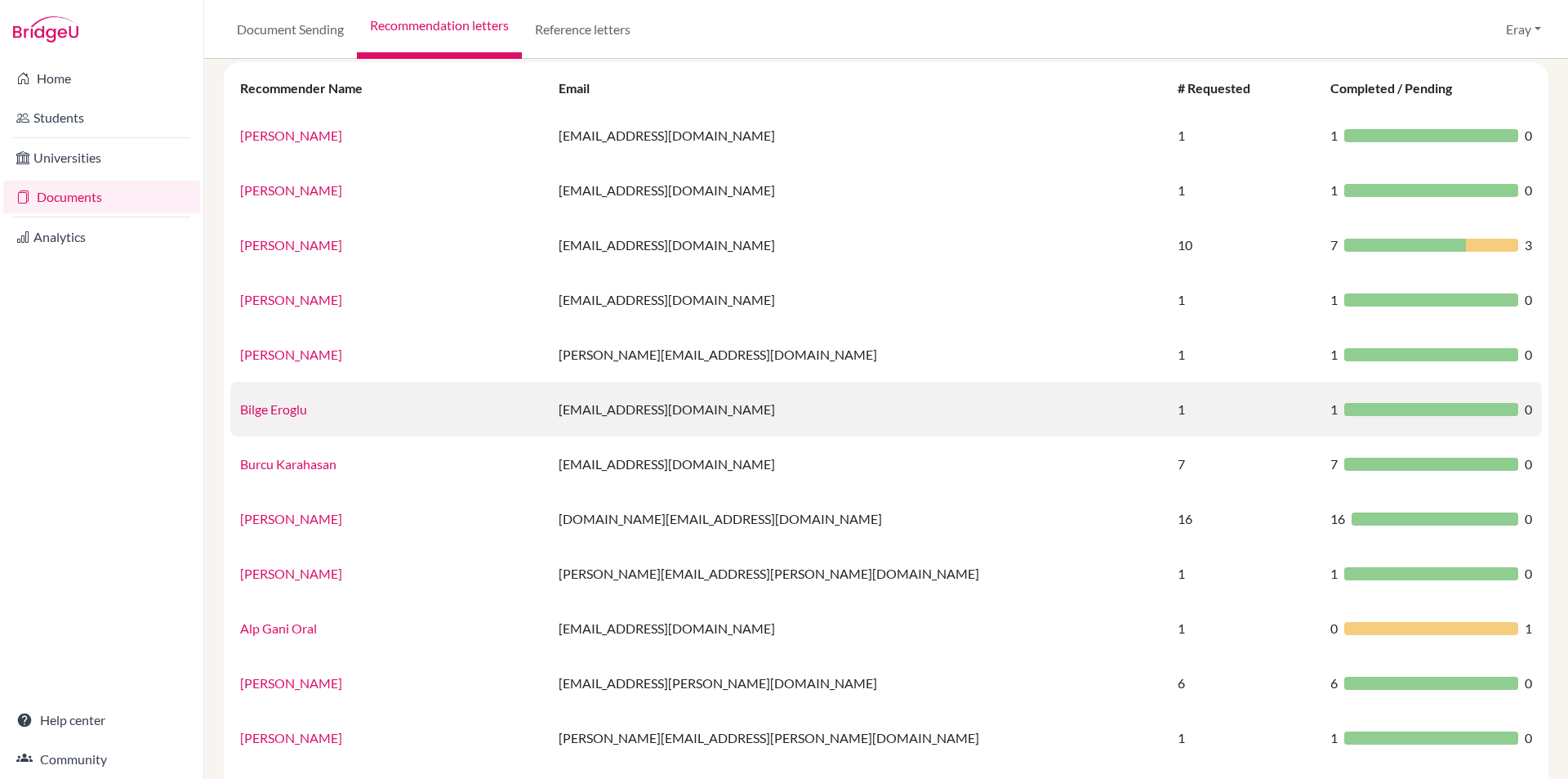
drag, startPoint x: 357, startPoint y: 382, endPoint x: 368, endPoint y: 472, distance: 90.7
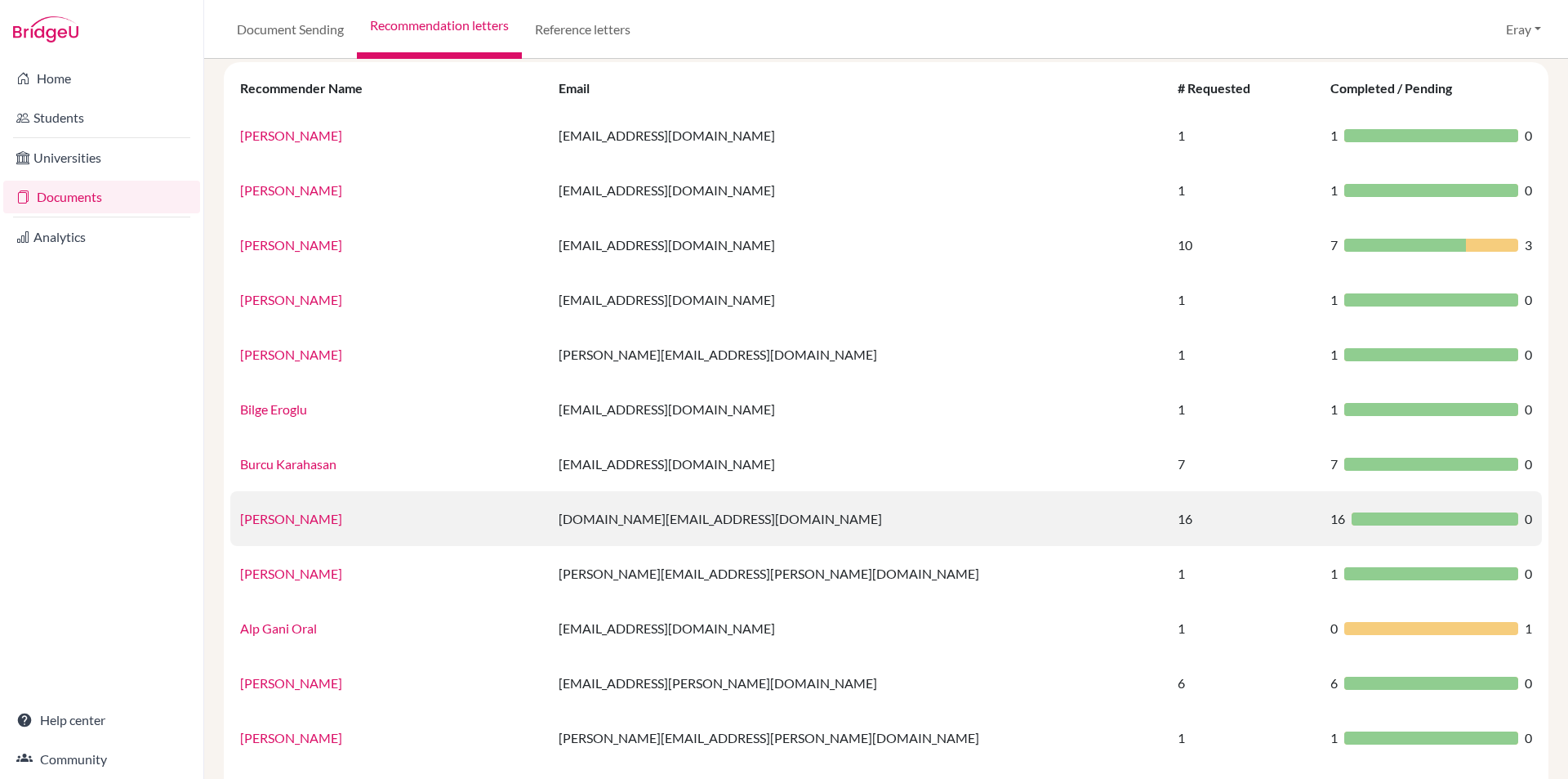
scroll to position [159, 0]
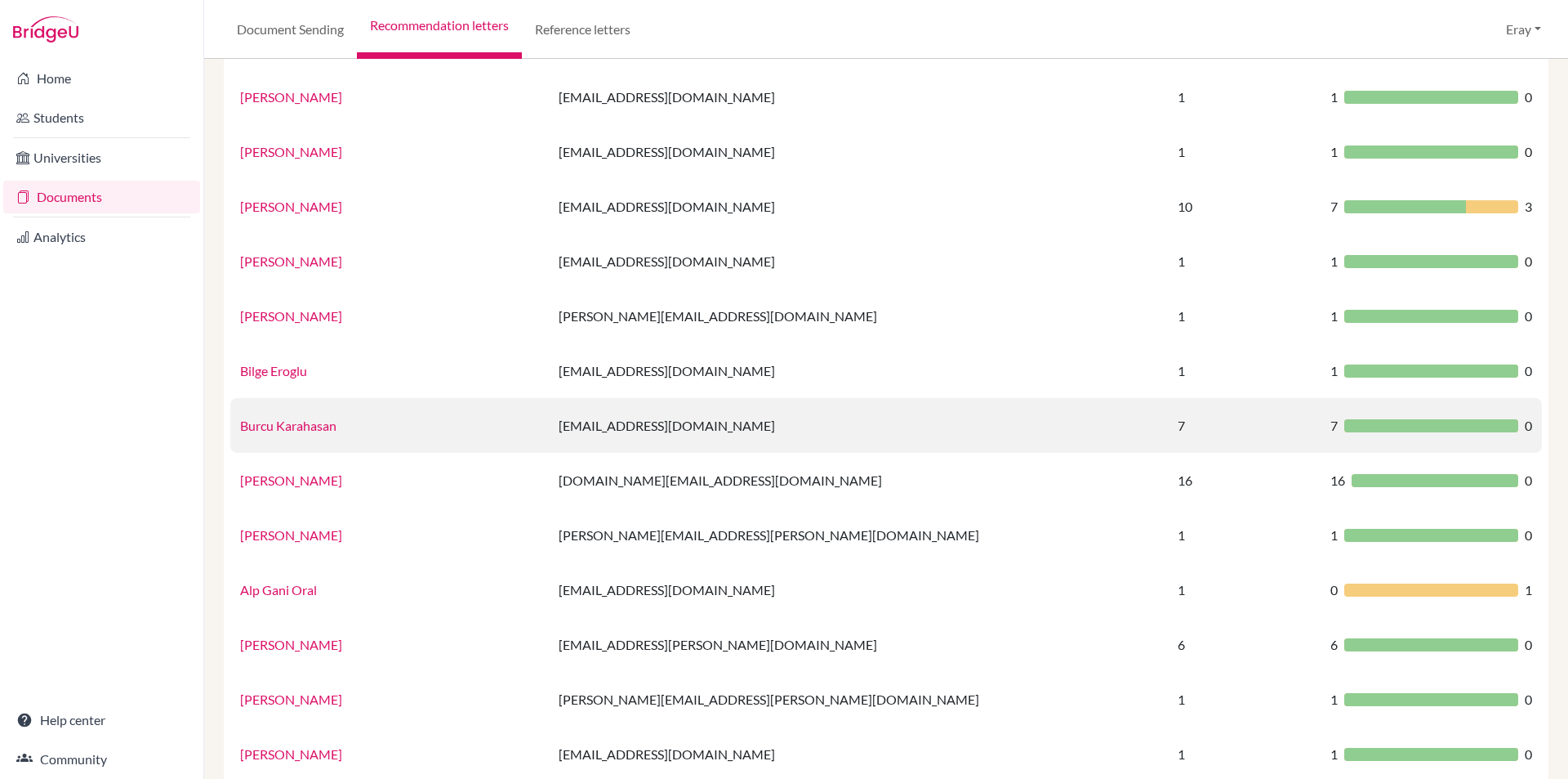
drag, startPoint x: 303, startPoint y: 410, endPoint x: 303, endPoint y: 422, distance: 12.0
click at [303, 411] on td "Burcu Karahasan" at bounding box center [389, 425] width 319 height 55
click at [306, 434] on td "Burcu Karahasan" at bounding box center [389, 425] width 319 height 55
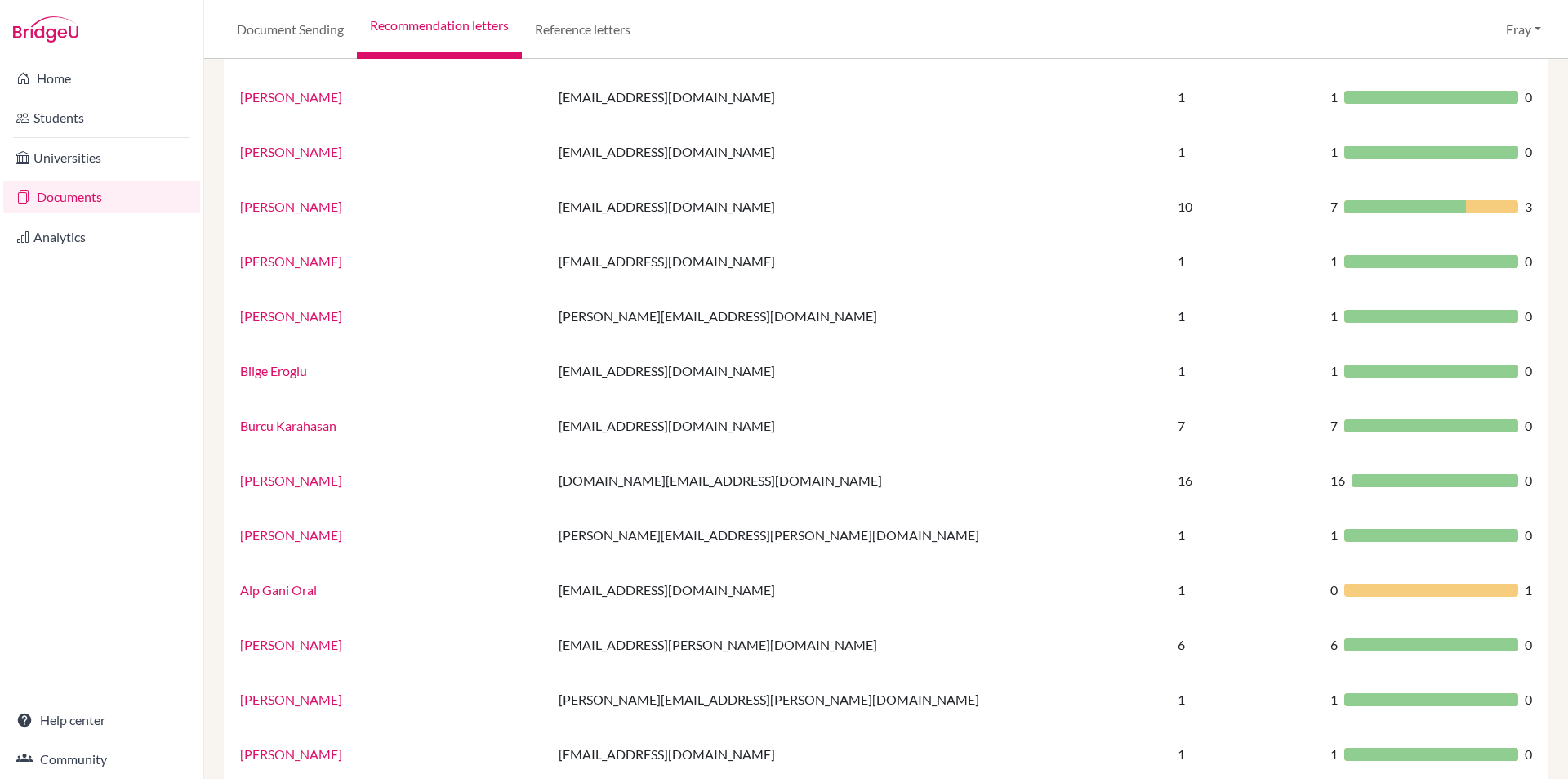
click at [312, 422] on link "Burcu Karahasan" at bounding box center [288, 425] width 97 height 15
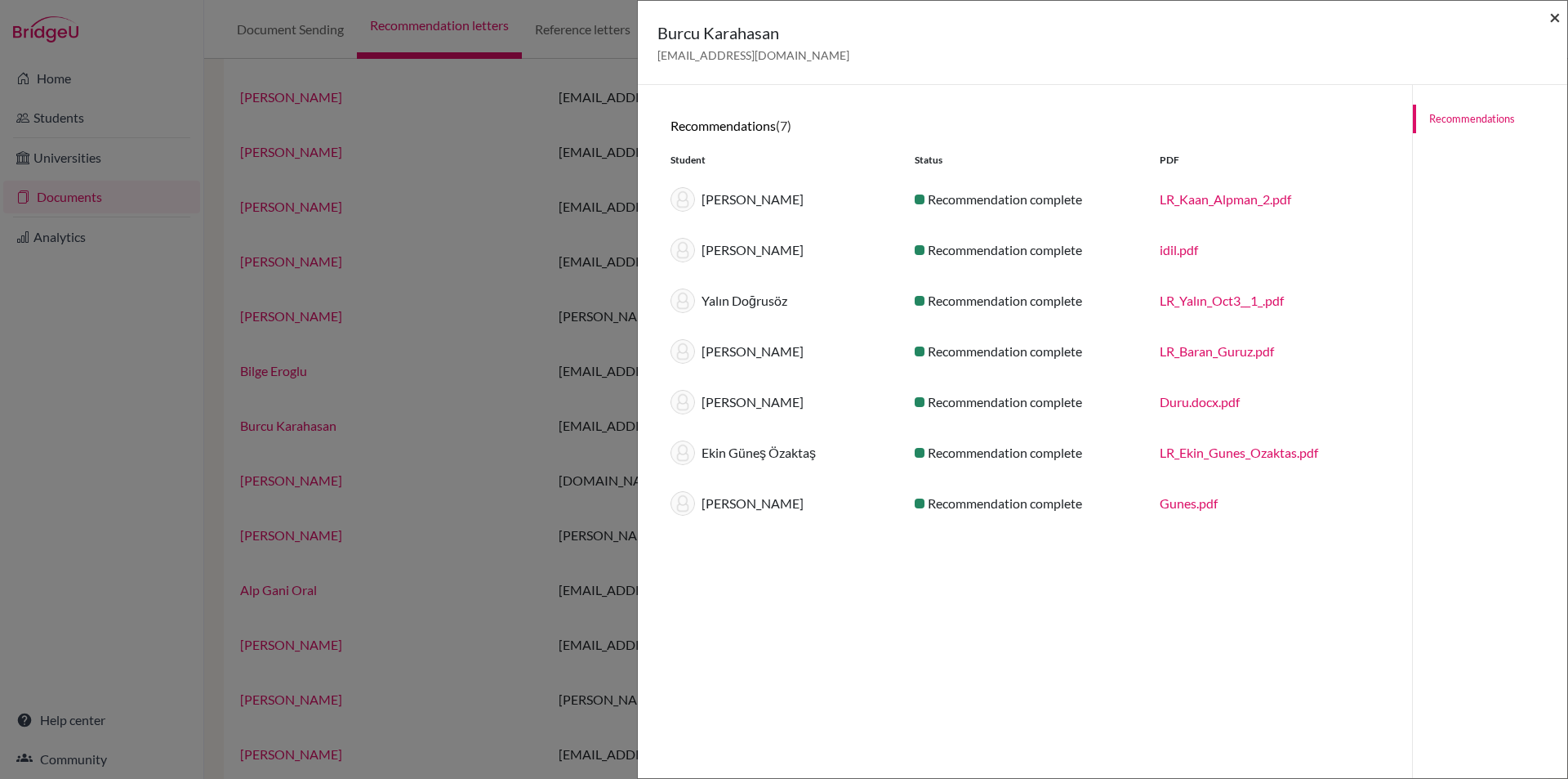
click at [1554, 15] on span "×" at bounding box center [1554, 16] width 12 height 23
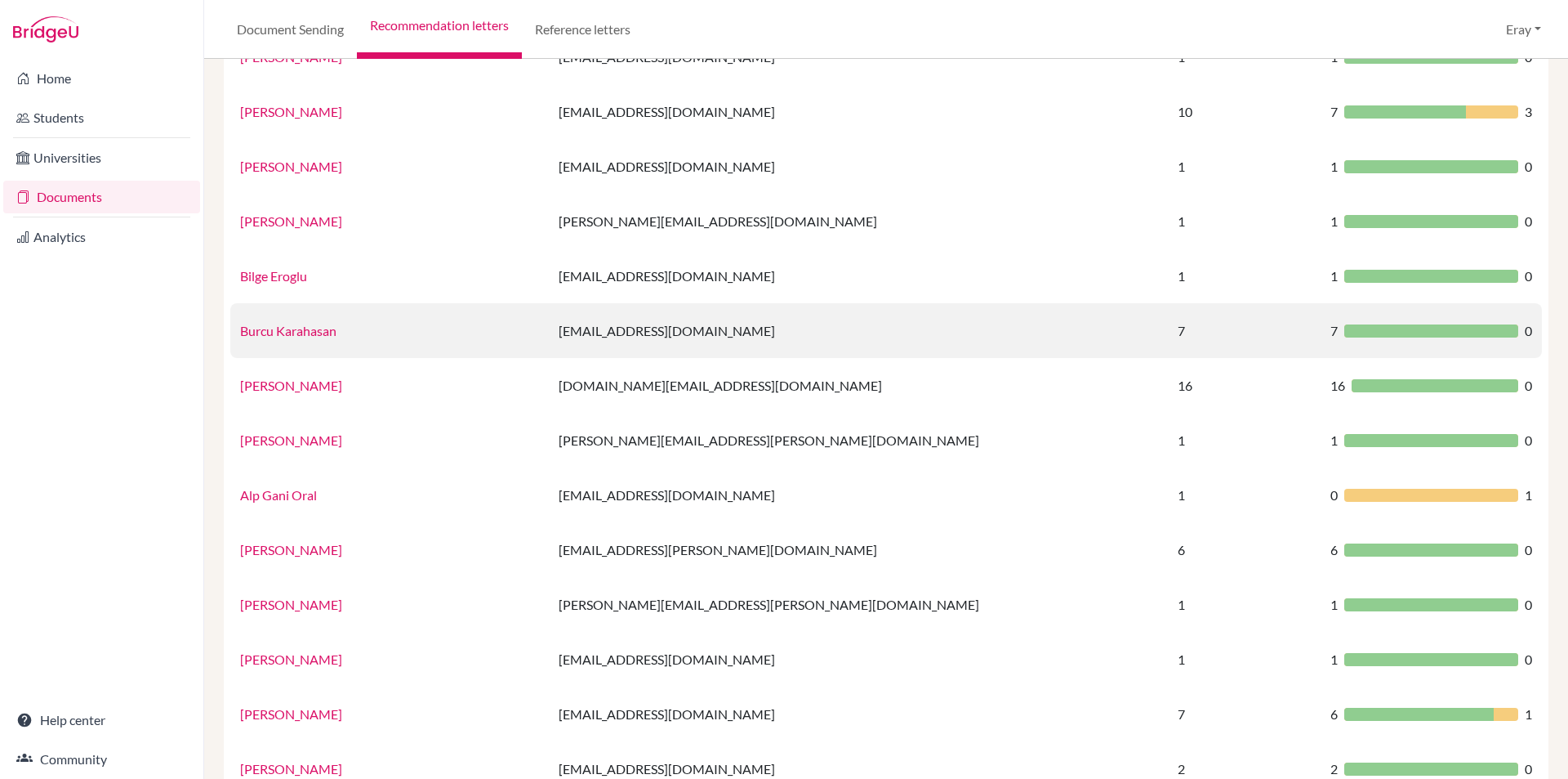
drag, startPoint x: 648, startPoint y: 257, endPoint x: 695, endPoint y: 328, distance: 85.1
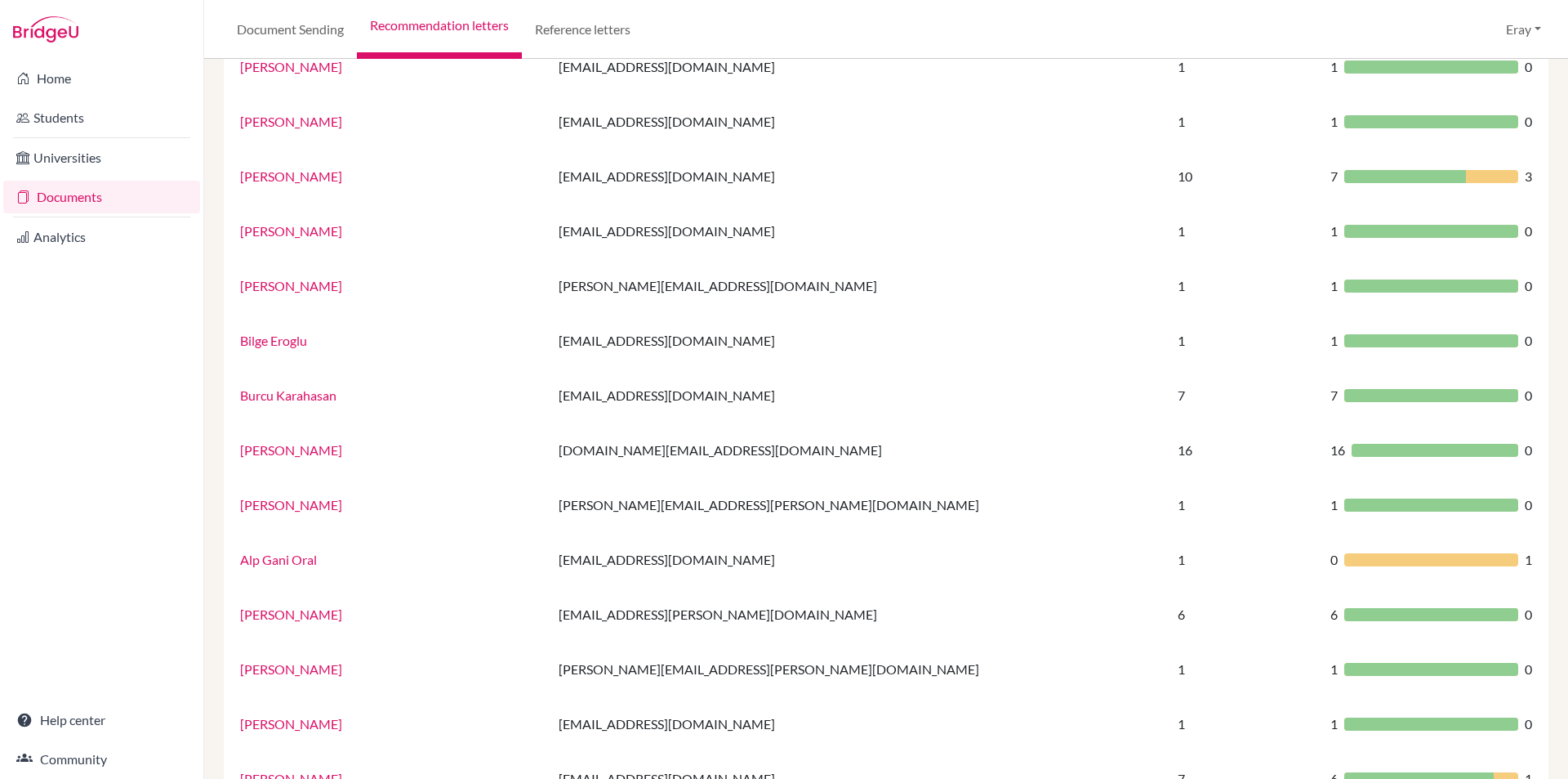
scroll to position [0, 0]
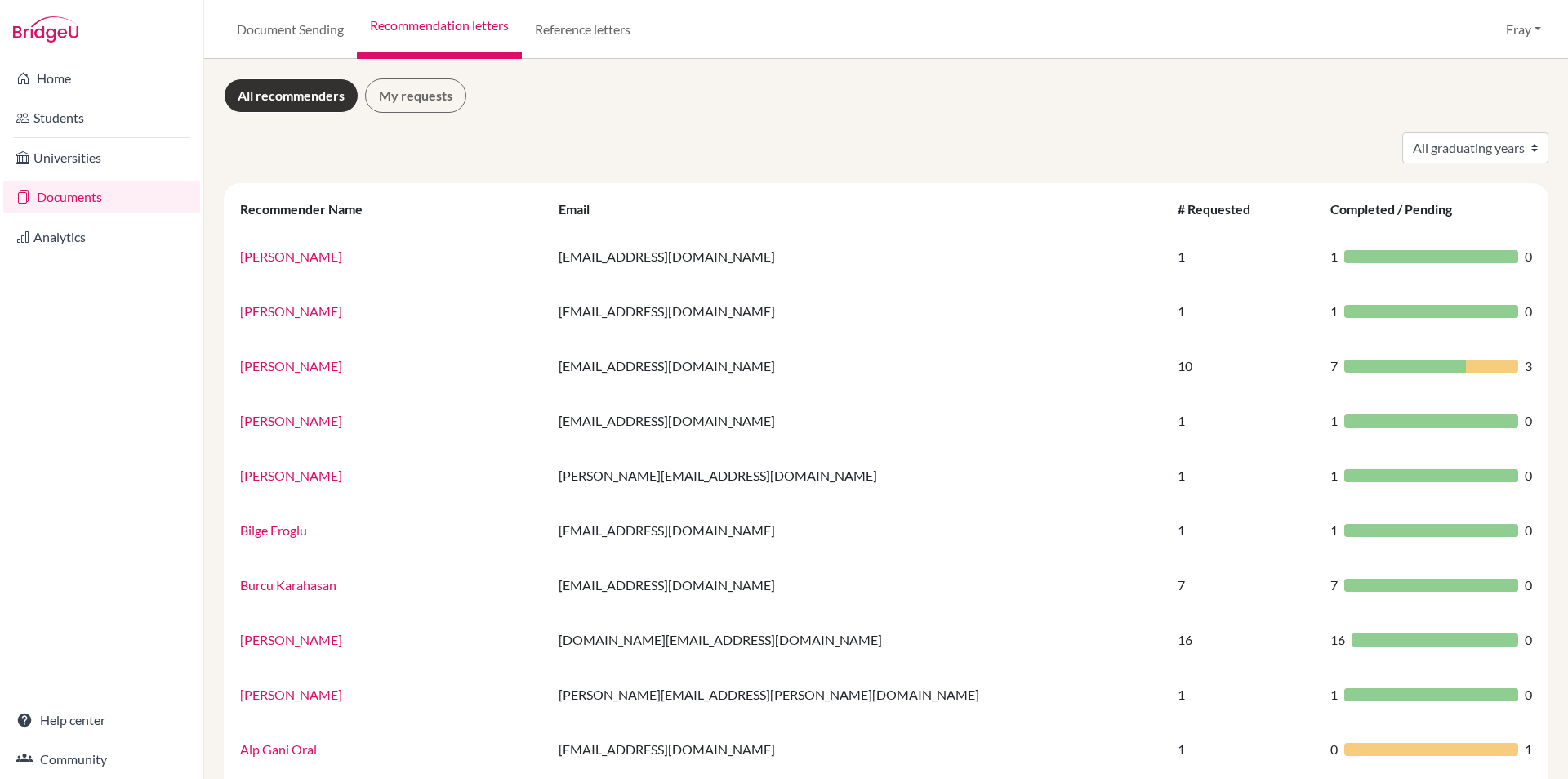
drag, startPoint x: 704, startPoint y: 343, endPoint x: 758, endPoint y: 143, distance: 207.2
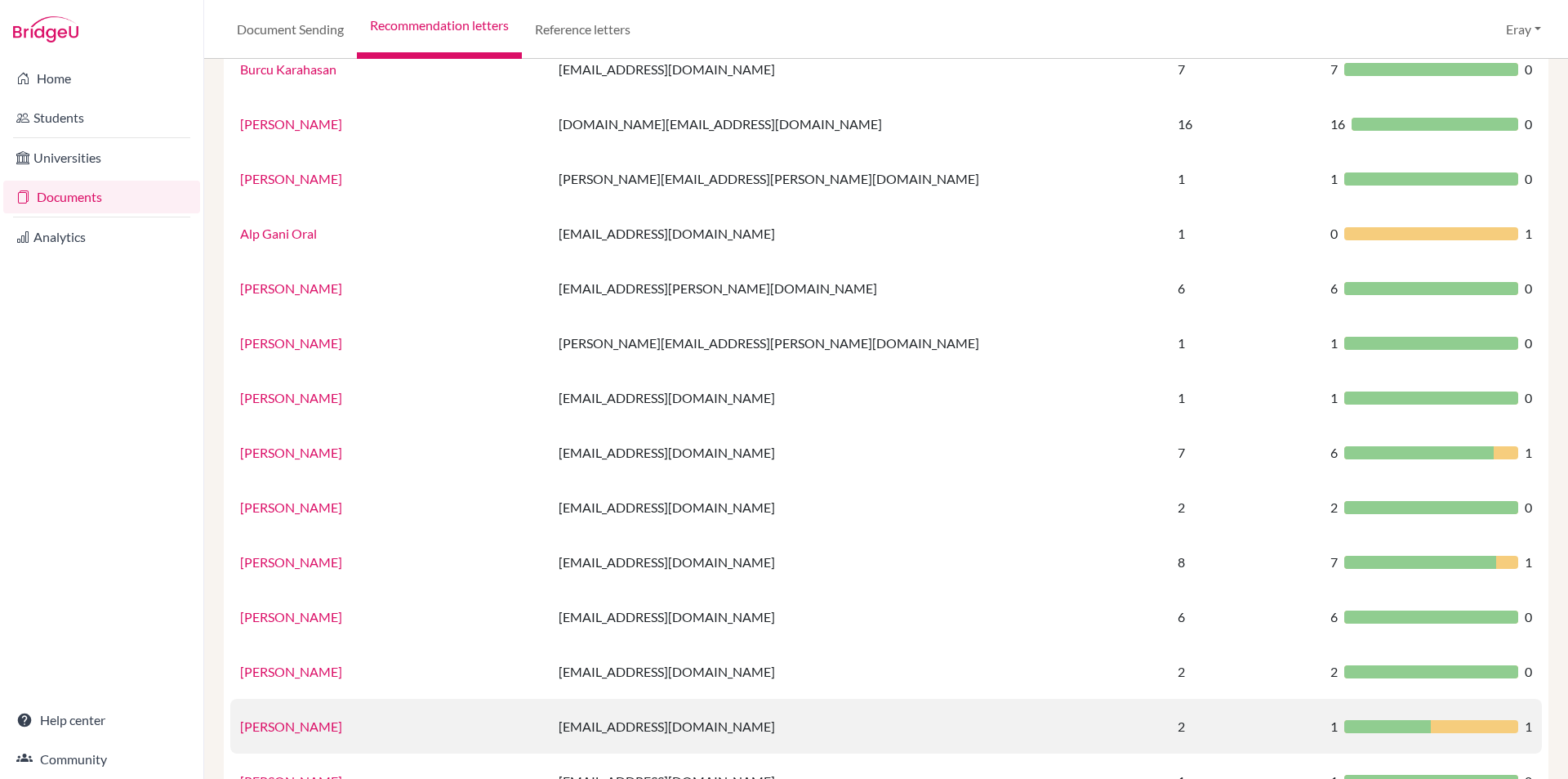
scroll to position [909, 0]
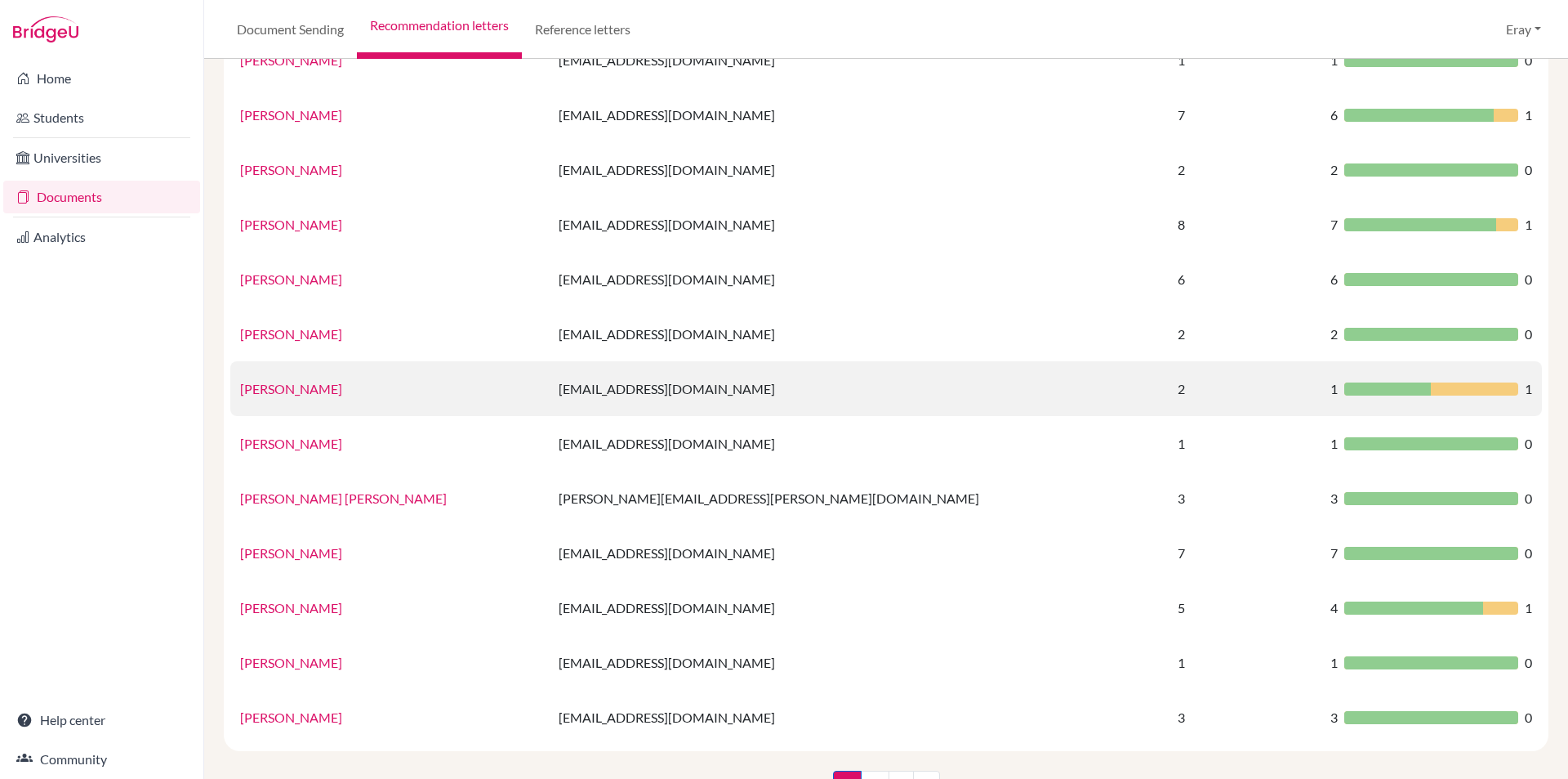
drag, startPoint x: 828, startPoint y: 210, endPoint x: 829, endPoint y: 339, distance: 129.0
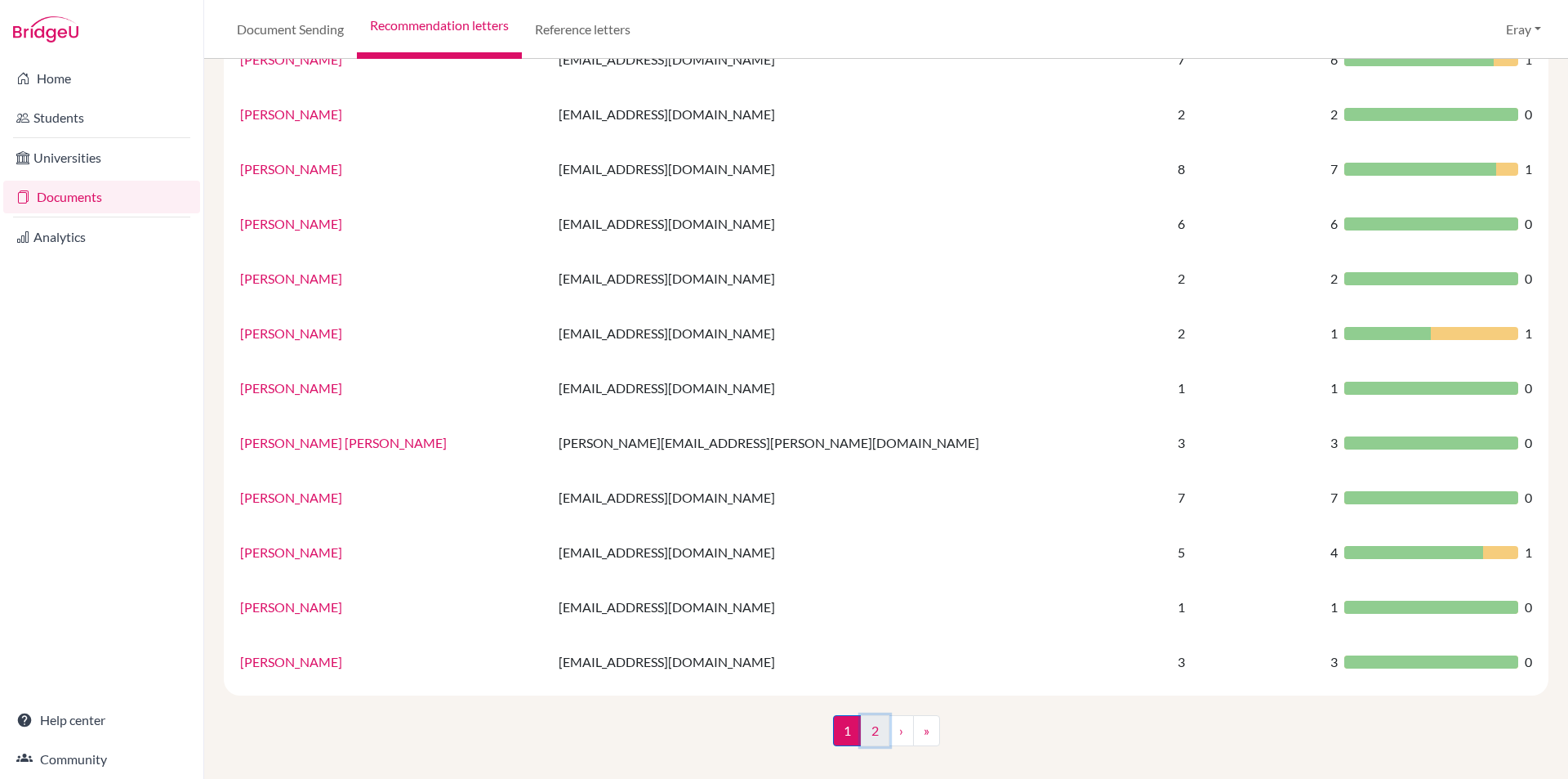
click at [868, 728] on link "2" at bounding box center [875, 730] width 29 height 31
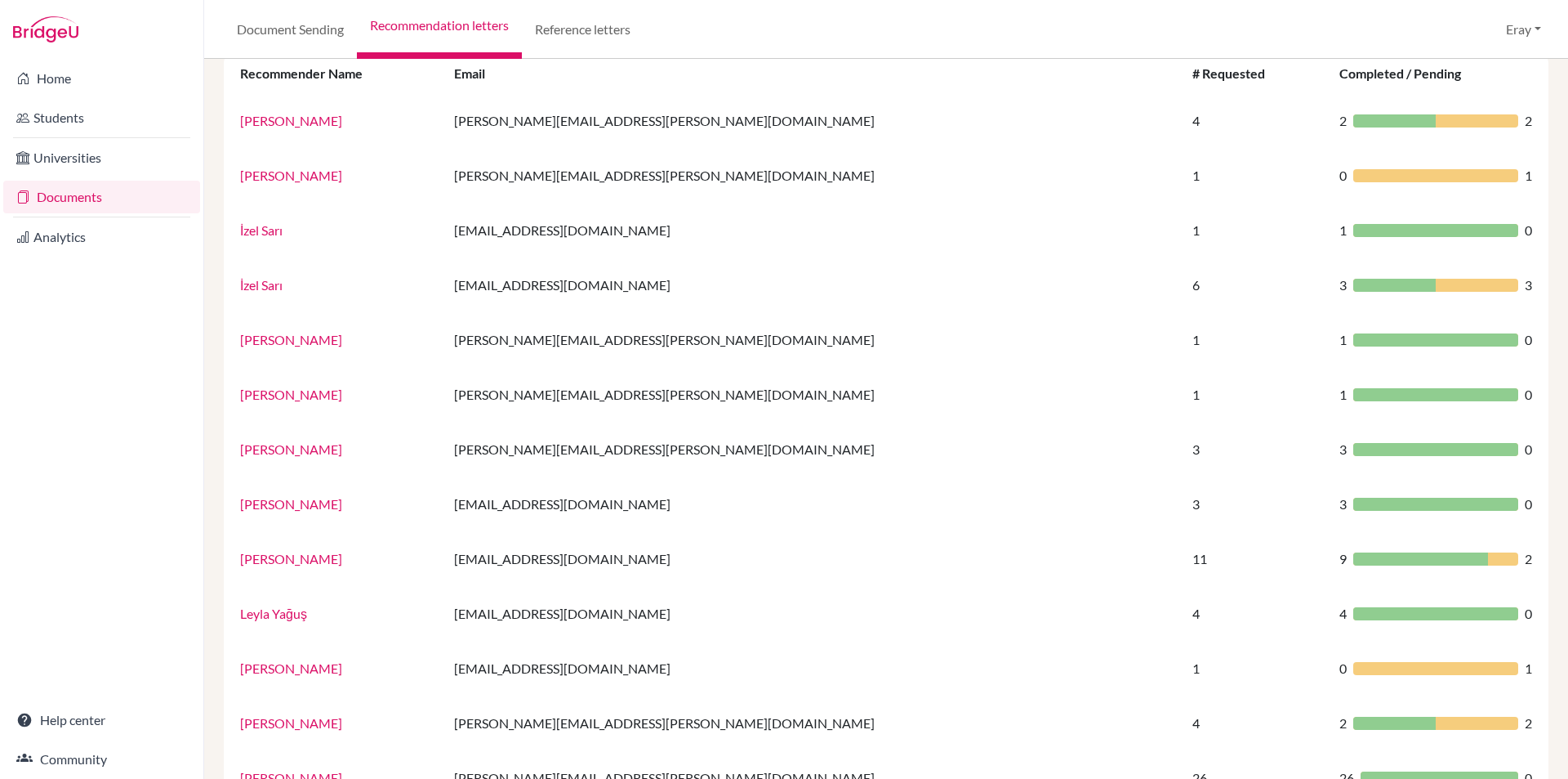
scroll to position [854, 0]
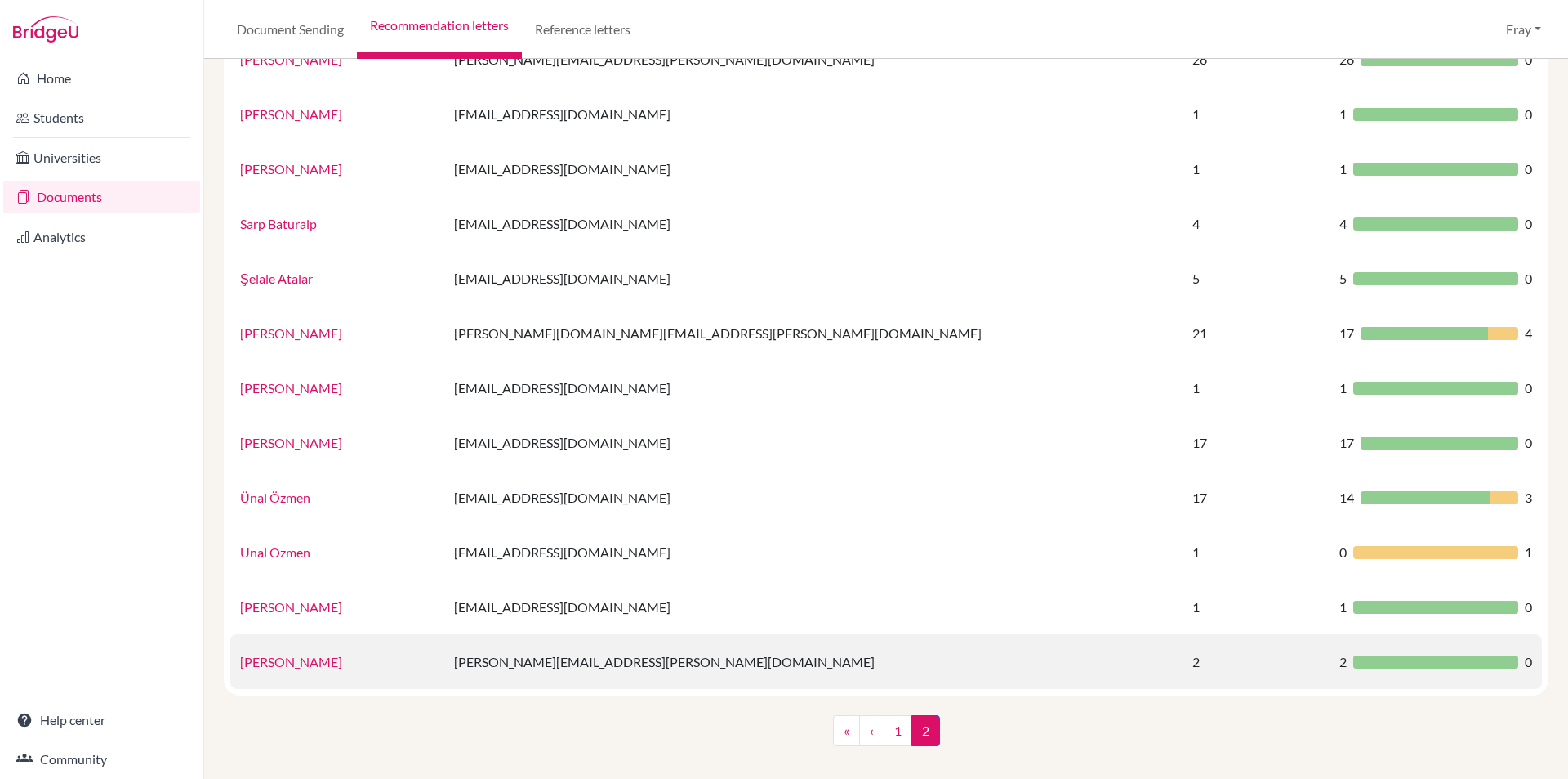
drag, startPoint x: 819, startPoint y: 516, endPoint x: 748, endPoint y: 653, distance: 154.3
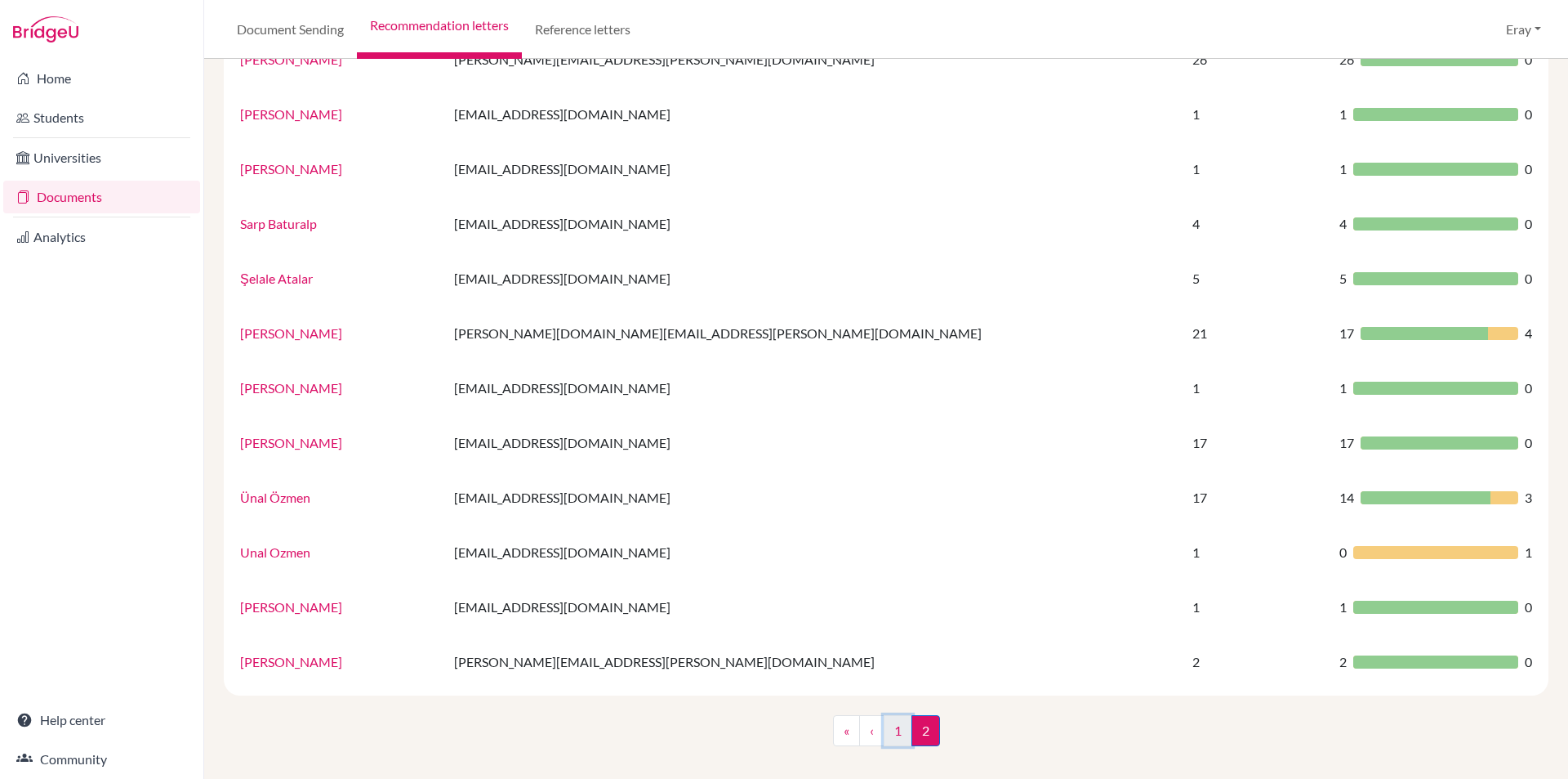
click at [891, 727] on link "1" at bounding box center [898, 730] width 29 height 31
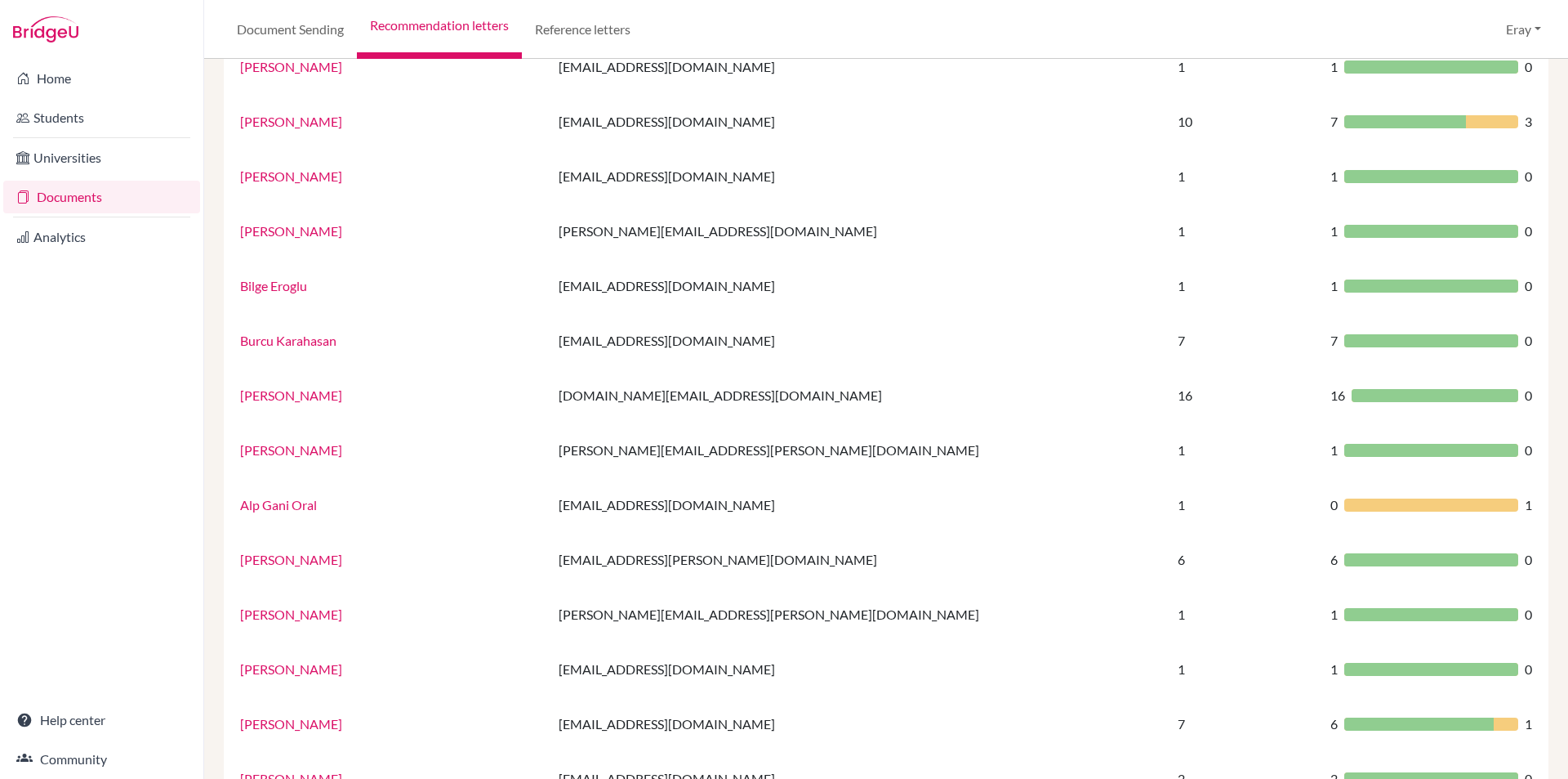
scroll to position [909, 0]
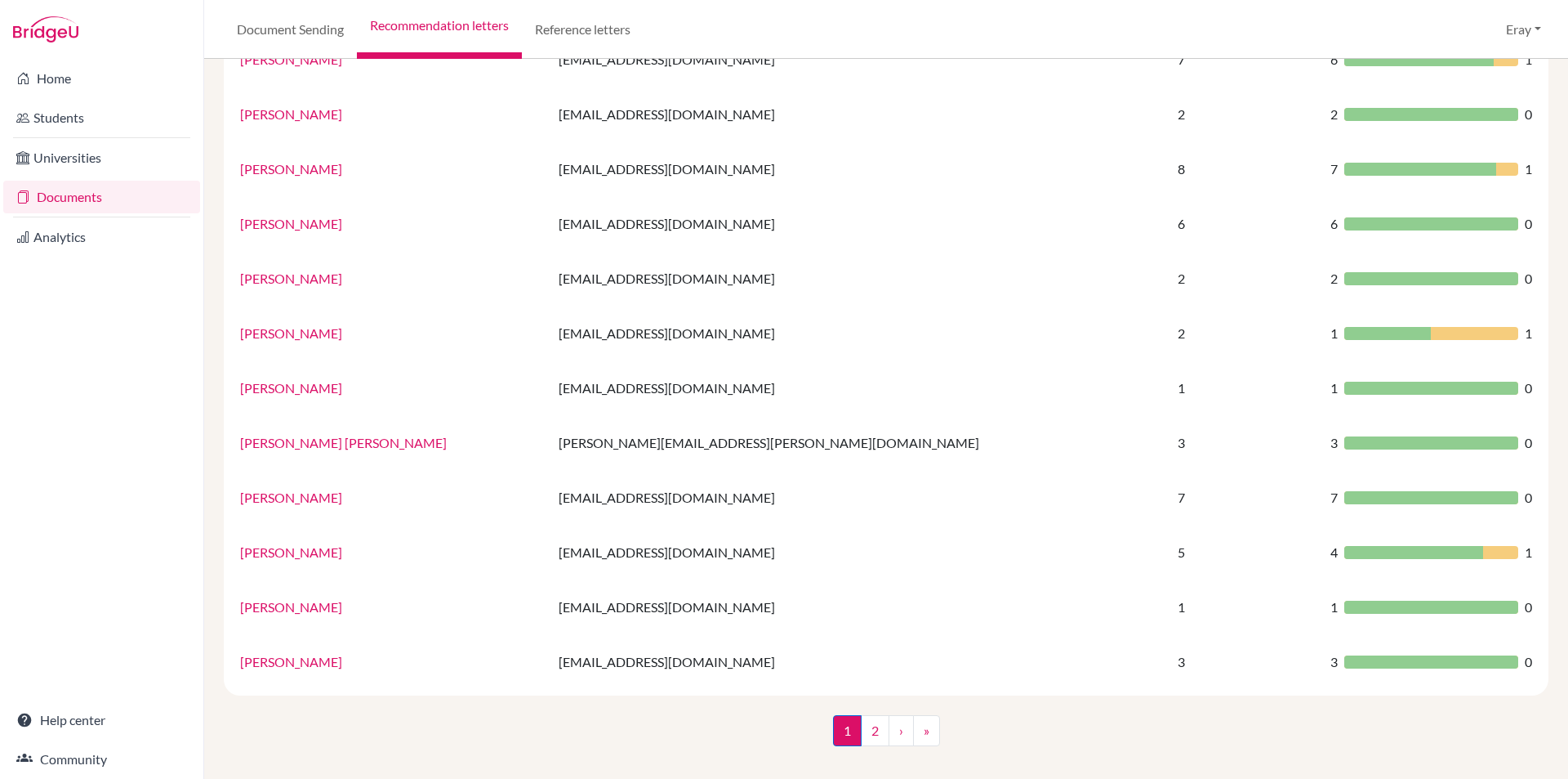
drag, startPoint x: 812, startPoint y: 593, endPoint x: 800, endPoint y: 786, distance: 193.4
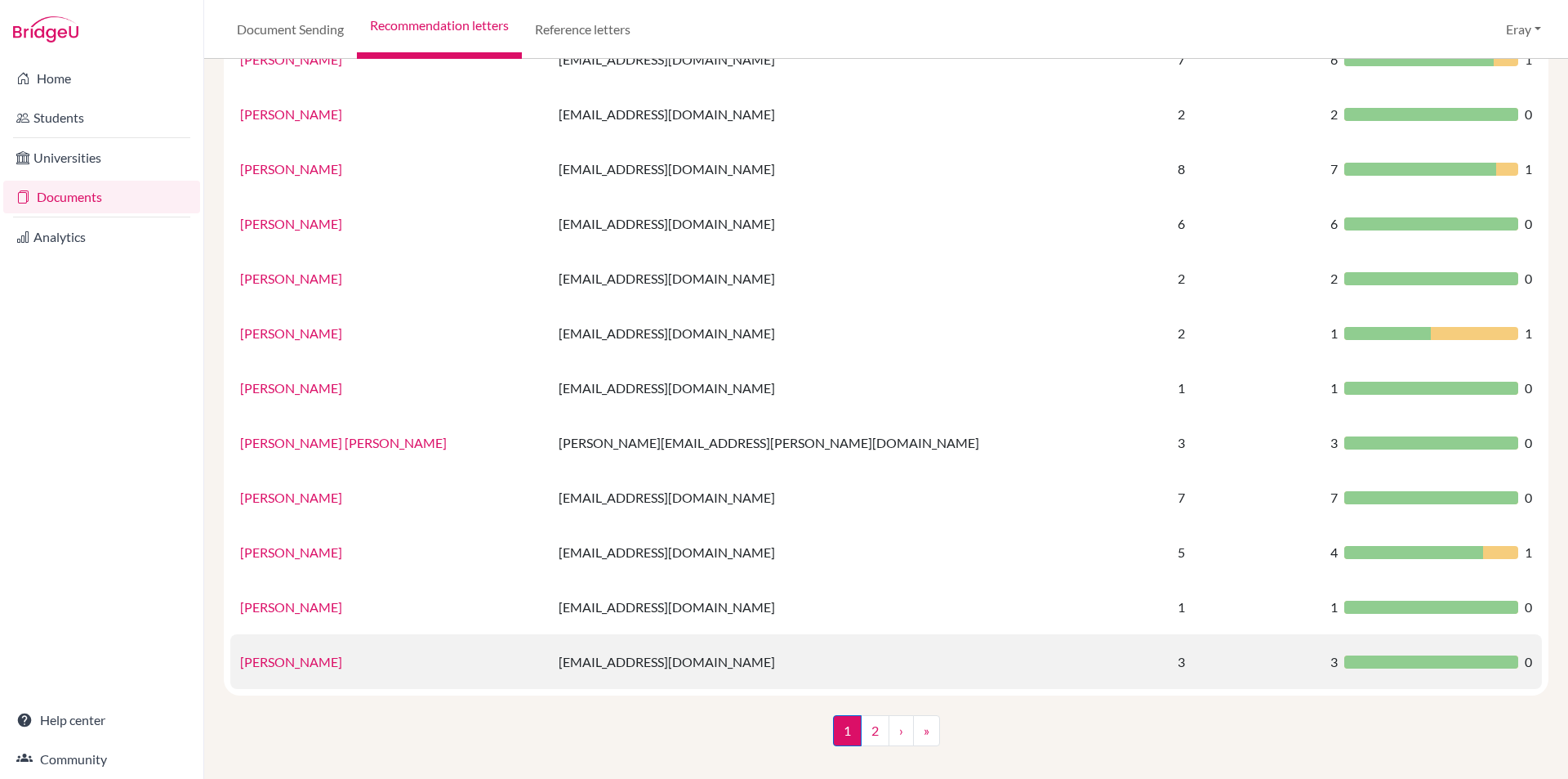
click at [342, 666] on link "Fatma Güzin Dulkadiroğlu" at bounding box center [291, 661] width 102 height 15
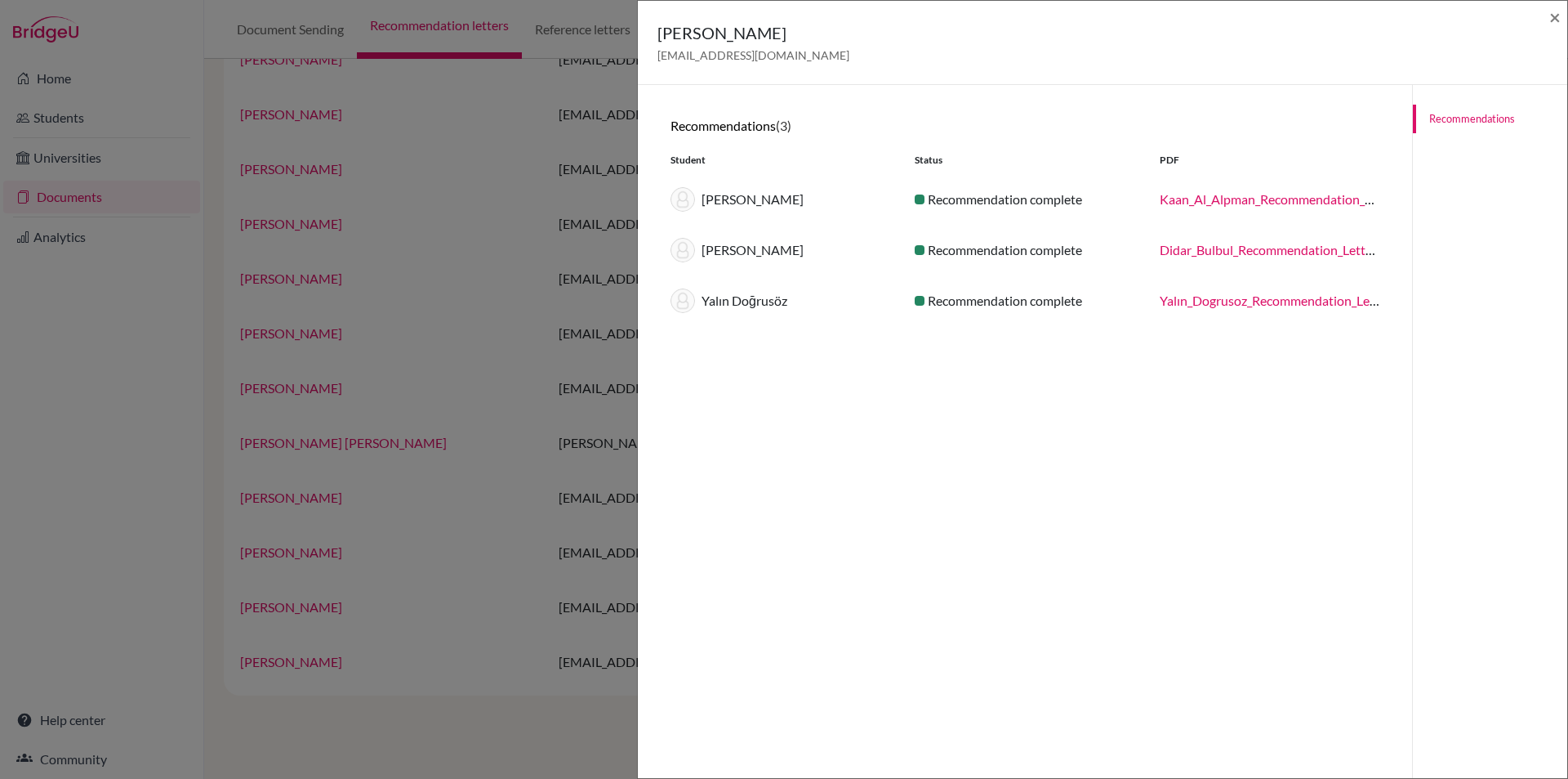
click at [1548, 18] on div "Fatma Güzin Dulkadiroğlu guzin.dulkadiroglu@blisankara.org ×" at bounding box center [1102, 42] width 917 height 70
click at [1554, 22] on span "×" at bounding box center [1554, 16] width 12 height 23
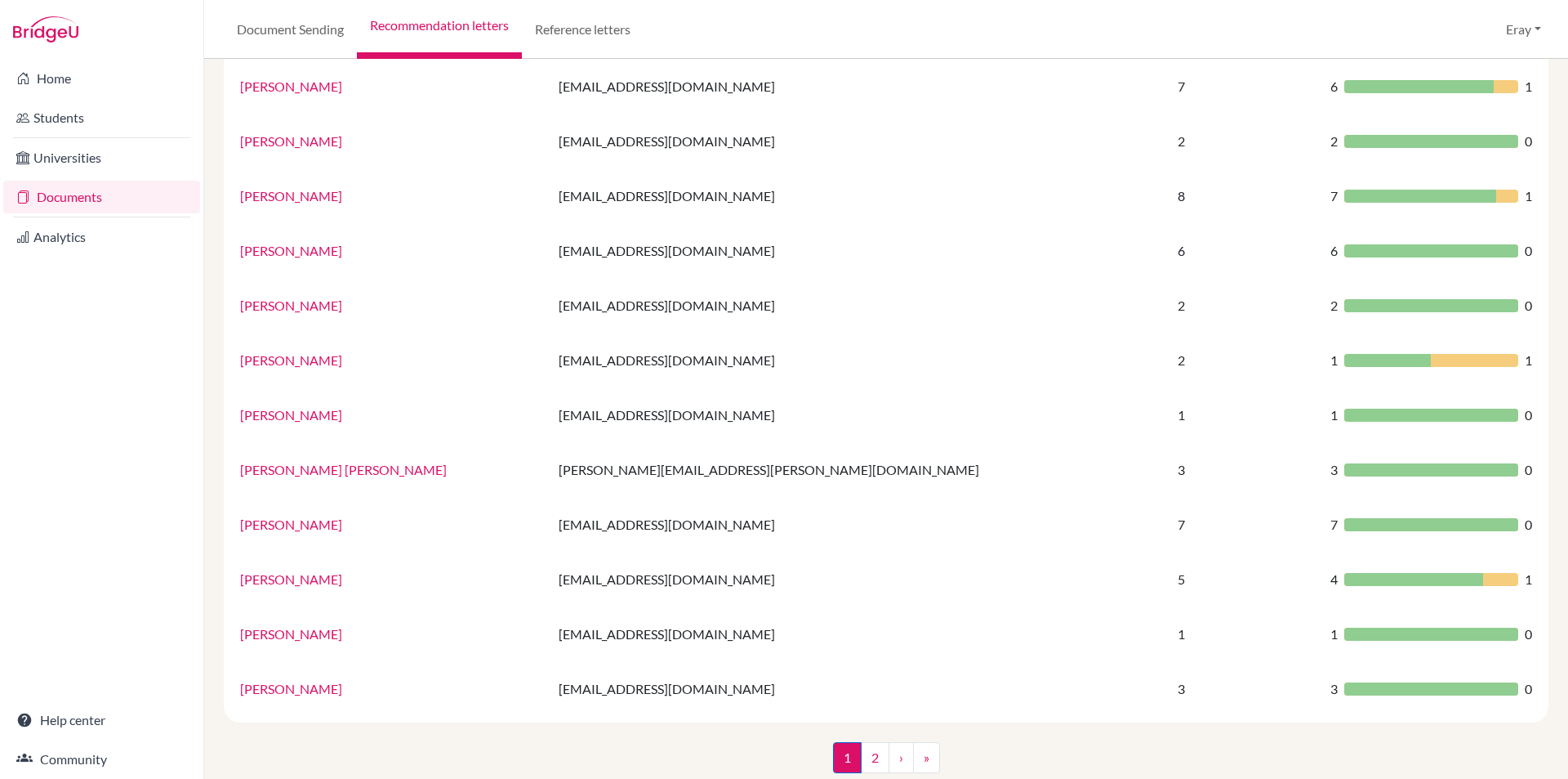
scroll to position [493, 0]
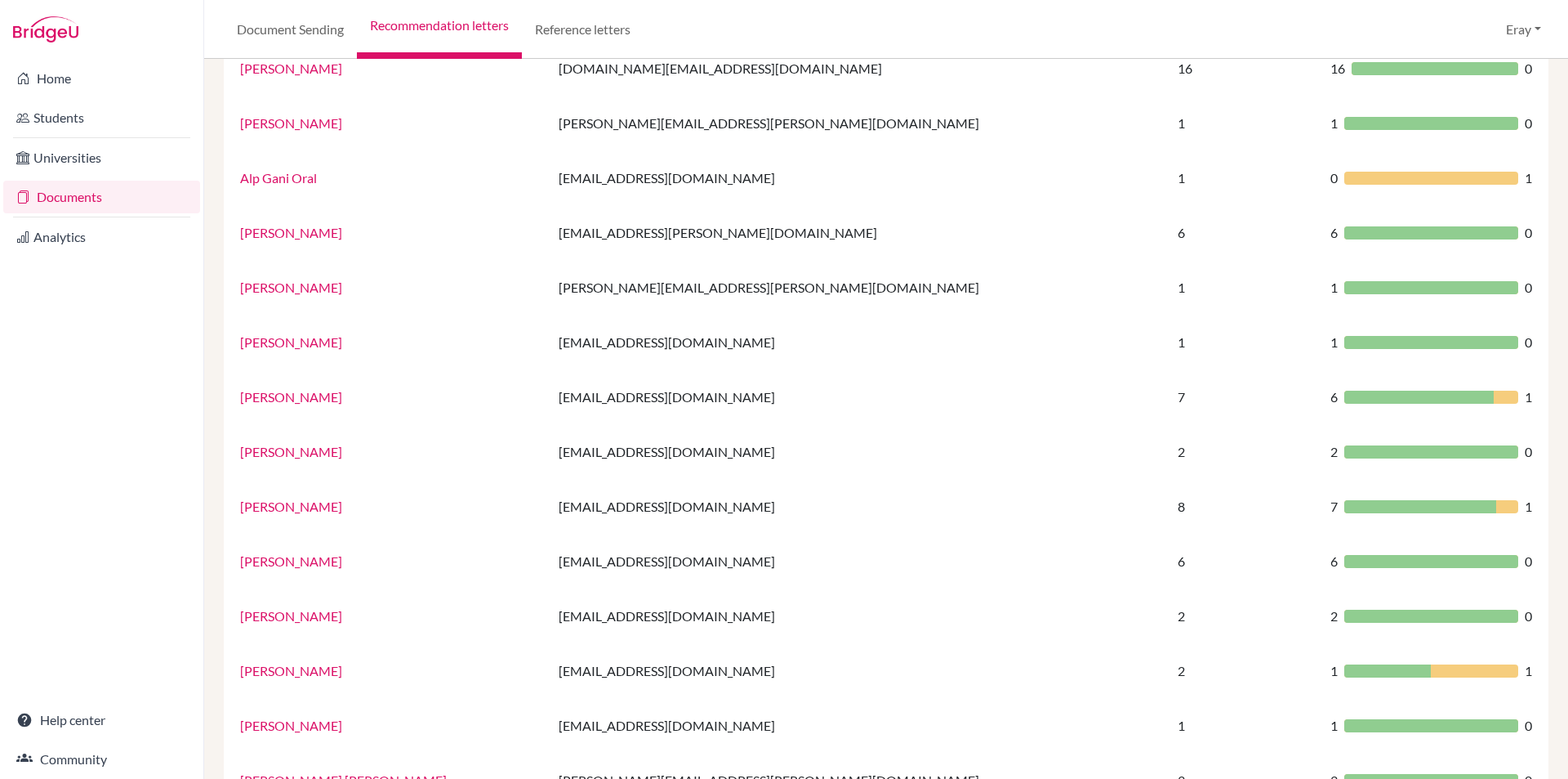
drag, startPoint x: 896, startPoint y: 68, endPoint x: 878, endPoint y: -32, distance: 101.6
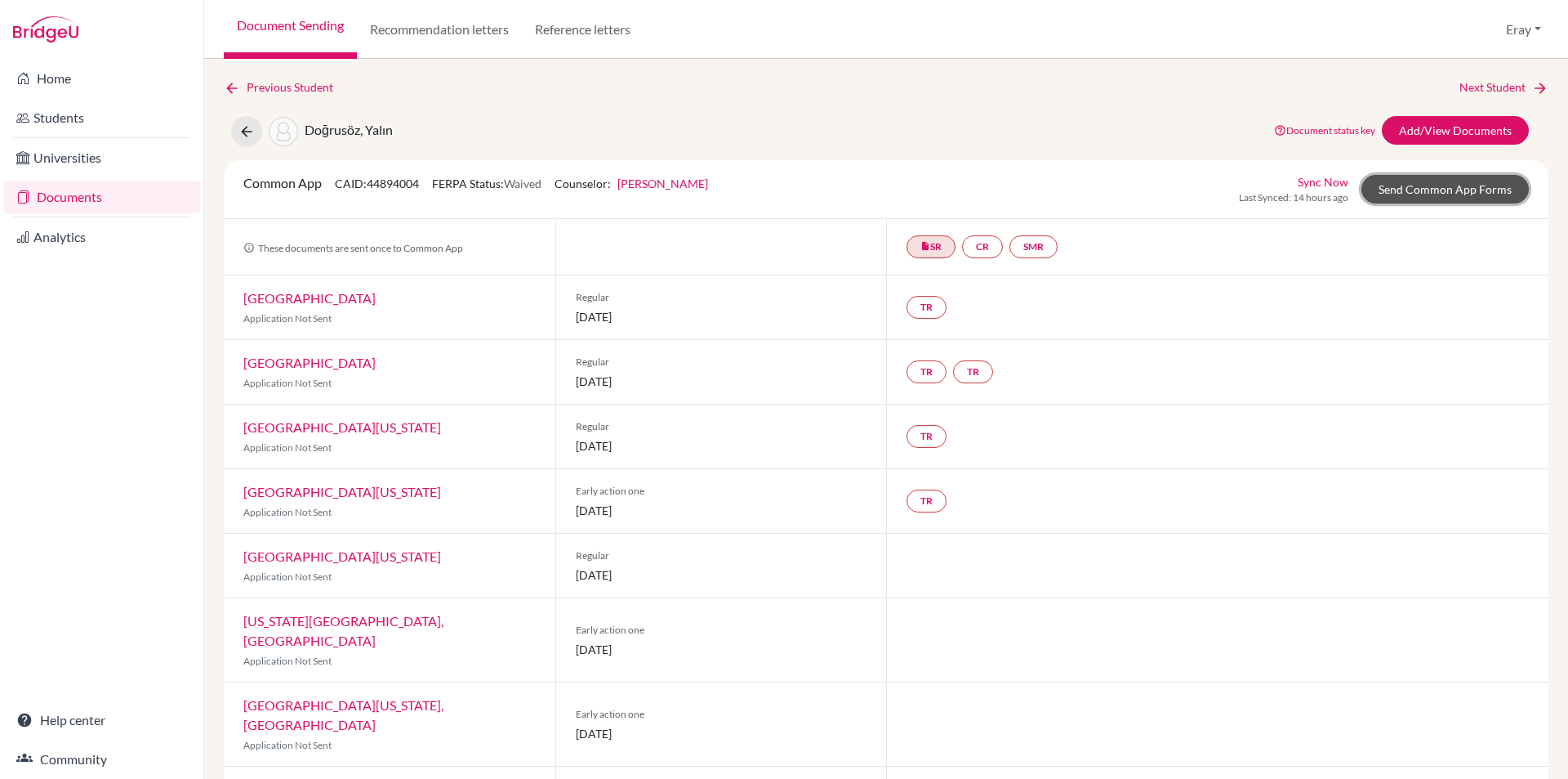
click at [1447, 183] on link "Send Common App Forms" at bounding box center [1444, 190] width 167 height 29
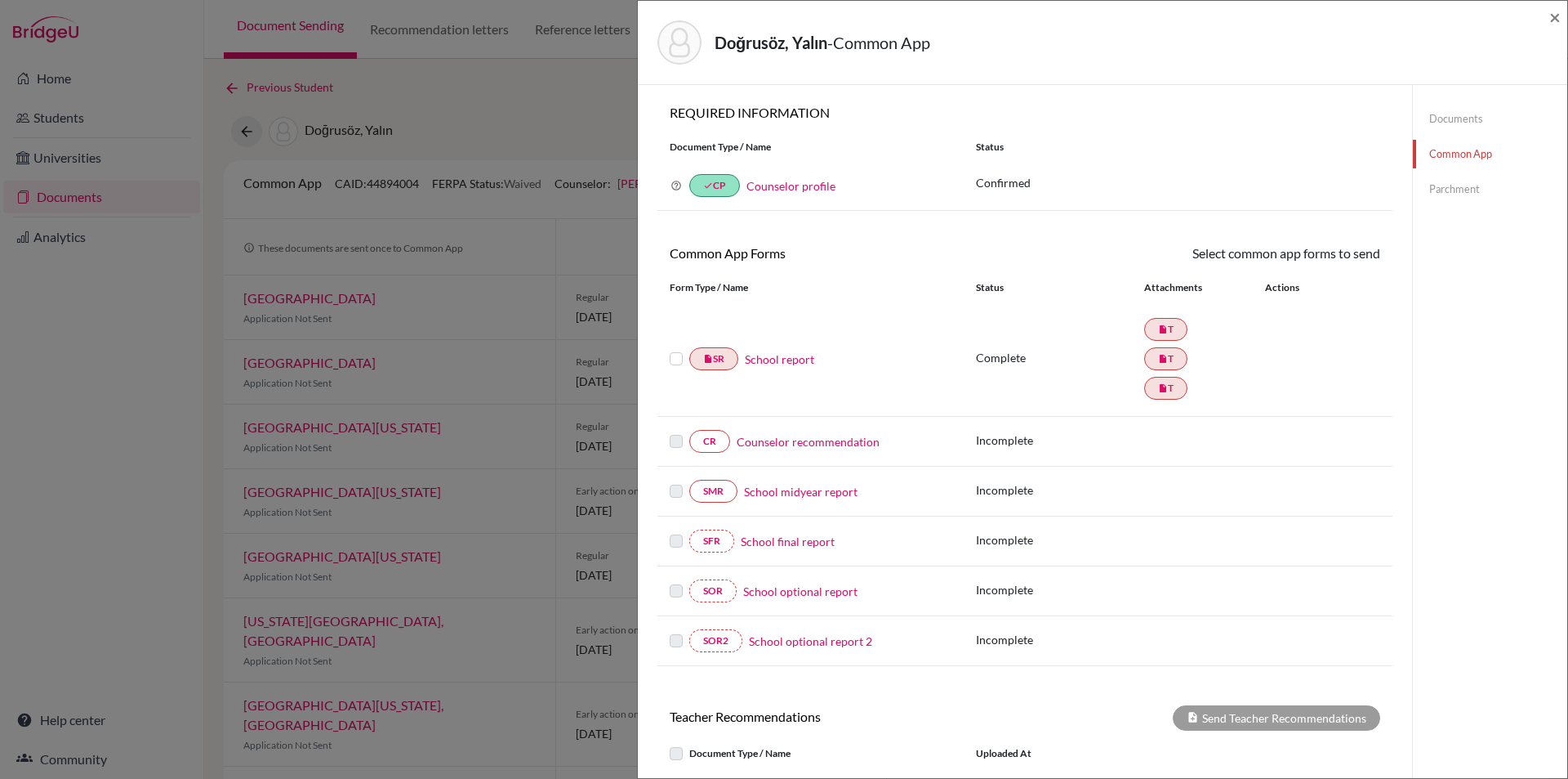
click at [805, 439] on link "Counselor recommendation" at bounding box center [808, 441] width 143 height 17
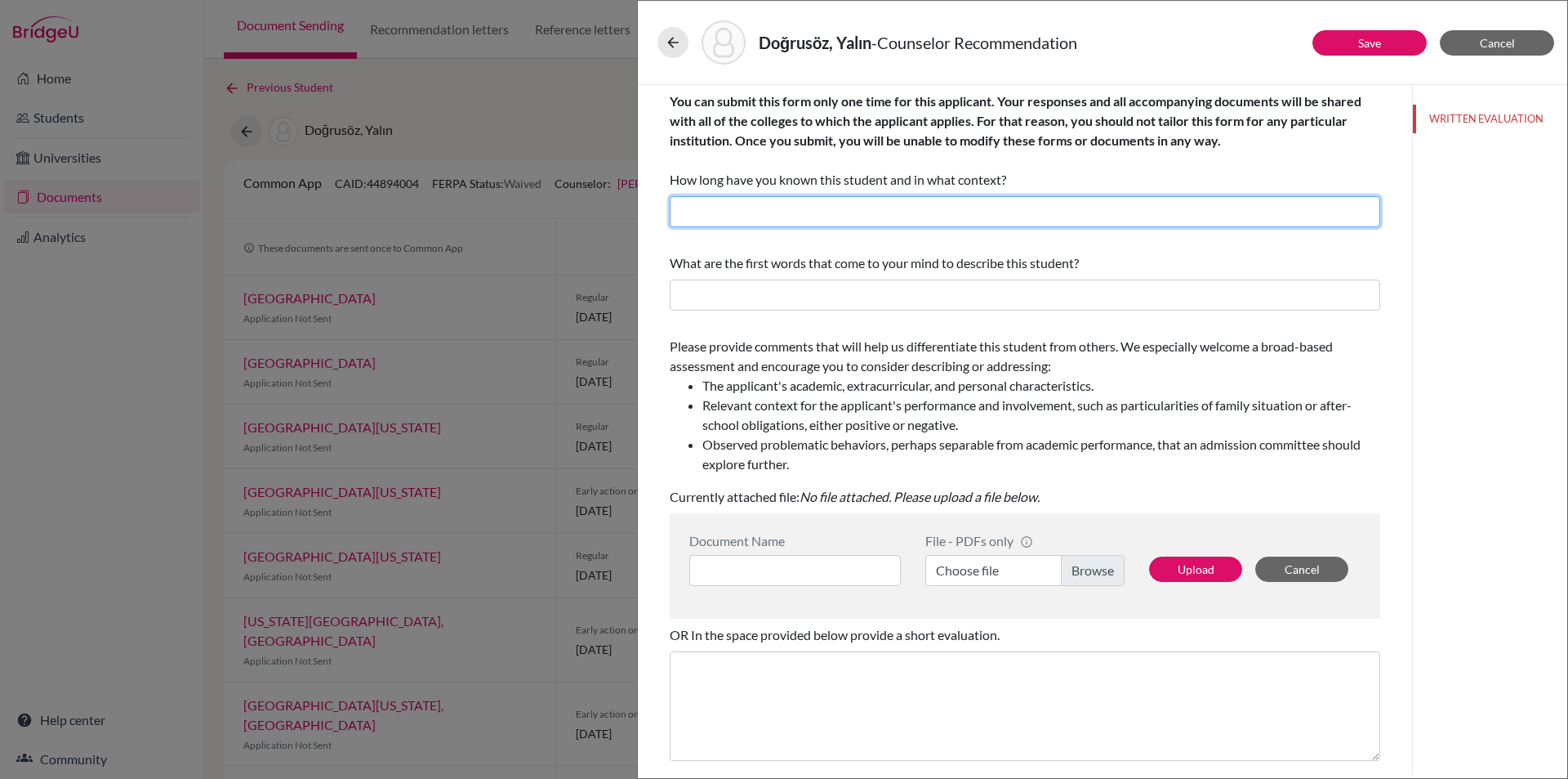
click at [887, 216] on input "text" at bounding box center [1024, 211] width 711 height 31
type input "1"
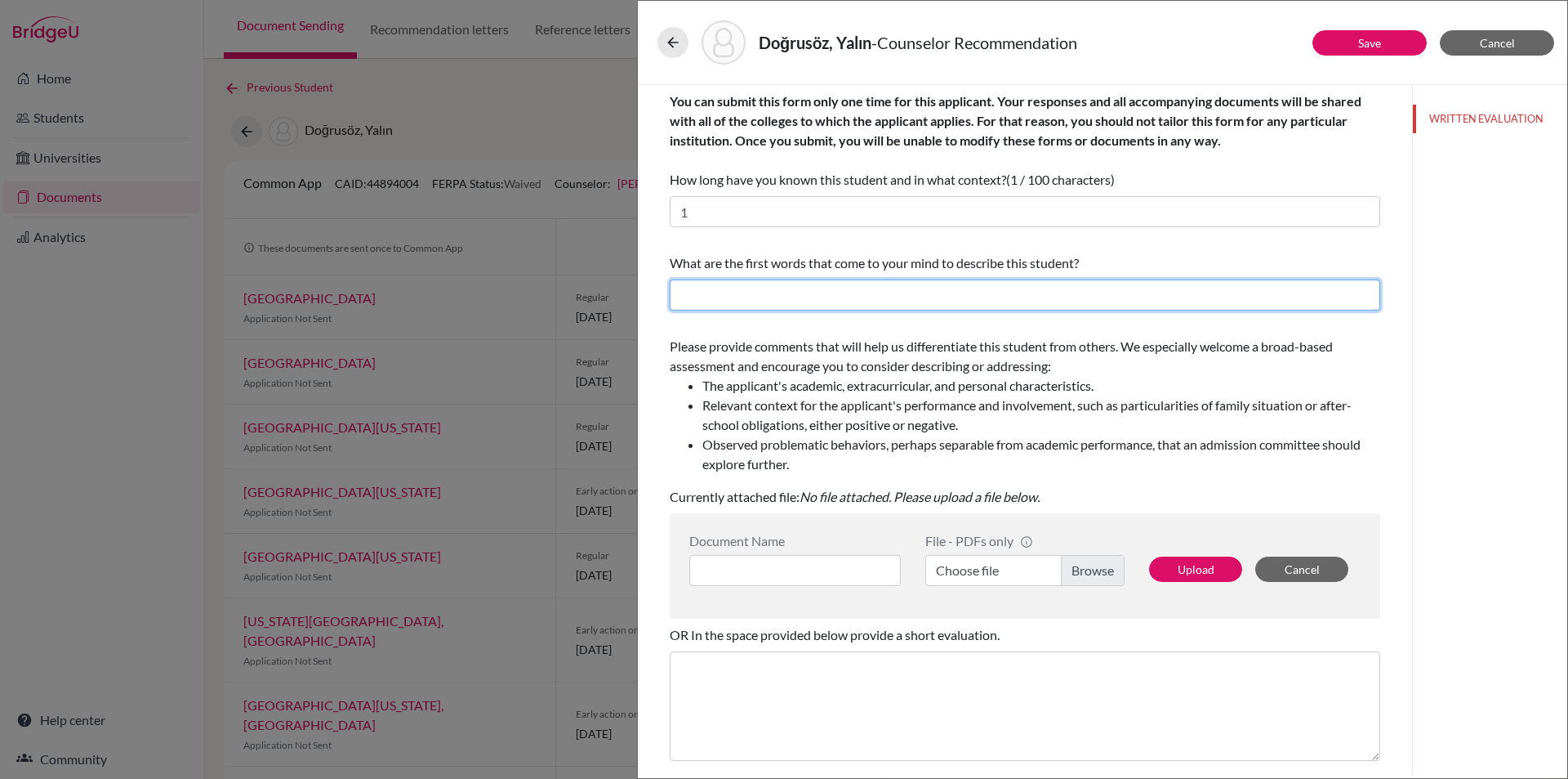
click at [817, 281] on input "text" at bounding box center [1024, 295] width 711 height 31
type input "B"
type input "Perfect"
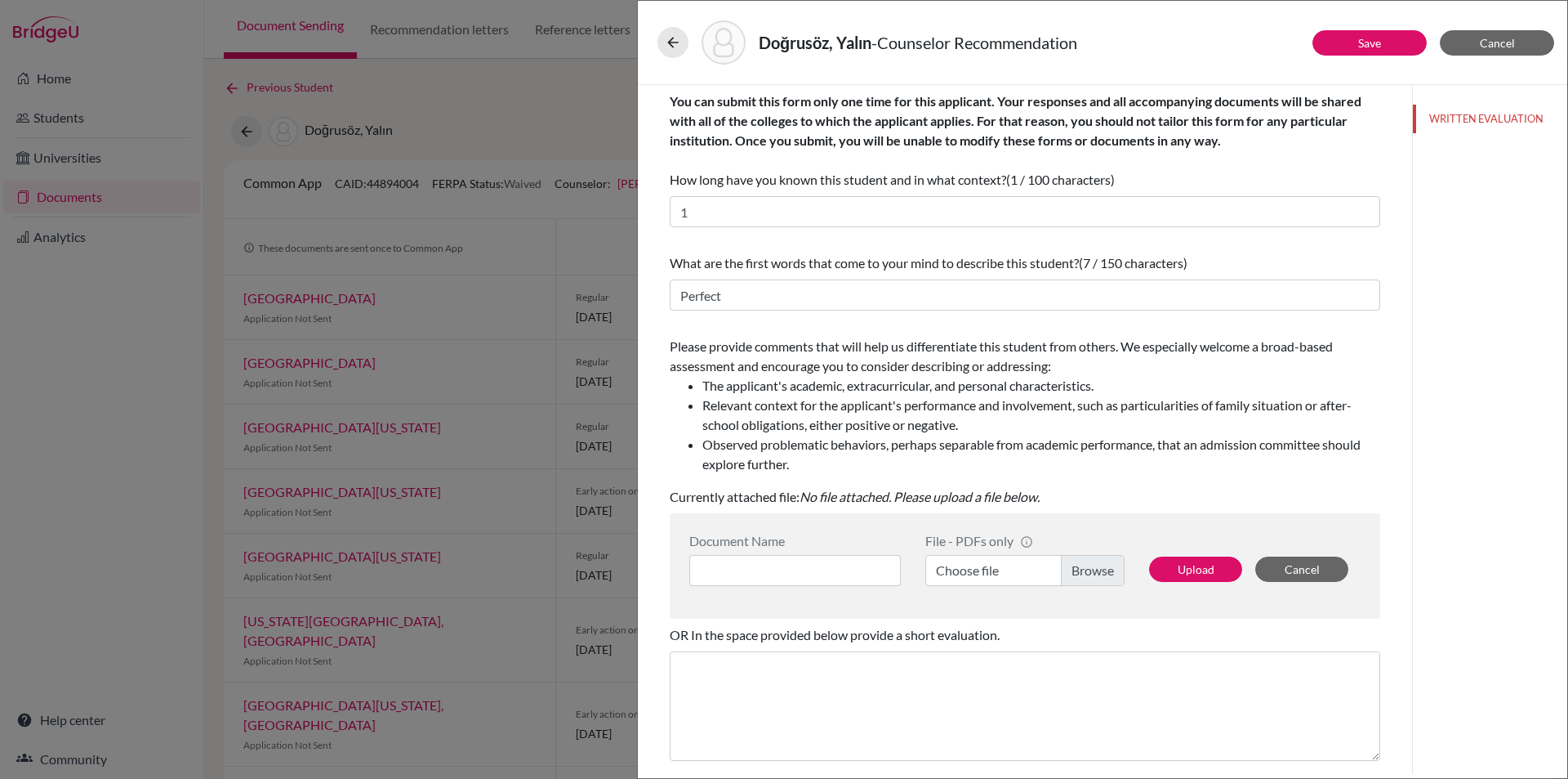
click at [1089, 568] on label "Choose file" at bounding box center [1025, 570] width 200 height 31
click at [1089, 568] on input "Choose file" at bounding box center [1025, 570] width 200 height 31
click at [827, 568] on input at bounding box center [795, 570] width 211 height 31
paste input "Counselor Recommendation Letter"
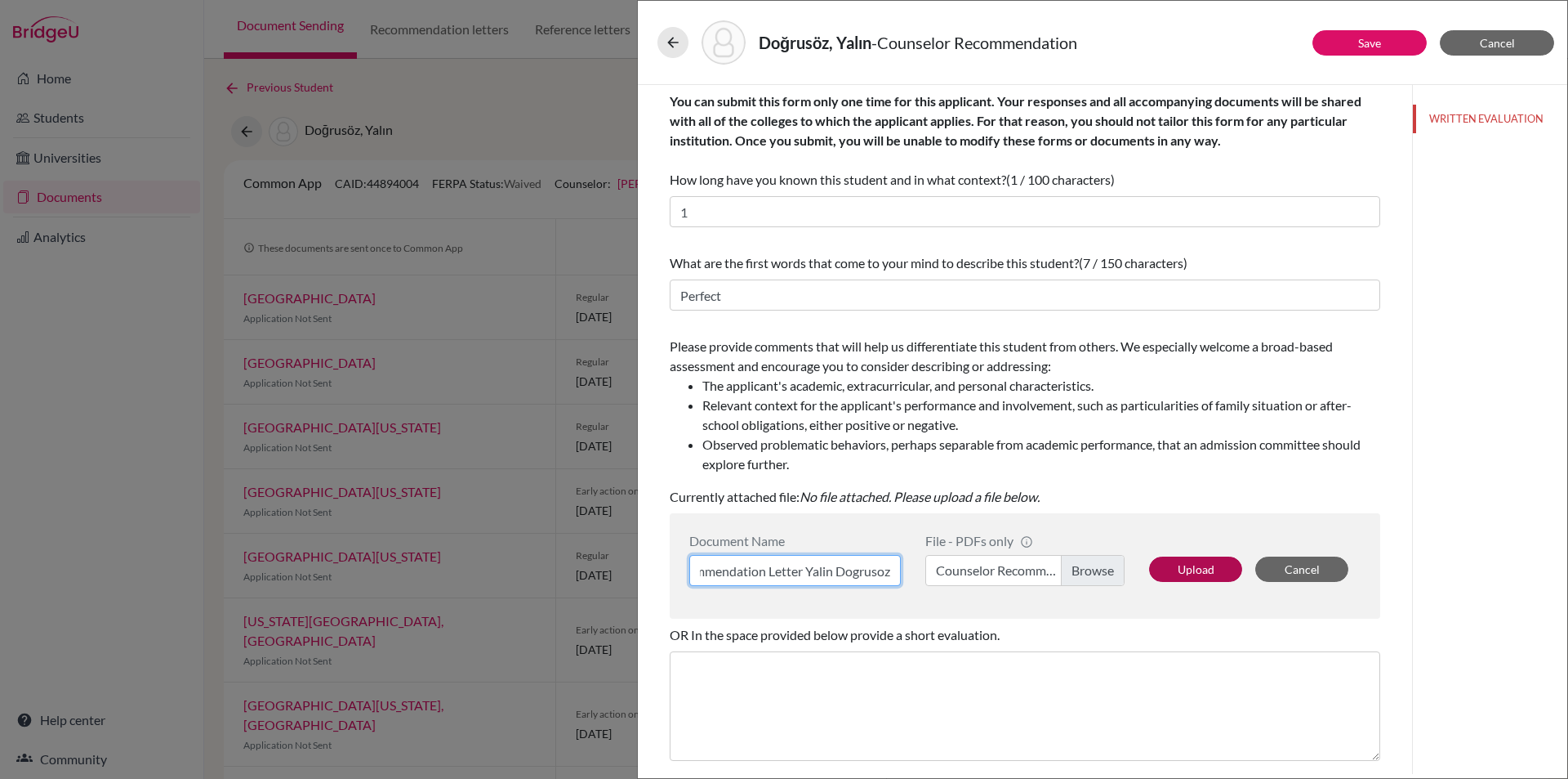
type input "Counselor Recommendation Letter Yalin Dogrusoz"
click at [1169, 569] on button "Upload" at bounding box center [1195, 569] width 93 height 25
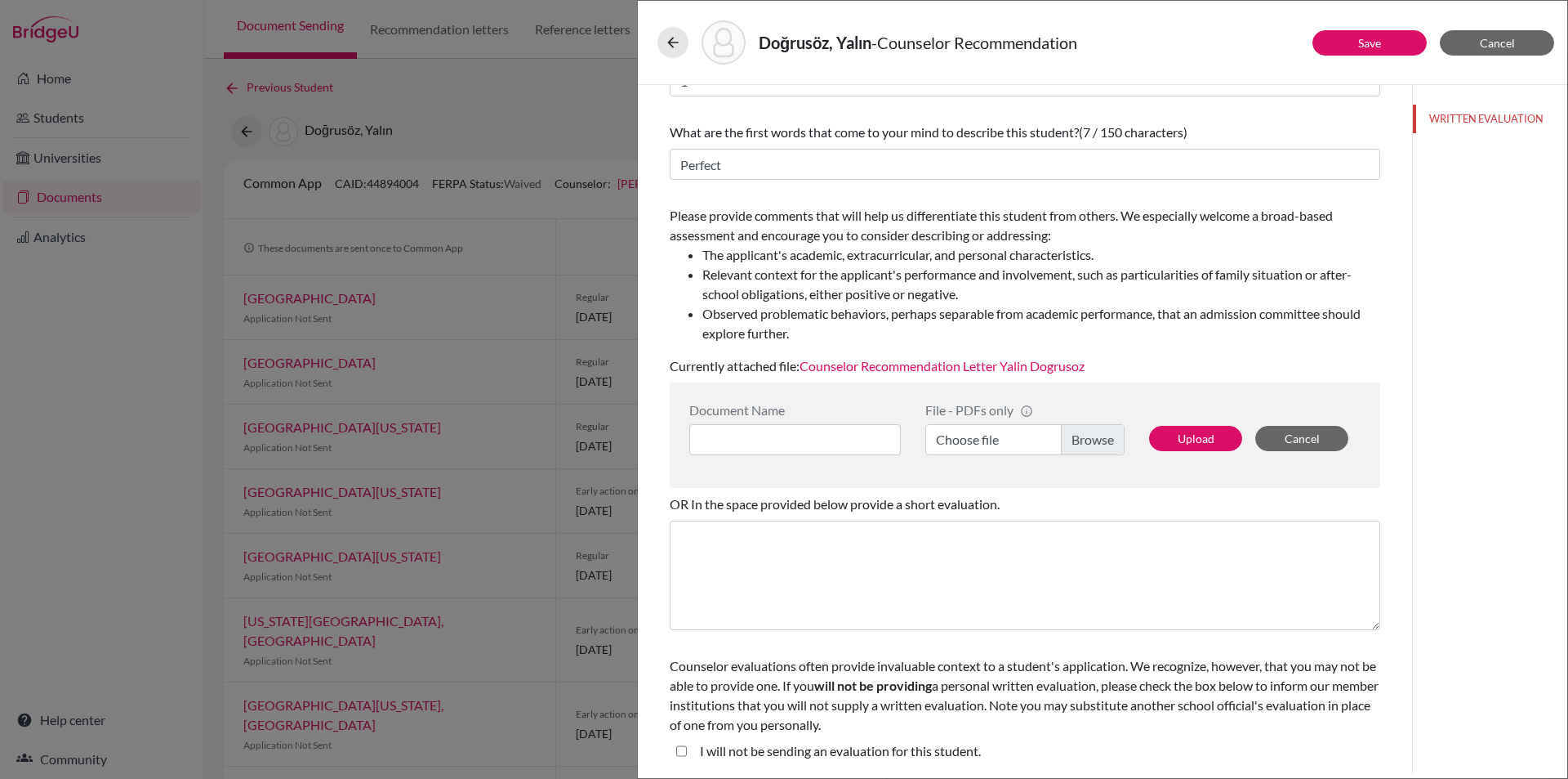
drag, startPoint x: 1407, startPoint y: 301, endPoint x: 1405, endPoint y: 320, distance: 19.1
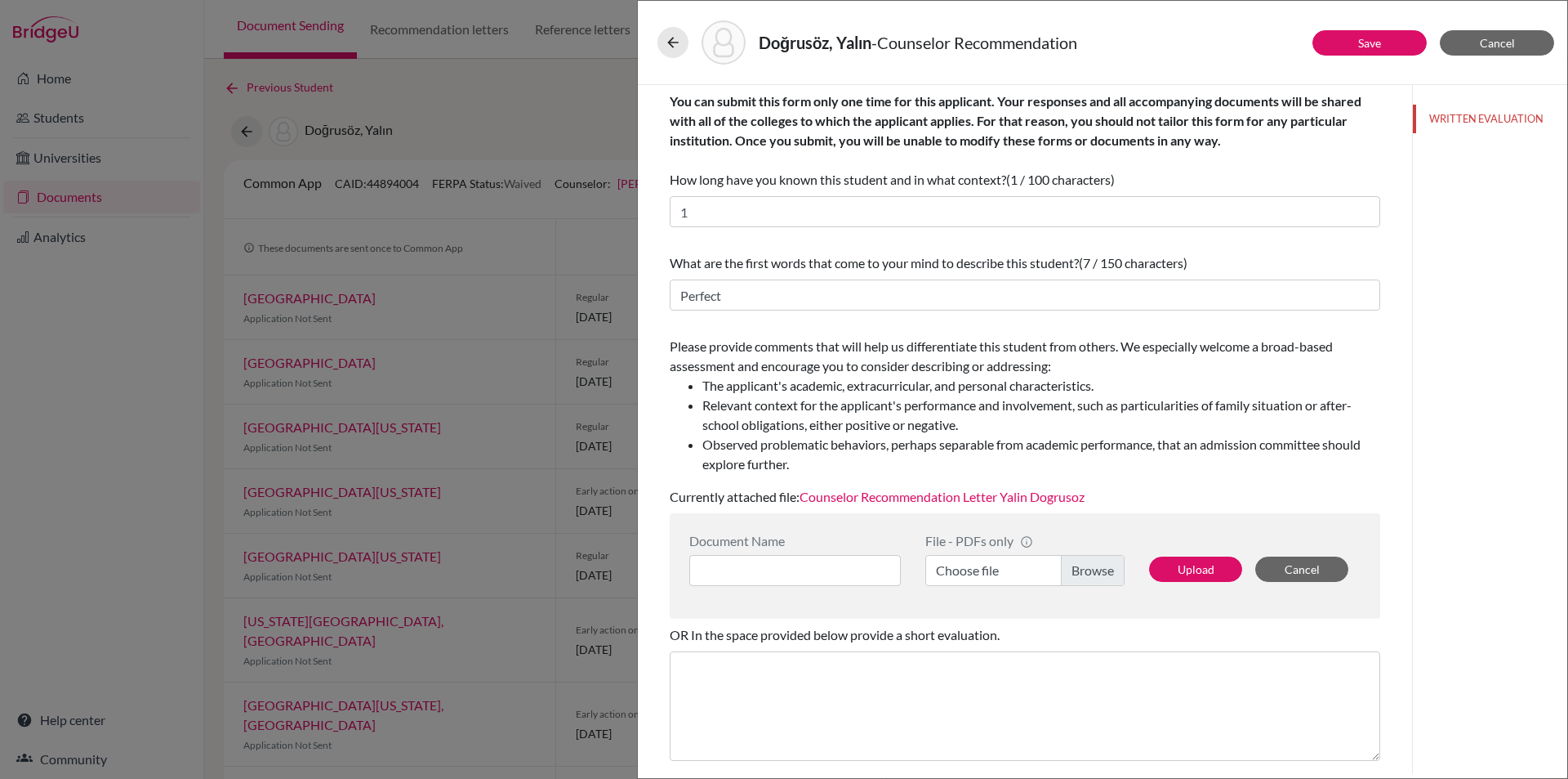
drag, startPoint x: 1434, startPoint y: 280, endPoint x: 1438, endPoint y: 107, distance: 173.0
click at [1391, 39] on button "Save" at bounding box center [1369, 42] width 115 height 25
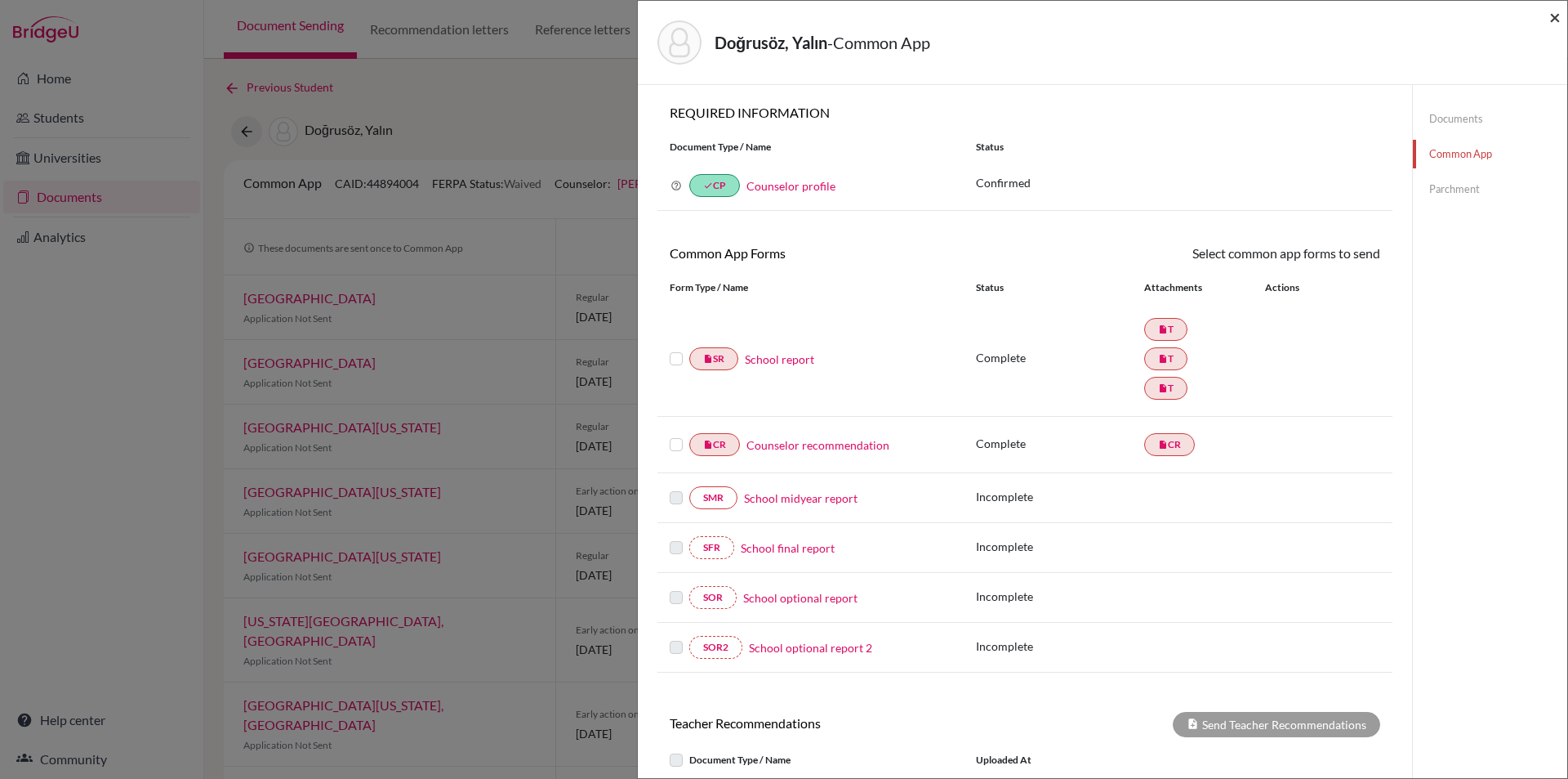
click at [1554, 23] on span "×" at bounding box center [1554, 16] width 12 height 23
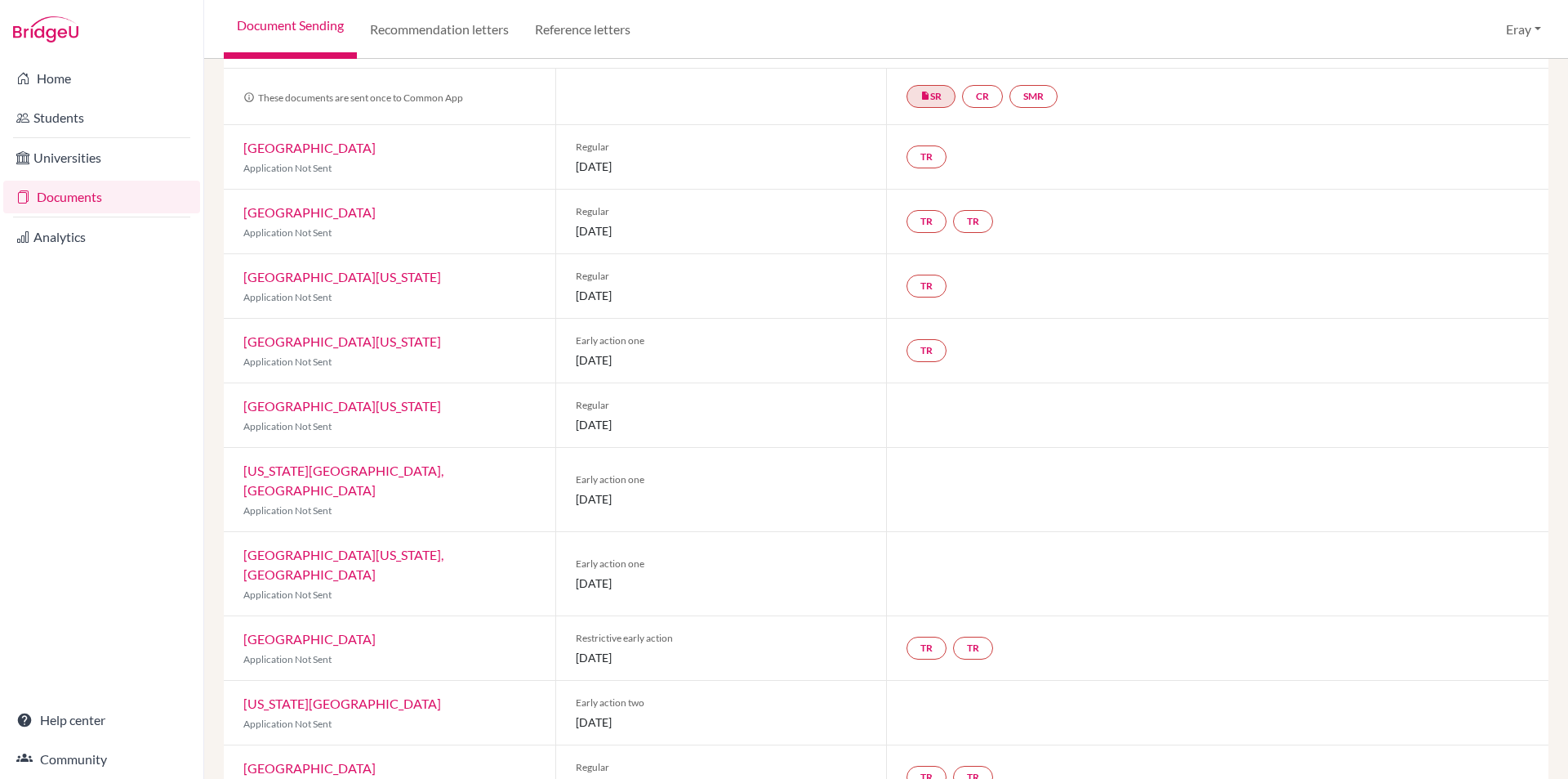
drag, startPoint x: 504, startPoint y: 189, endPoint x: 504, endPoint y: 241, distance: 52.0
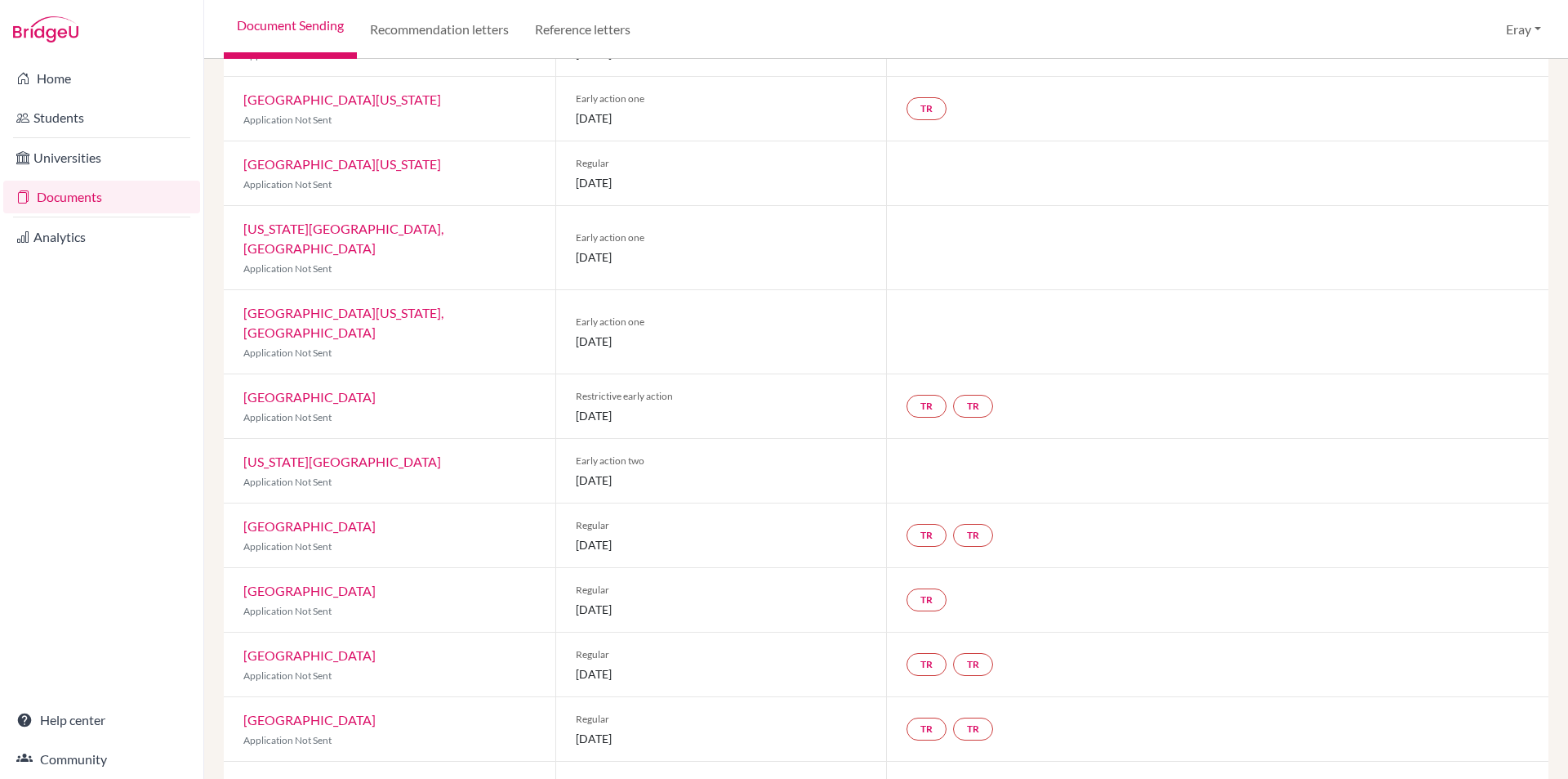
drag, startPoint x: 494, startPoint y: 265, endPoint x: 490, endPoint y: 292, distance: 27.3
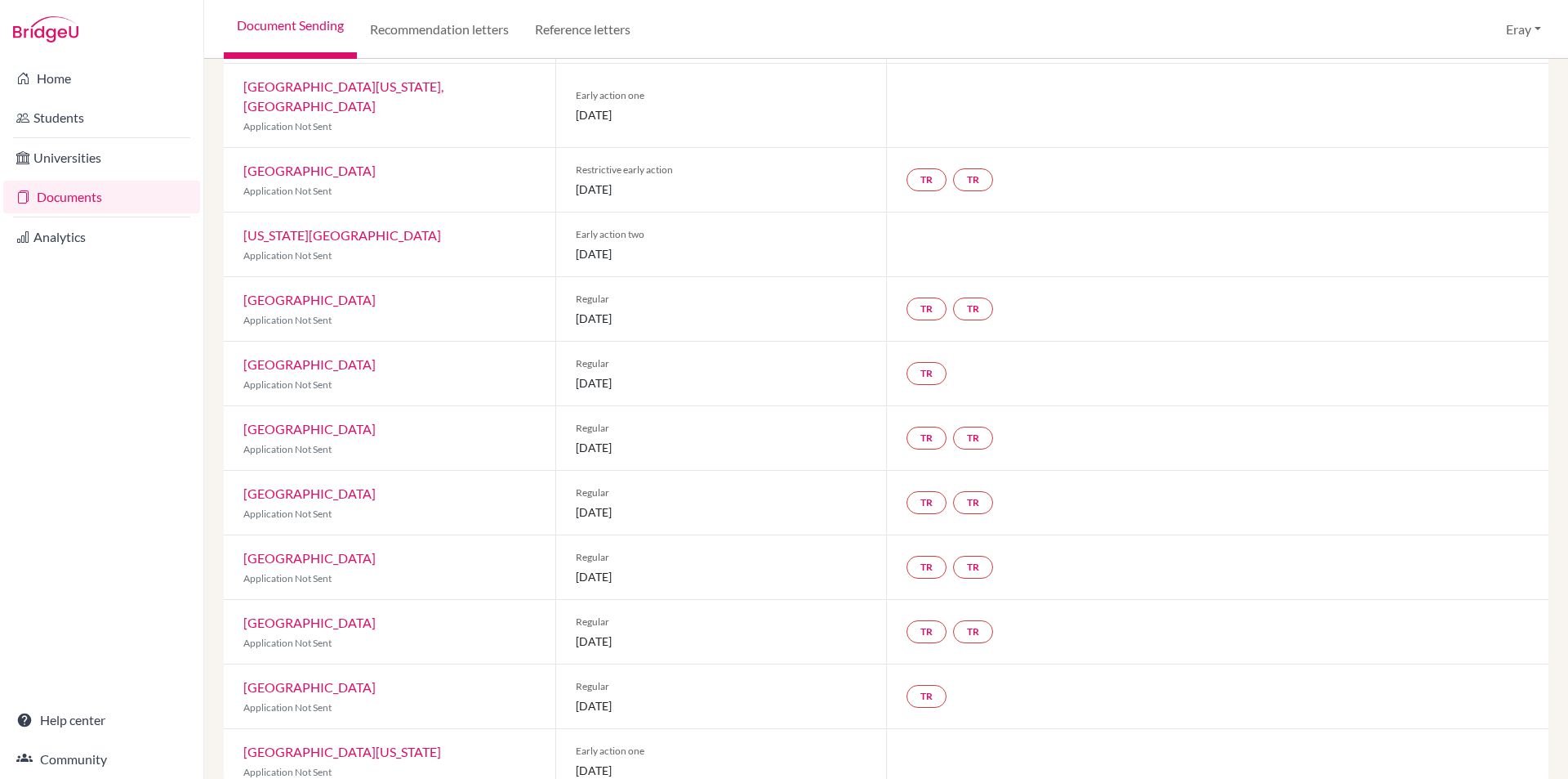
drag, startPoint x: 487, startPoint y: 227, endPoint x: 481, endPoint y: 261, distance: 34.5
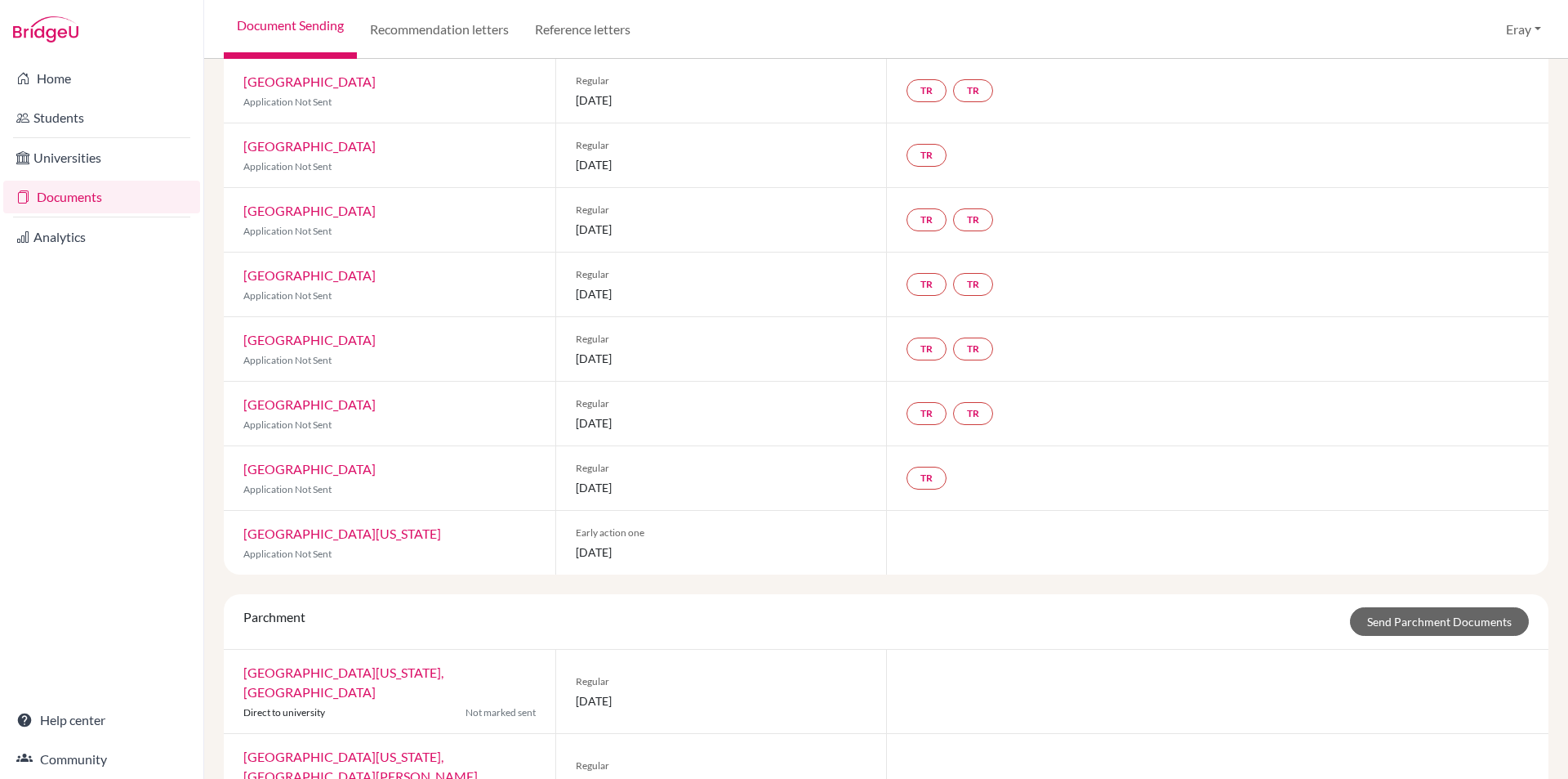
drag, startPoint x: 471, startPoint y: 227, endPoint x: 475, endPoint y: 312, distance: 85.1
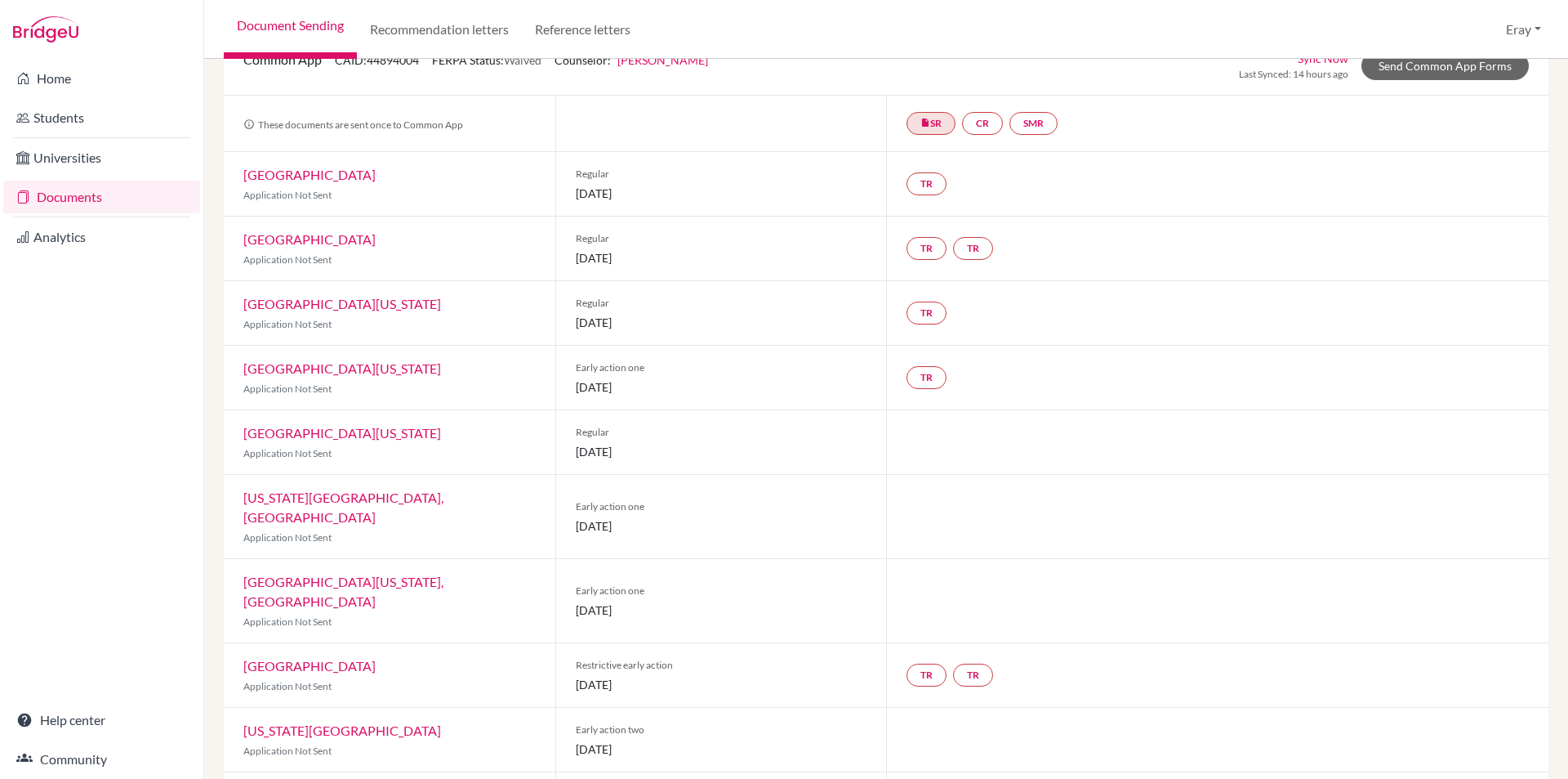
drag, startPoint x: 470, startPoint y: 296, endPoint x: 459, endPoint y: 182, distance: 114.5
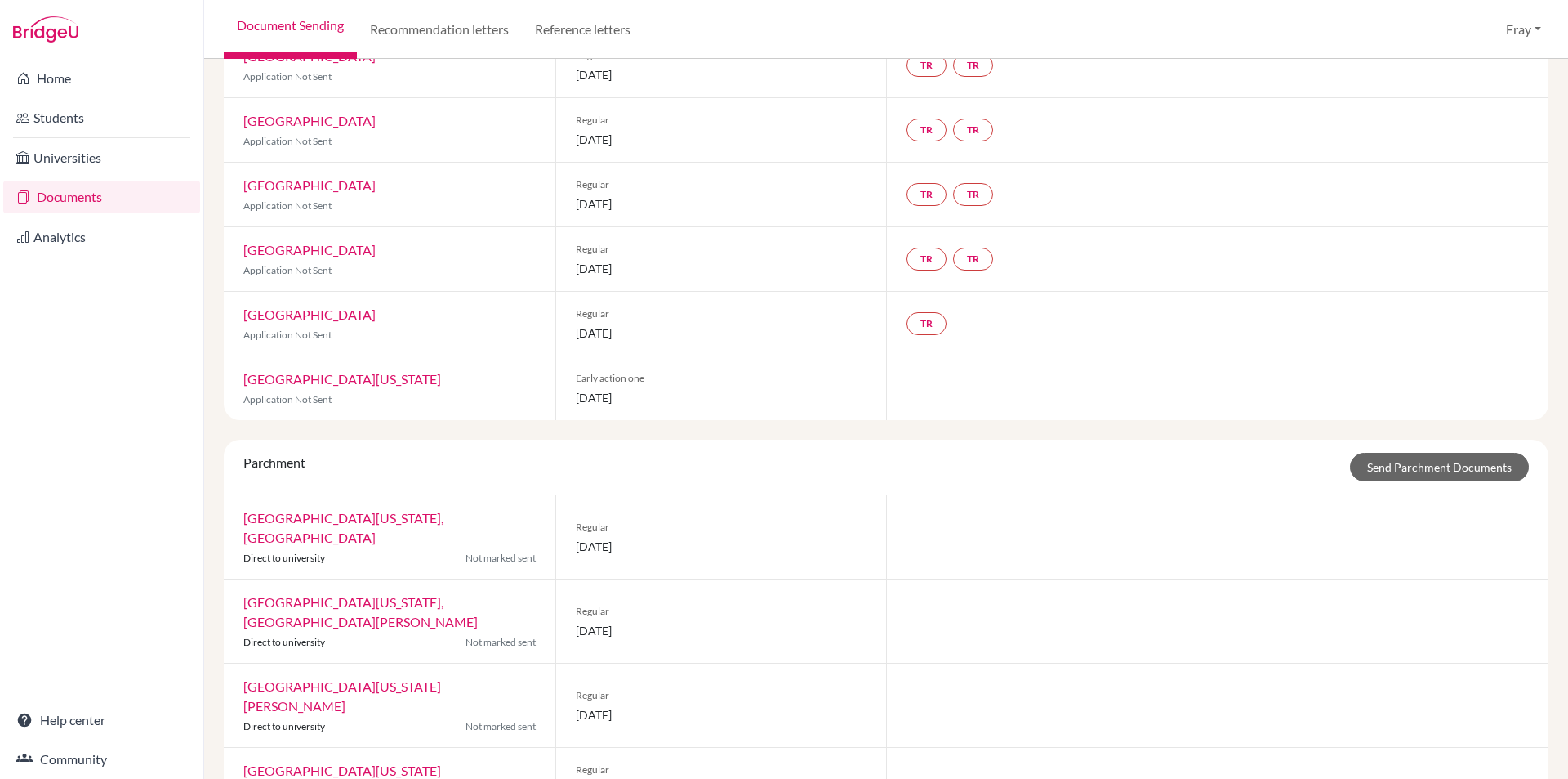
drag, startPoint x: 463, startPoint y: 260, endPoint x: 467, endPoint y: 366, distance: 106.1
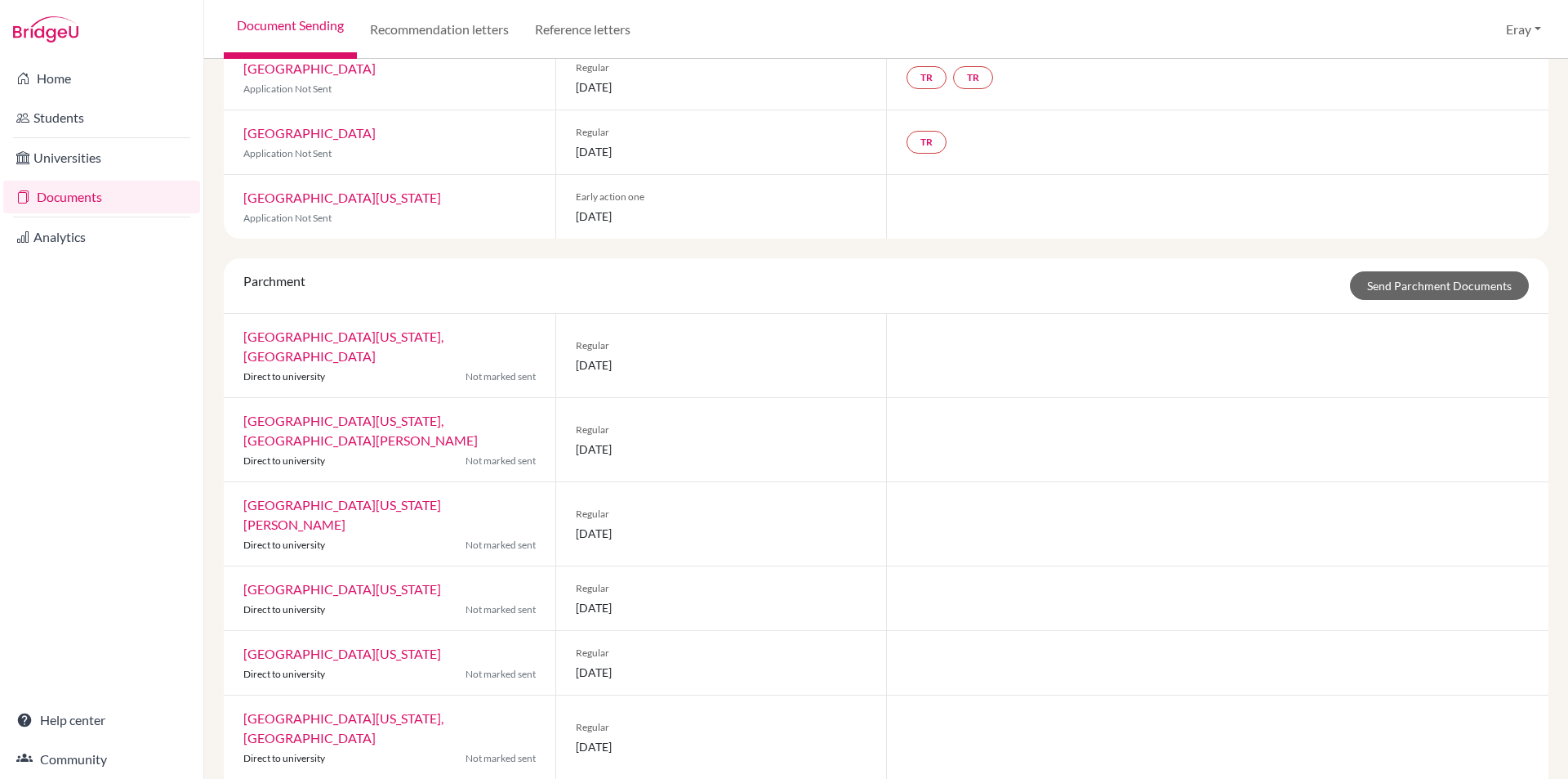
drag, startPoint x: 467, startPoint y: 366, endPoint x: 460, endPoint y: 272, distance: 94.3
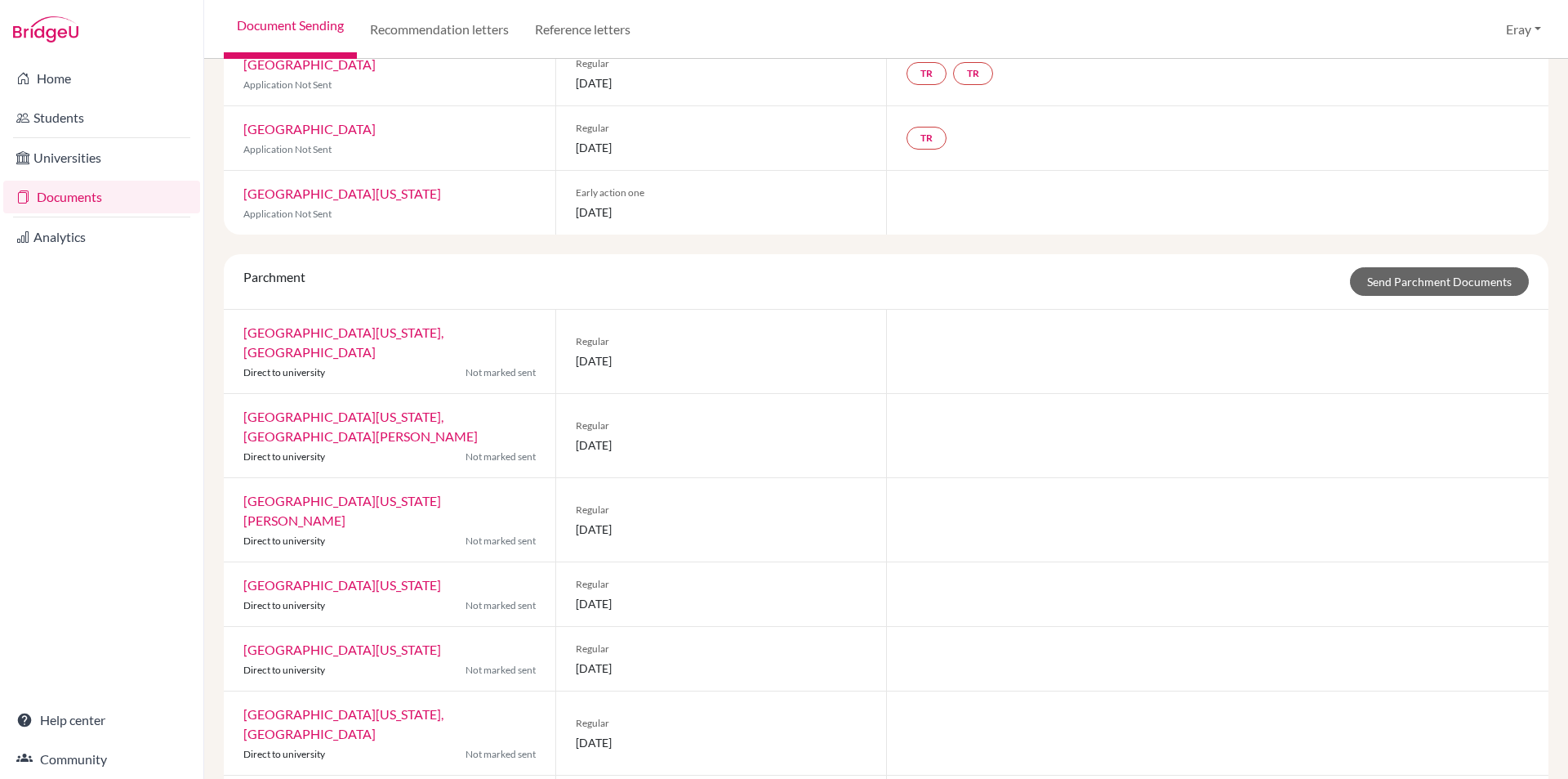
drag, startPoint x: 621, startPoint y: 337, endPoint x: 616, endPoint y: 489, distance: 152.1
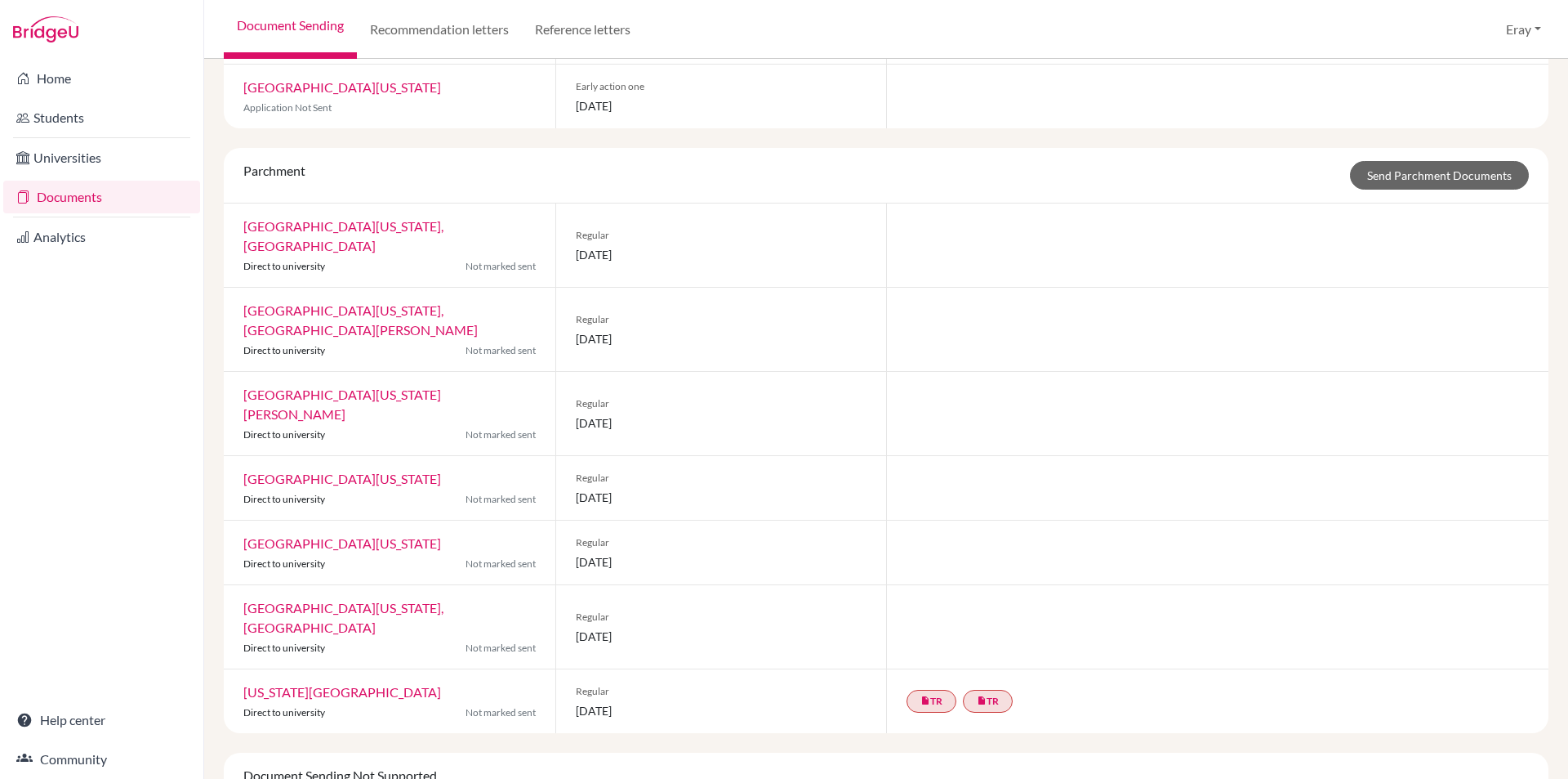
drag, startPoint x: 673, startPoint y: 247, endPoint x: 673, endPoint y: 203, distance: 44.0
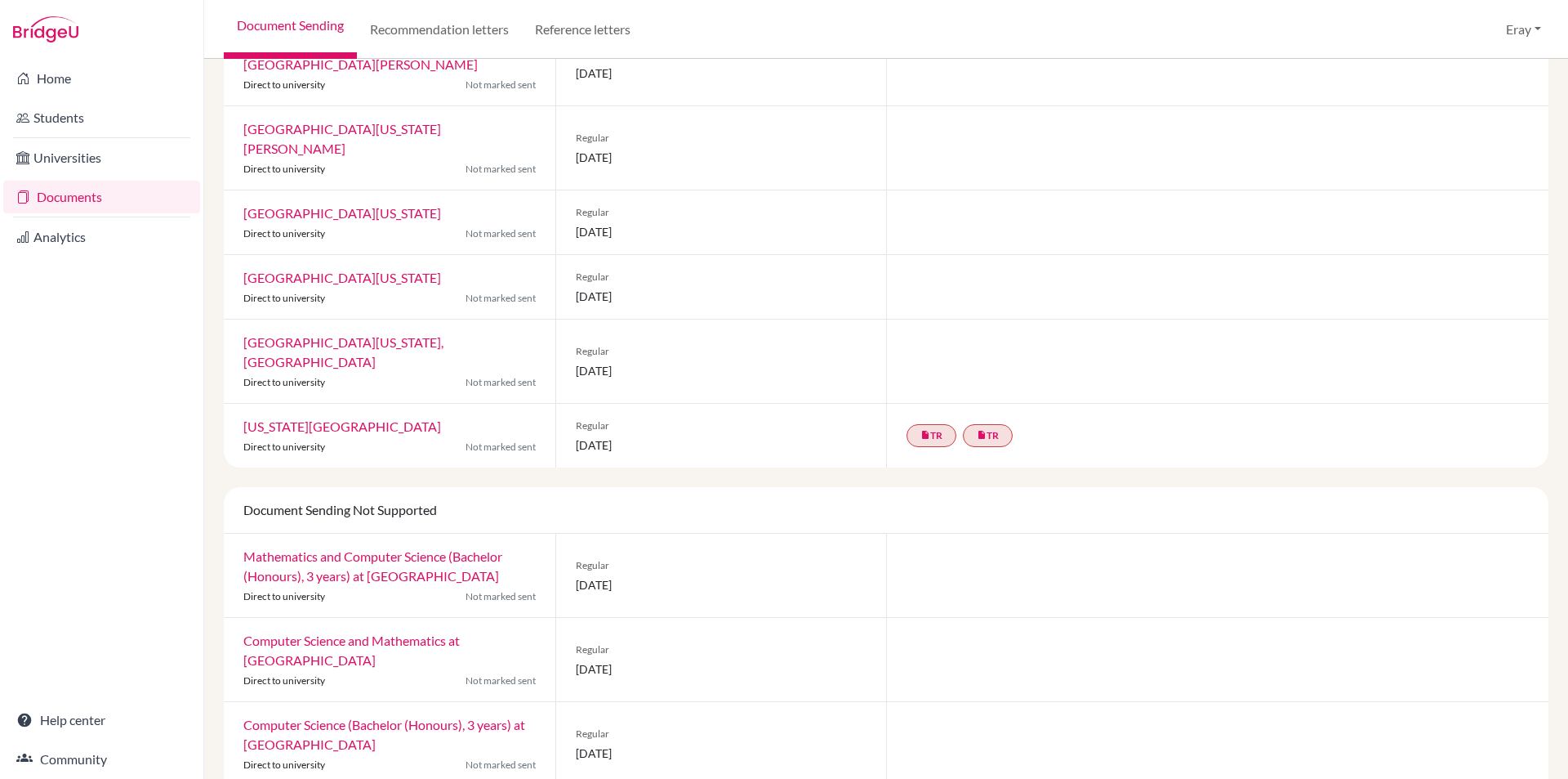
drag, startPoint x: 675, startPoint y: 312, endPoint x: 677, endPoint y: 336, distance: 24.1
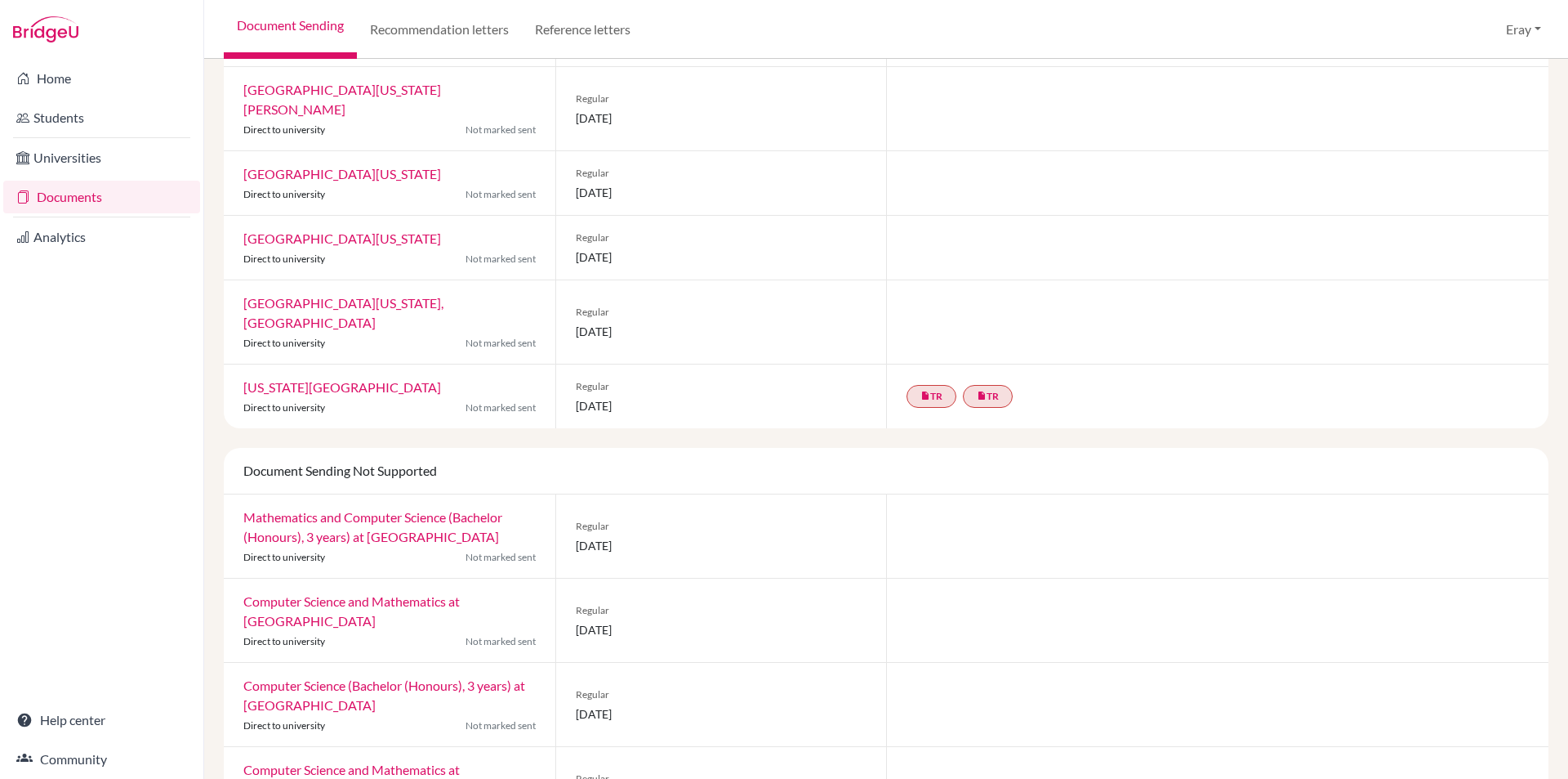
scroll to position [1606, 0]
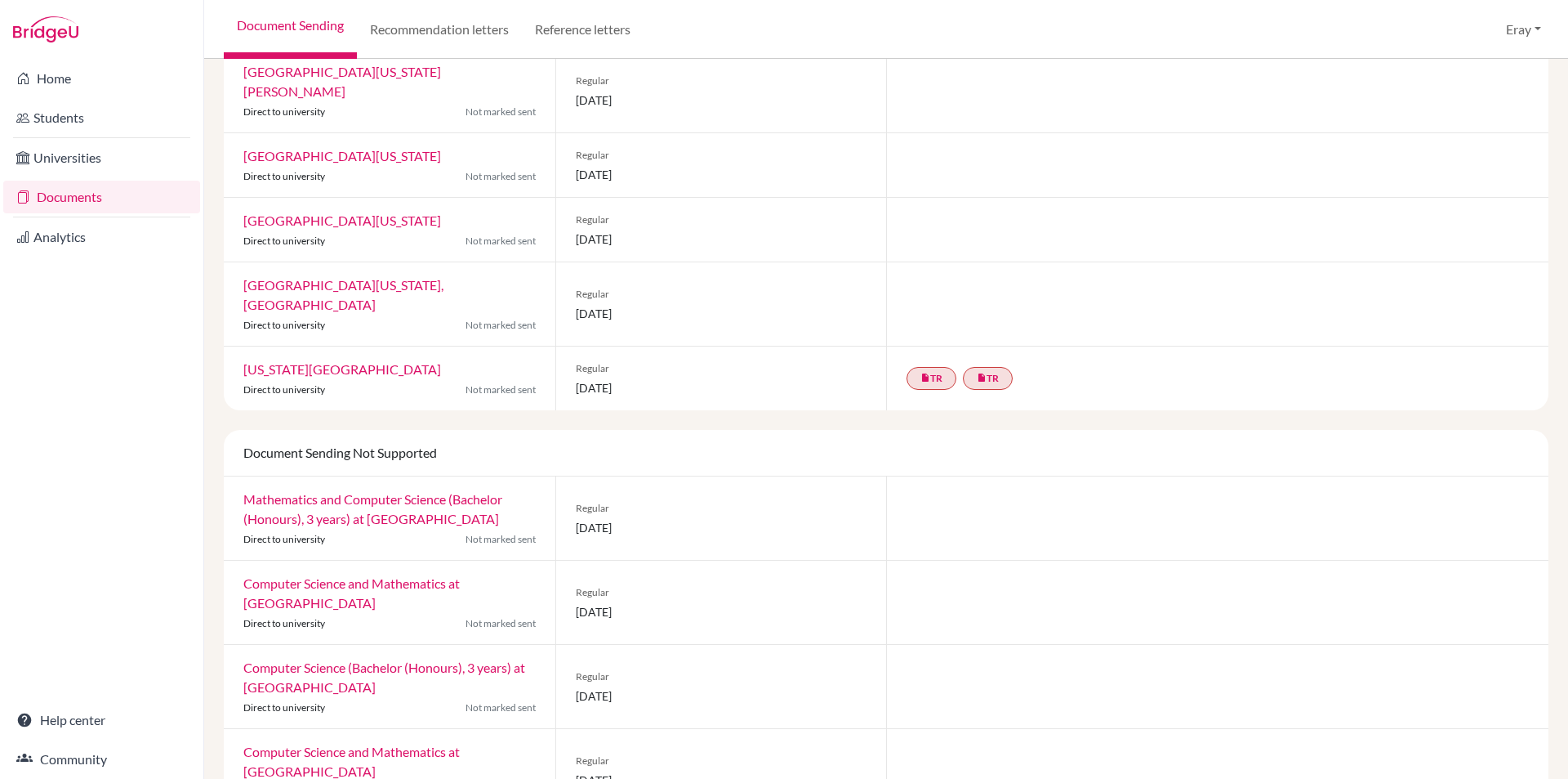
drag, startPoint x: 652, startPoint y: 361, endPoint x: 651, endPoint y: 344, distance: 17.0
drag, startPoint x: 652, startPoint y: 385, endPoint x: 651, endPoint y: 416, distance: 31.0
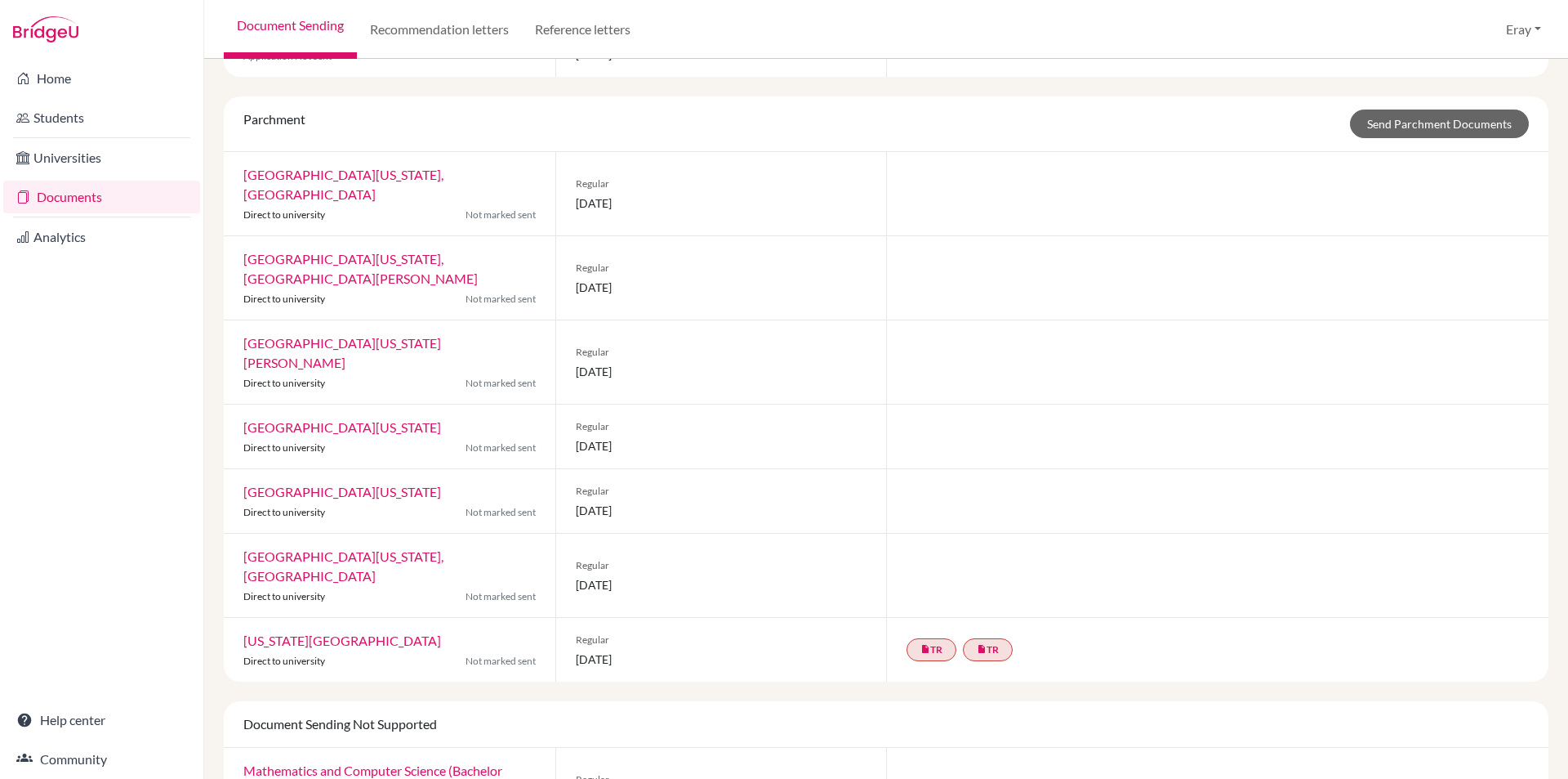
drag, startPoint x: 630, startPoint y: 559, endPoint x: 635, endPoint y: 426, distance: 133.1
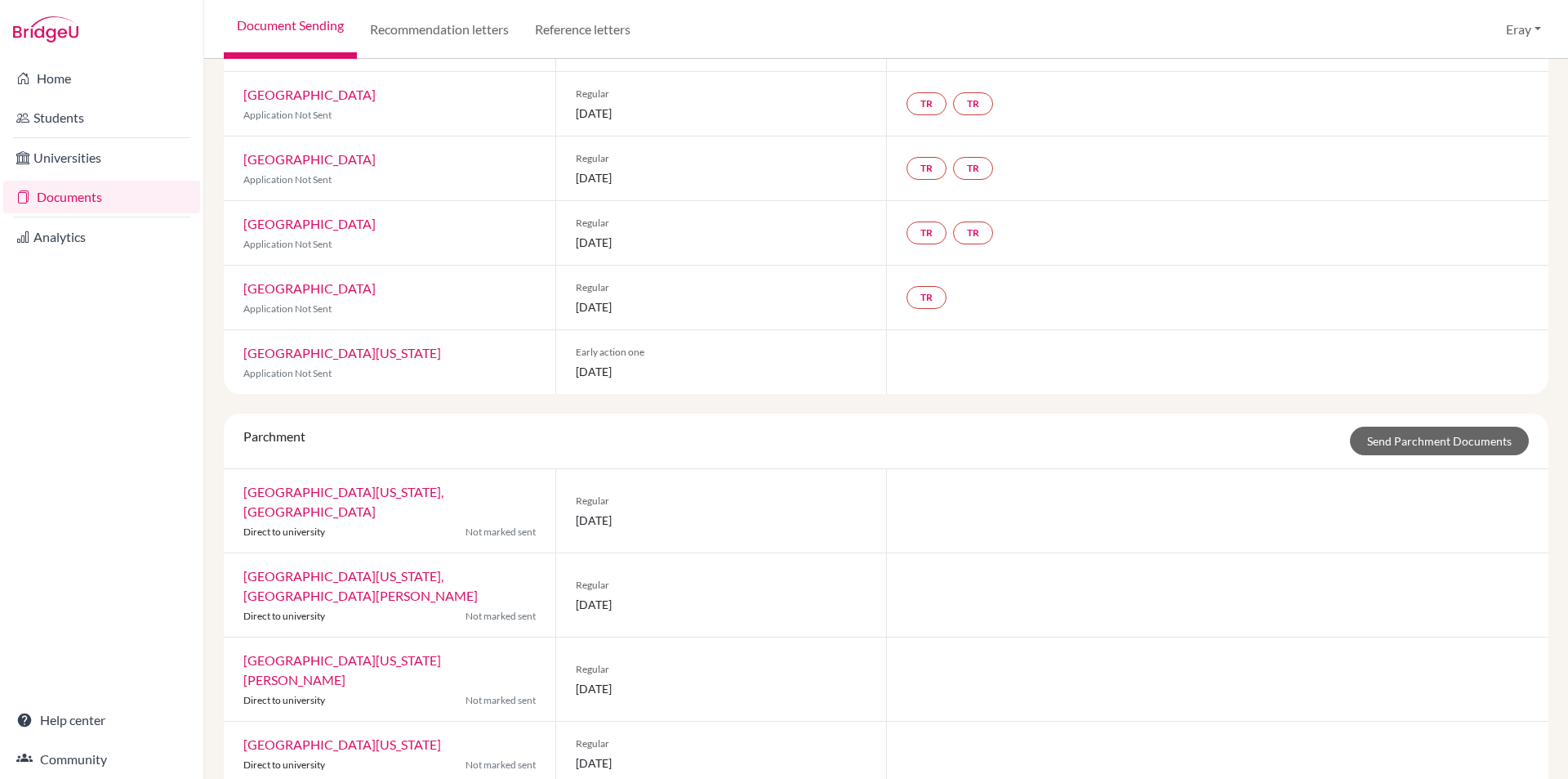
drag, startPoint x: 711, startPoint y: 487, endPoint x: 702, endPoint y: 429, distance: 58.7
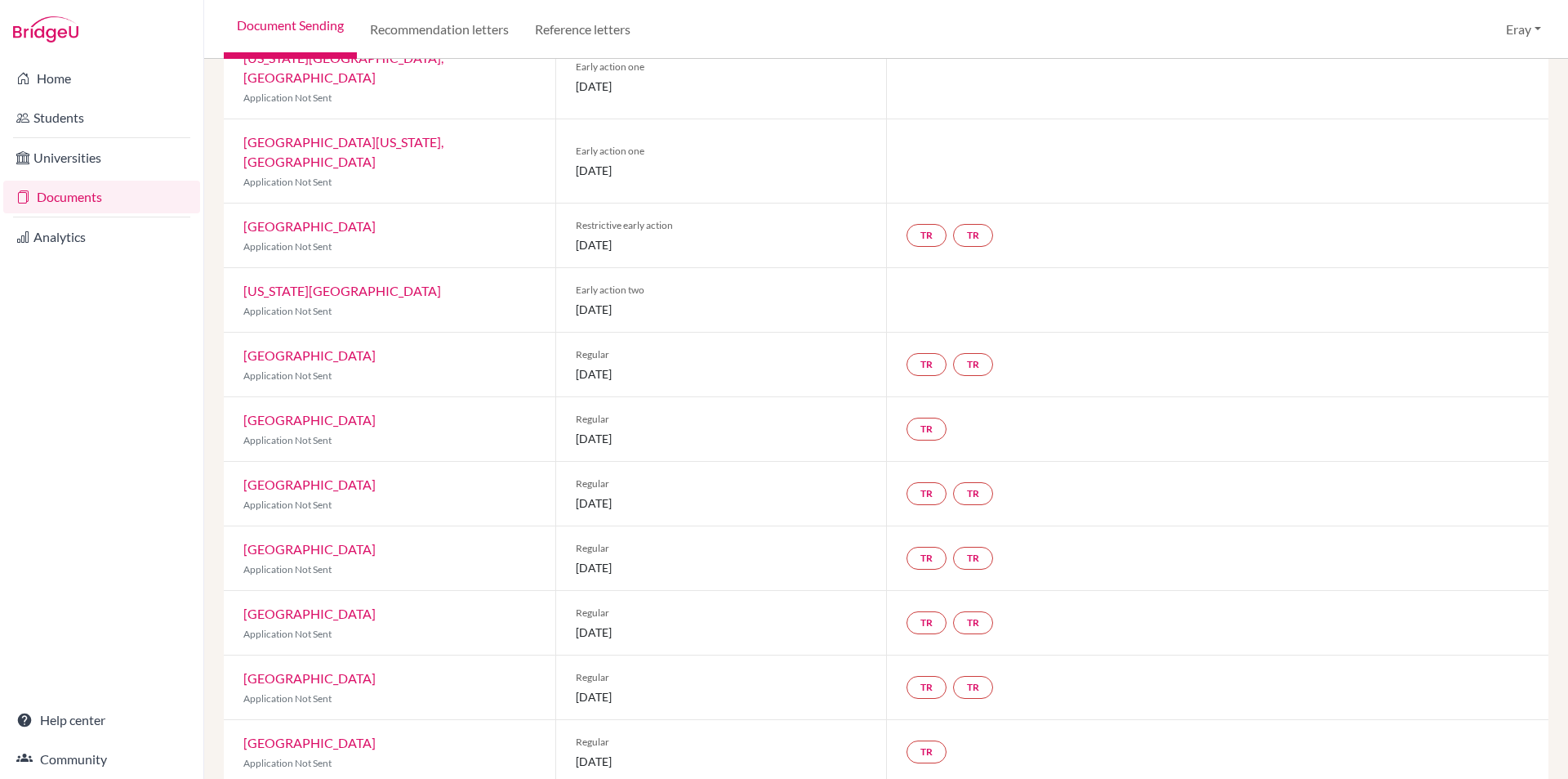
drag, startPoint x: 677, startPoint y: 537, endPoint x: 650, endPoint y: 408, distance: 131.8
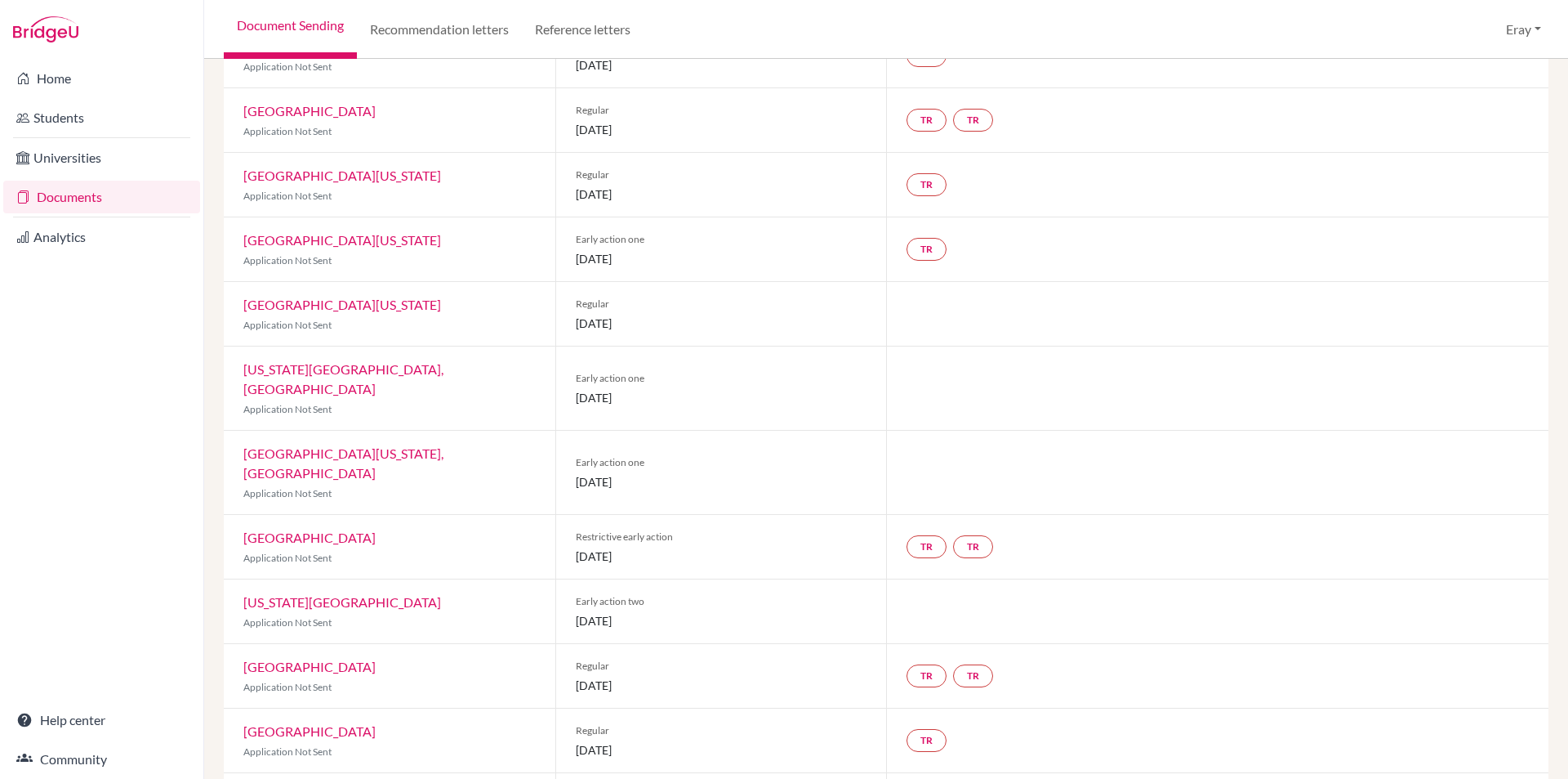
drag, startPoint x: 659, startPoint y: 454, endPoint x: 663, endPoint y: 396, distance: 58.1
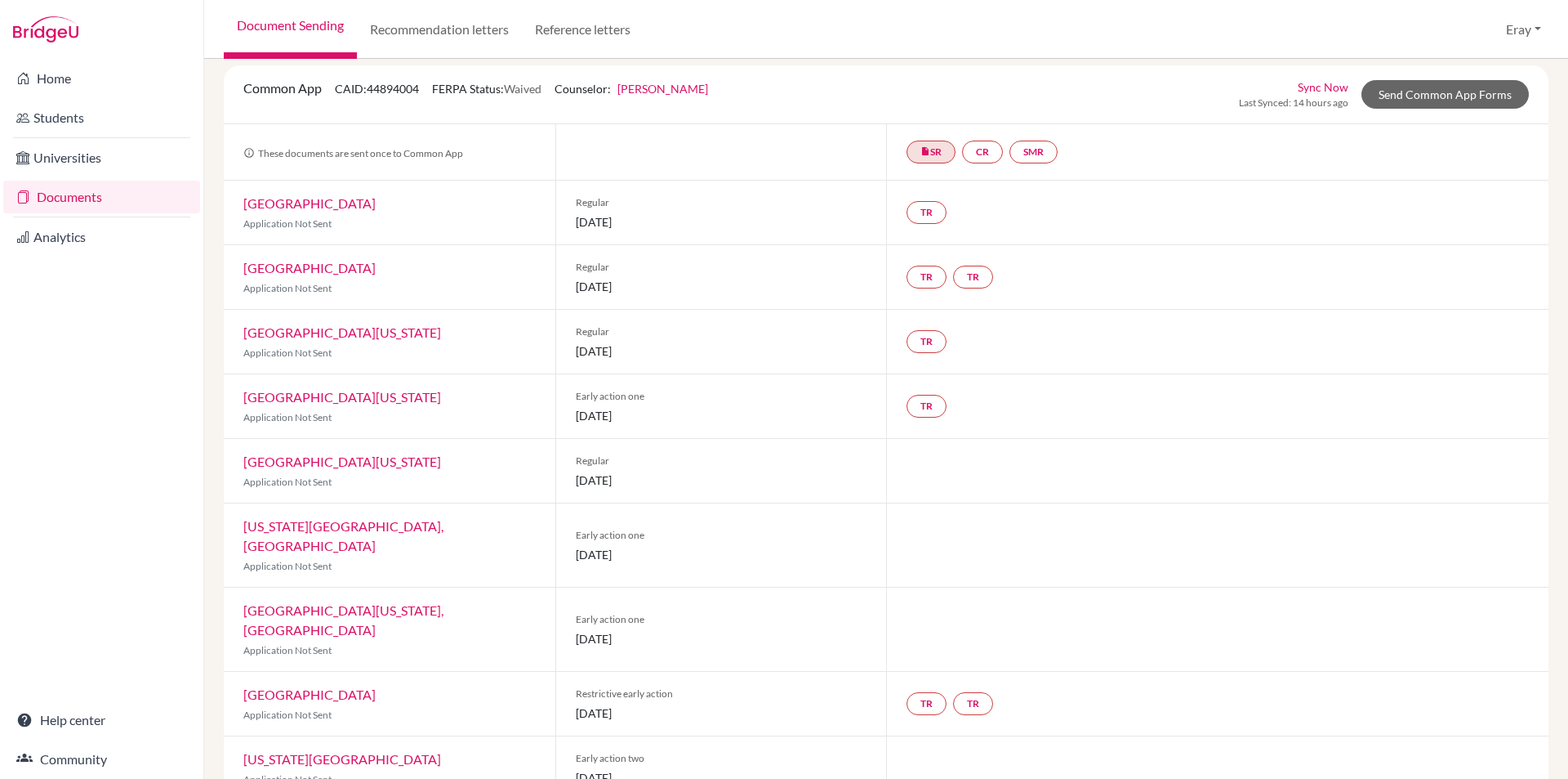
scroll to position [0, 0]
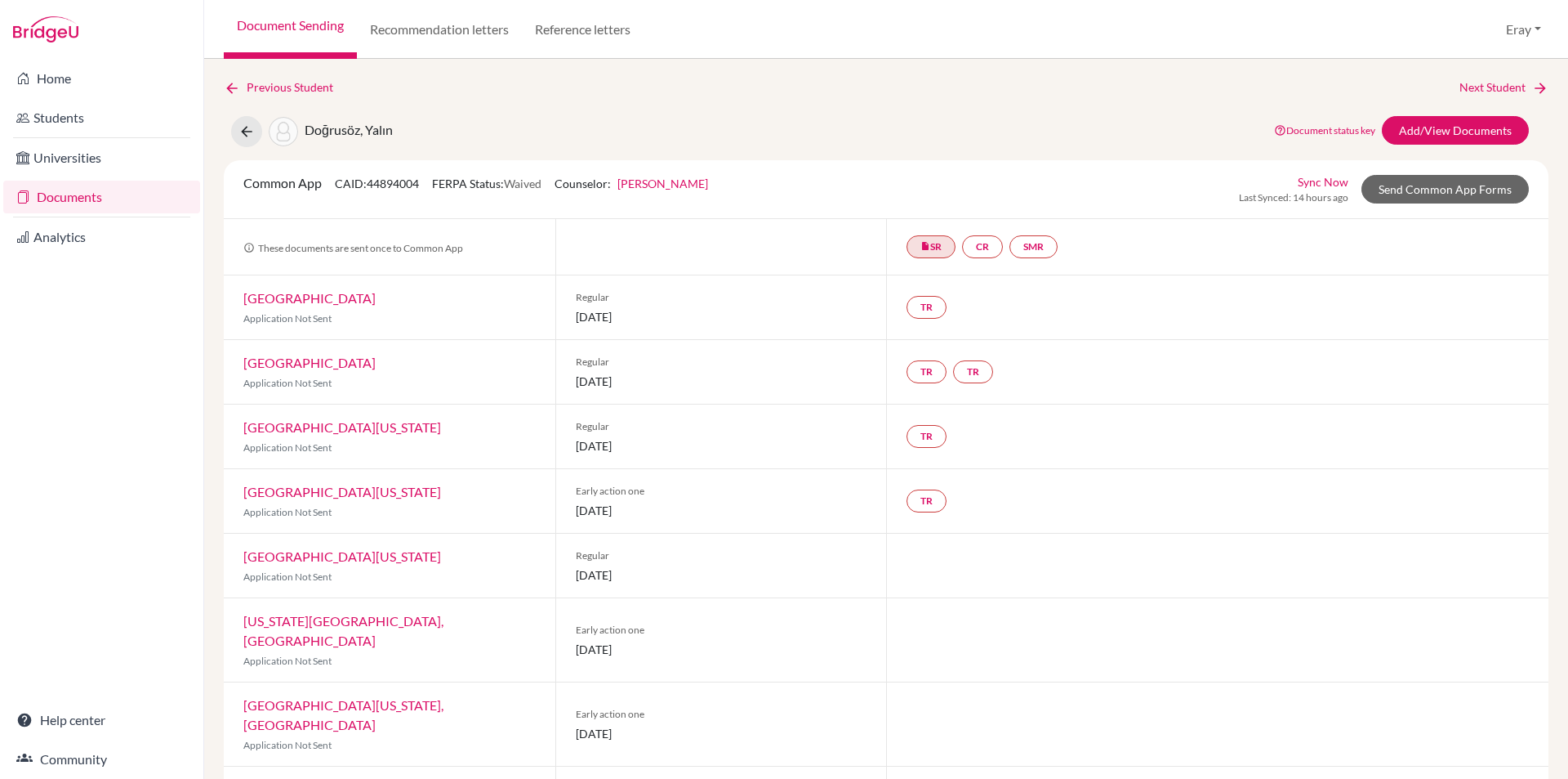
drag, startPoint x: 686, startPoint y: 494, endPoint x: 684, endPoint y: 385, distance: 109.0
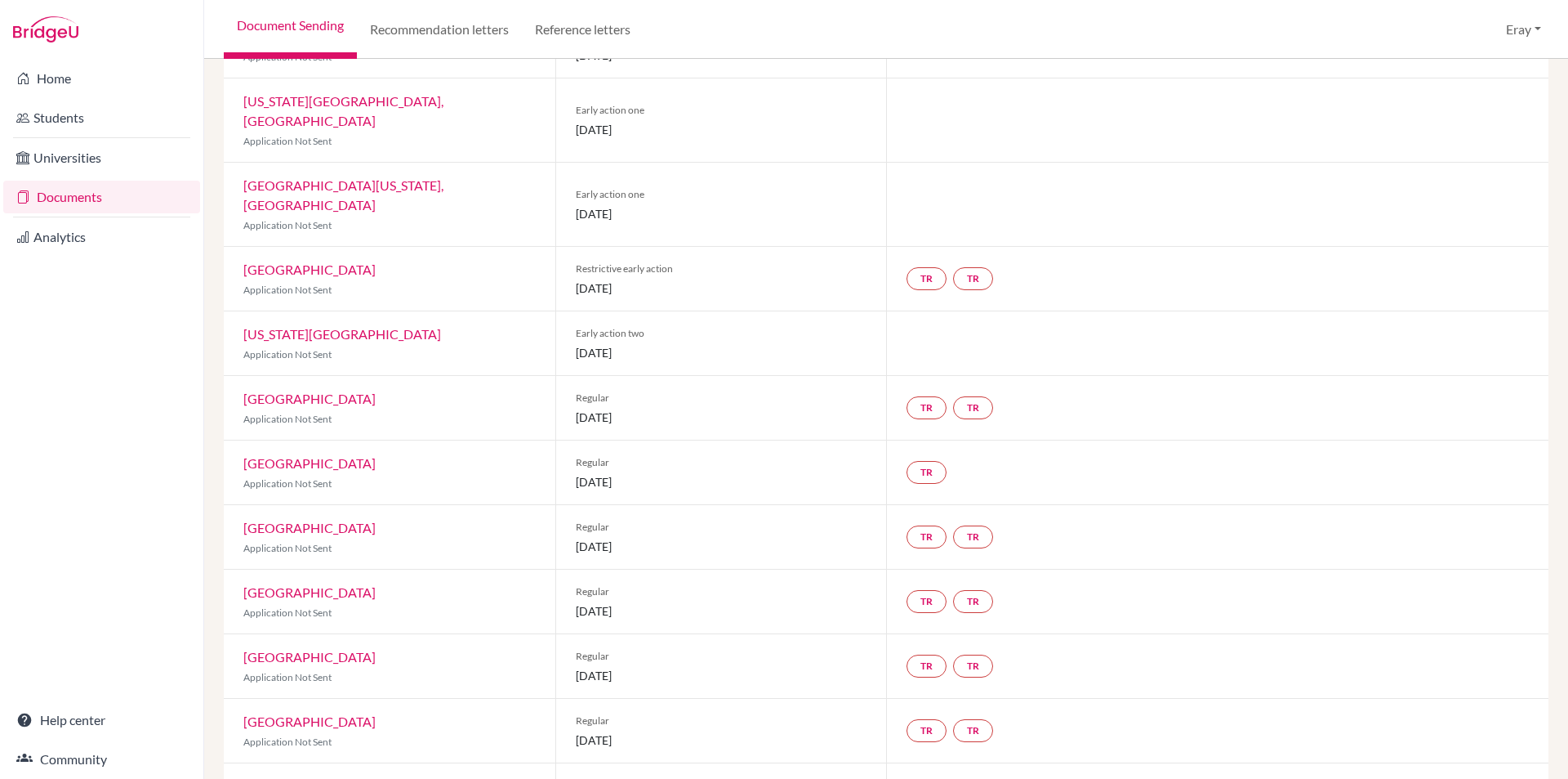
scroll to position [1606, 0]
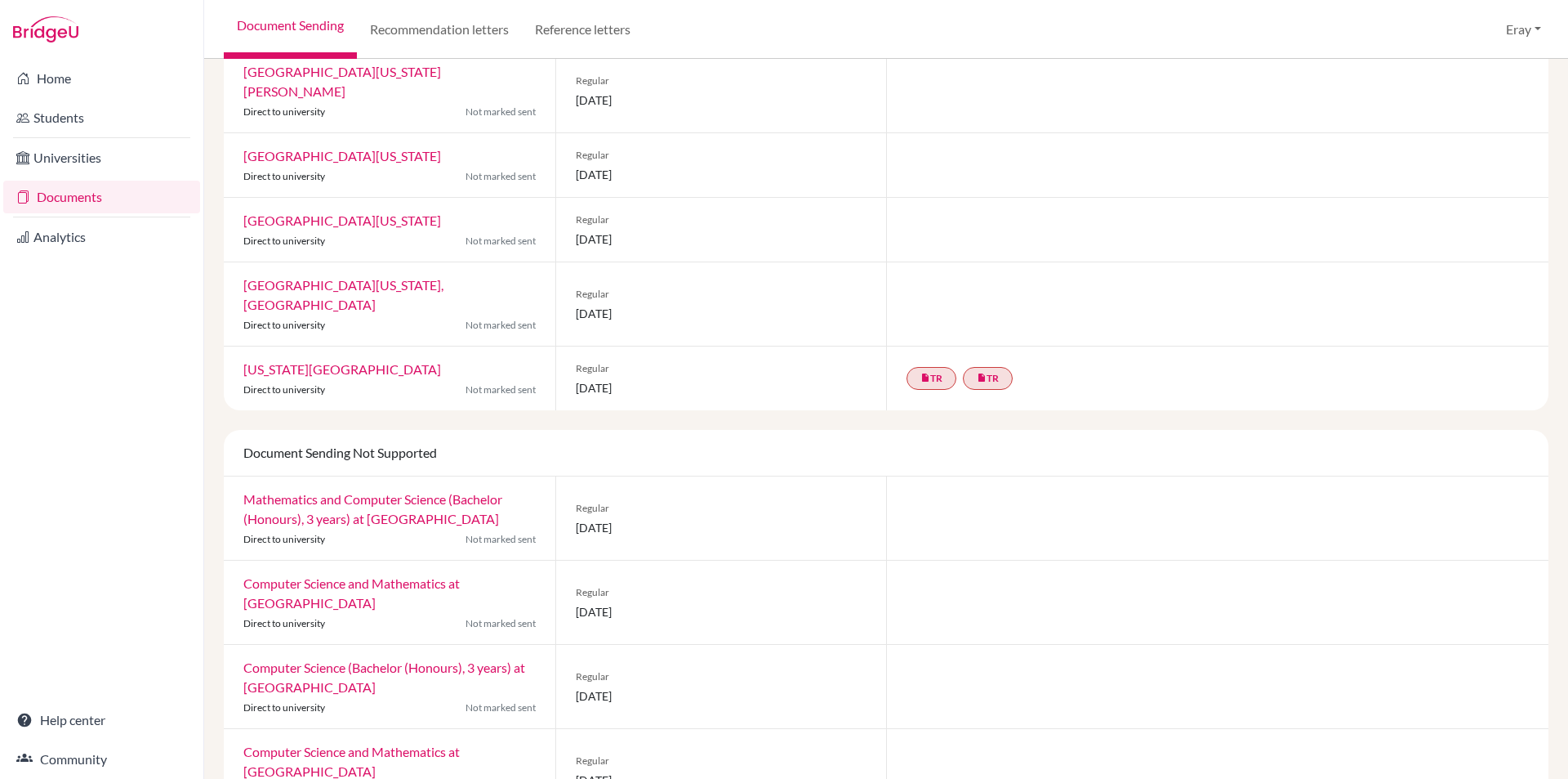
drag, startPoint x: 700, startPoint y: 667, endPoint x: 662, endPoint y: 718, distance: 63.6
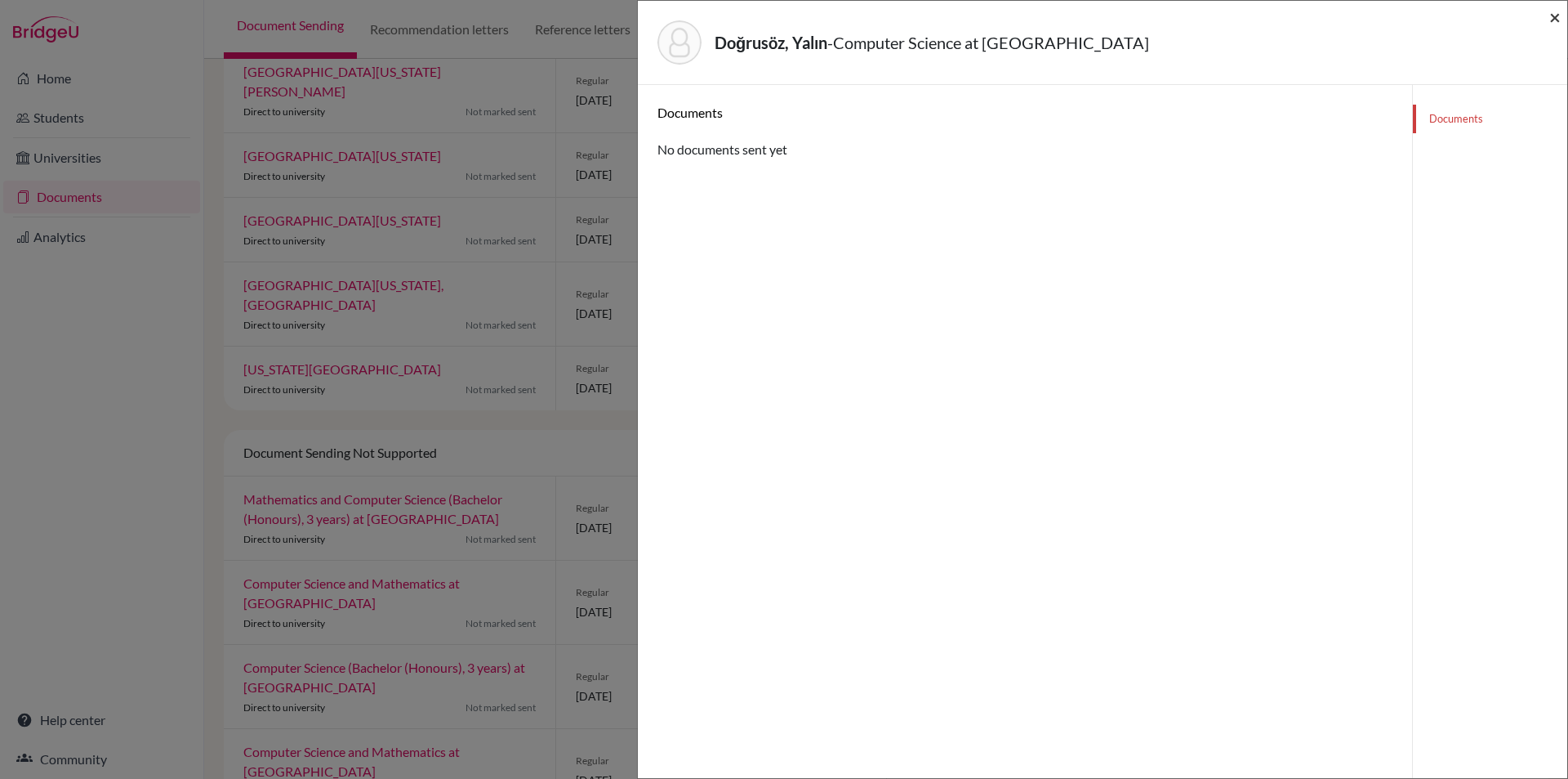
click at [1552, 21] on span "×" at bounding box center [1554, 16] width 12 height 23
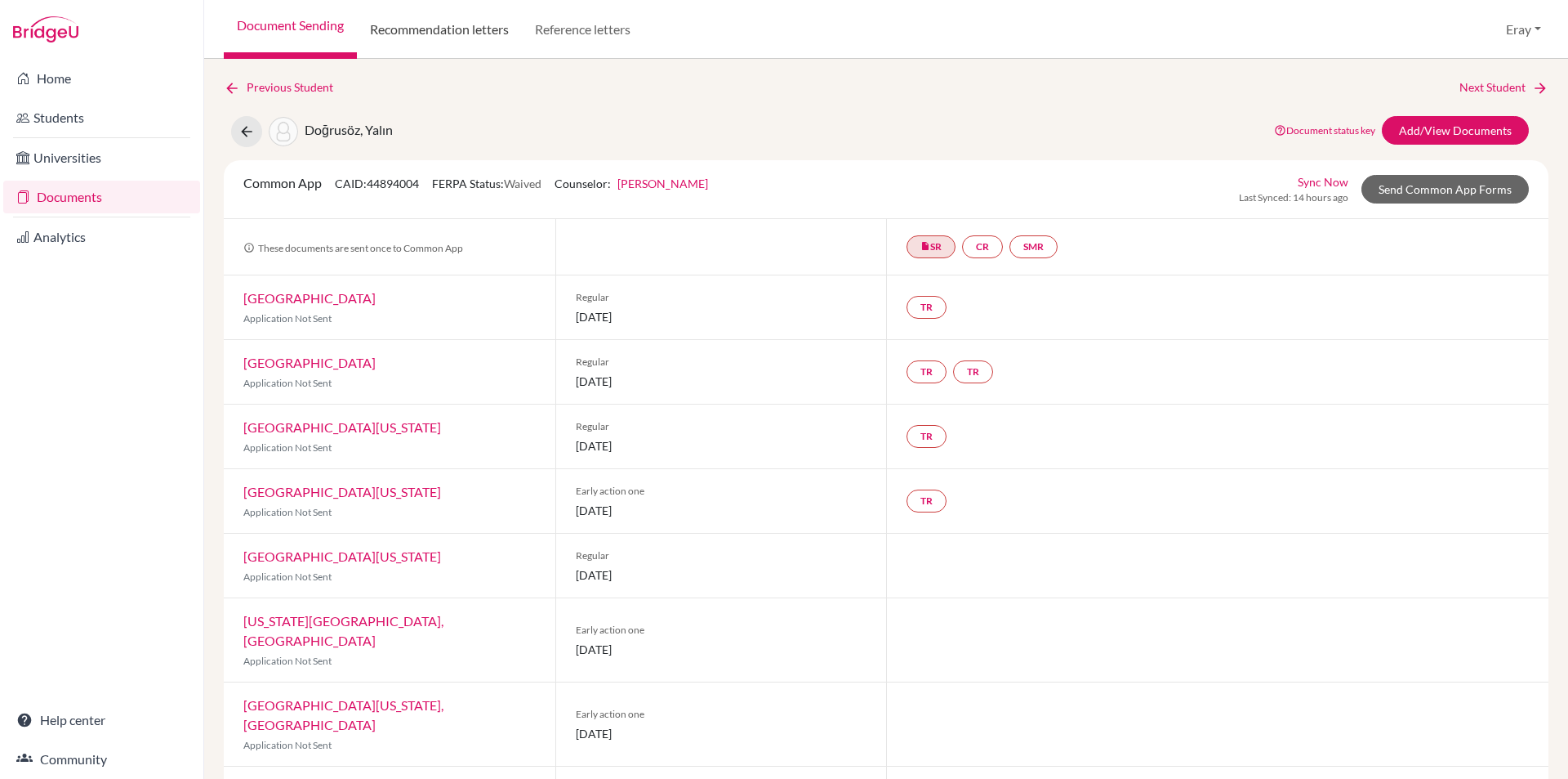
drag, startPoint x: 556, startPoint y: 166, endPoint x: 479, endPoint y: 8, distance: 175.8
click at [241, 127] on icon at bounding box center [247, 132] width 16 height 16
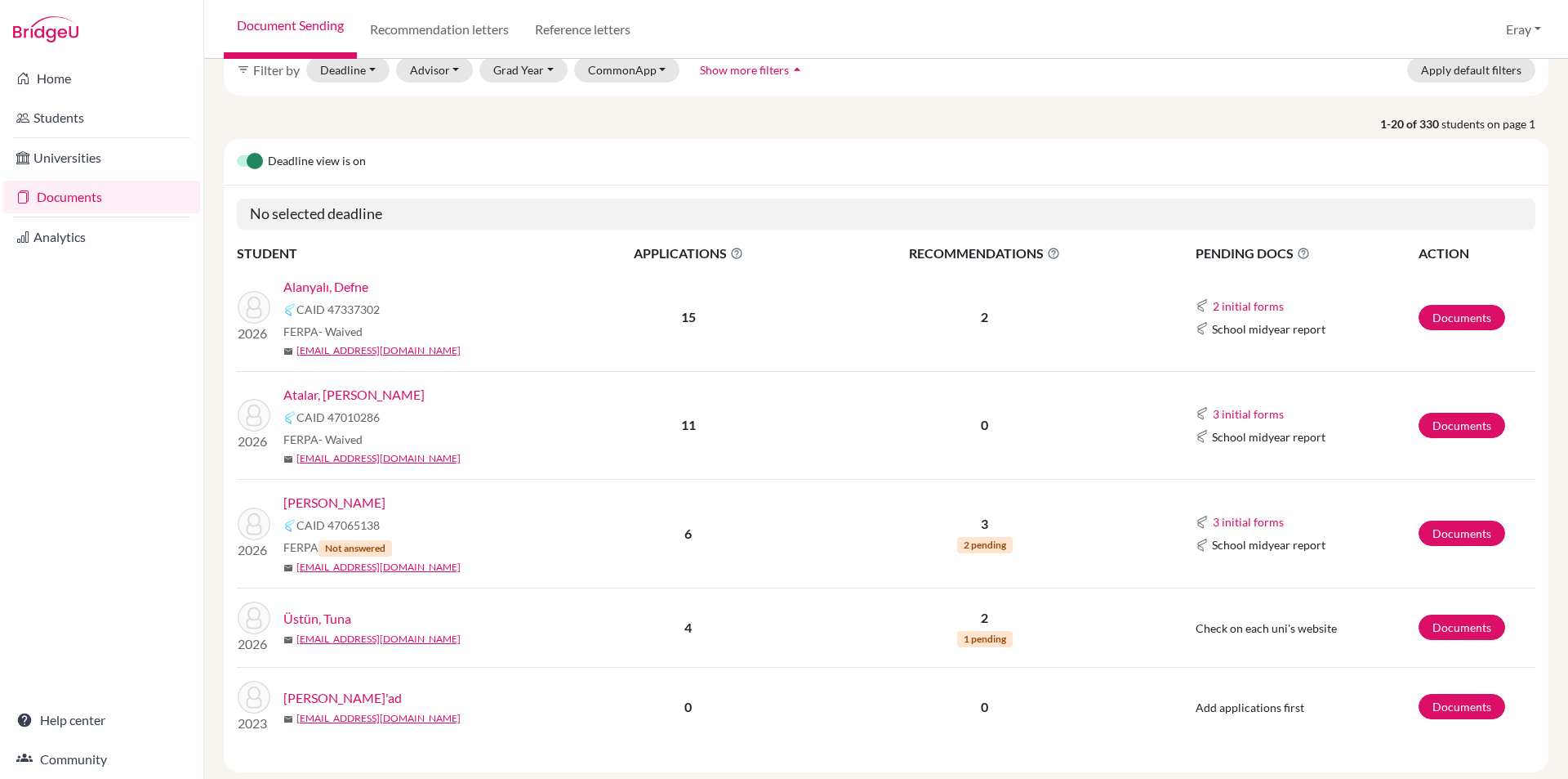
drag, startPoint x: 573, startPoint y: 361, endPoint x: 570, endPoint y: 413, distance: 52.1
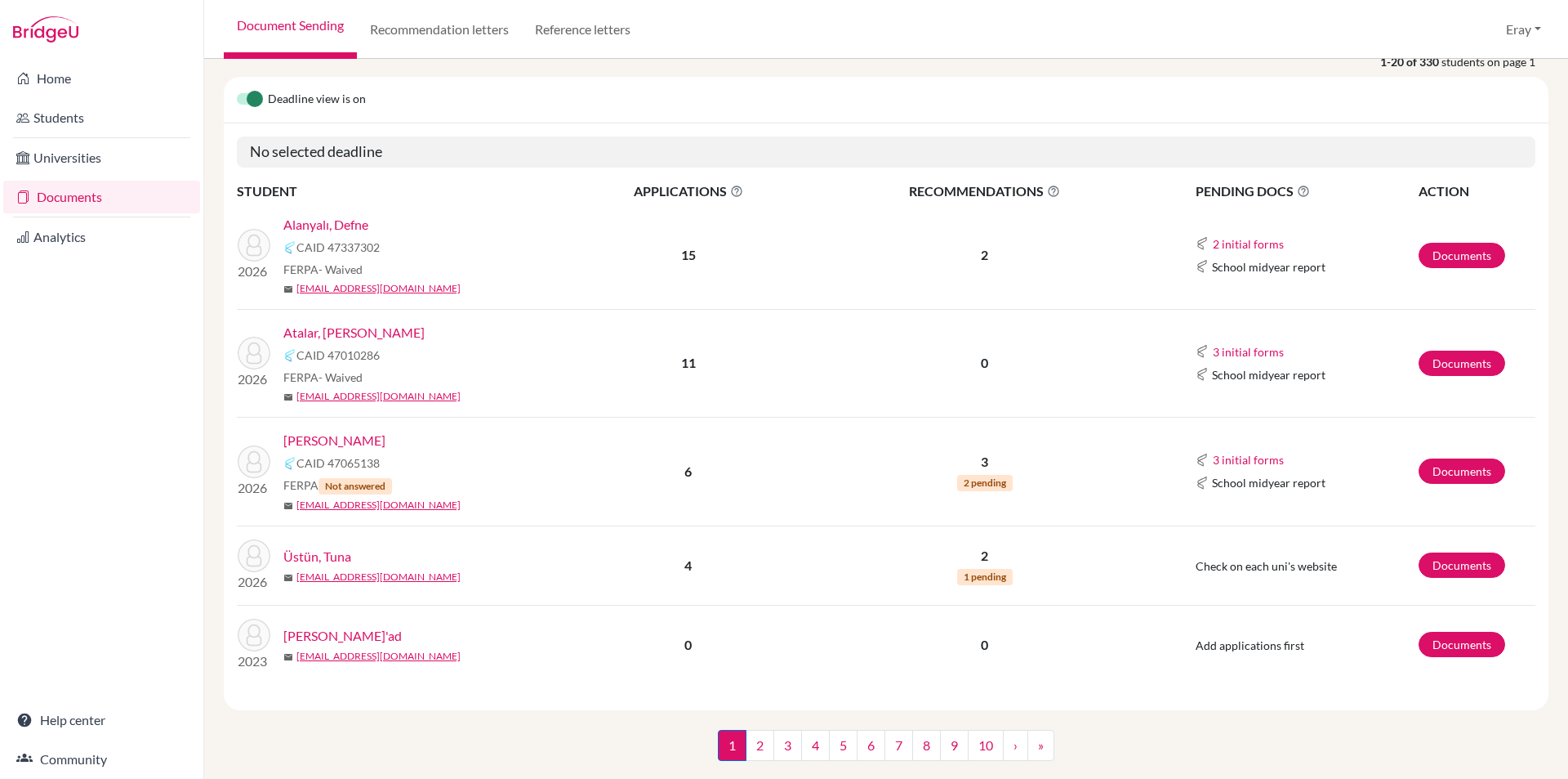
scroll to position [182, 0]
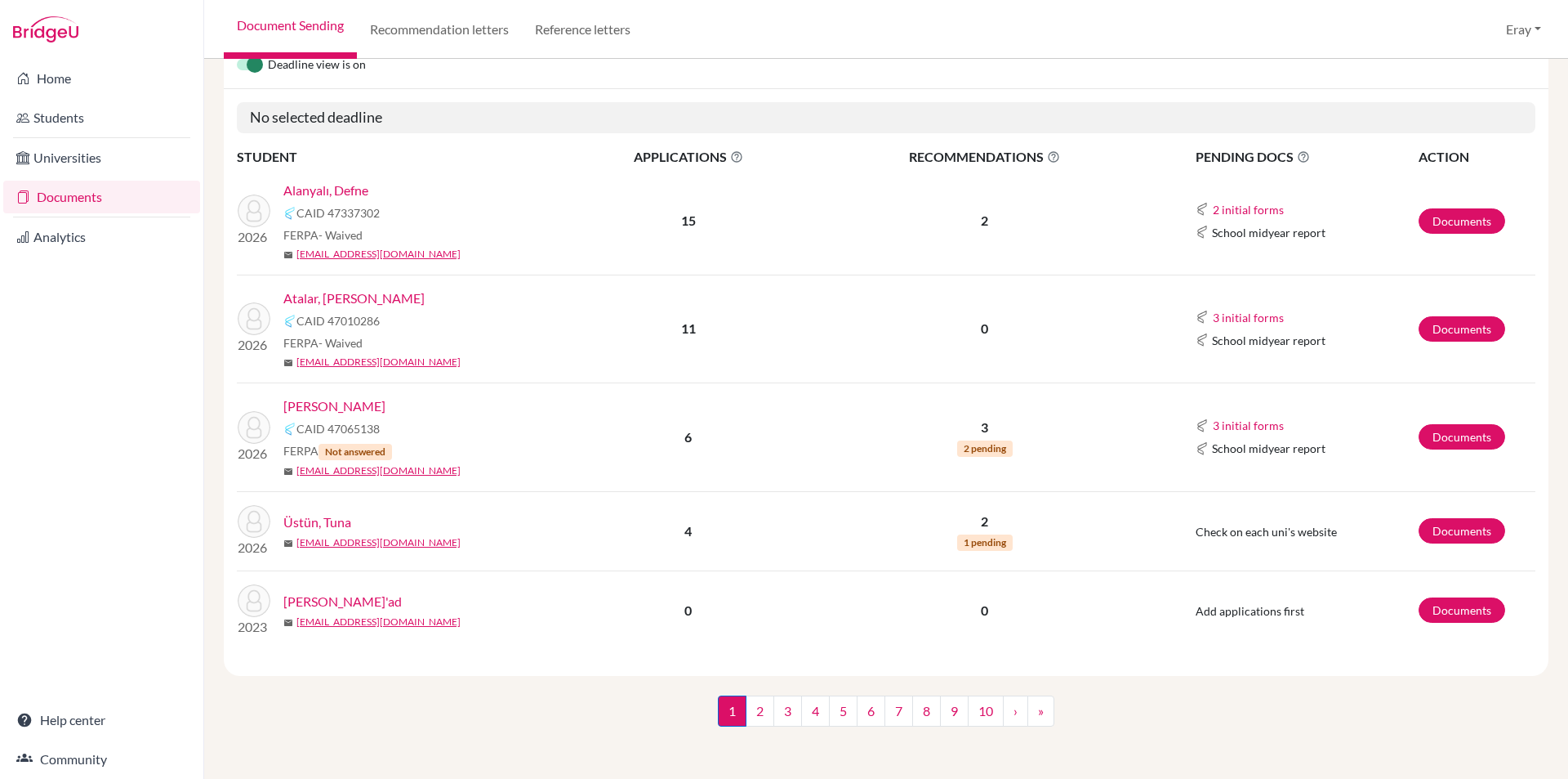
drag, startPoint x: 516, startPoint y: 429, endPoint x: 512, endPoint y: 497, distance: 68.1
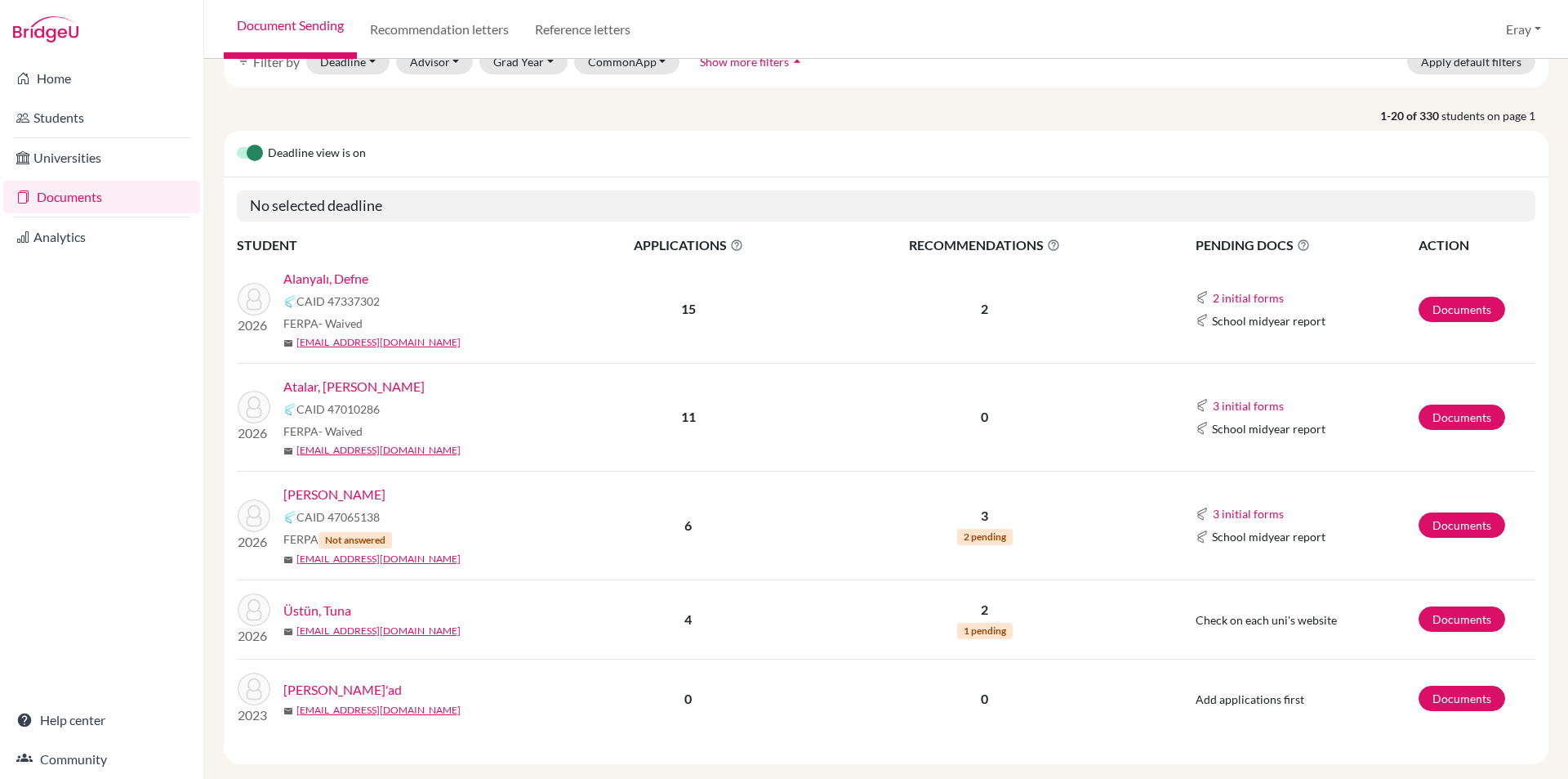
drag, startPoint x: 559, startPoint y: 434, endPoint x: 565, endPoint y: 371, distance: 63.3
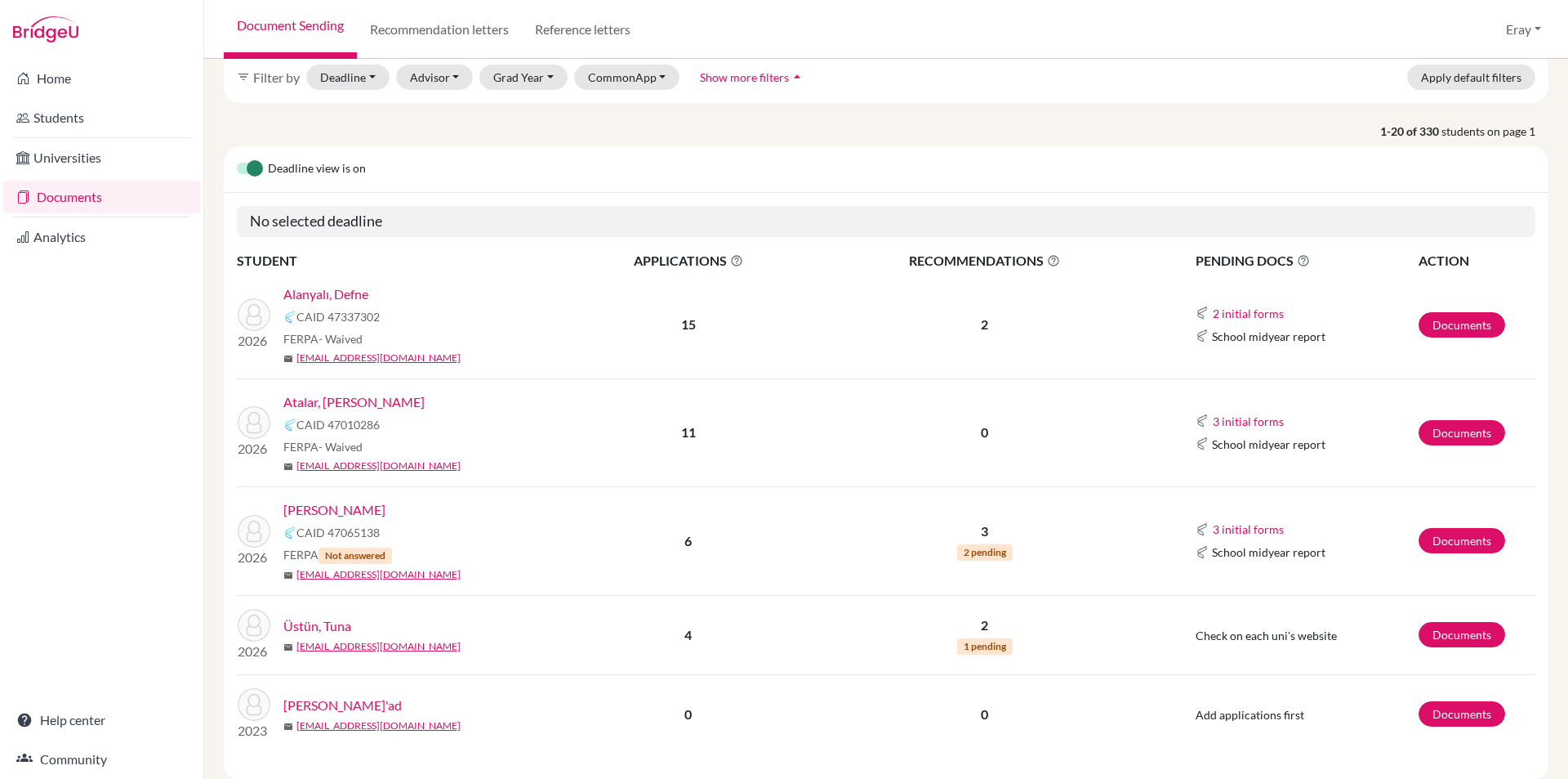
drag, startPoint x: 557, startPoint y: 446, endPoint x: 562, endPoint y: 409, distance: 37.3
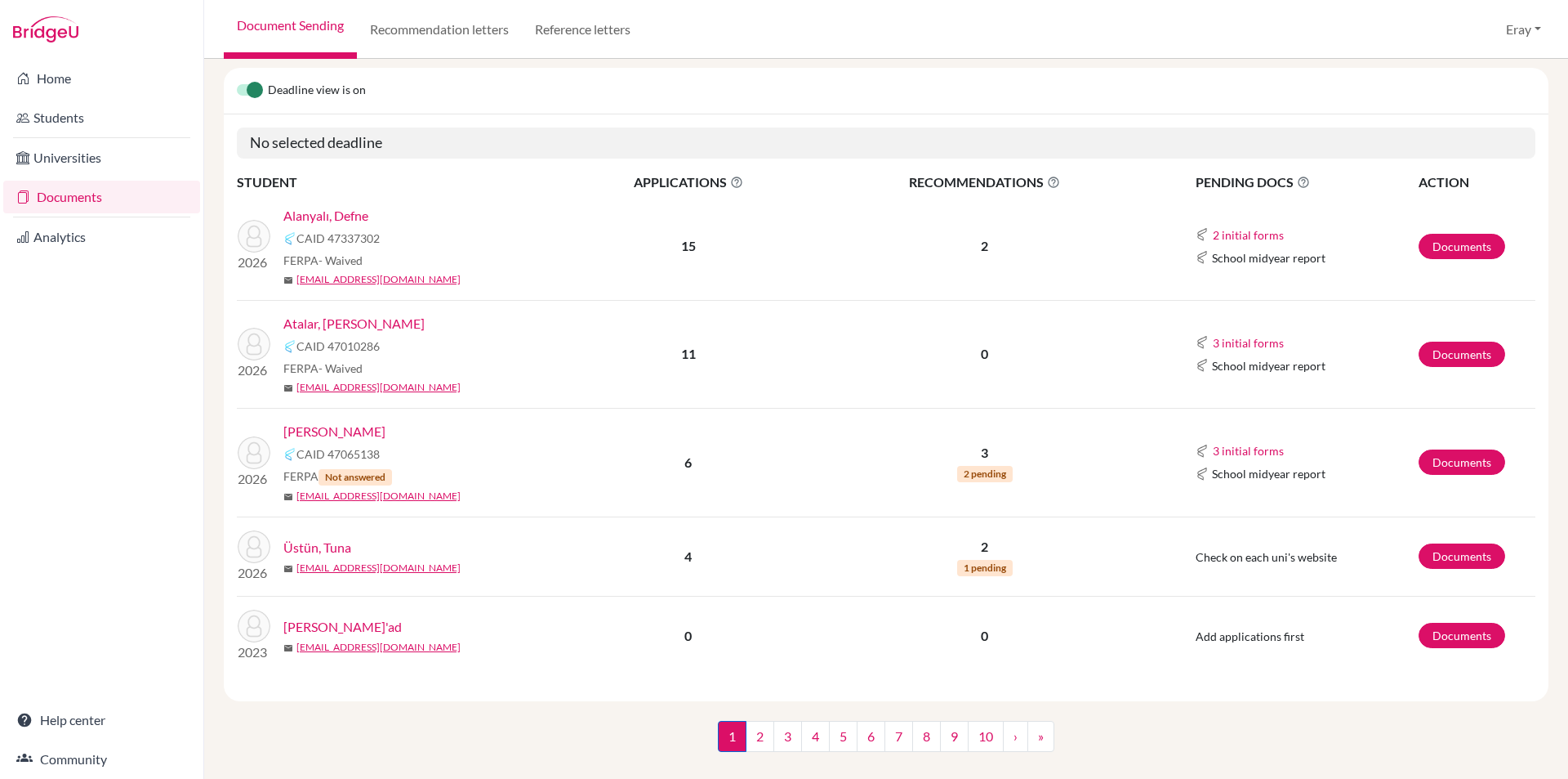
drag, startPoint x: 562, startPoint y: 427, endPoint x: 559, endPoint y: 465, distance: 38.1
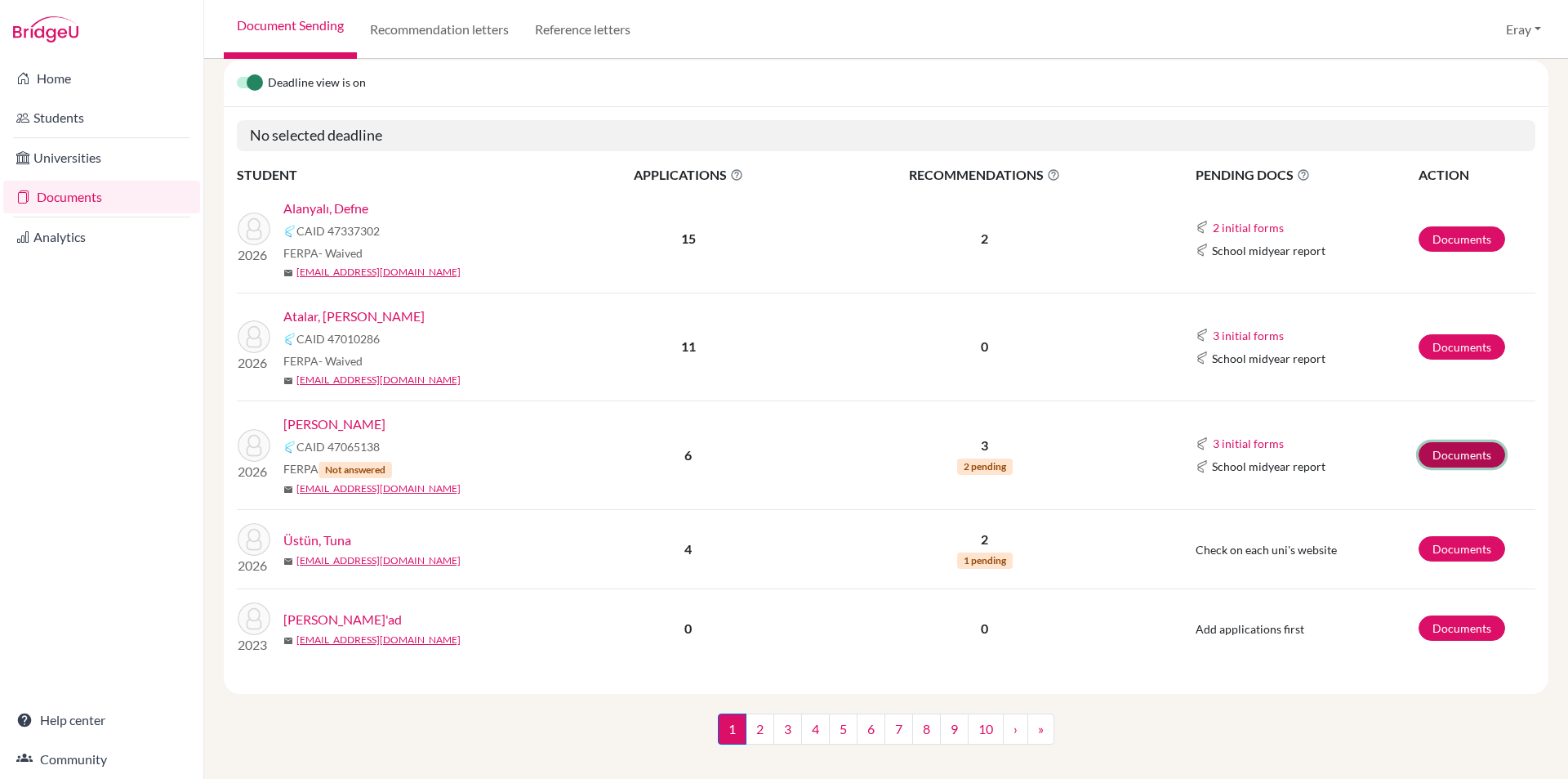
click at [1451, 446] on link "Documents" at bounding box center [1462, 455] width 87 height 25
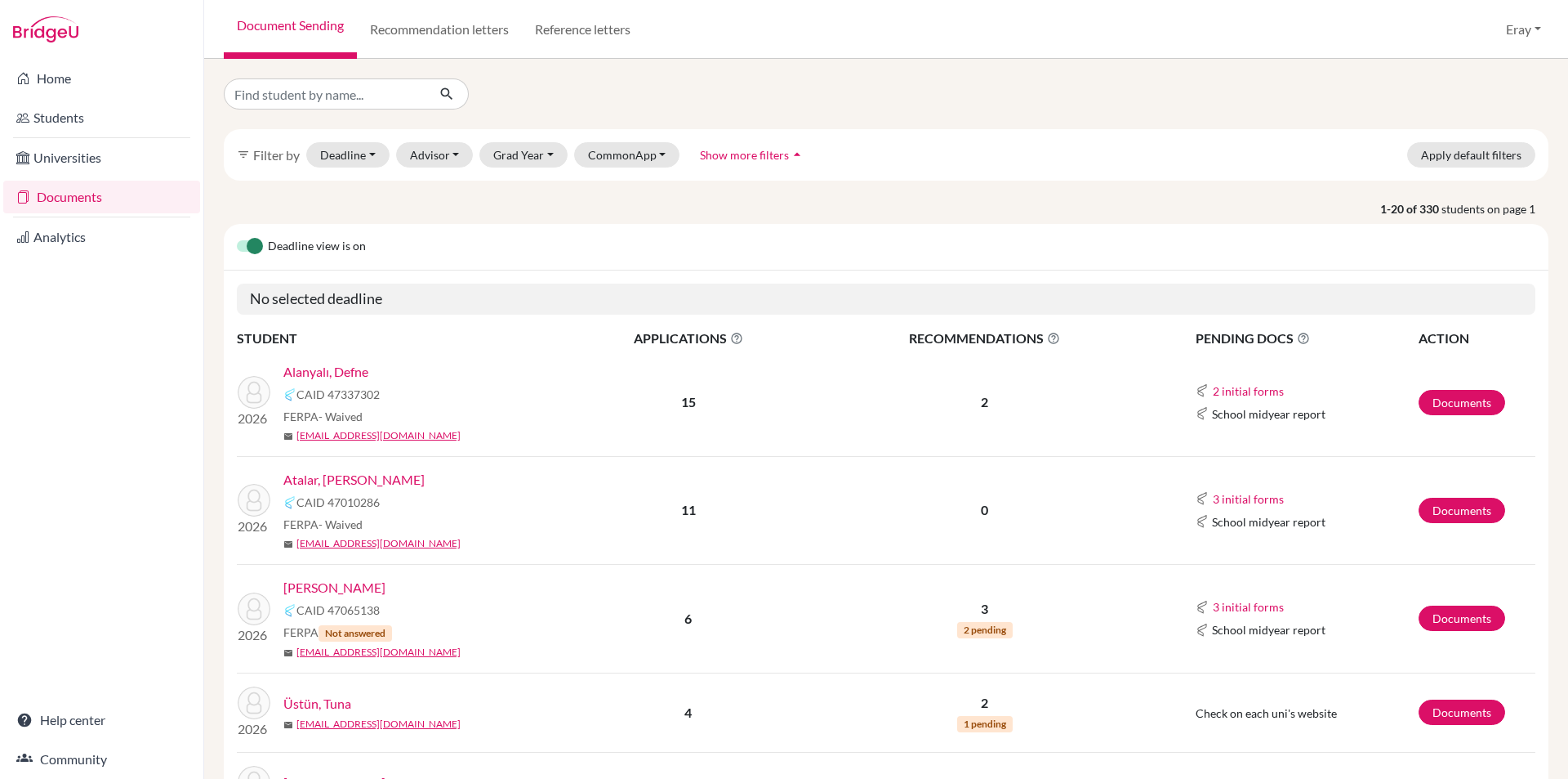
drag, startPoint x: 567, startPoint y: 228, endPoint x: 559, endPoint y: 190, distance: 38.8
drag, startPoint x: 461, startPoint y: 236, endPoint x: 468, endPoint y: 182, distance: 54.5
drag, startPoint x: 957, startPoint y: 241, endPoint x: 944, endPoint y: 192, distance: 50.7
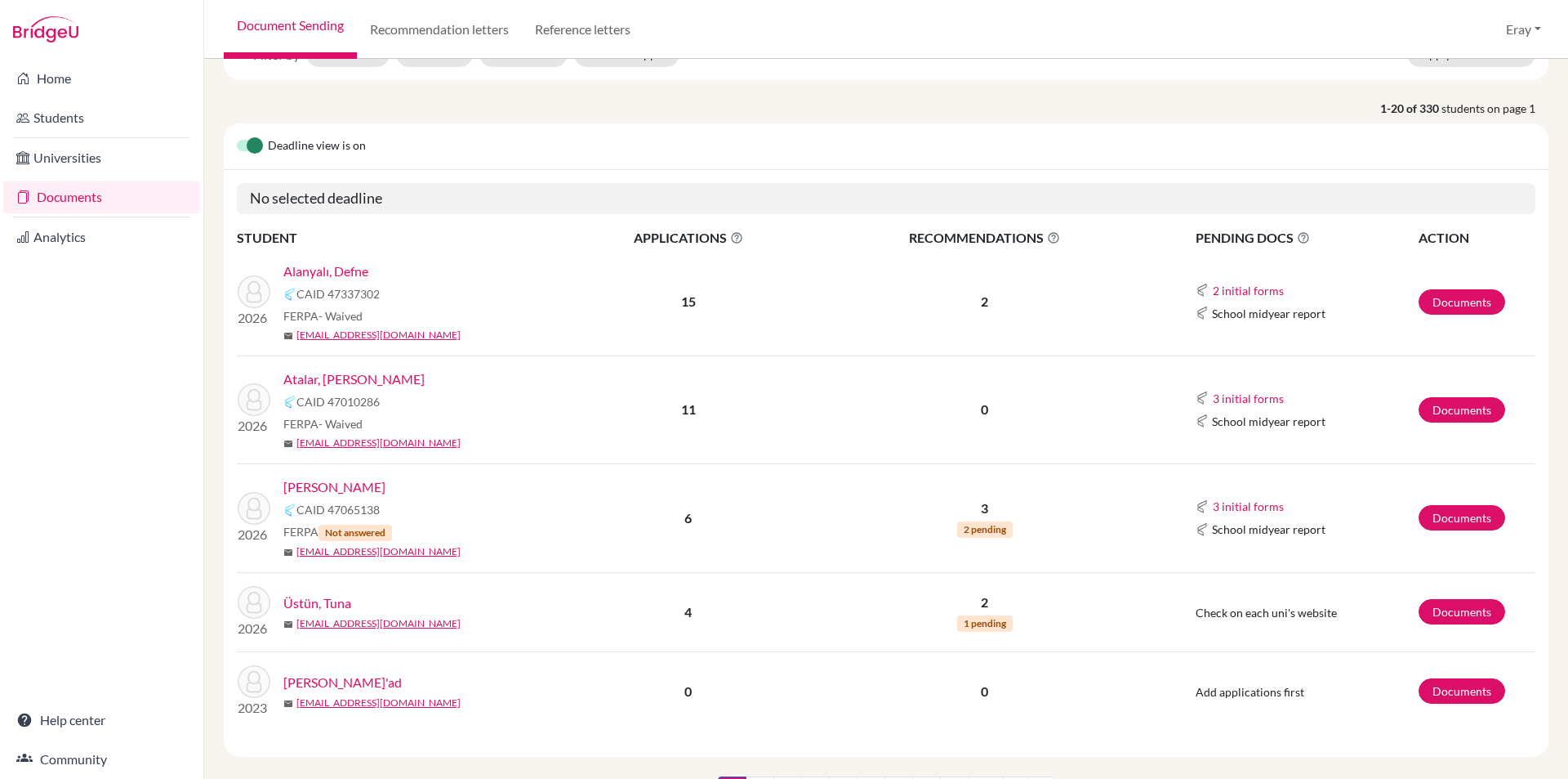
scroll to position [182, 0]
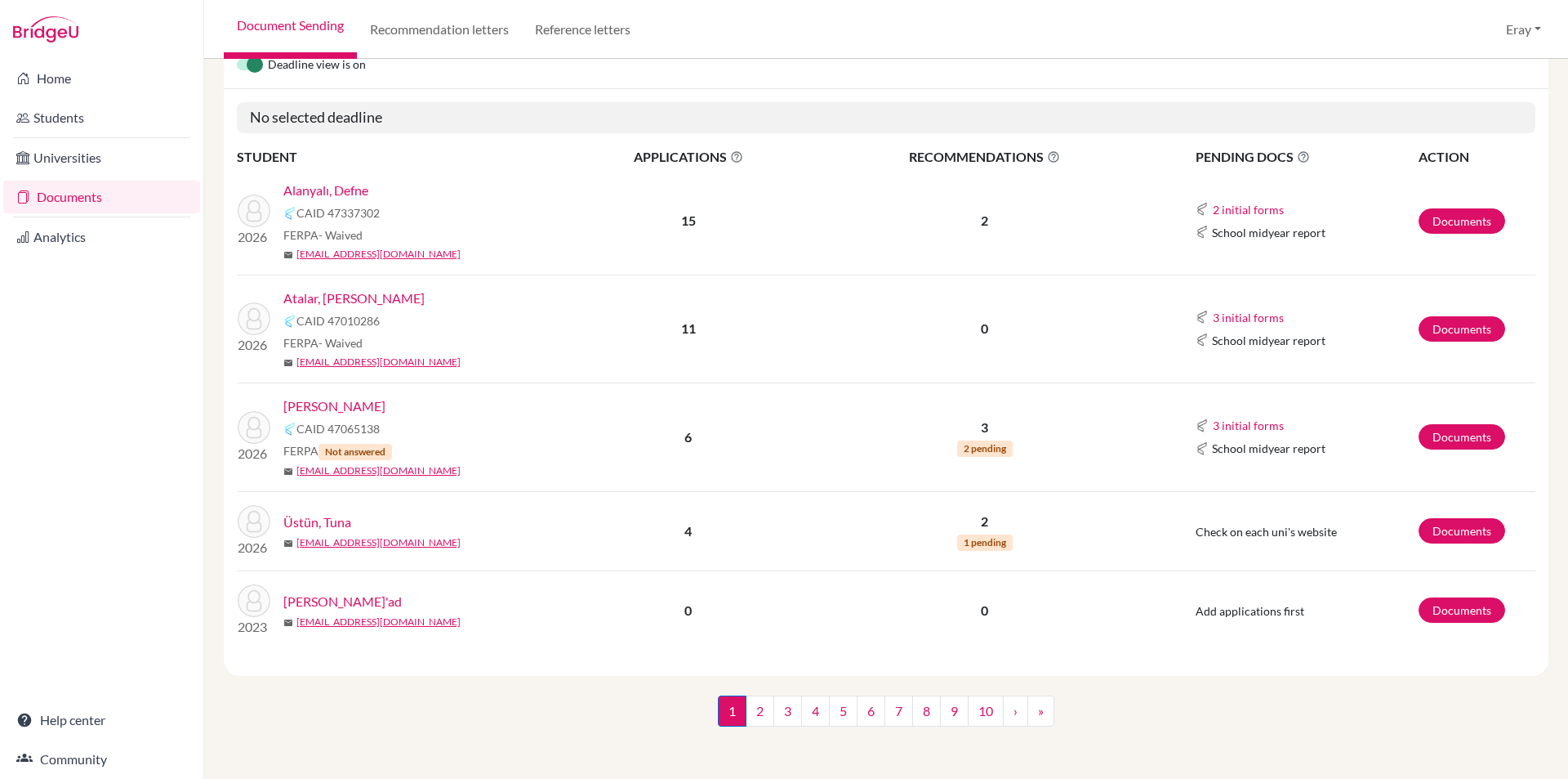
drag, startPoint x: 951, startPoint y: 221, endPoint x: 948, endPoint y: 318, distance: 97.0
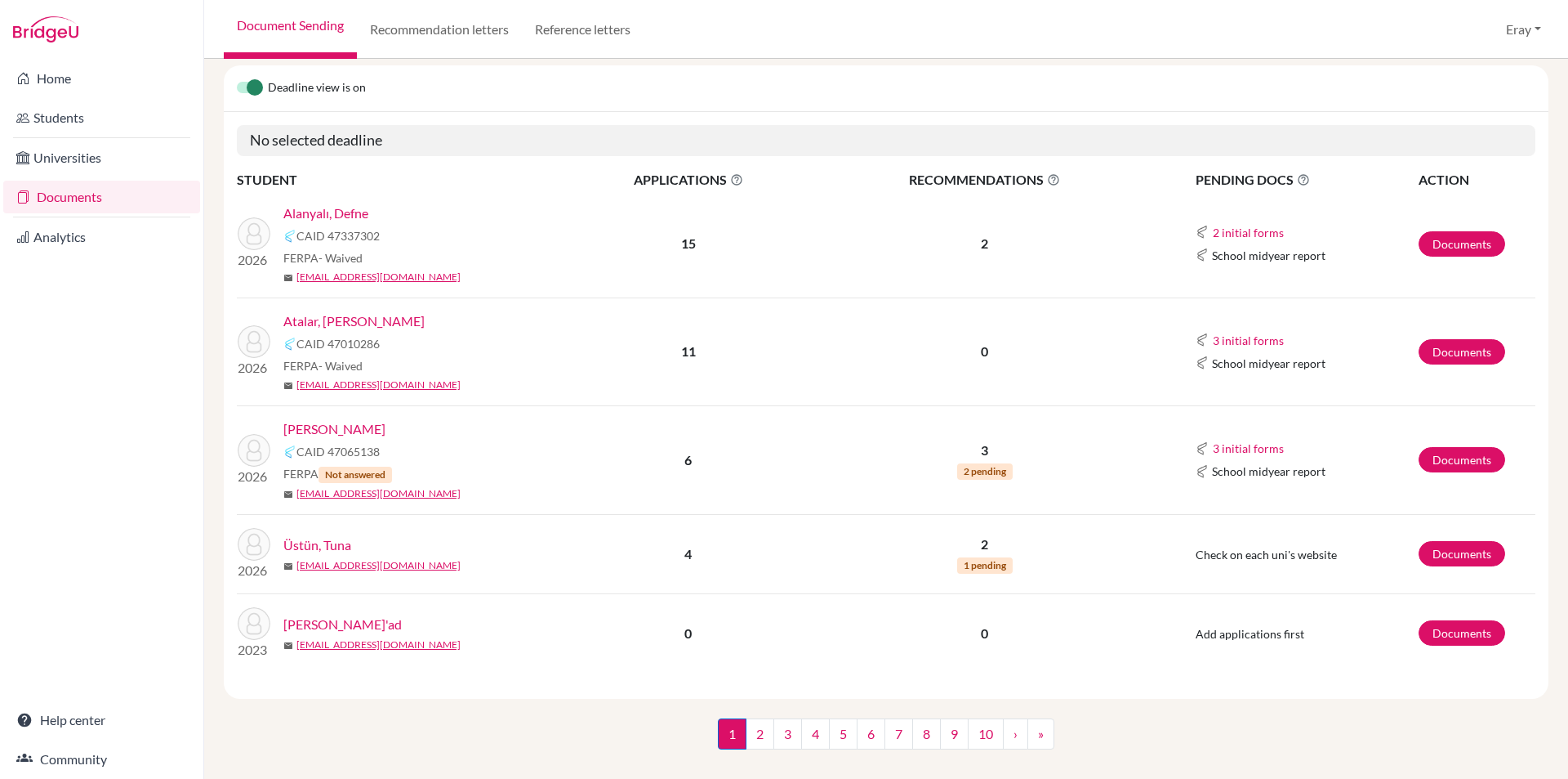
scroll to position [0, 0]
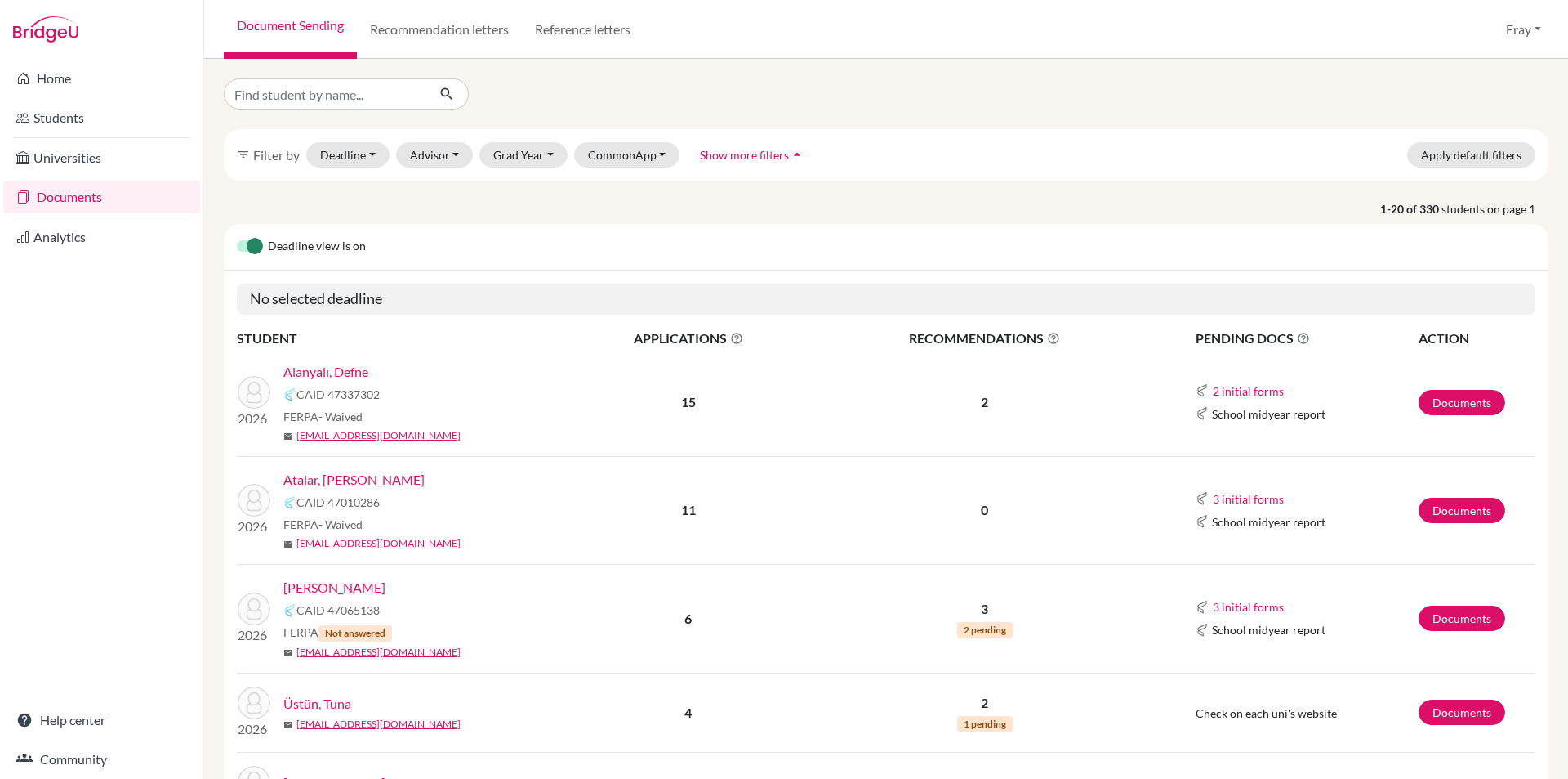
drag, startPoint x: 637, startPoint y: 390, endPoint x: 504, endPoint y: 304, distance: 158.4
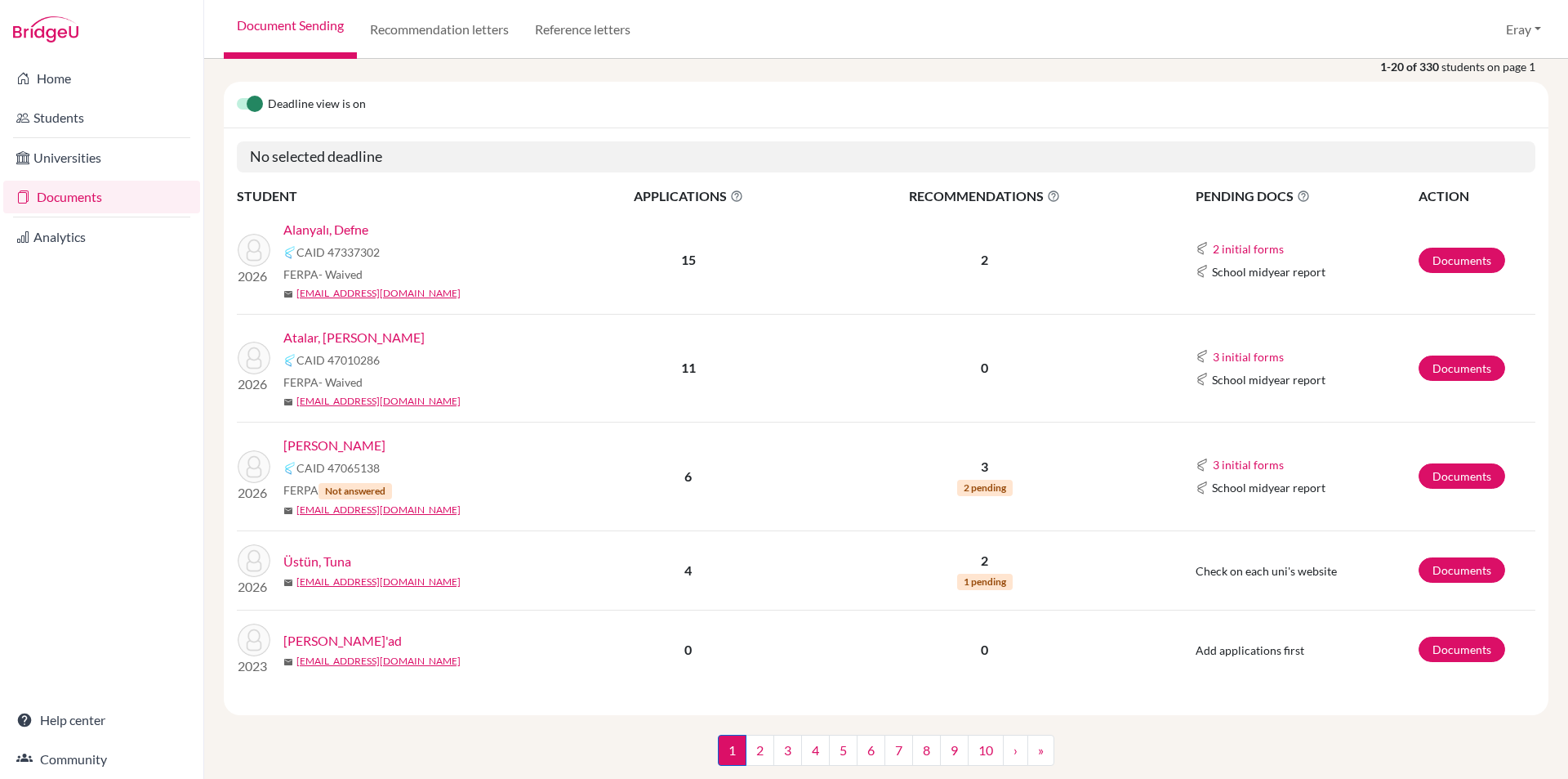
drag, startPoint x: 531, startPoint y: 346, endPoint x: 533, endPoint y: 380, distance: 34.1
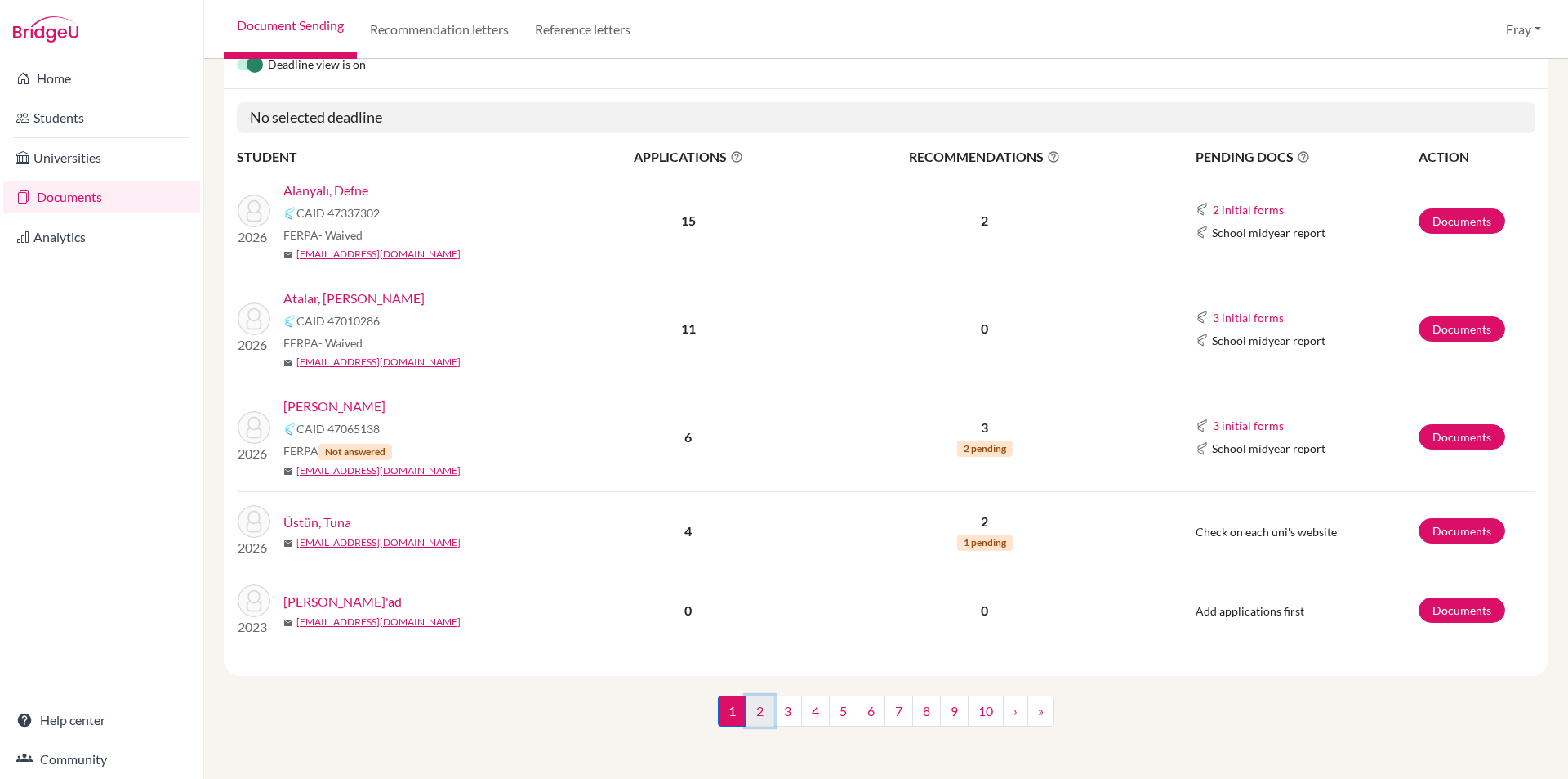
click at [763, 710] on link "2" at bounding box center [761, 711] width 29 height 31
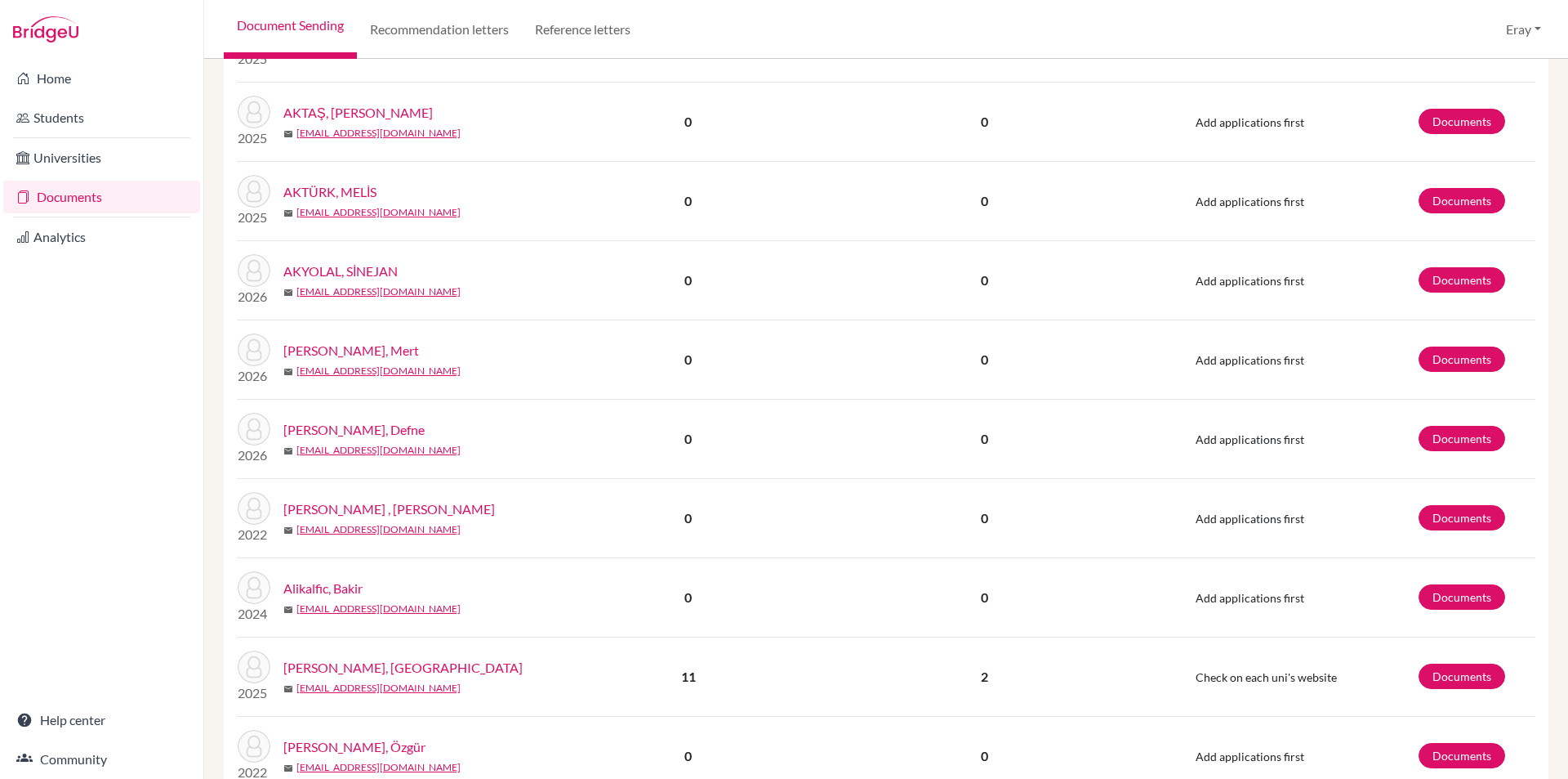
drag, startPoint x: 703, startPoint y: 421, endPoint x: 725, endPoint y: 601, distance: 181.3
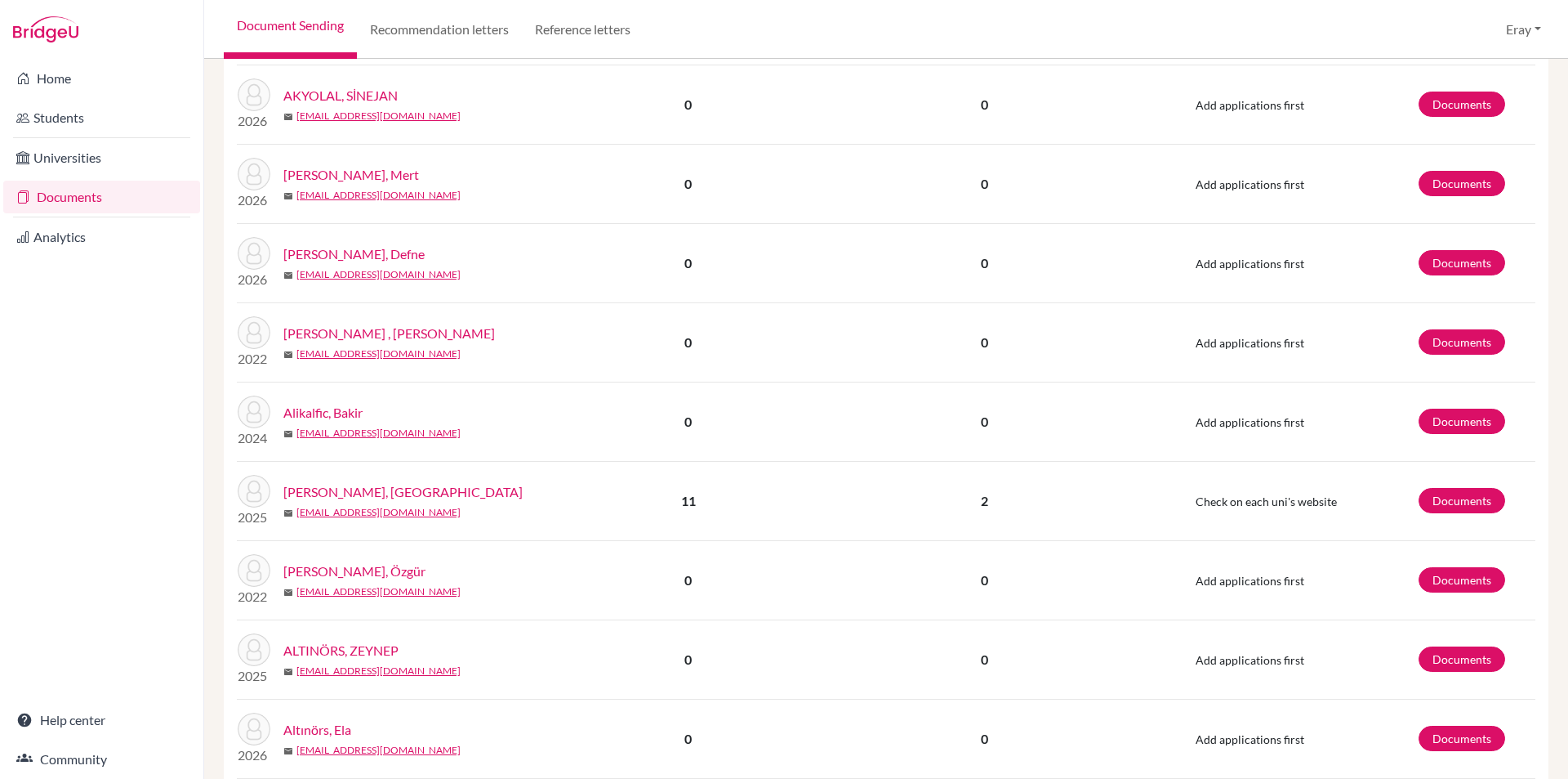
scroll to position [1284, 0]
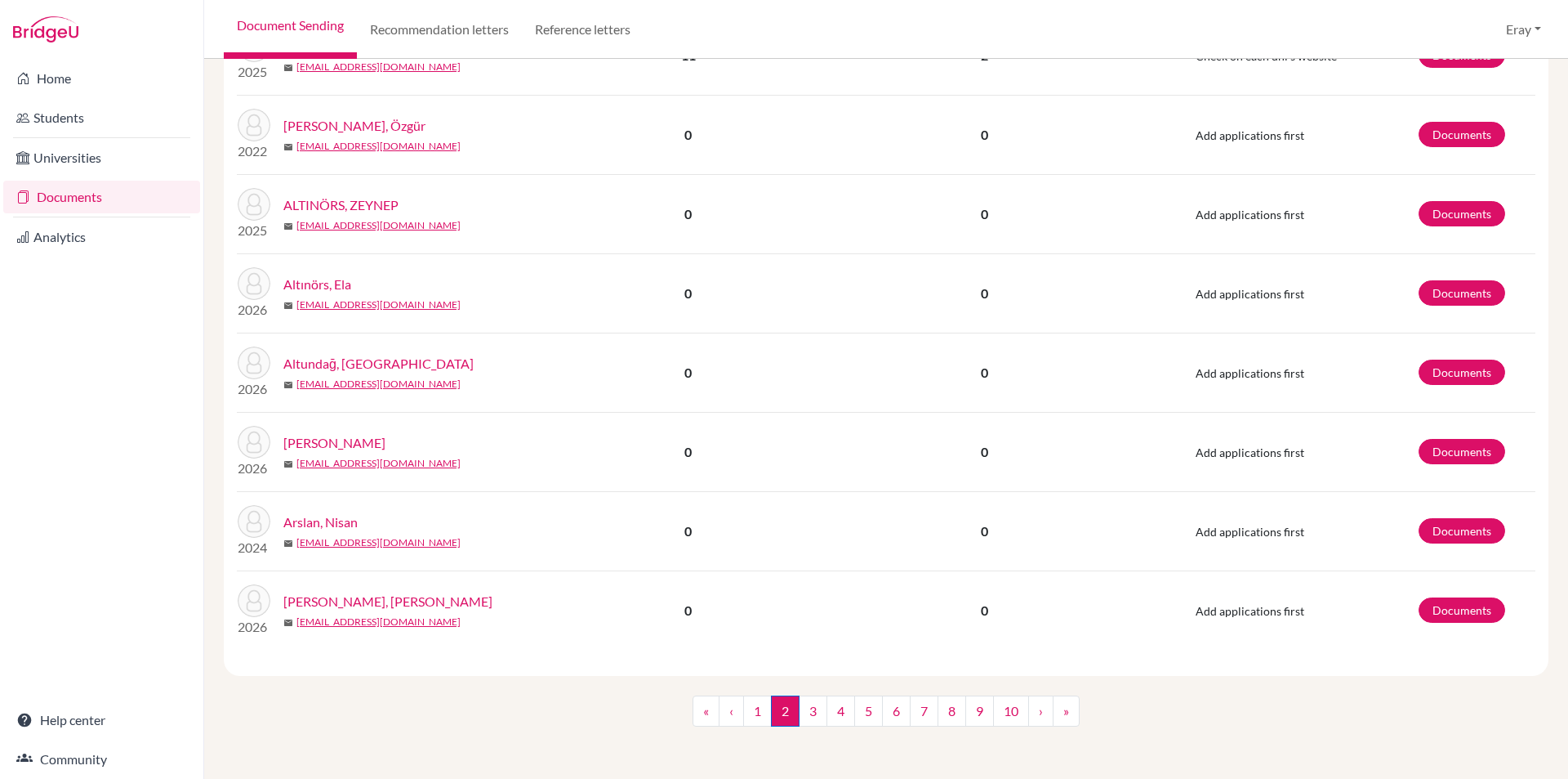
drag, startPoint x: 695, startPoint y: 436, endPoint x: 712, endPoint y: 605, distance: 169.9
click at [753, 715] on link "1" at bounding box center [758, 711] width 29 height 31
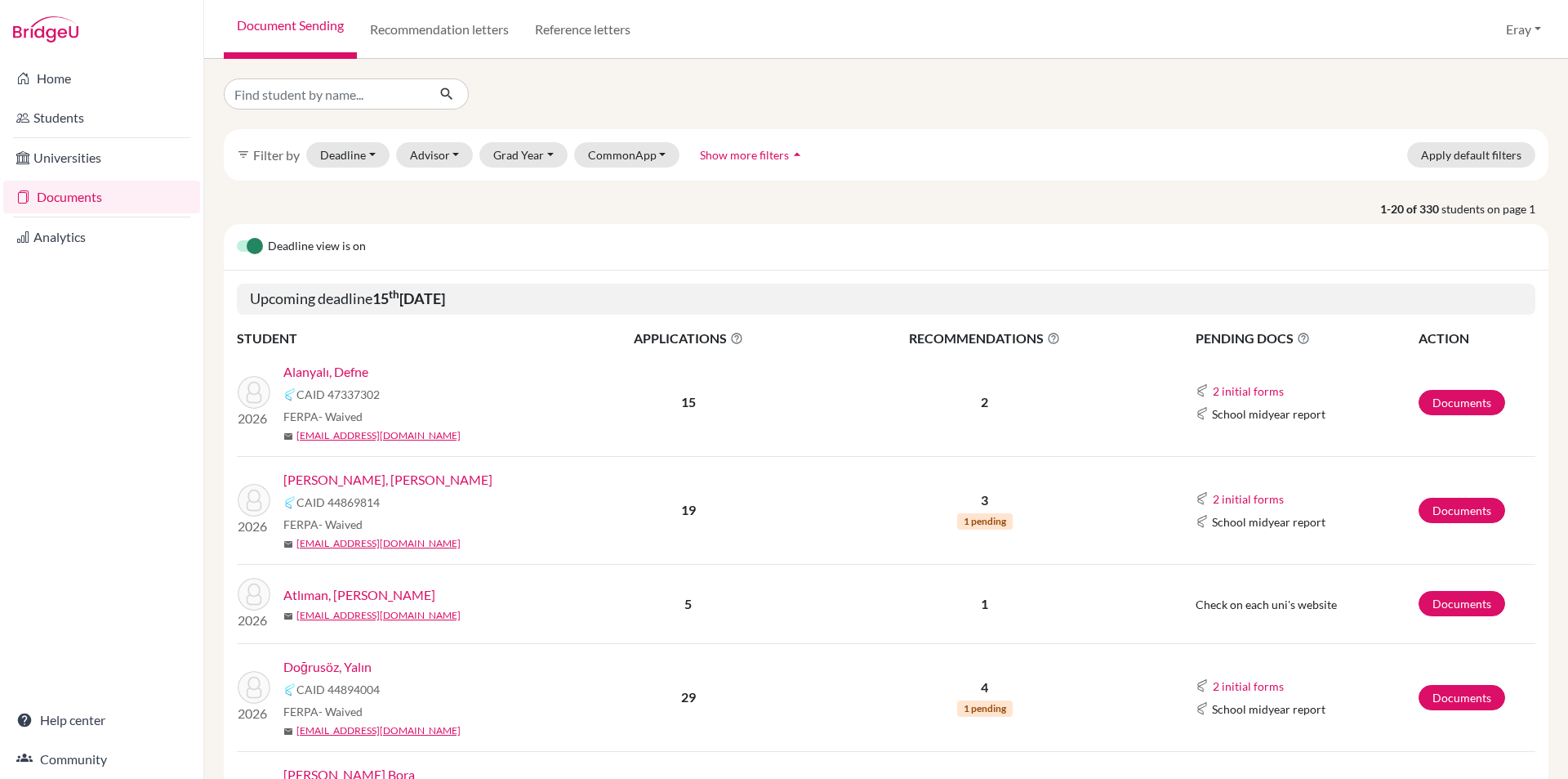
drag, startPoint x: 651, startPoint y: 313, endPoint x: 537, endPoint y: 171, distance: 182.1
click at [395, 102] on input "Find student by name..." at bounding box center [325, 94] width 202 height 31
click at [107, 166] on link "Universities" at bounding box center [102, 157] width 197 height 33
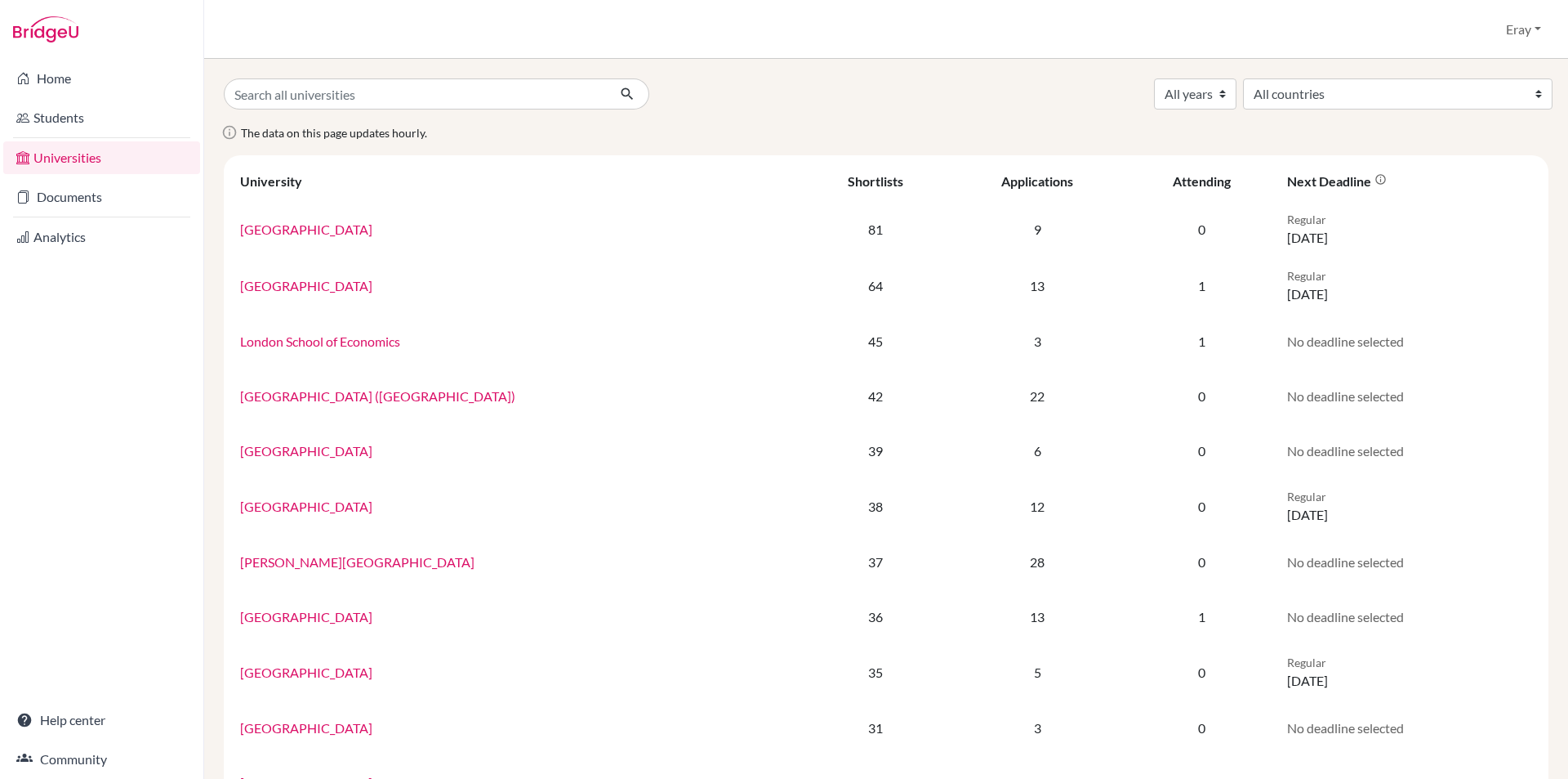
click at [89, 194] on link "Documents" at bounding box center [102, 197] width 197 height 33
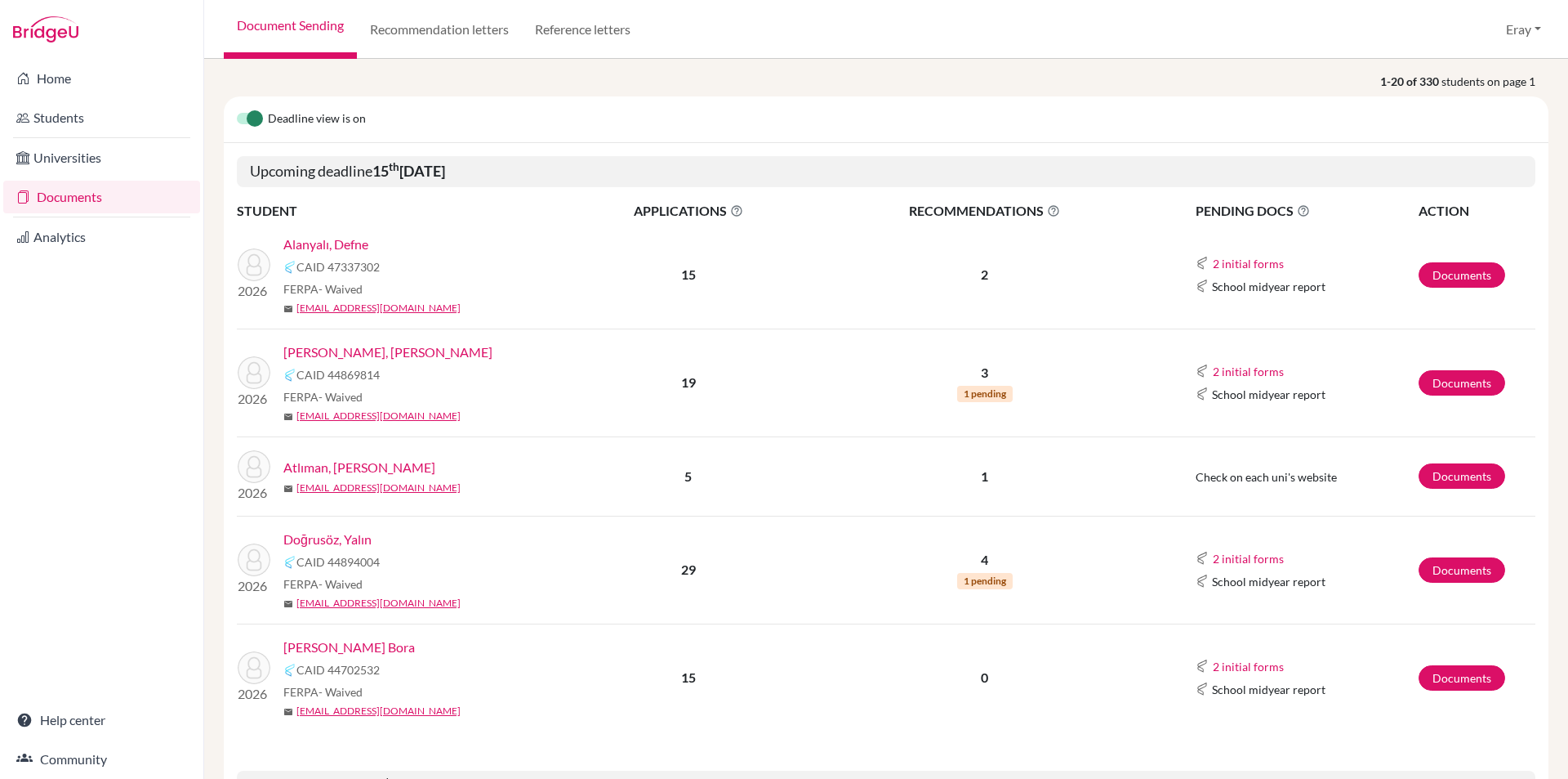
drag, startPoint x: 546, startPoint y: 286, endPoint x: 545, endPoint y: 334, distance: 48.0
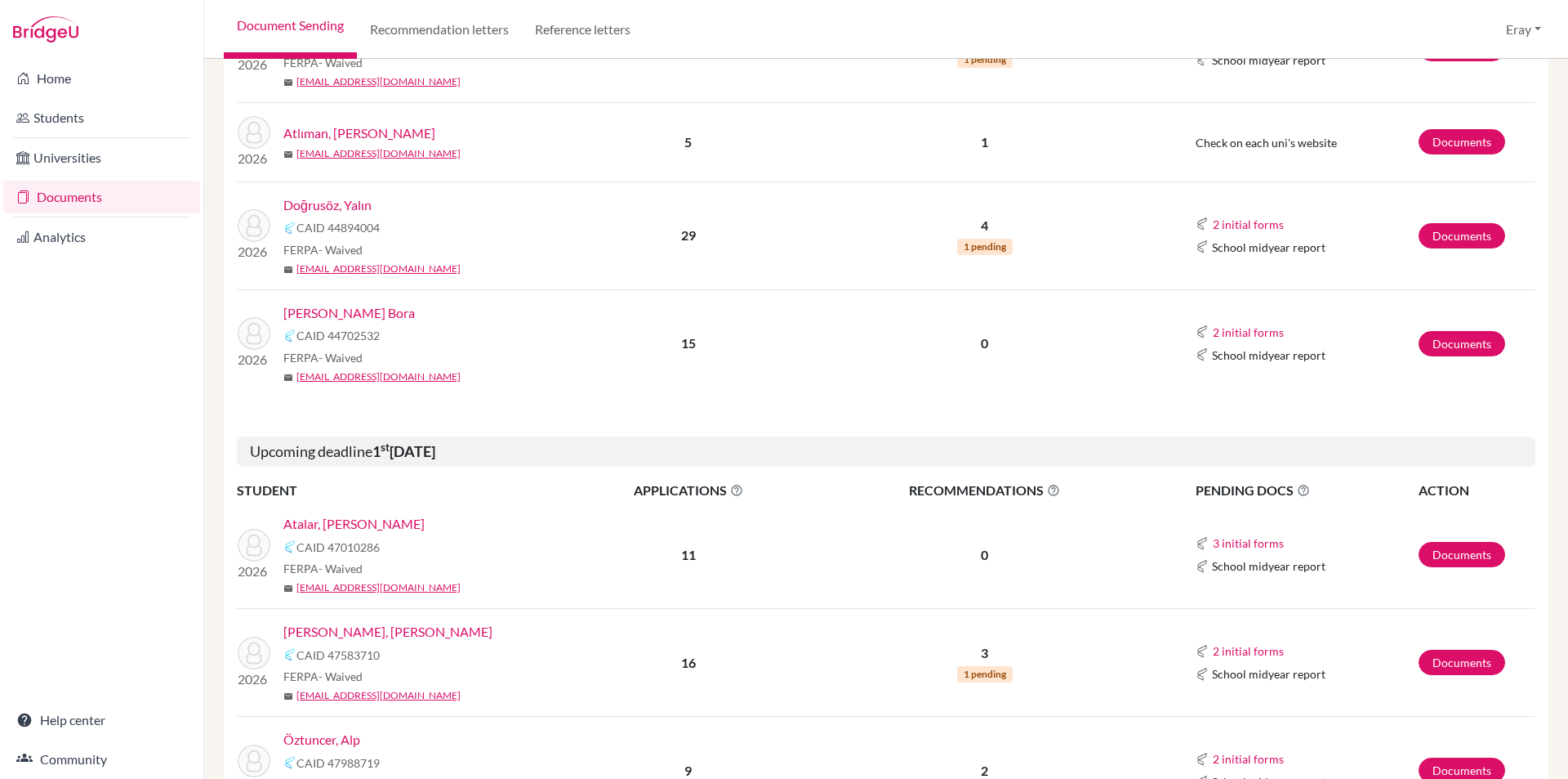
drag, startPoint x: 537, startPoint y: 285, endPoint x: 540, endPoint y: 380, distance: 95.0
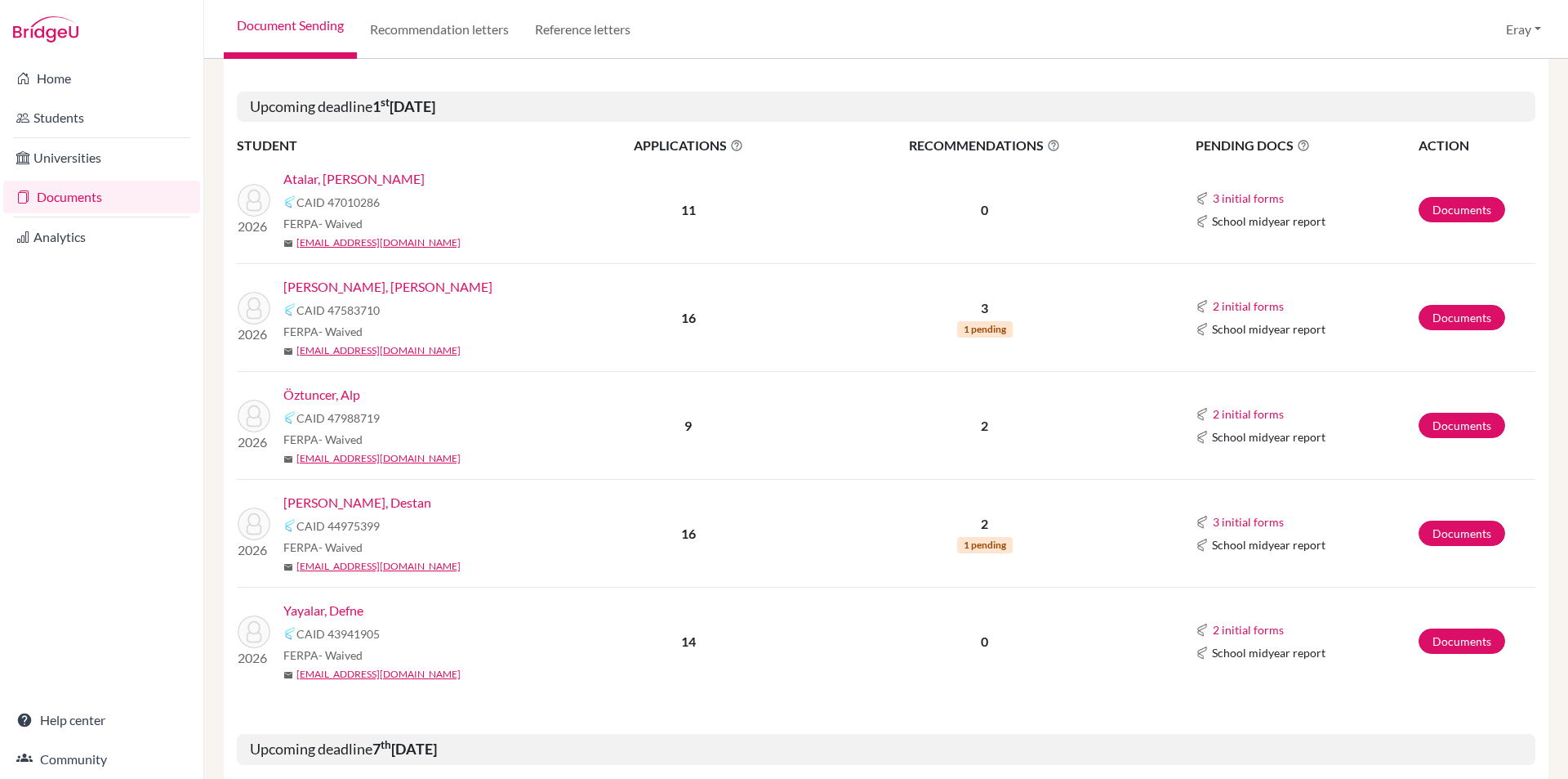
drag, startPoint x: 525, startPoint y: 279, endPoint x: 533, endPoint y: 384, distance: 105.3
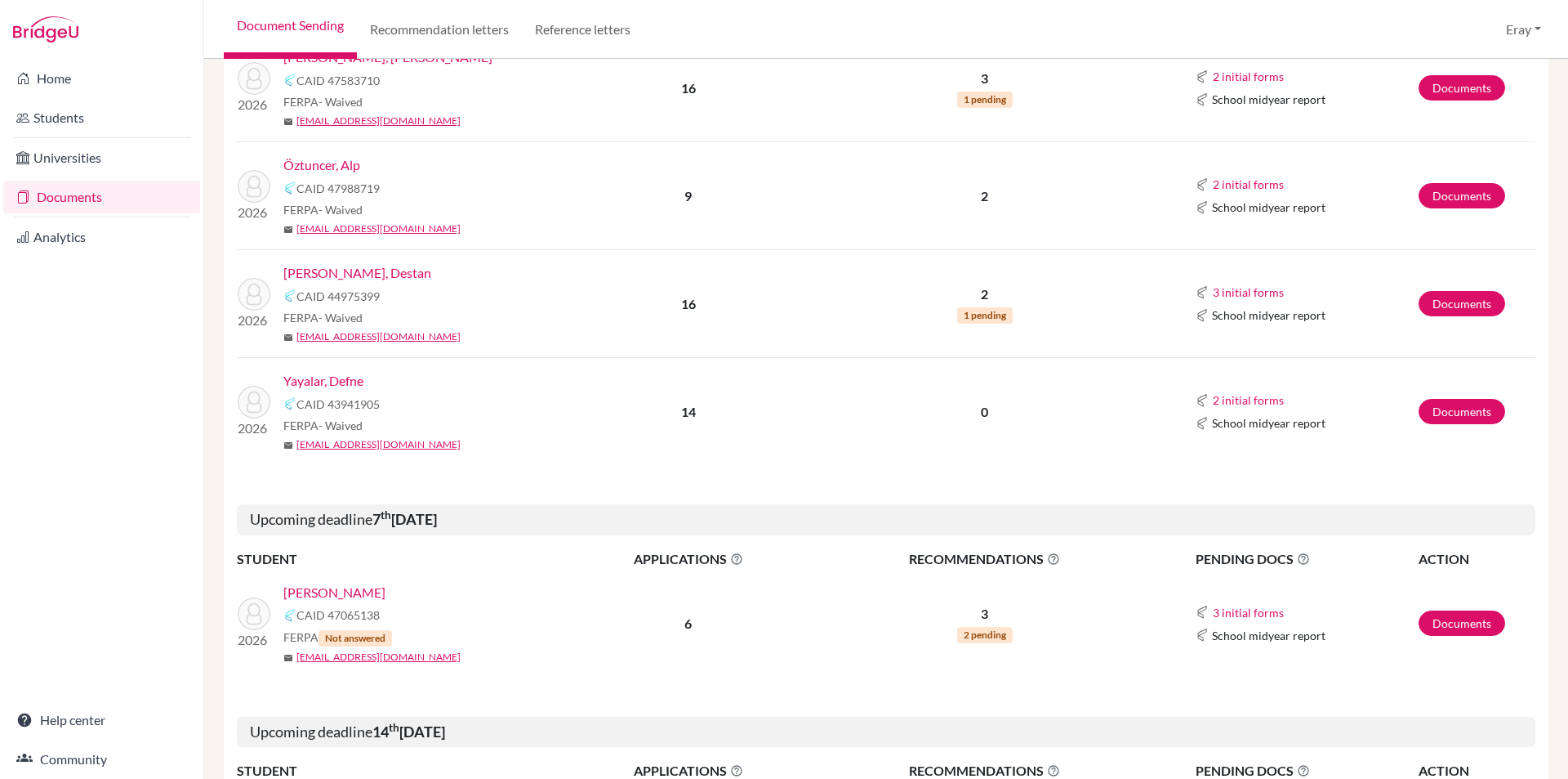
scroll to position [1187, 0]
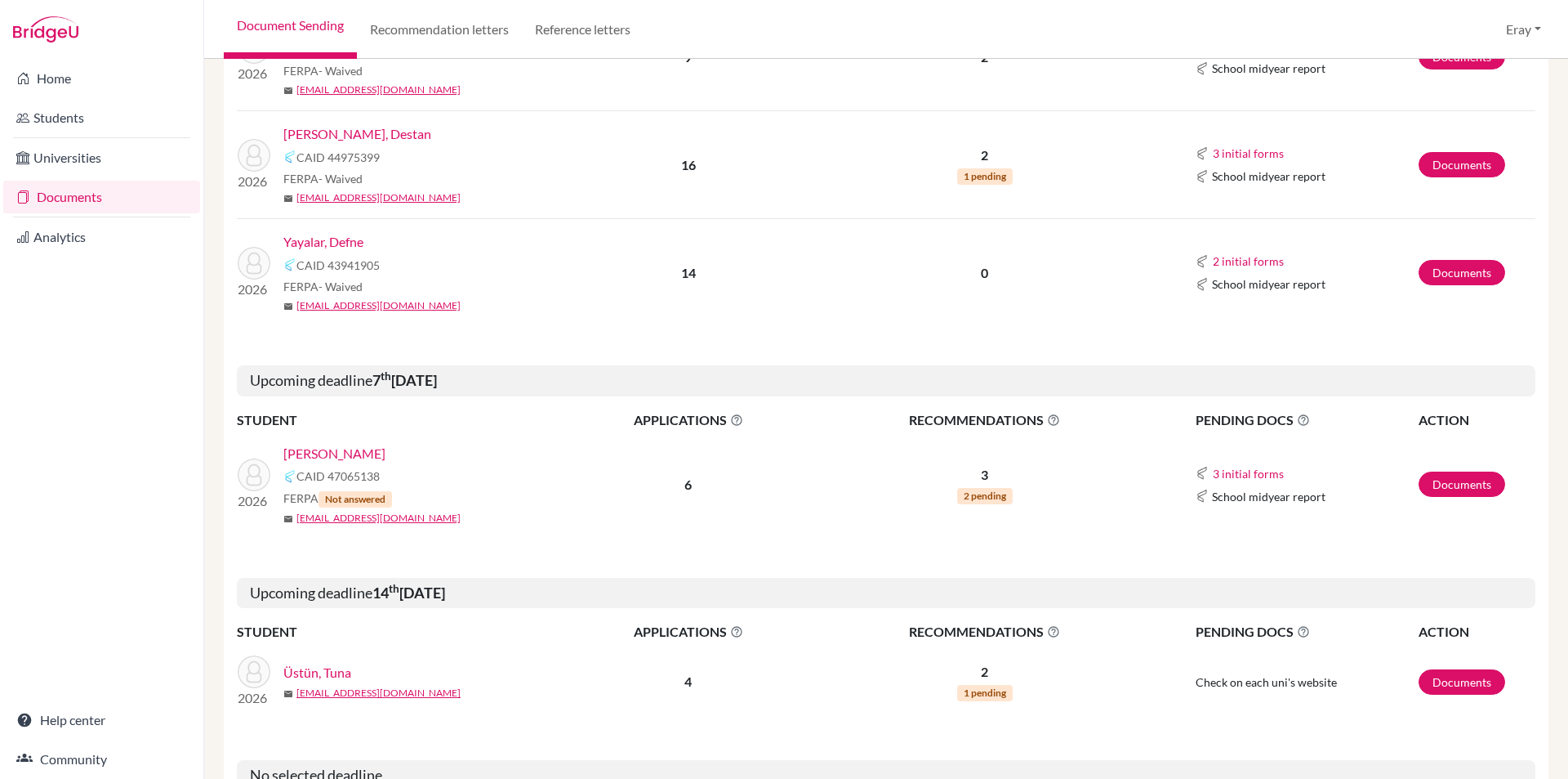
drag, startPoint x: 532, startPoint y: 305, endPoint x: 533, endPoint y: 393, distance: 88.0
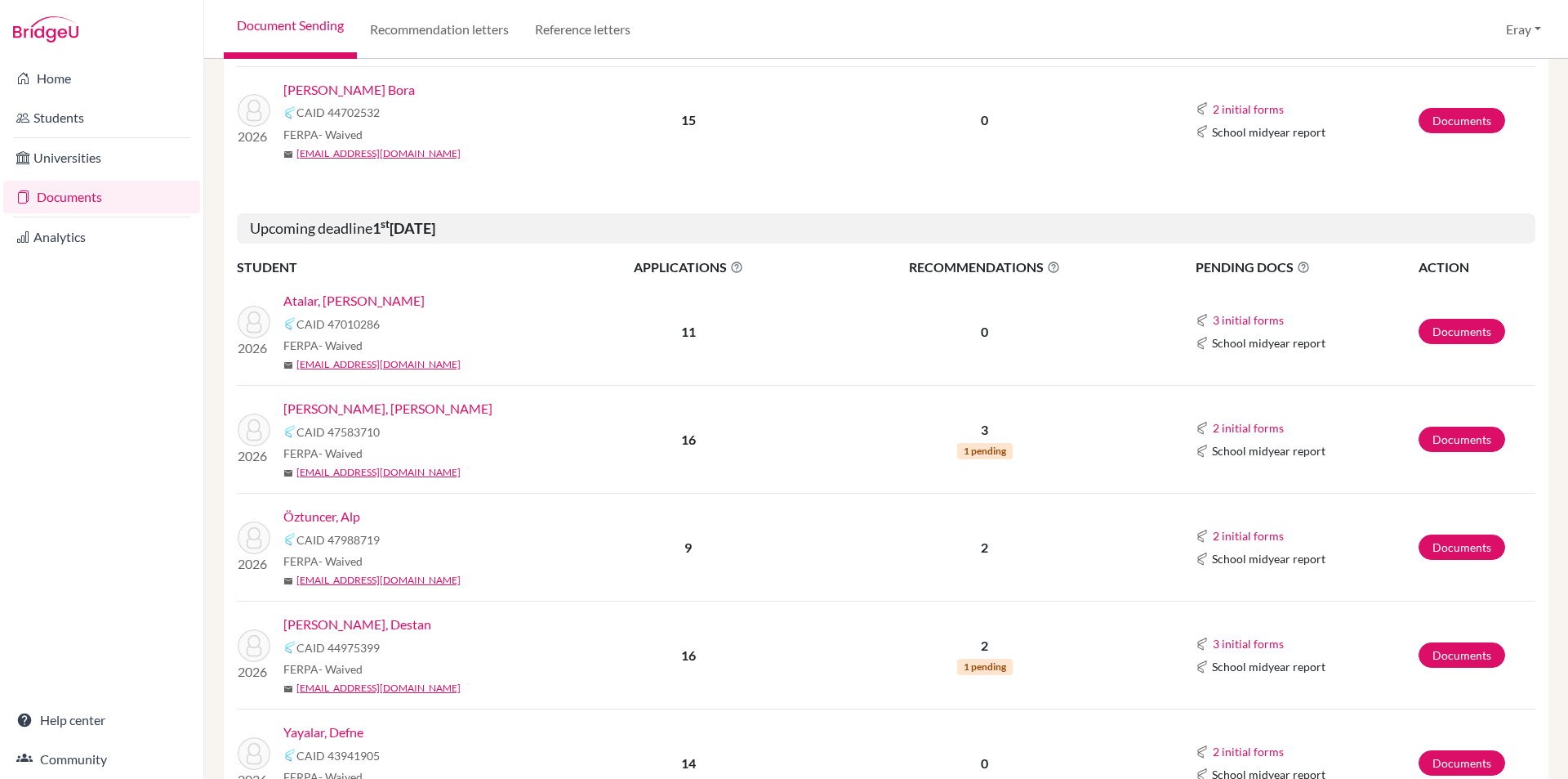
drag, startPoint x: 566, startPoint y: 328, endPoint x: 561, endPoint y: 238, distance: 90.1
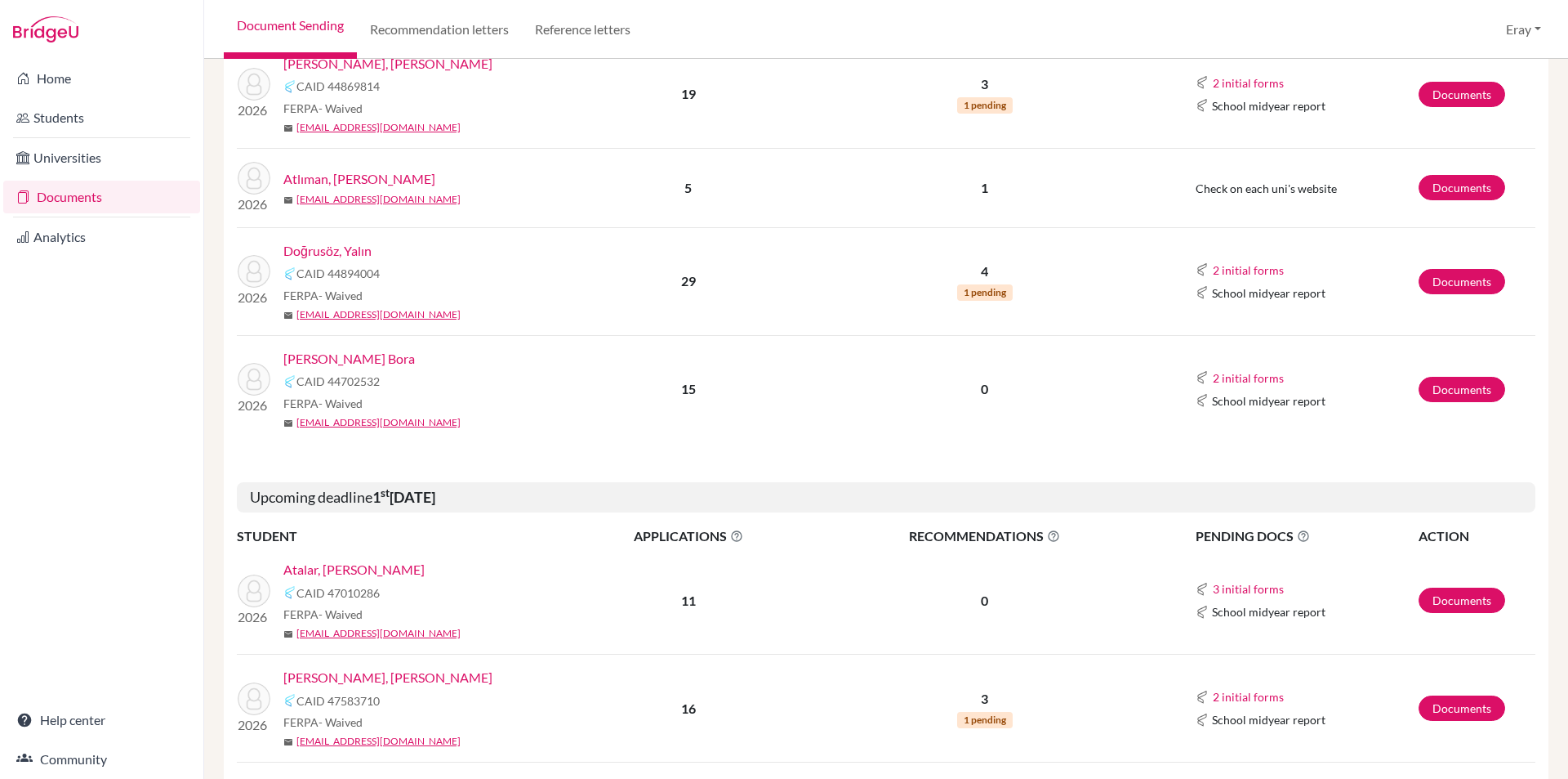
drag, startPoint x: 535, startPoint y: 363, endPoint x: 535, endPoint y: 305, distance: 58.0
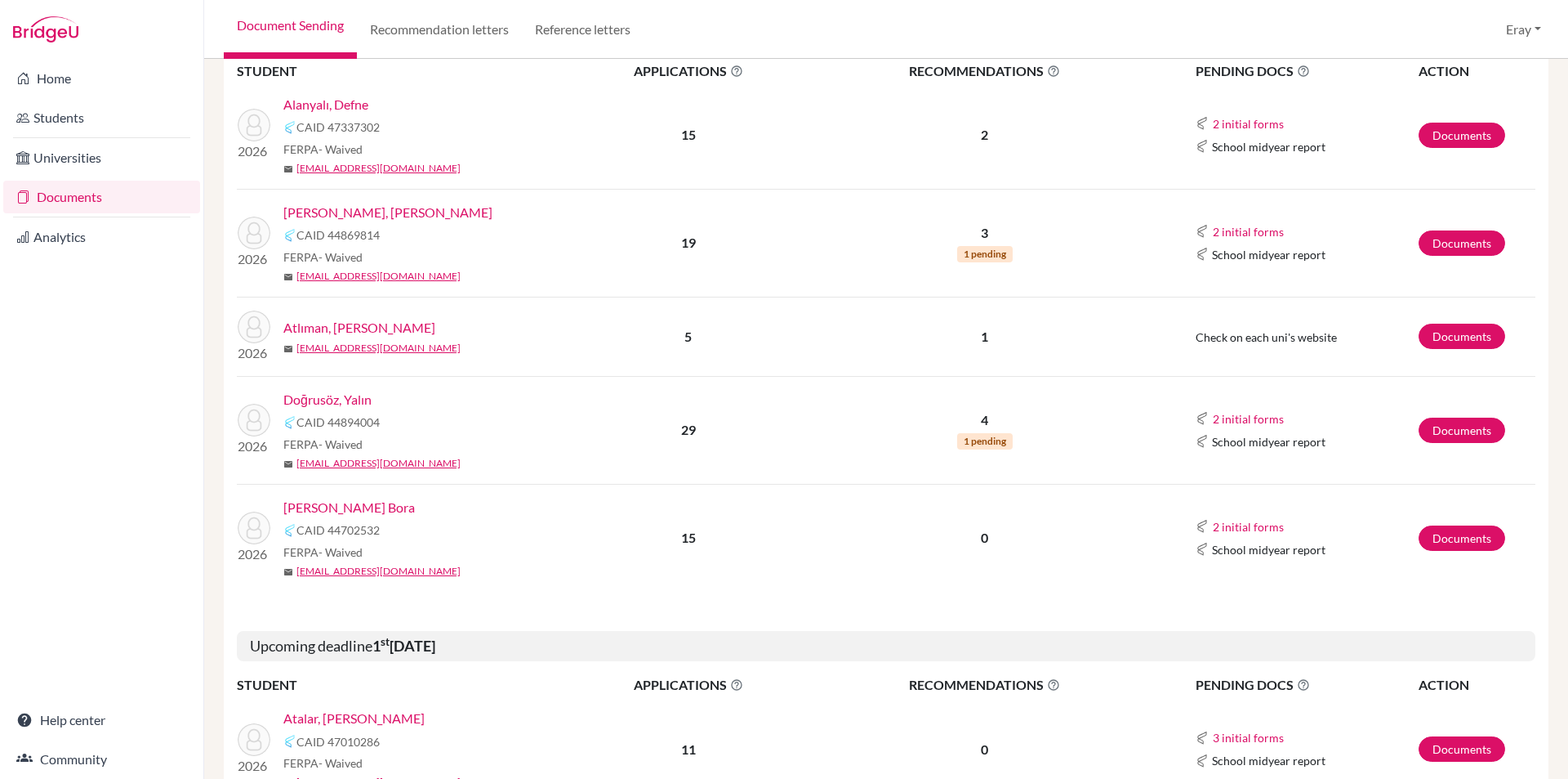
drag, startPoint x: 528, startPoint y: 375, endPoint x: 530, endPoint y: 312, distance: 63.0
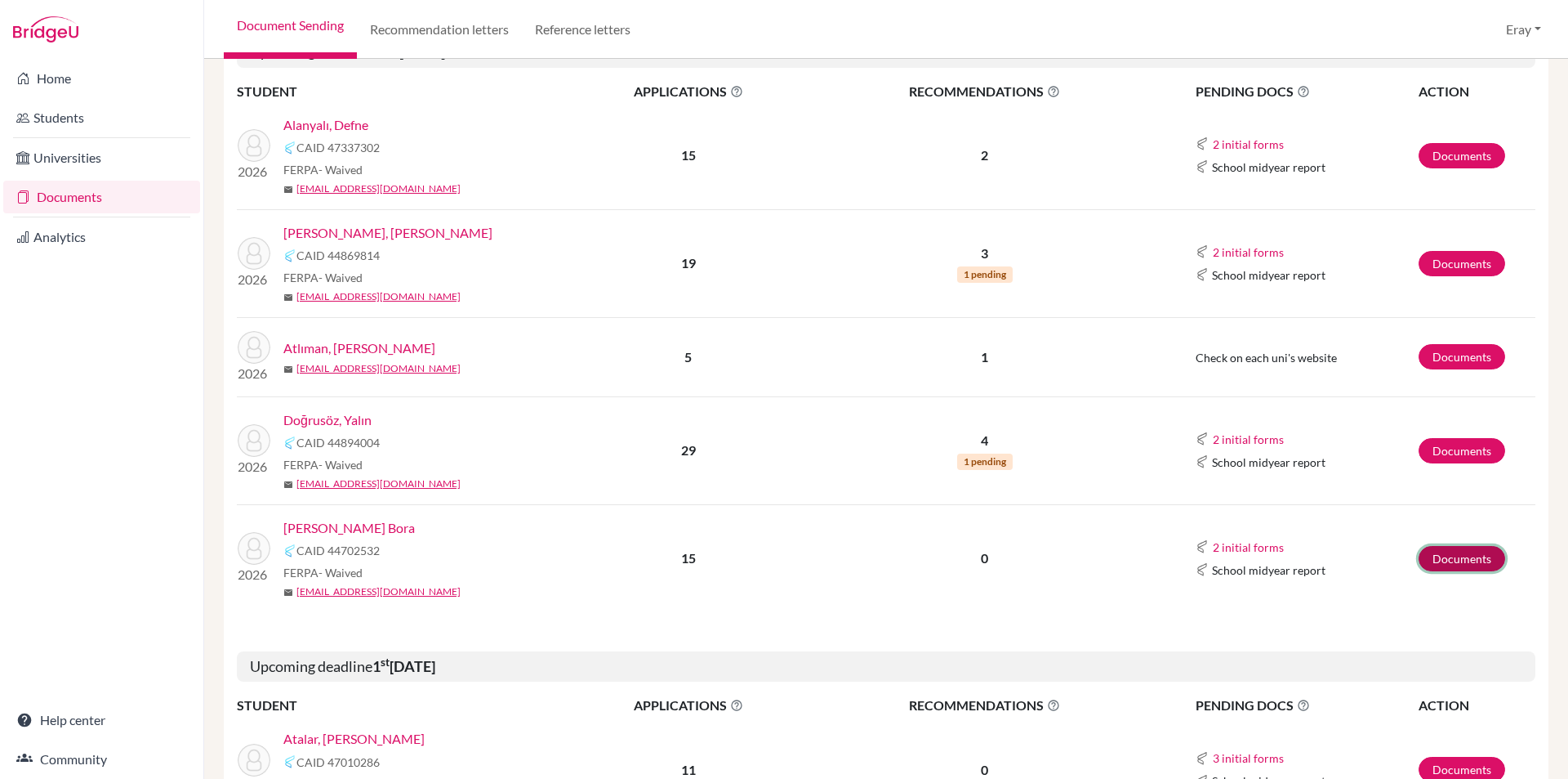
click at [1442, 558] on link "Documents" at bounding box center [1462, 558] width 87 height 25
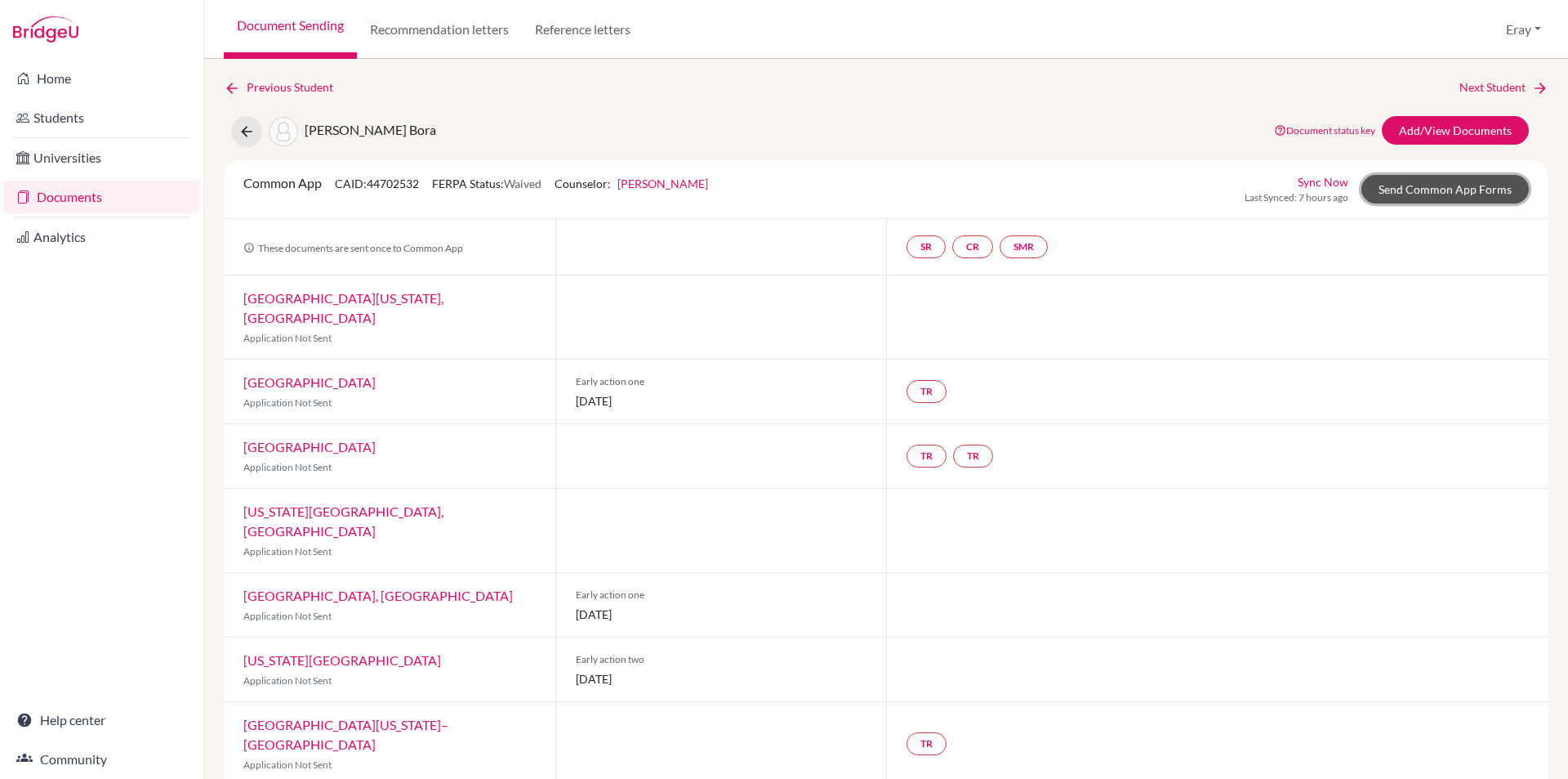
click at [1456, 182] on link "Send Common App Forms" at bounding box center [1444, 190] width 167 height 29
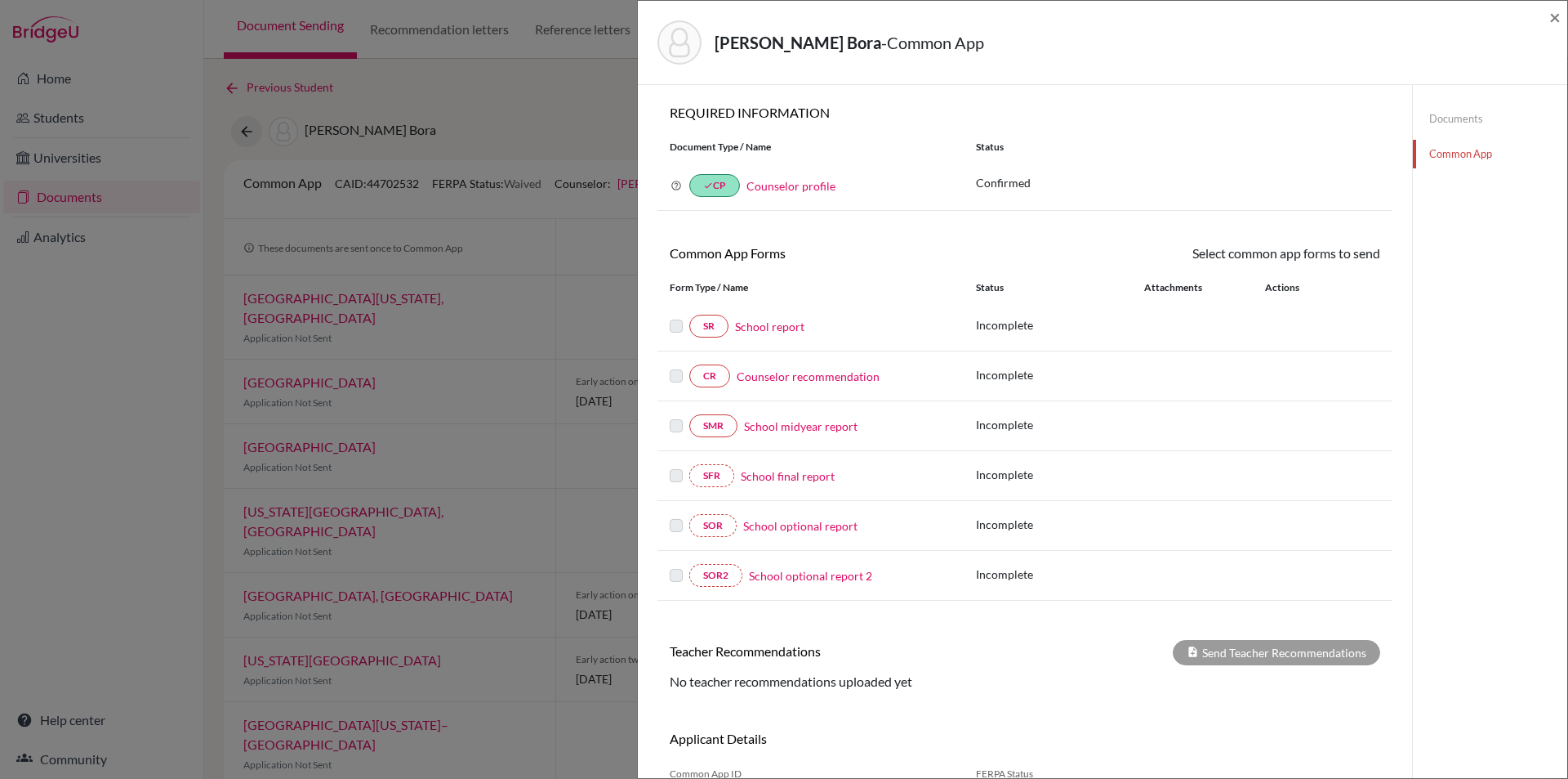
click at [771, 324] on link "School report" at bounding box center [770, 326] width 70 height 17
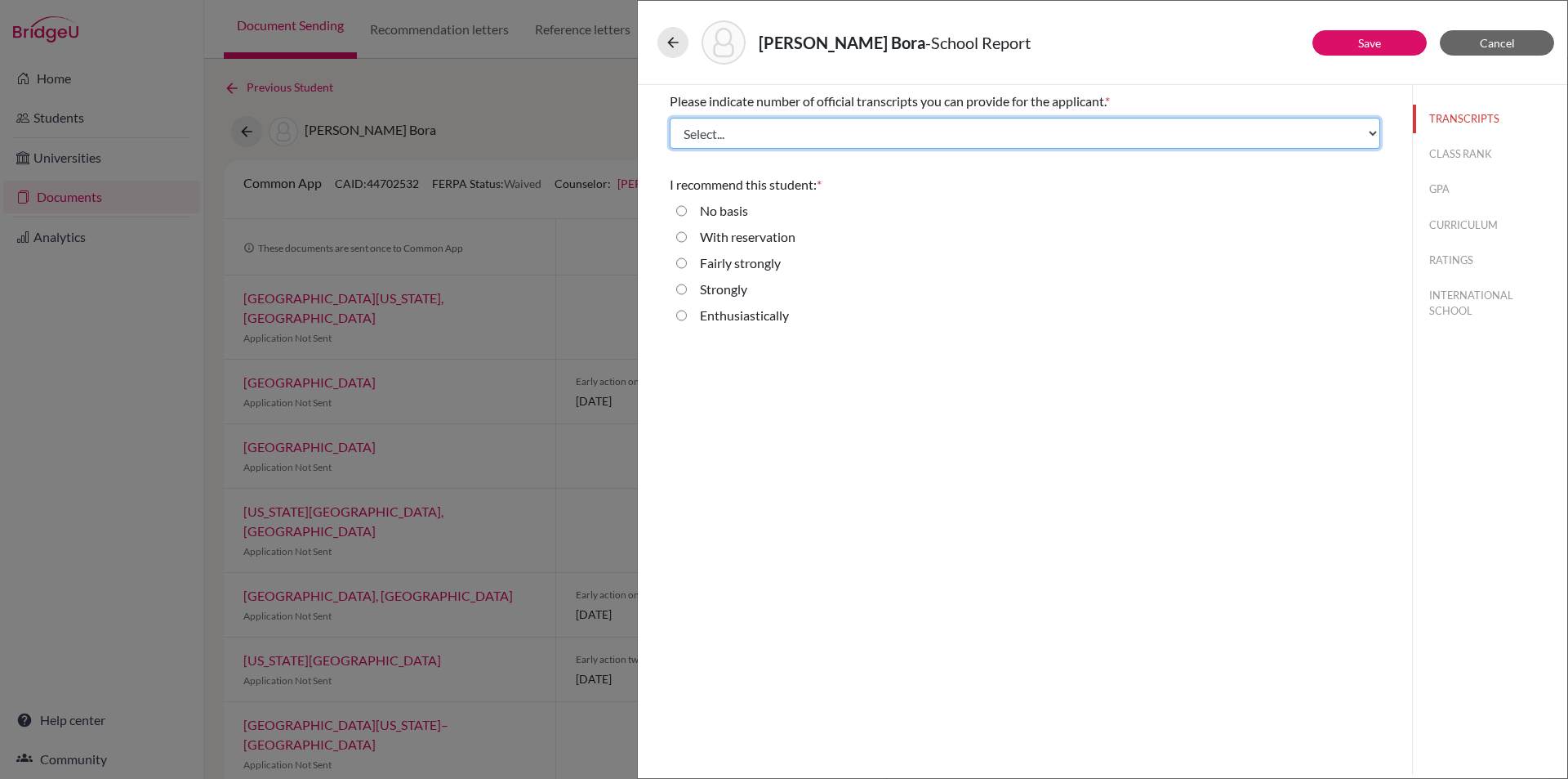
click at [780, 127] on select "Select... 1 2 3 4" at bounding box center [1024, 133] width 711 height 31
select select "3"
click at [669, 117] on select "Select... 1 2 3 4" at bounding box center [1024, 133] width 711 height 31
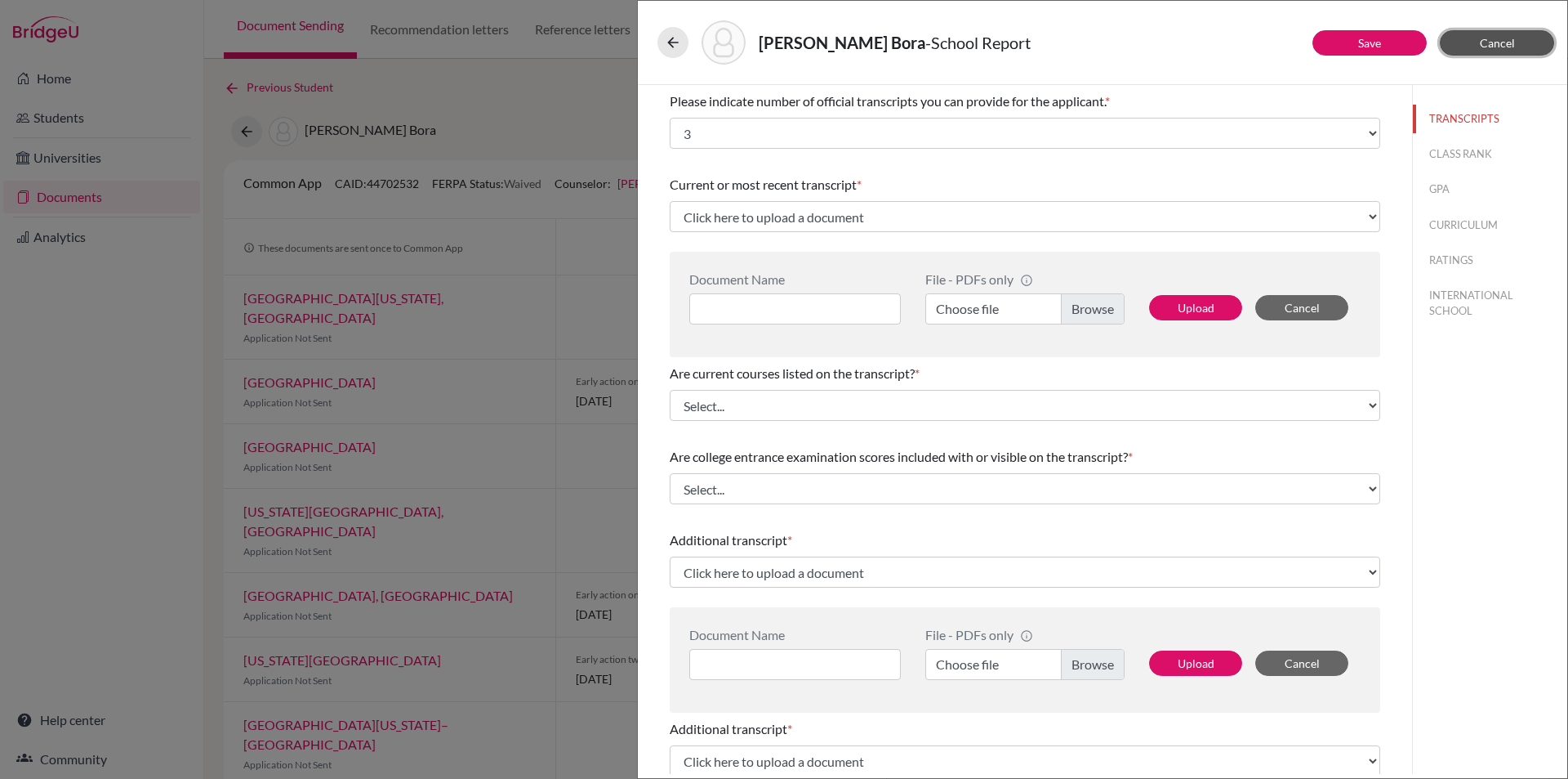
click at [1520, 42] on button "Cancel" at bounding box center [1497, 42] width 115 height 25
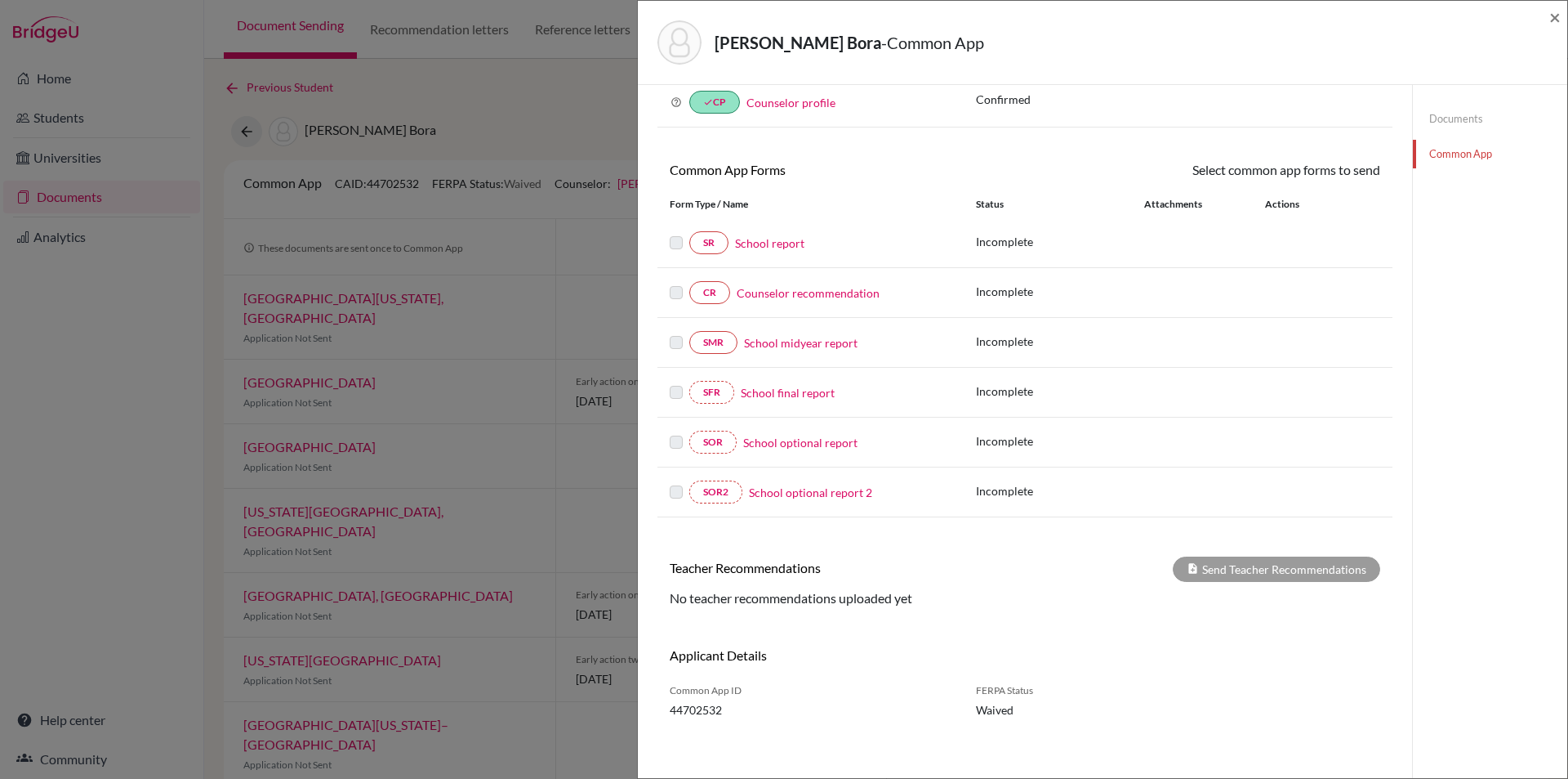
scroll to position [89, 0]
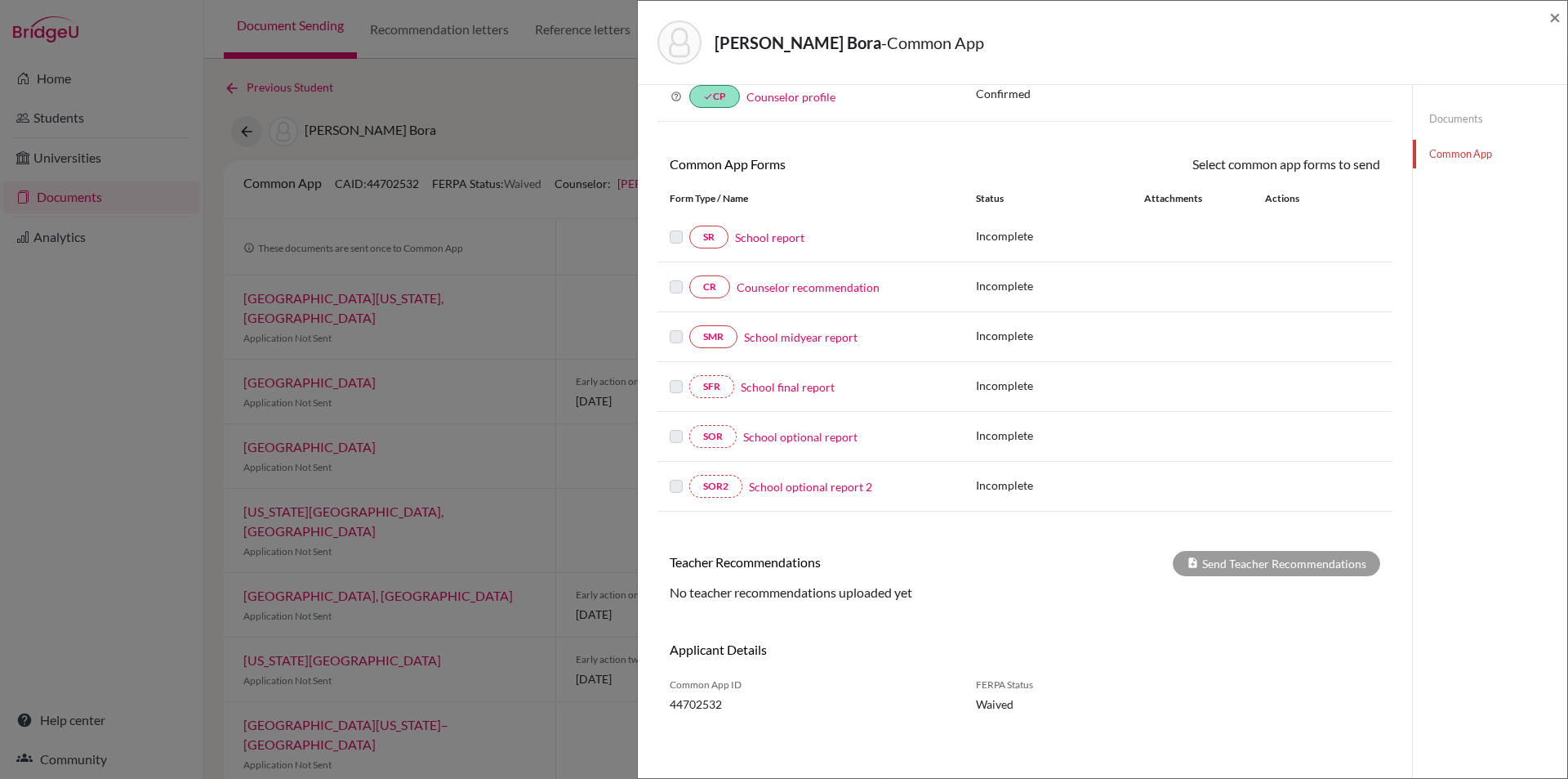
drag, startPoint x: 1327, startPoint y: 125, endPoint x: 1392, endPoint y: 211, distance: 107.8
click at [1559, 21] on span "×" at bounding box center [1554, 16] width 12 height 23
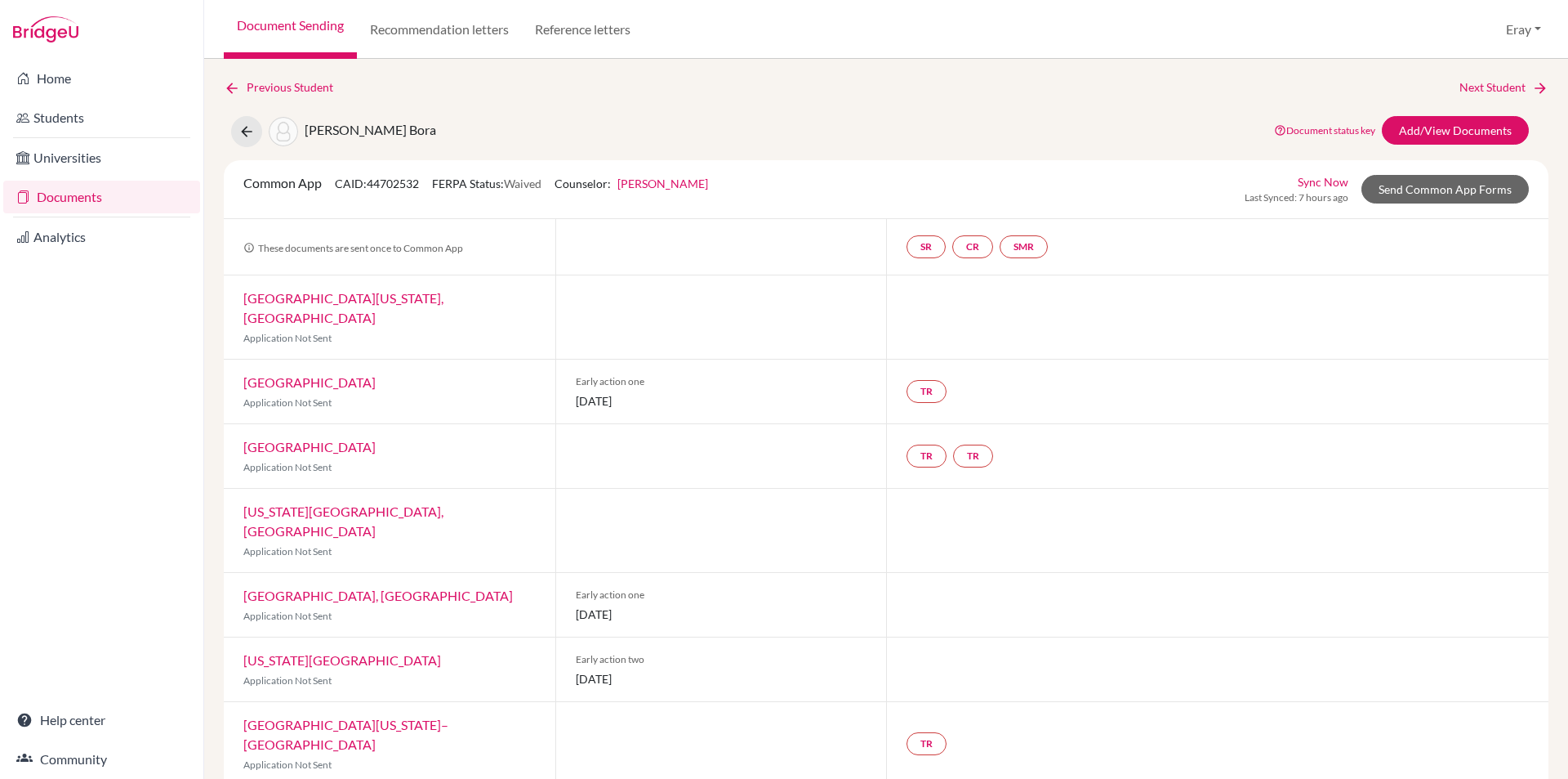
click at [127, 192] on link "Documents" at bounding box center [102, 197] width 197 height 33
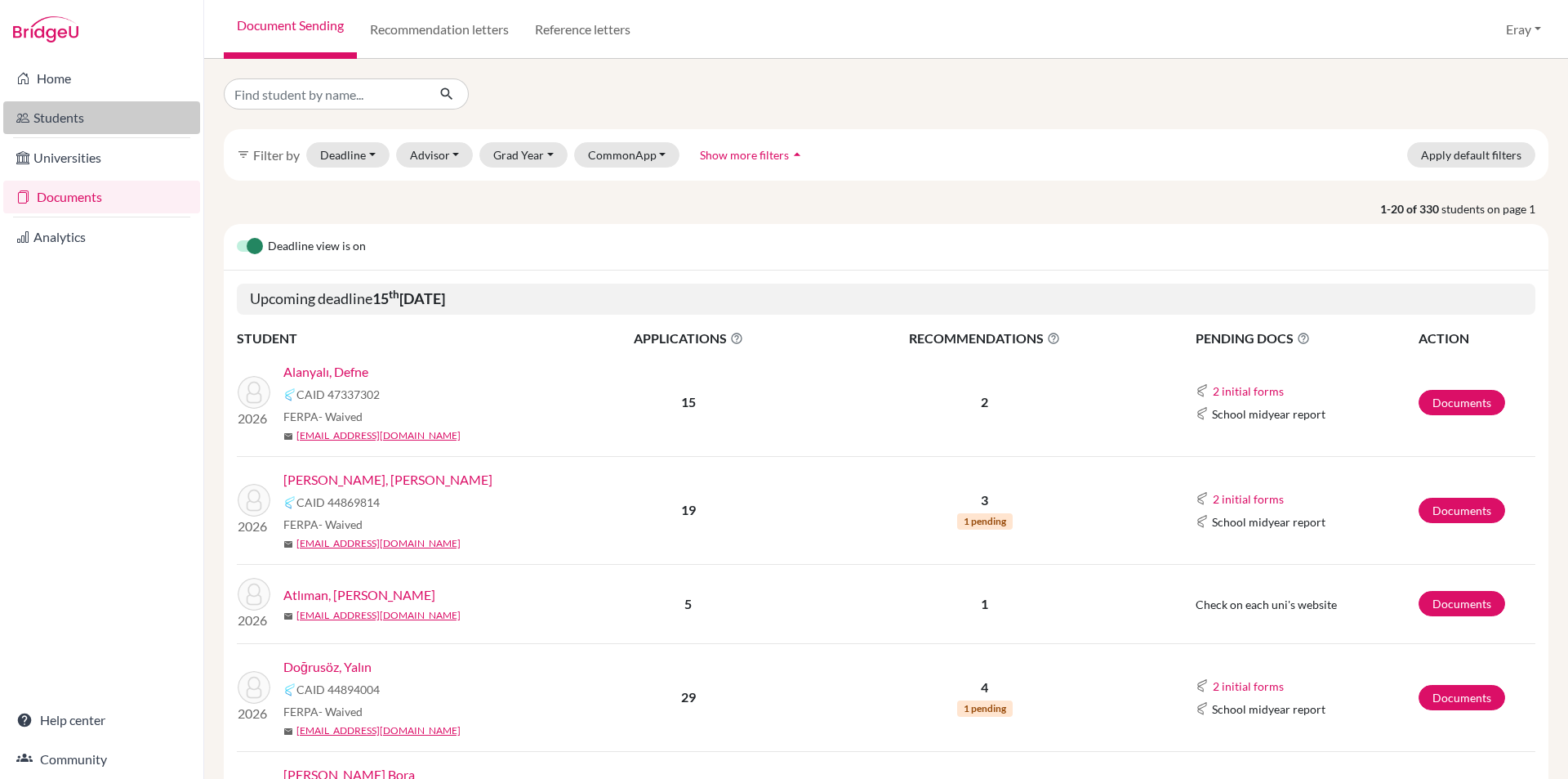
click at [107, 123] on link "Students" at bounding box center [102, 117] width 197 height 33
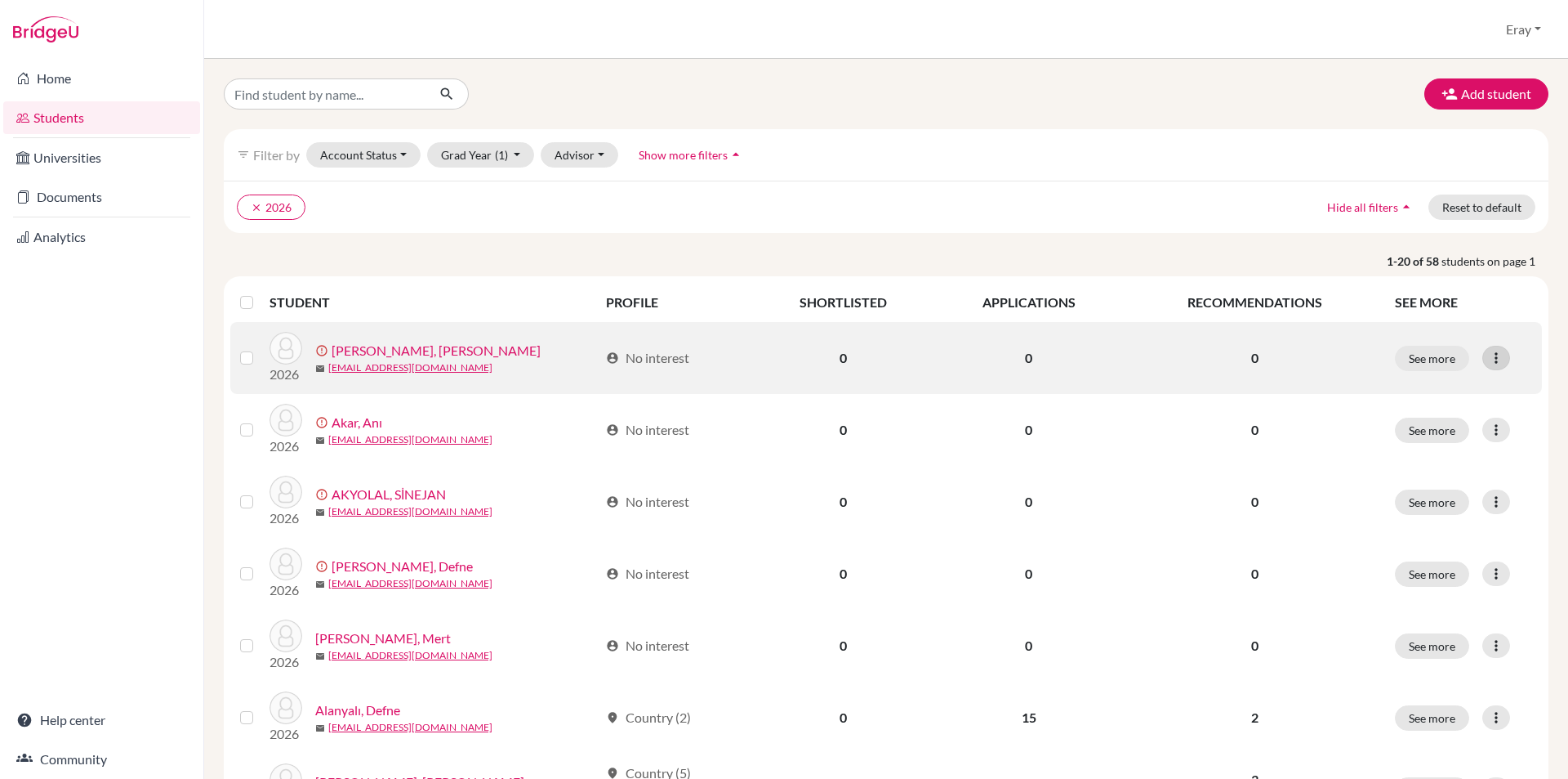
click at [1494, 361] on div at bounding box center [1496, 358] width 28 height 24
click at [1442, 356] on button "See more" at bounding box center [1432, 359] width 74 height 25
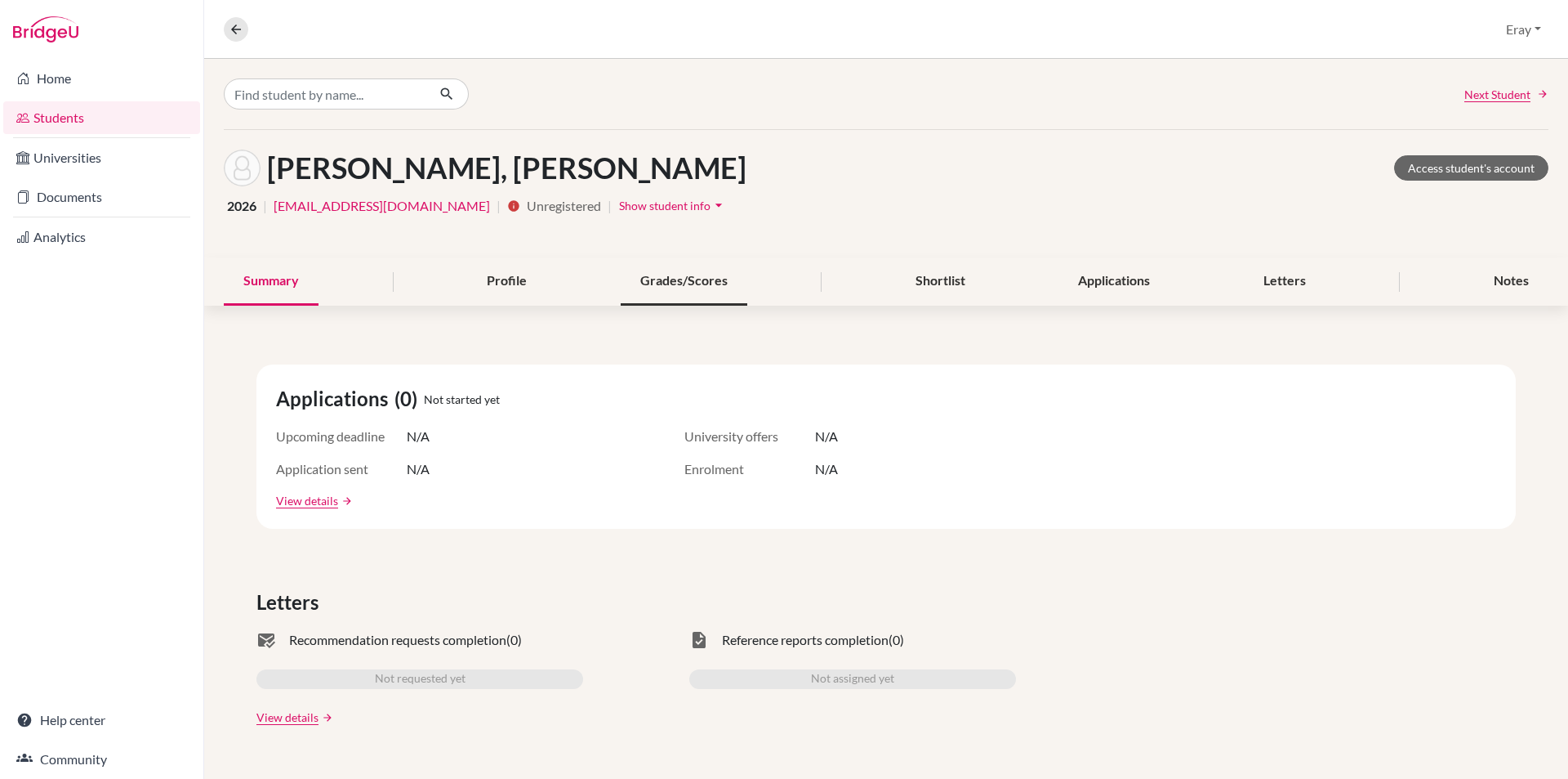
click at [698, 280] on div "Grades/Scores" at bounding box center [684, 281] width 126 height 48
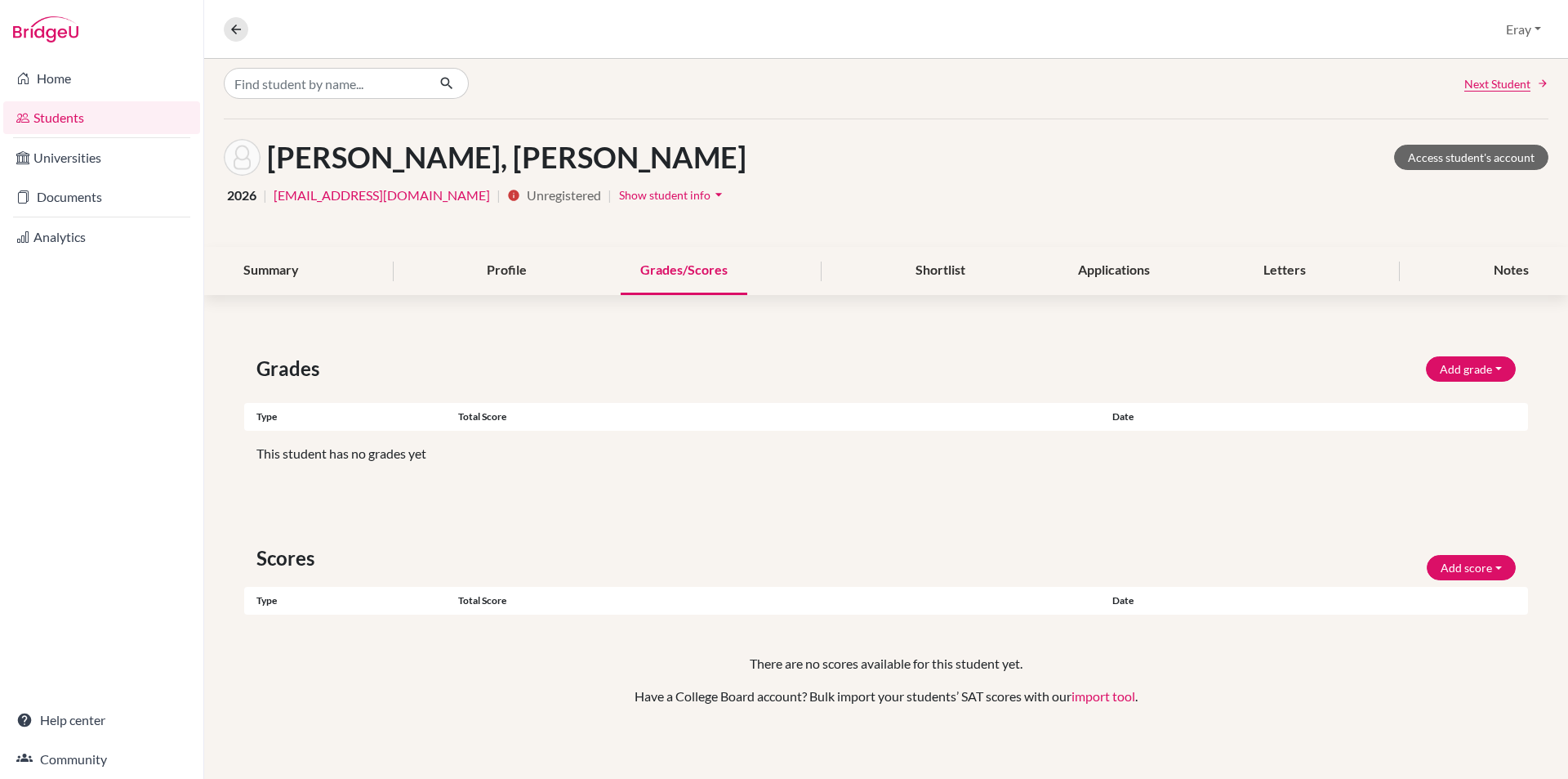
scroll to position [16, 0]
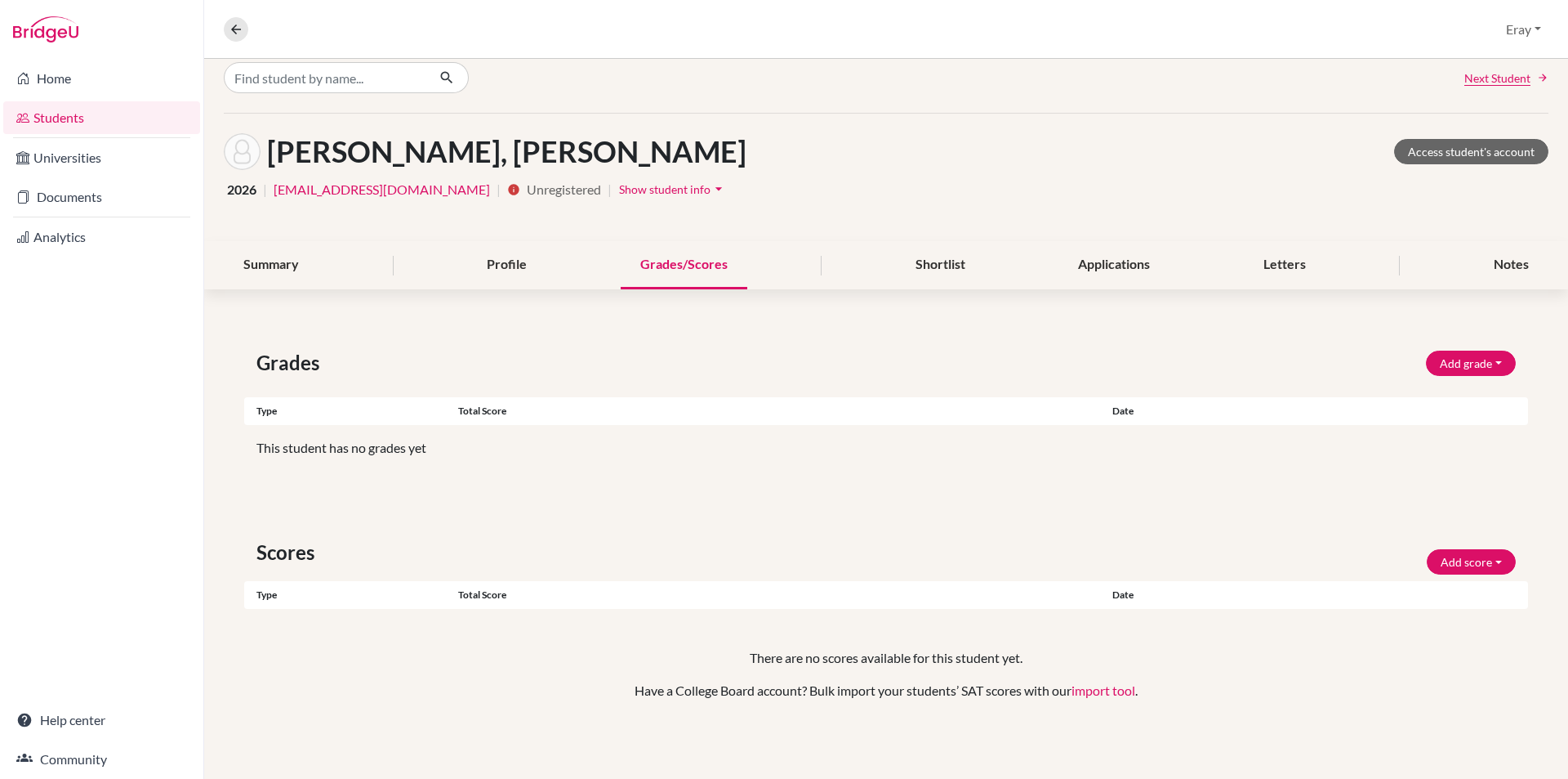
drag, startPoint x: 837, startPoint y: 373, endPoint x: 853, endPoint y: 442, distance: 70.8
click at [1471, 552] on button "Add score" at bounding box center [1471, 562] width 89 height 25
drag, startPoint x: 1471, startPoint y: 551, endPoint x: 1474, endPoint y: 465, distance: 86.1
click at [1470, 550] on button "Add score" at bounding box center [1471, 562] width 89 height 25
click at [1470, 358] on button "Add grade" at bounding box center [1470, 363] width 89 height 25
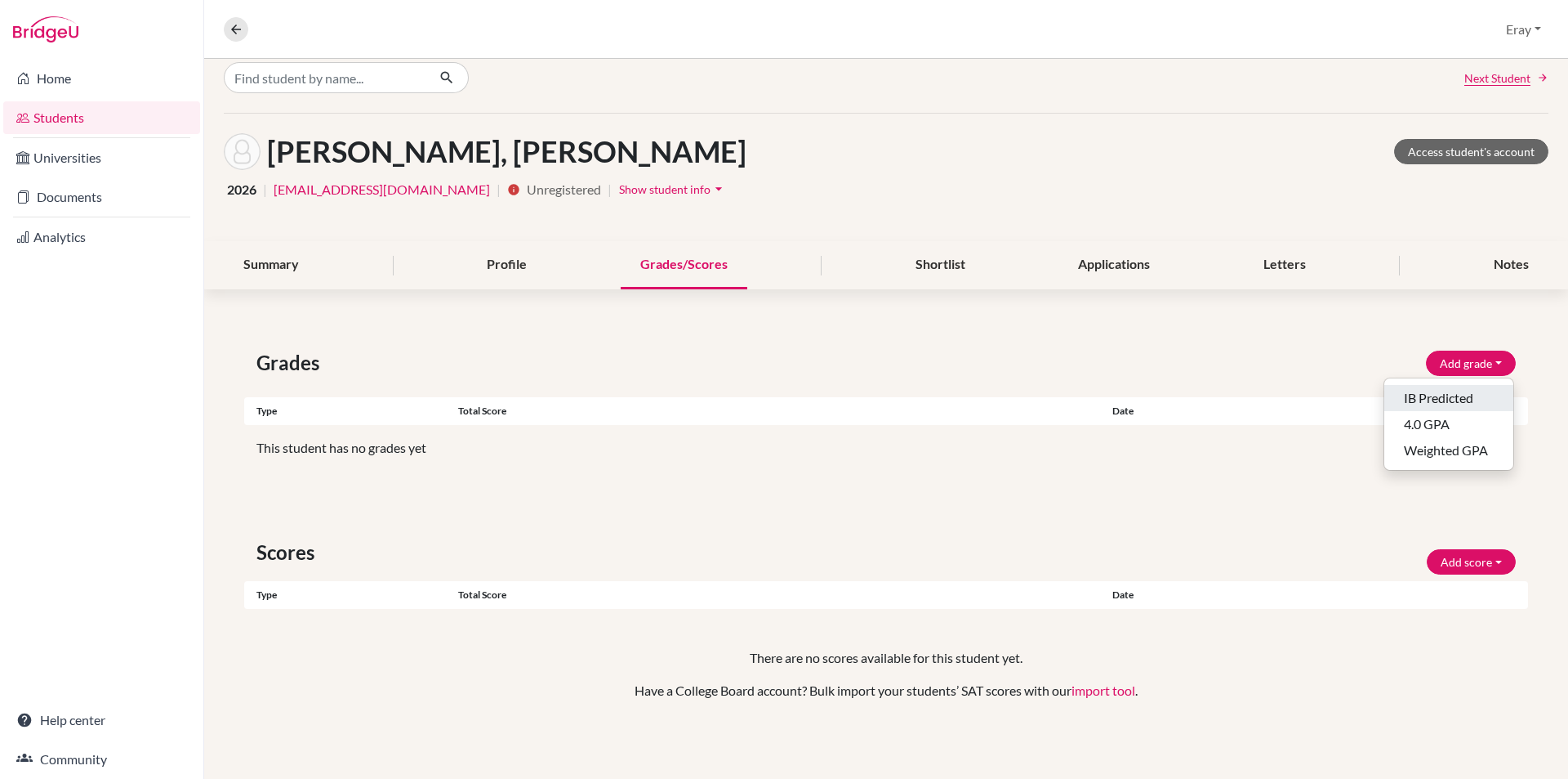
click at [1470, 399] on button "IB Predicted" at bounding box center [1449, 398] width 129 height 26
select select "HL"
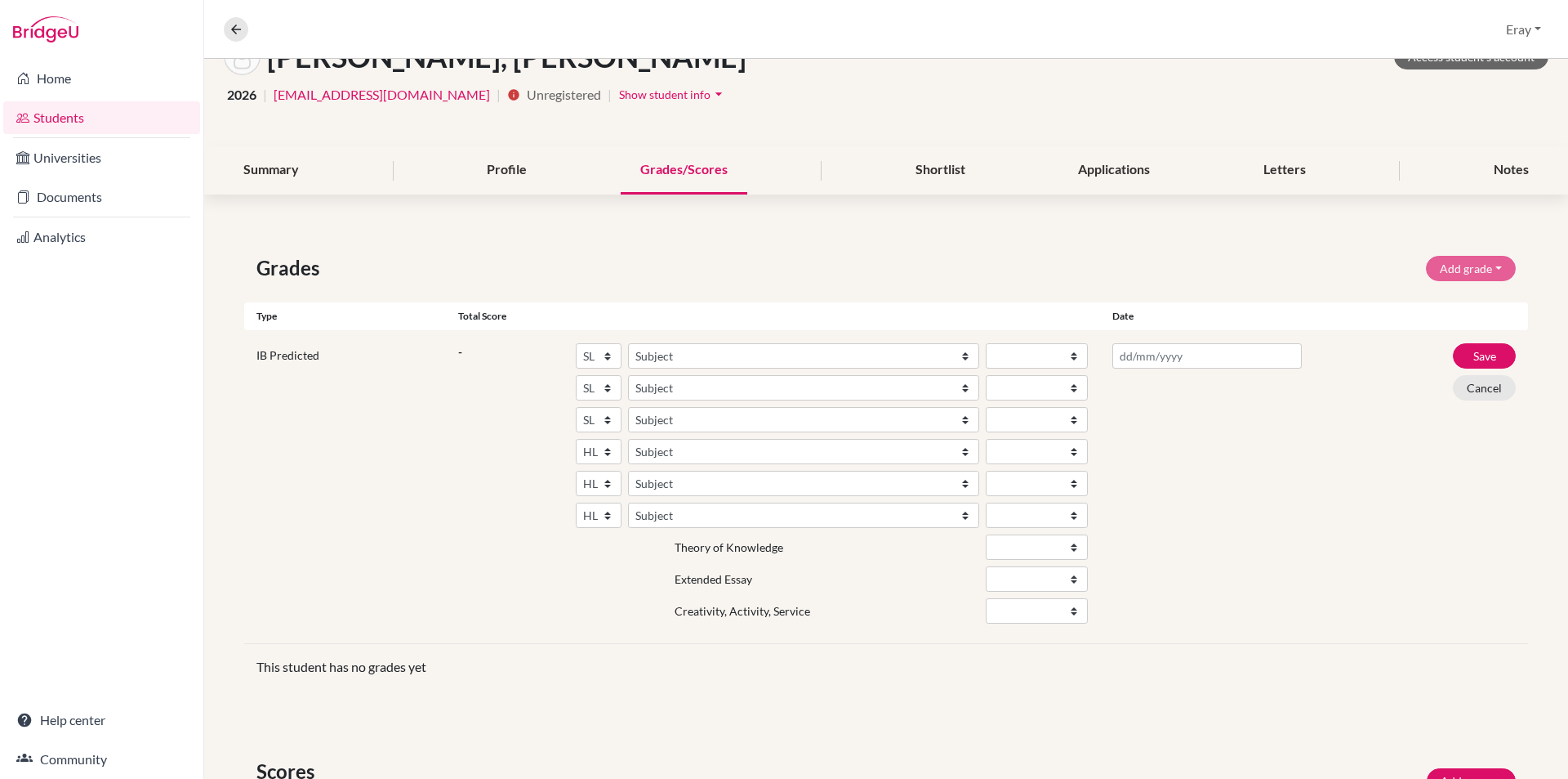
drag, startPoint x: 991, startPoint y: 353, endPoint x: 1014, endPoint y: 423, distance: 73.7
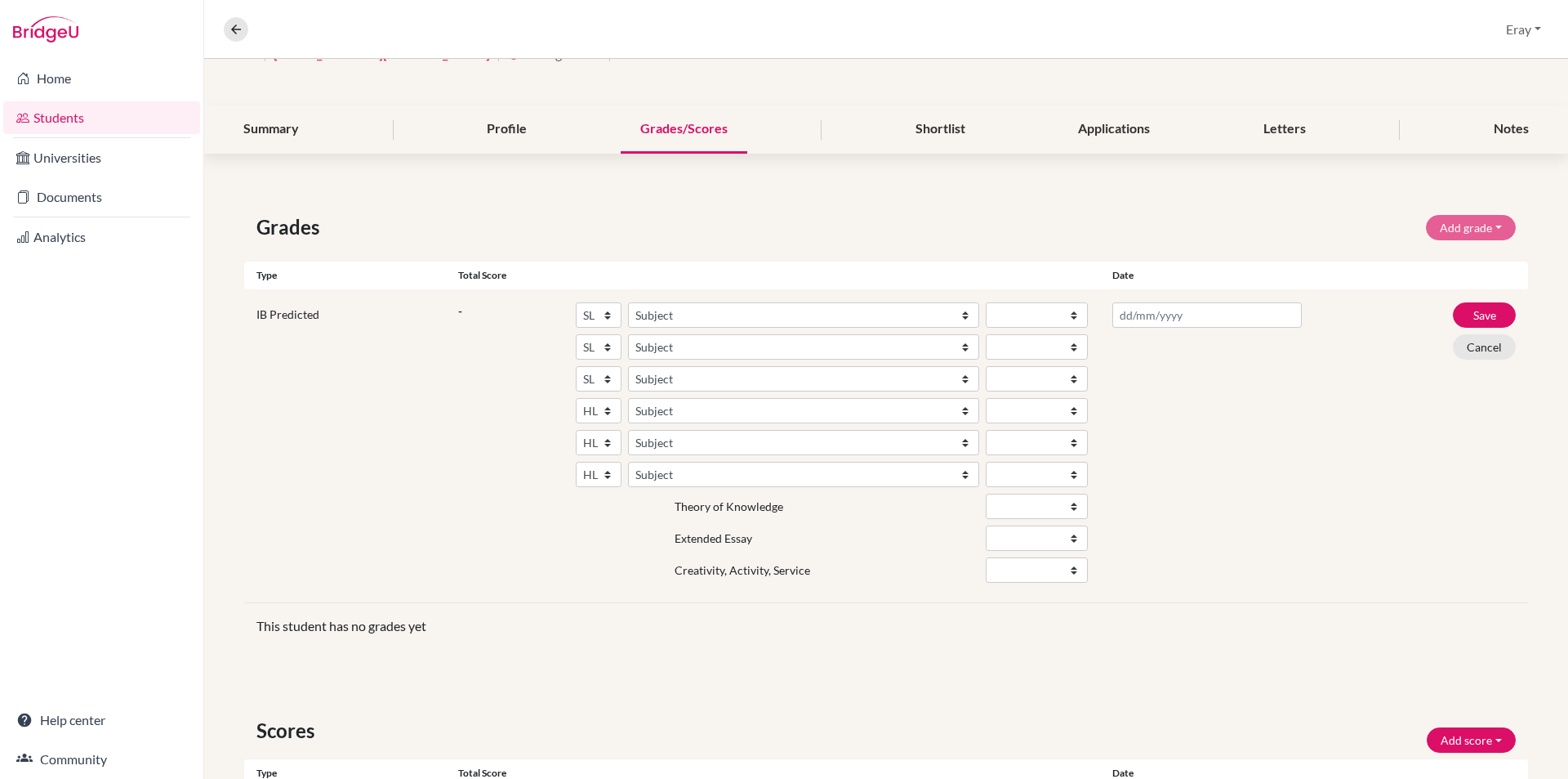
scroll to position [236, 0]
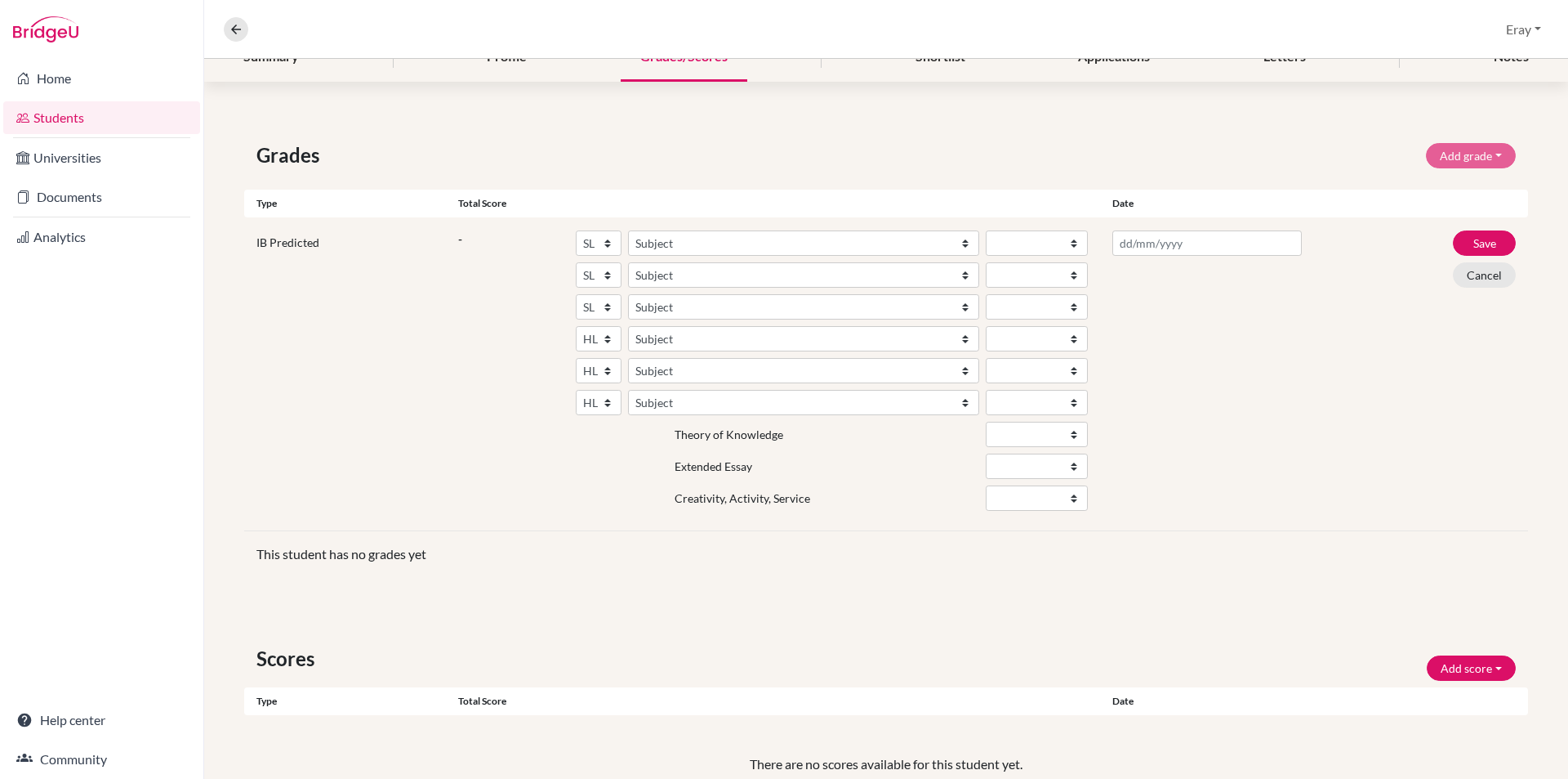
drag, startPoint x: 1225, startPoint y: 427, endPoint x: 1227, endPoint y: 418, distance: 9.2
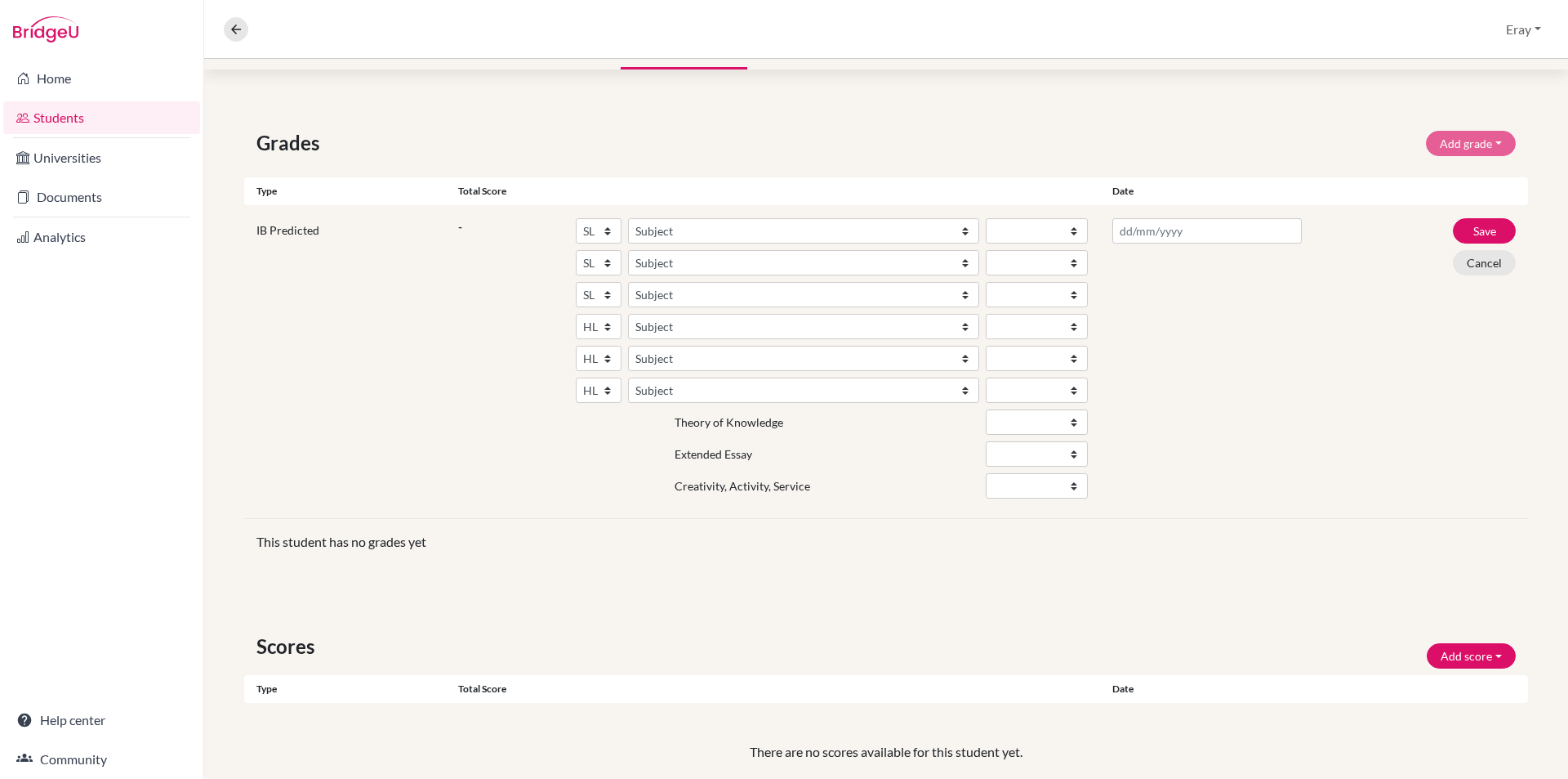
click at [1159, 246] on div at bounding box center [1207, 361] width 214 height 286
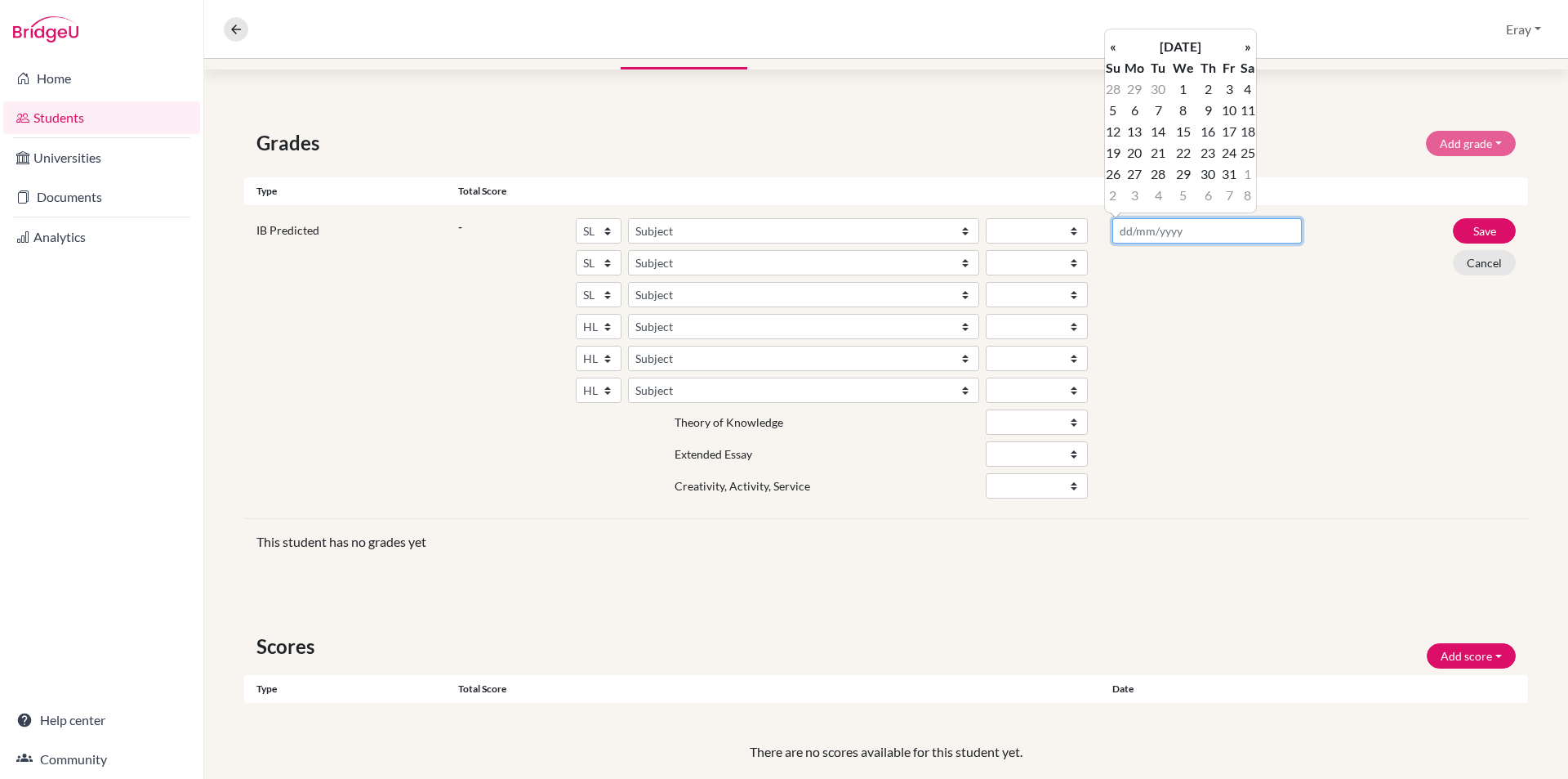
click at [1159, 239] on input "text" at bounding box center [1208, 230] width 190 height 25
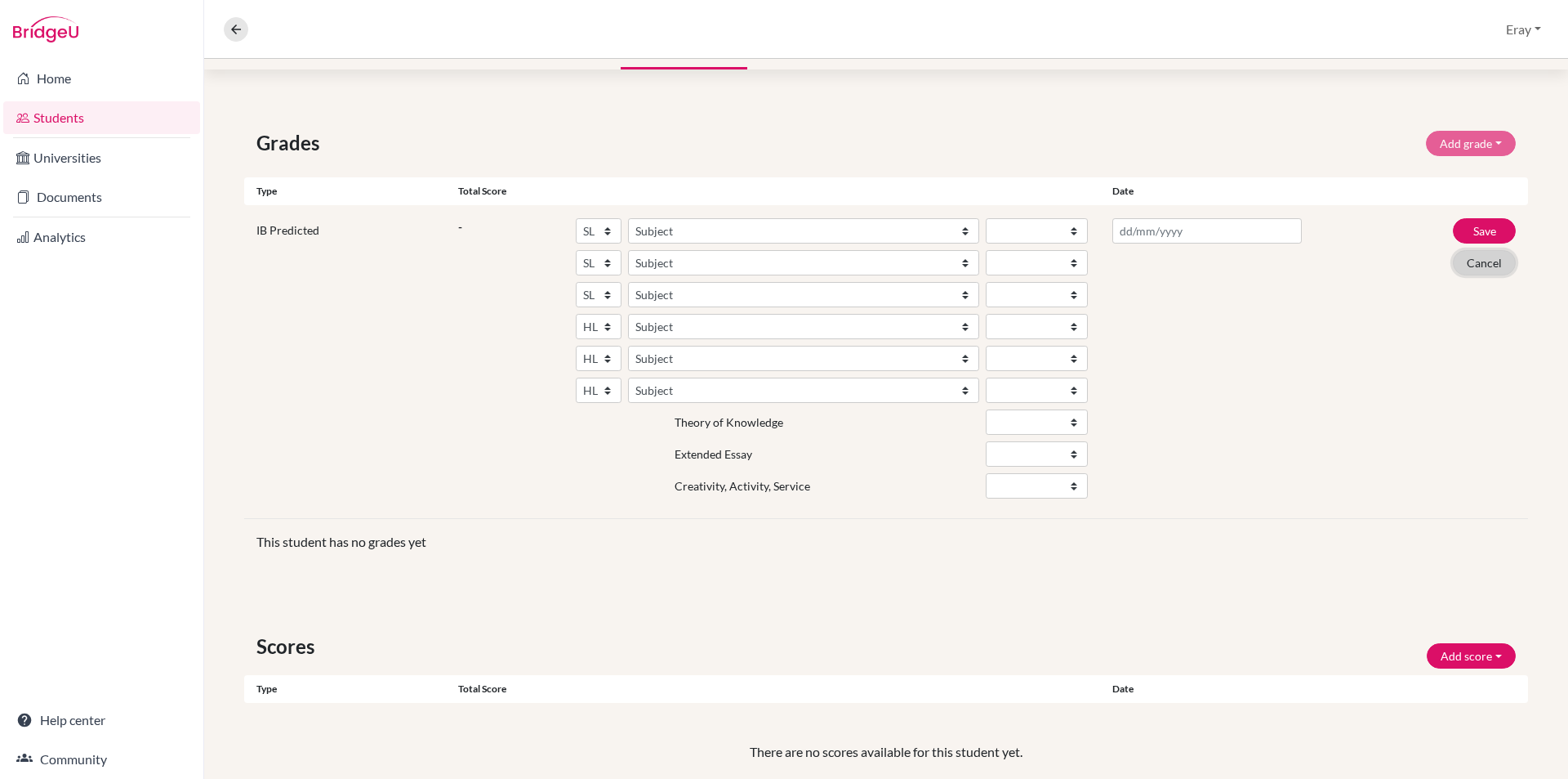
click at [1470, 267] on button "Cancel" at bounding box center [1485, 263] width 63 height 25
